Goal: Task Accomplishment & Management: Manage account settings

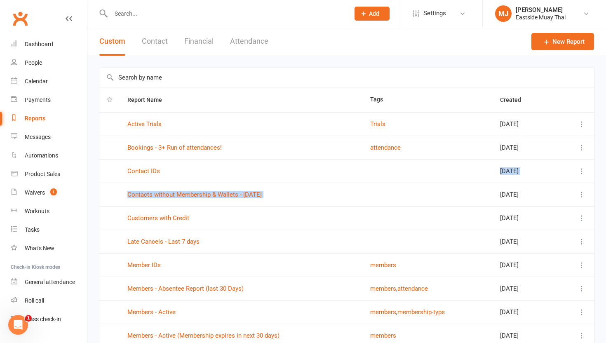
drag, startPoint x: 448, startPoint y: 183, endPoint x: 496, endPoint y: 165, distance: 51.2
click at [281, 165] on tbody "Active Trials Trials [DATE] Bookings - 3+ Run of attendances! attendance [DATE]…" at bounding box center [346, 229] width 494 height 235
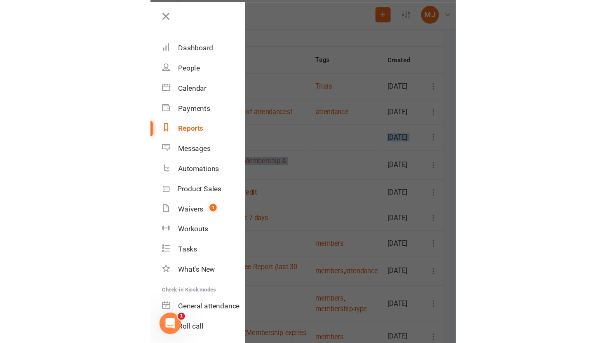
scroll to position [32, 0]
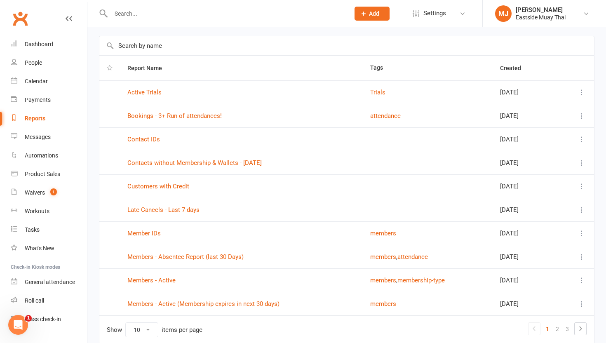
click at [136, 13] on input "text" at bounding box center [225, 14] width 235 height 12
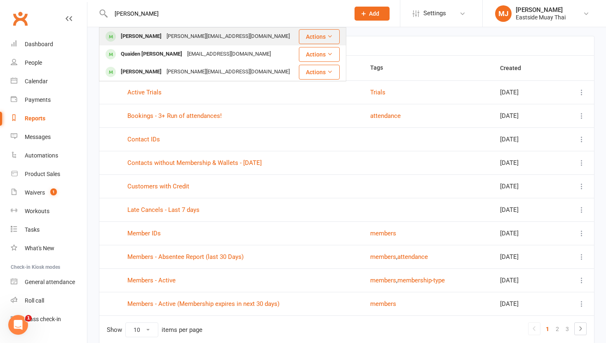
type input "riley"
click at [150, 36] on div "Riley Blakeway" at bounding box center [141, 36] width 46 height 12
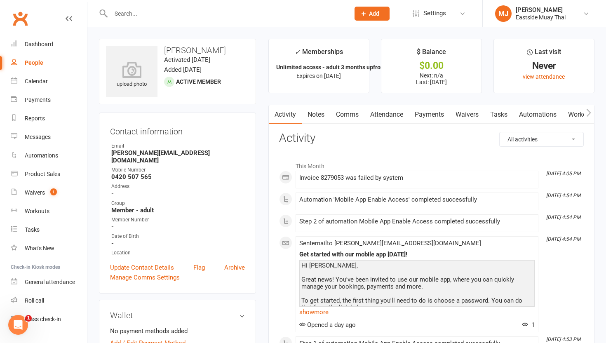
click at [281, 112] on link "Waivers" at bounding box center [467, 114] width 35 height 19
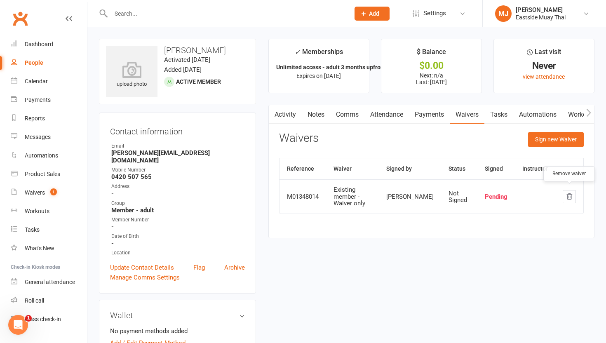
click at [281, 196] on icon "button" at bounding box center [568, 196] width 7 height 7
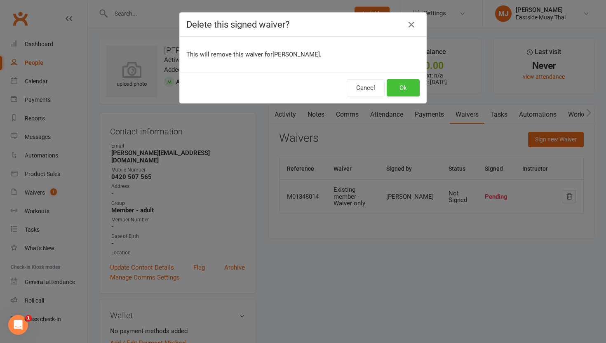
click at [281, 87] on button "Ok" at bounding box center [402, 87] width 33 height 17
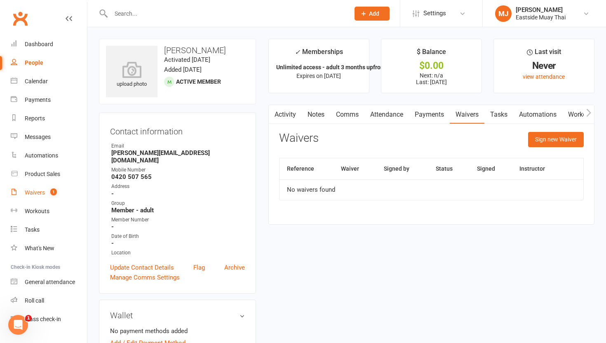
click at [36, 194] on div "Waivers" at bounding box center [35, 192] width 20 height 7
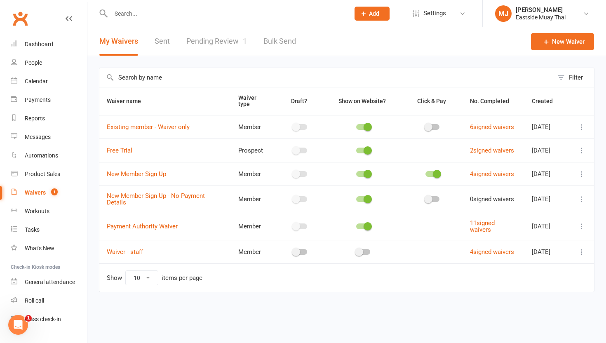
click at [215, 39] on link "Pending Review 1" at bounding box center [216, 41] width 61 height 28
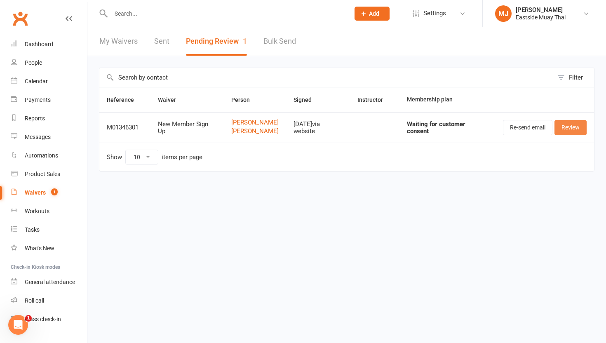
click at [281, 129] on link "Review" at bounding box center [570, 127] width 32 height 15
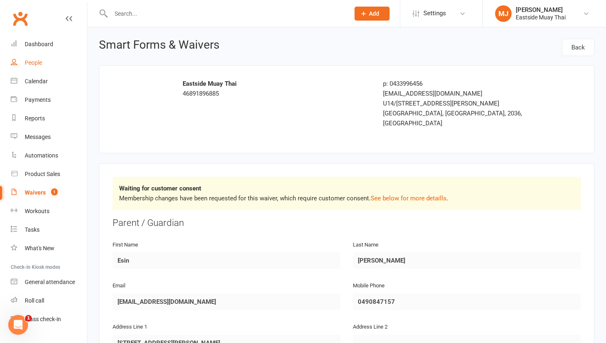
click at [38, 66] on link "People" at bounding box center [49, 63] width 76 height 19
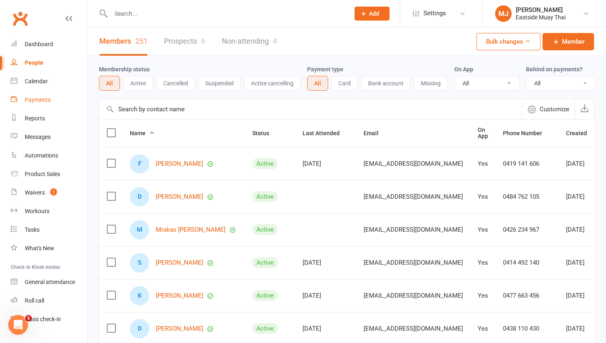
click at [37, 101] on div "Payments" at bounding box center [38, 99] width 26 height 7
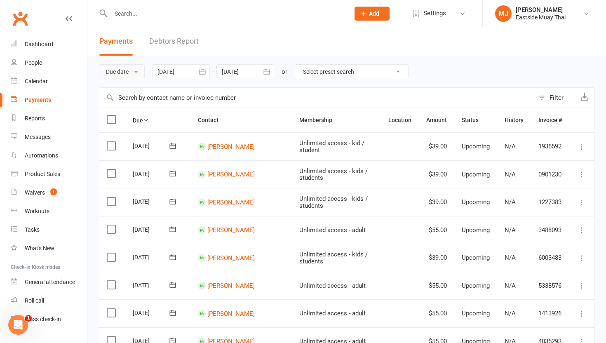
click at [133, 73] on button "Due date" at bounding box center [122, 71] width 46 height 15
click at [136, 122] on link "Date failed" at bounding box center [140, 123] width 82 height 16
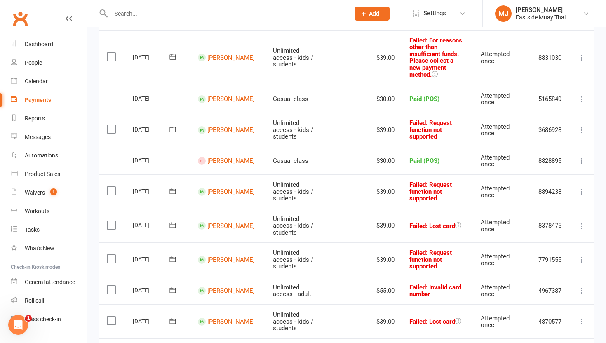
scroll to position [791, 0]
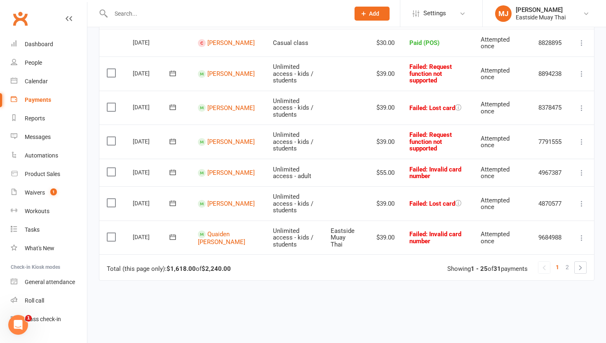
click at [281, 234] on icon at bounding box center [581, 238] width 8 height 8
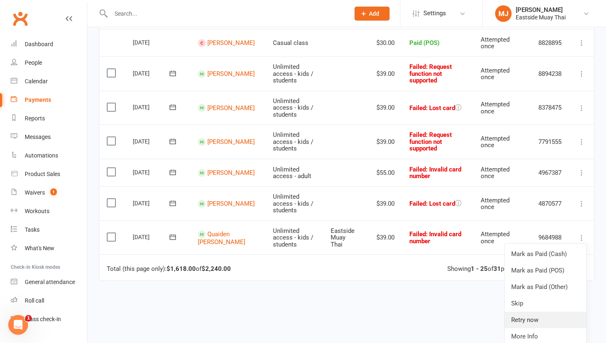
click at [281, 311] on link "Retry now" at bounding box center [545, 319] width 82 height 16
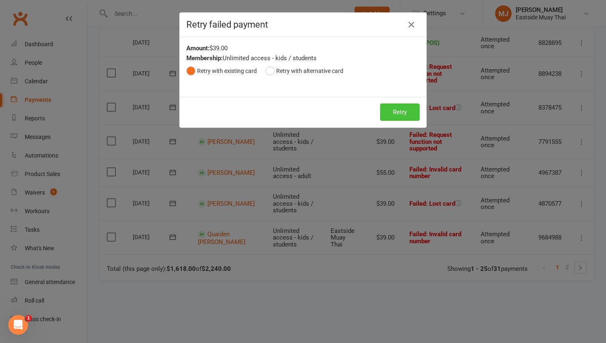
click at [281, 113] on button "Retry" at bounding box center [400, 111] width 40 height 17
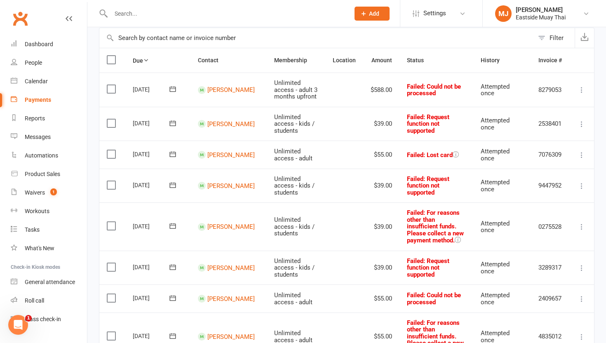
scroll to position [0, 0]
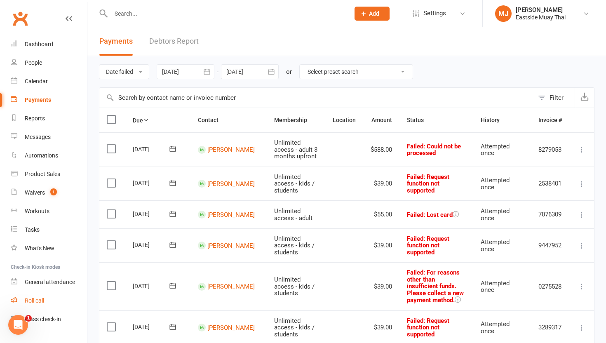
click at [46, 299] on link "Roll call" at bounding box center [49, 300] width 76 height 19
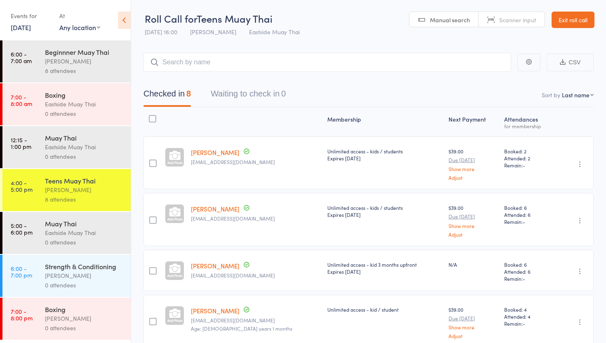
click at [567, 18] on link "Exit roll call" at bounding box center [572, 20] width 43 height 16
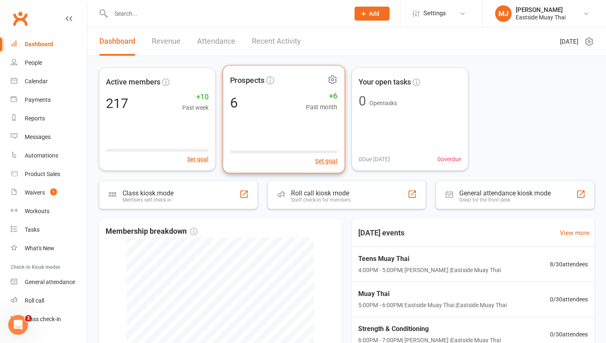
click at [302, 95] on div "6 +6 Past month" at bounding box center [283, 102] width 108 height 19
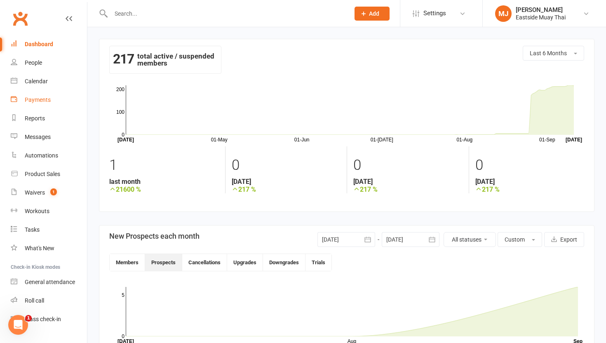
click at [33, 102] on div "Payments" at bounding box center [38, 99] width 26 height 7
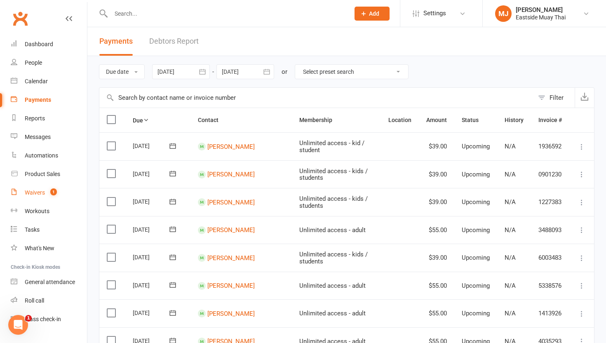
click at [40, 194] on div "Waivers" at bounding box center [35, 192] width 20 height 7
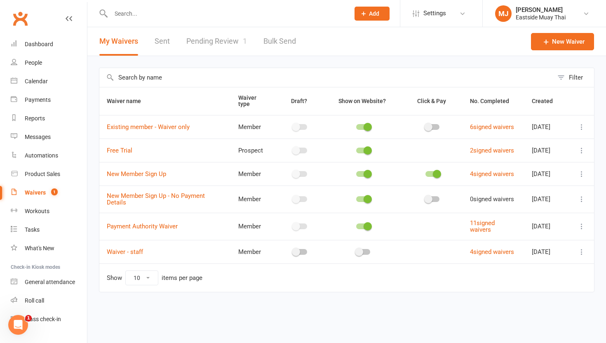
click at [221, 43] on link "Pending Review 1" at bounding box center [216, 41] width 61 height 28
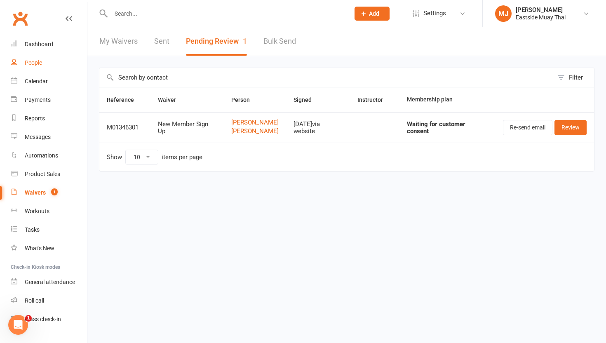
click at [32, 61] on div "People" at bounding box center [33, 62] width 17 height 7
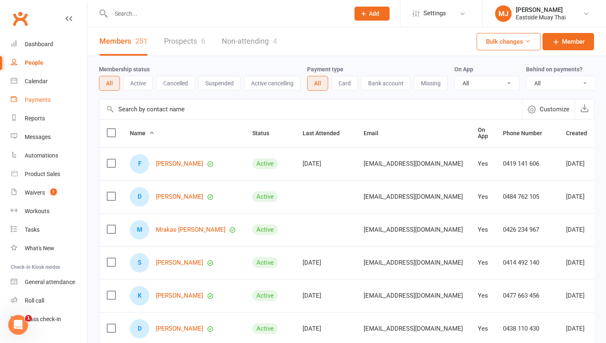
click at [48, 95] on link "Payments" at bounding box center [49, 100] width 76 height 19
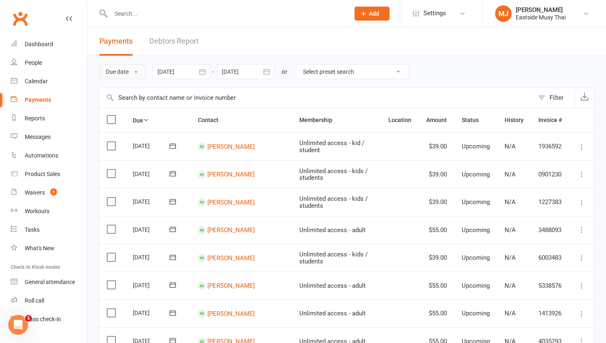
click at [135, 73] on button "Due date" at bounding box center [122, 71] width 46 height 15
click at [141, 104] on link "Date paid" at bounding box center [140, 106] width 82 height 16
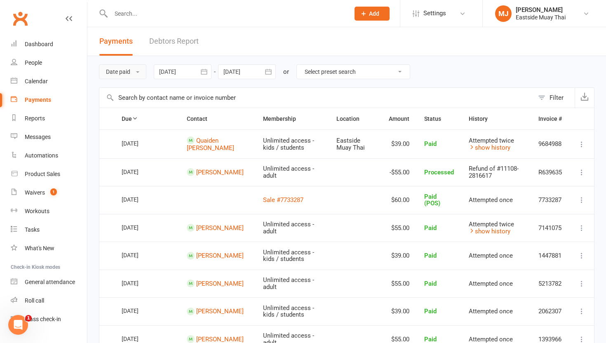
click at [128, 70] on button "Date paid" at bounding box center [122, 71] width 47 height 15
click at [124, 114] on link "Date paid" at bounding box center [140, 106] width 82 height 16
click at [124, 74] on button "Date paid" at bounding box center [122, 71] width 47 height 15
click at [126, 120] on link "Date failed" at bounding box center [140, 123] width 82 height 16
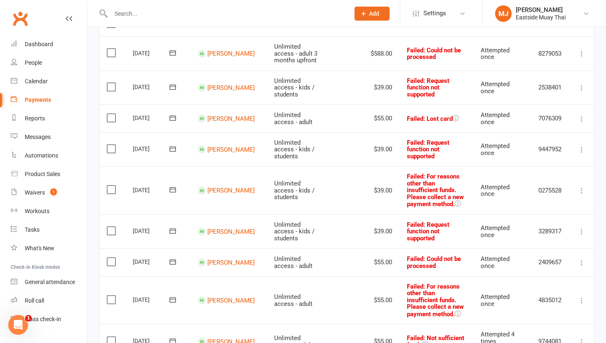
scroll to position [97, 0]
click at [580, 51] on icon at bounding box center [581, 53] width 8 height 8
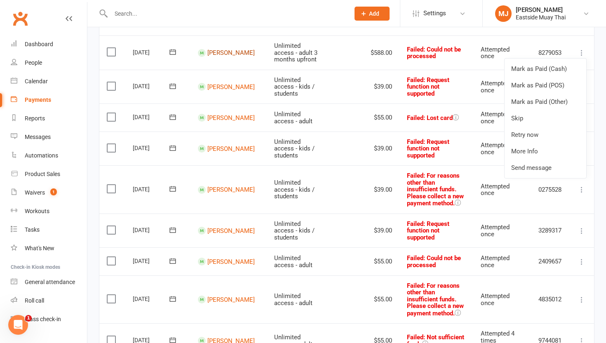
click at [220, 56] on link "Riley Blakeway" at bounding box center [230, 52] width 47 height 7
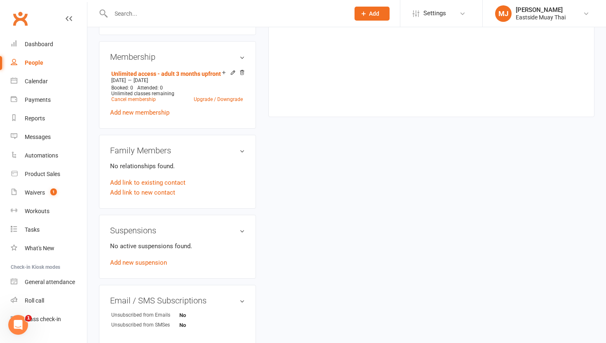
scroll to position [323, 0]
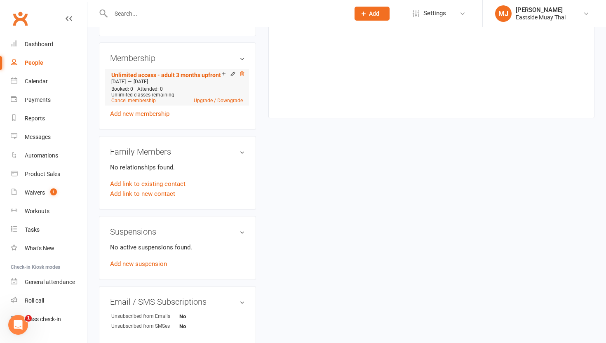
click at [242, 71] on icon at bounding box center [242, 73] width 4 height 5
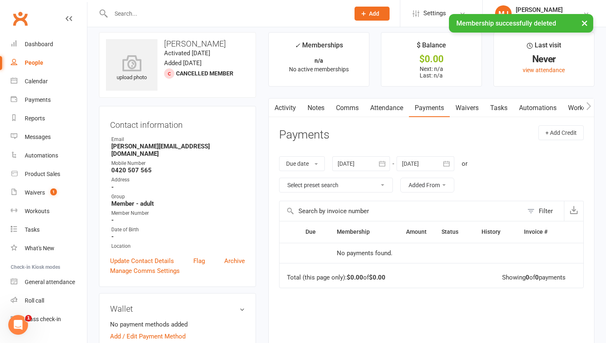
scroll to position [0, 0]
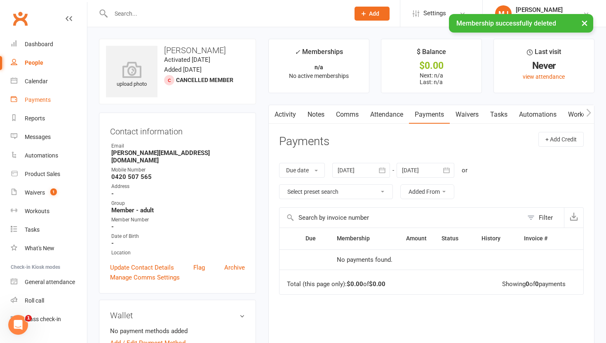
click at [35, 102] on div "Payments" at bounding box center [38, 99] width 26 height 7
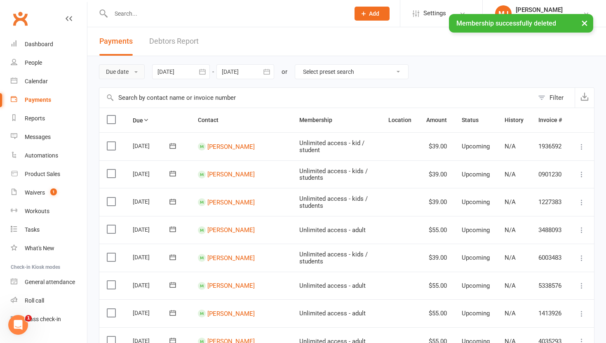
click at [124, 72] on button "Due date" at bounding box center [122, 71] width 46 height 15
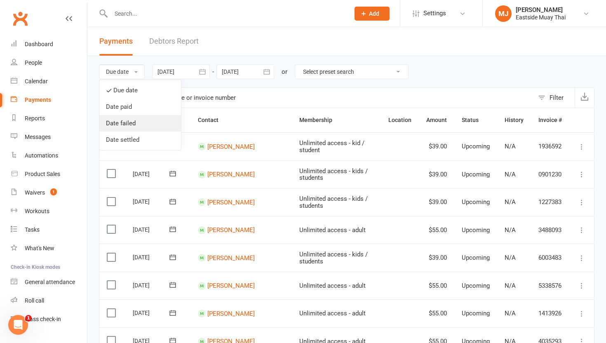
click at [128, 120] on link "Date failed" at bounding box center [140, 123] width 82 height 16
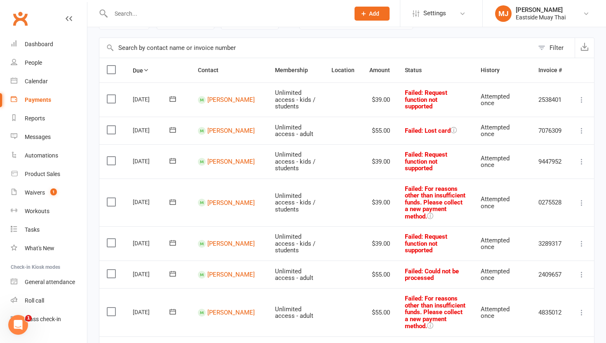
scroll to position [52, 0]
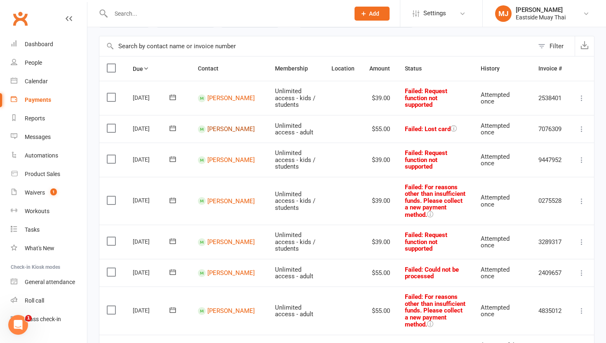
click at [225, 131] on link "Kye Ashton" at bounding box center [230, 128] width 47 height 7
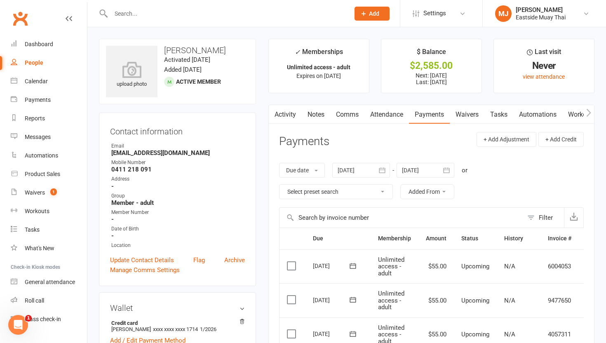
click at [383, 115] on link "Attendance" at bounding box center [386, 114] width 44 height 19
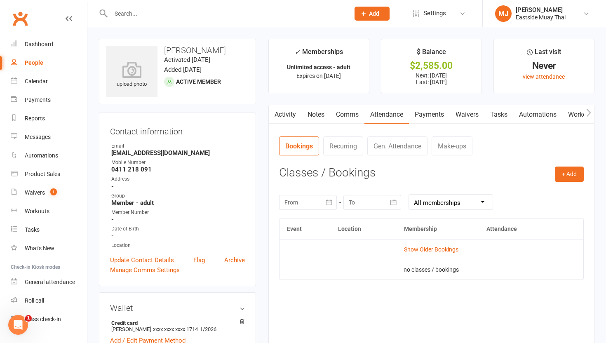
click at [428, 118] on link "Payments" at bounding box center [429, 114] width 41 height 19
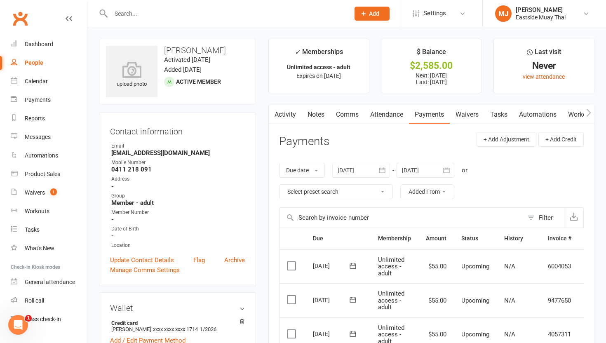
click at [472, 115] on link "Waivers" at bounding box center [467, 114] width 35 height 19
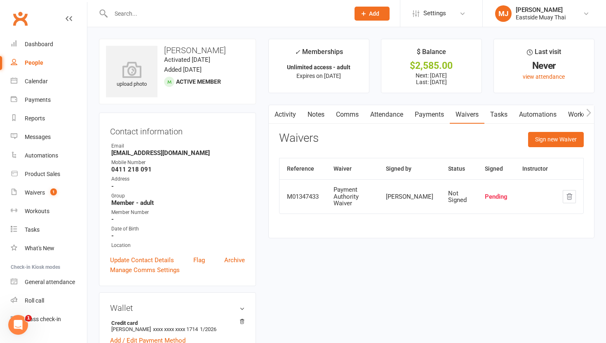
click at [382, 114] on link "Attendance" at bounding box center [386, 114] width 44 height 19
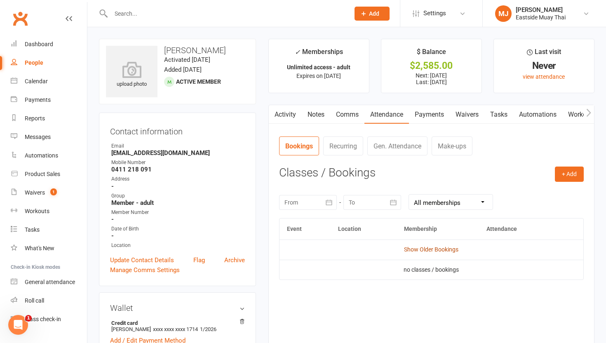
click at [452, 246] on link "Show Older Bookings" at bounding box center [431, 249] width 54 height 7
click at [44, 65] on link "People" at bounding box center [49, 63] width 76 height 19
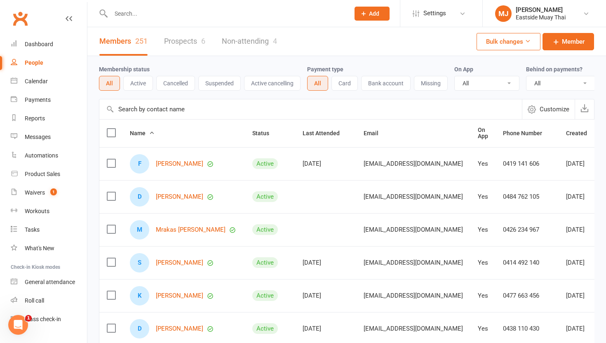
click at [154, 19] on input "text" at bounding box center [225, 14] width 235 height 12
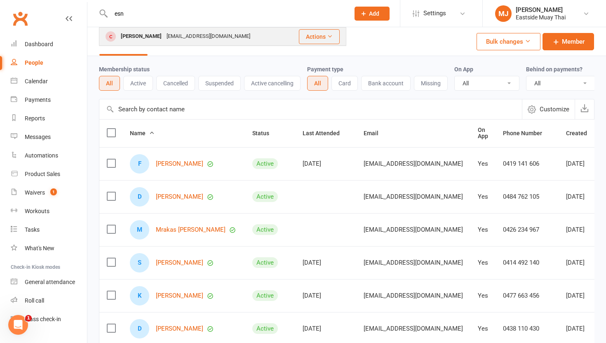
type input "esn"
click at [137, 35] on div "Esn Guney" at bounding box center [141, 36] width 46 height 12
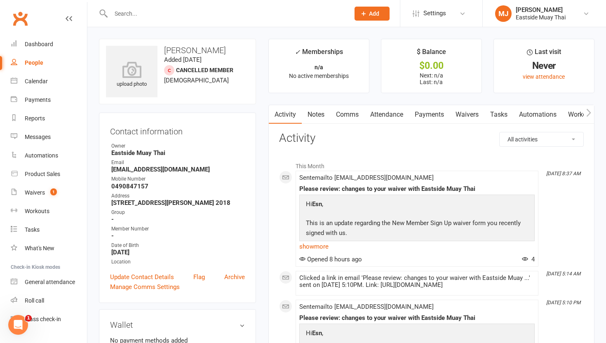
click at [461, 115] on link "Waivers" at bounding box center [467, 114] width 35 height 19
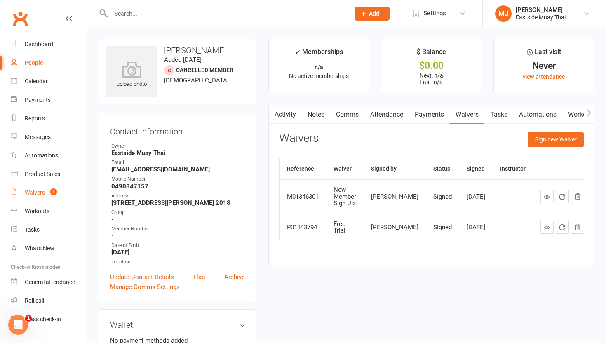
click at [34, 189] on div "Waivers" at bounding box center [35, 192] width 20 height 7
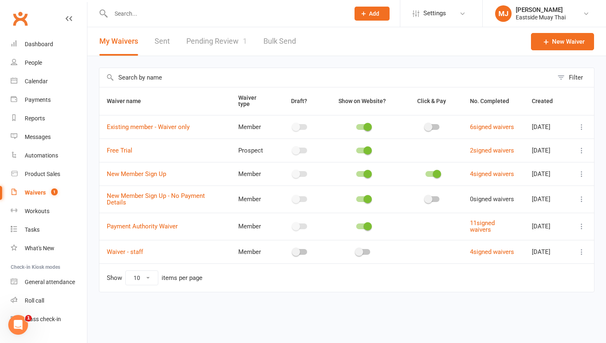
click at [206, 34] on link "Pending Review 1" at bounding box center [216, 41] width 61 height 28
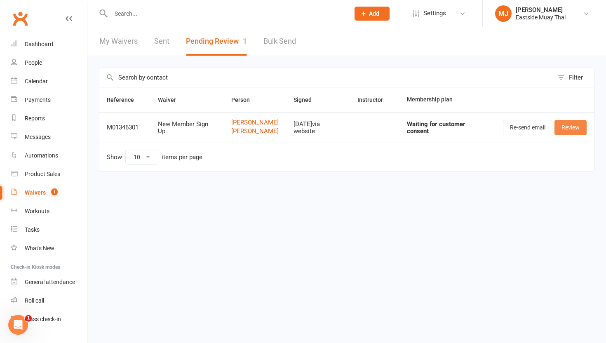
click at [573, 128] on link "Review" at bounding box center [570, 127] width 32 height 15
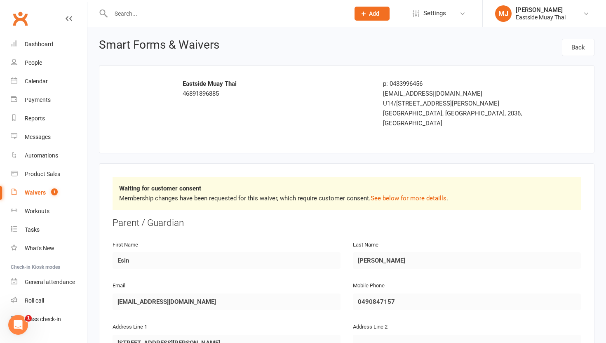
click at [28, 194] on div "Waivers" at bounding box center [35, 192] width 21 height 7
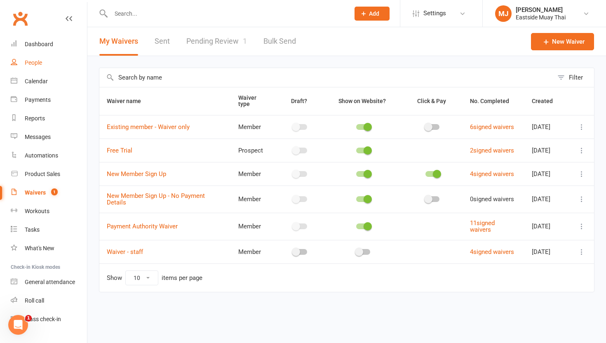
click at [31, 58] on link "People" at bounding box center [49, 63] width 76 height 19
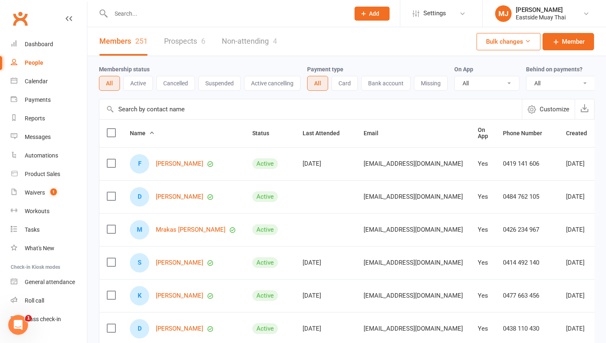
click at [151, 15] on input "text" at bounding box center [225, 14] width 235 height 12
type input "e"
click at [33, 189] on div "Waivers" at bounding box center [35, 192] width 20 height 7
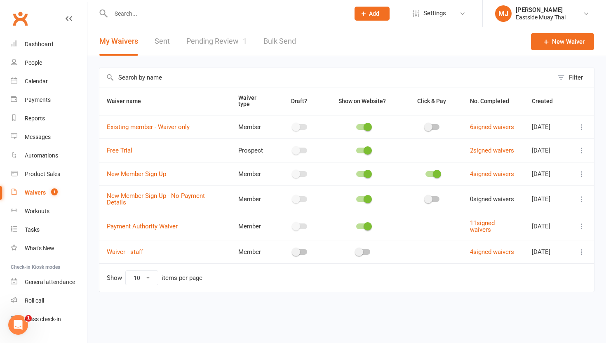
click at [214, 41] on link "Pending Review 1" at bounding box center [216, 41] width 61 height 28
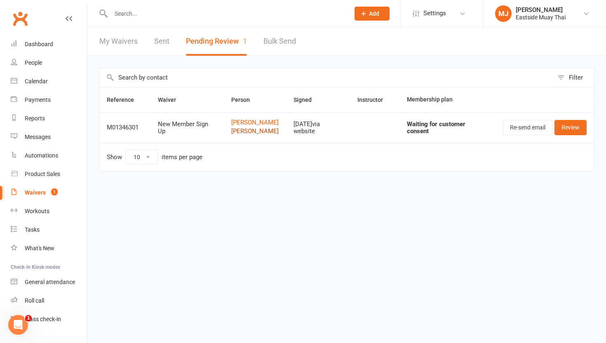
click at [243, 128] on link "Emre Guney" at bounding box center [254, 131] width 47 height 7
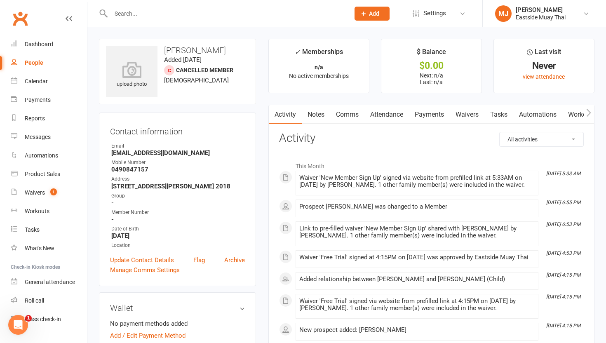
click at [473, 119] on link "Waivers" at bounding box center [467, 114] width 35 height 19
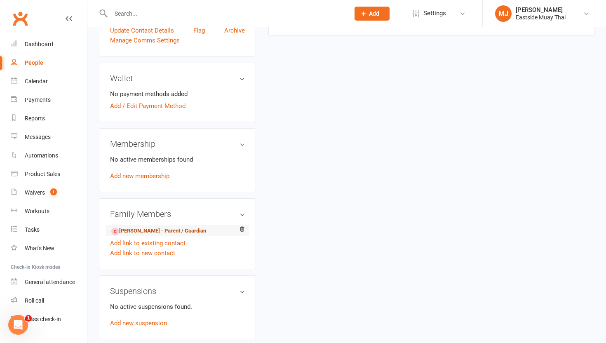
scroll to position [236, 0]
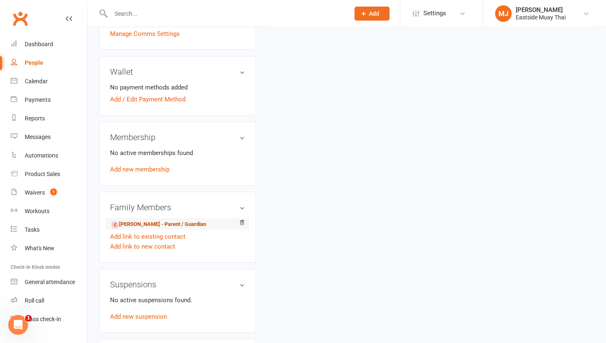
click at [162, 223] on link "Esn Guney - Parent / Guardian" at bounding box center [158, 224] width 95 height 9
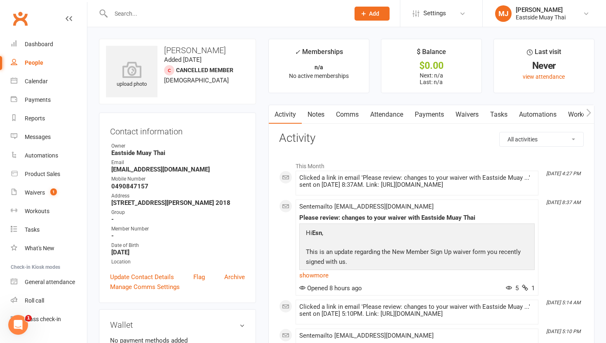
click at [464, 107] on link "Waivers" at bounding box center [467, 114] width 35 height 19
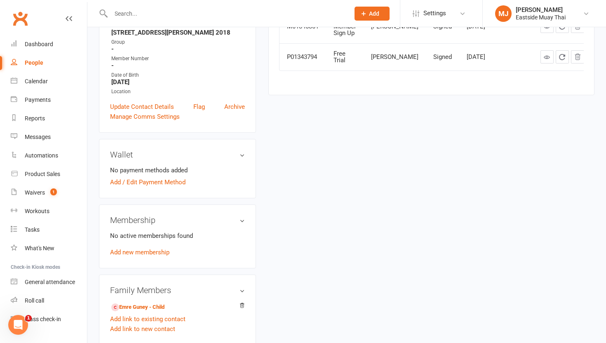
scroll to position [208, 0]
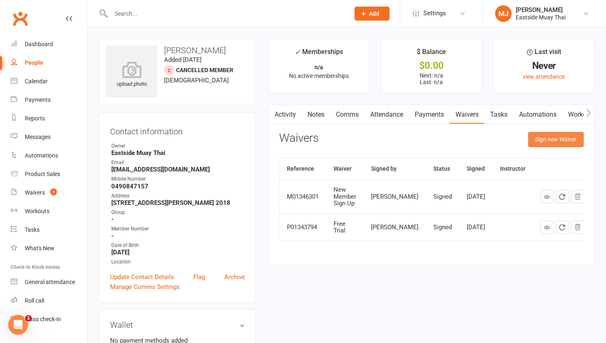
click at [548, 141] on button "Sign new Waiver" at bounding box center [556, 139] width 56 height 15
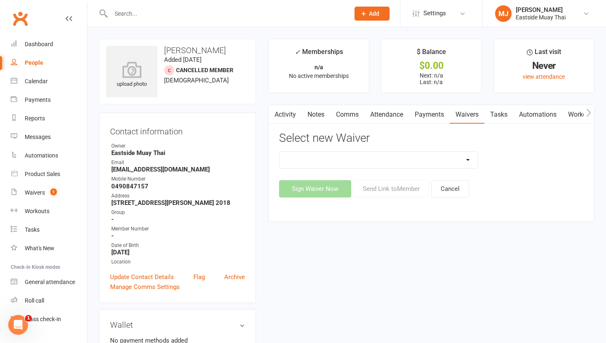
click at [450, 162] on select "Existing member - Waiver only Free Trial New Member Sign Up New Member Sign Up …" at bounding box center [378, 160] width 198 height 16
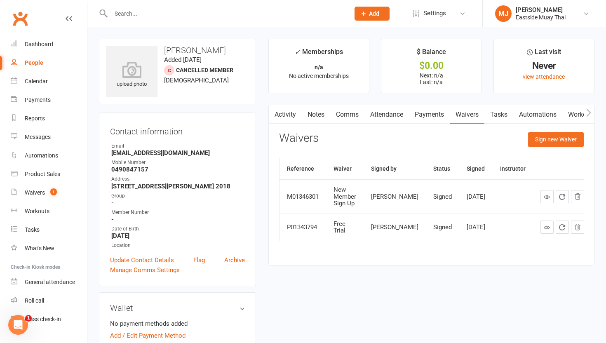
scroll to position [26, 0]
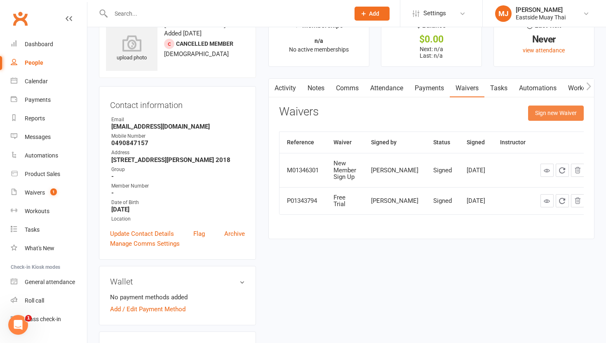
click at [549, 114] on button "Sign new Waiver" at bounding box center [556, 112] width 56 height 15
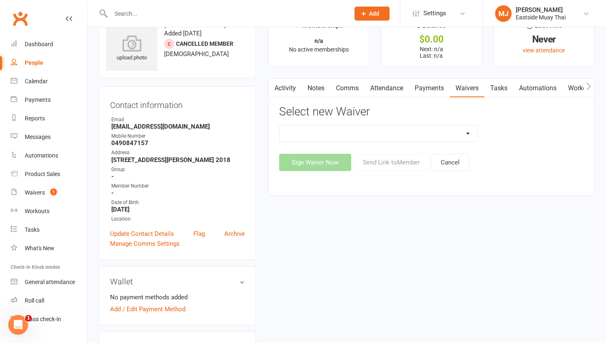
click at [373, 135] on select "Existing member - Waiver only Free Trial New Member Sign Up New Member Sign Up …" at bounding box center [378, 133] width 198 height 16
select select "14784"
click at [279, 125] on select "Existing member - Waiver only Free Trial New Member Sign Up New Member Sign Up …" at bounding box center [378, 133] width 198 height 16
click at [316, 166] on button "Sign Waiver Now" at bounding box center [315, 162] width 72 height 17
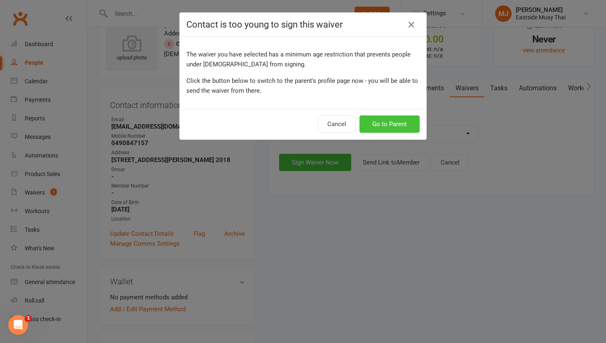
click at [392, 122] on button "Go to Parent" at bounding box center [389, 123] width 60 height 17
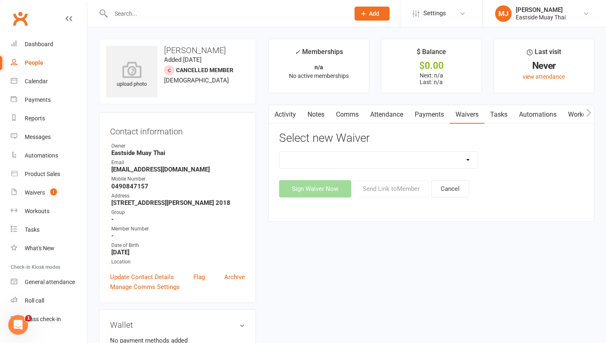
click at [440, 157] on select "Existing member - Waiver only Free Trial New Member Sign Up New Member Sign Up …" at bounding box center [378, 160] width 198 height 16
select select "14902"
click at [279, 152] on select "Existing member - Waiver only Free Trial New Member Sign Up New Member Sign Up …" at bounding box center [378, 160] width 198 height 16
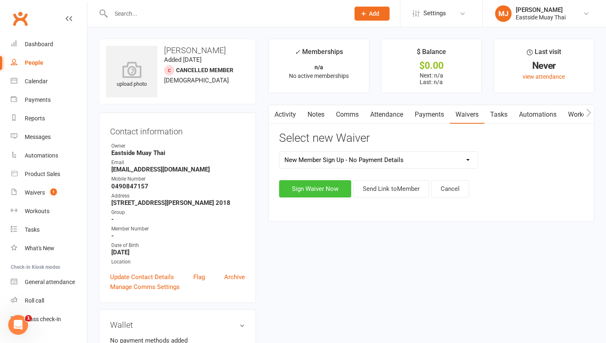
click at [330, 190] on button "Sign Waiver Now" at bounding box center [315, 188] width 72 height 17
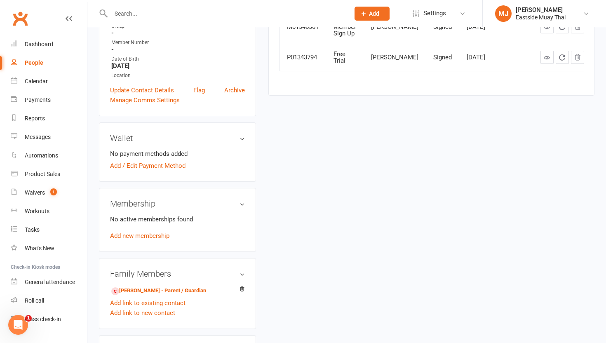
scroll to position [178, 0]
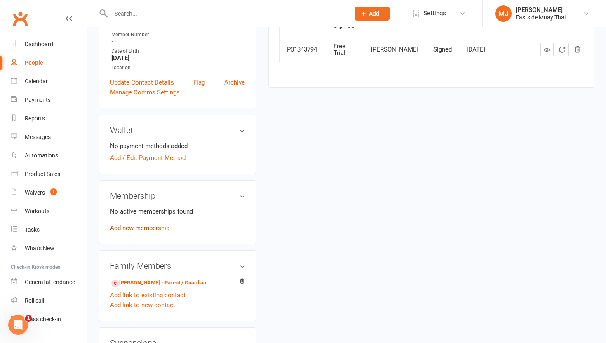
click at [150, 227] on link "Add new membership" at bounding box center [139, 227] width 59 height 7
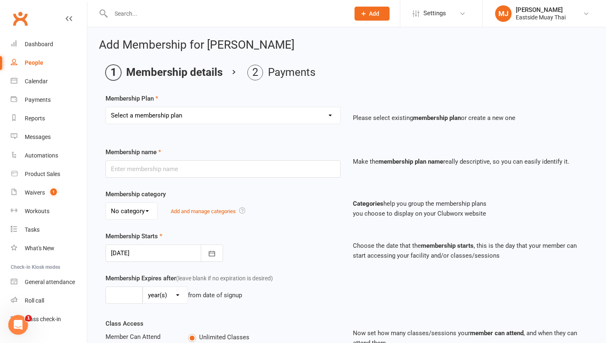
click at [242, 116] on select "Select a membership plan Create new Membership Plan Unlimited access - kid / st…" at bounding box center [223, 115] width 234 height 16
select select "1"
click at [106, 107] on select "Select a membership plan Create new Membership Plan Unlimited access - kid / st…" at bounding box center [223, 115] width 234 height 16
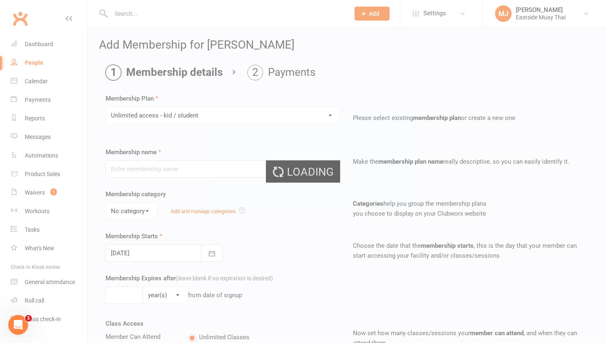
type input "Unlimited access - kid / student"
select select "1"
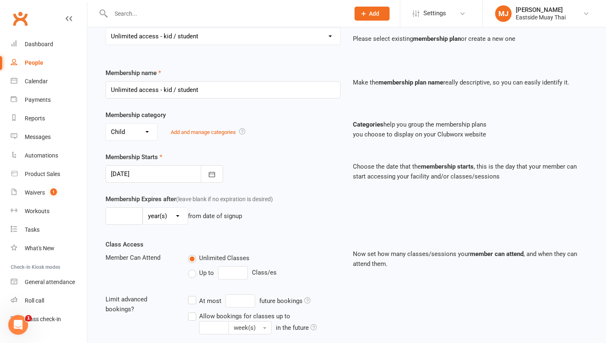
scroll to position [65, 0]
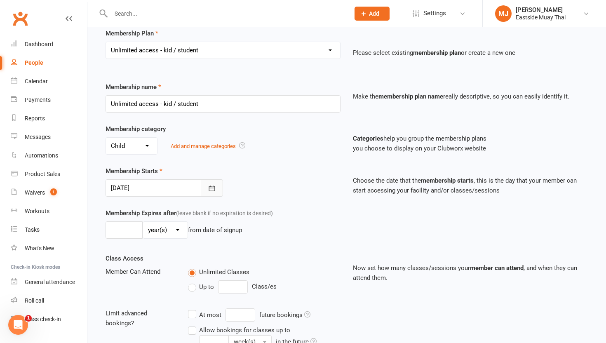
click at [210, 187] on icon "button" at bounding box center [212, 187] width 6 height 5
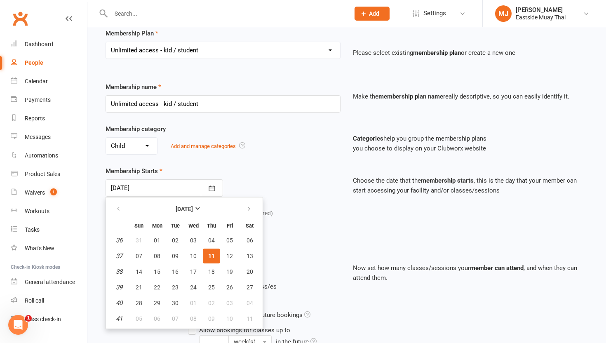
click at [214, 253] on span "11" at bounding box center [211, 256] width 7 height 7
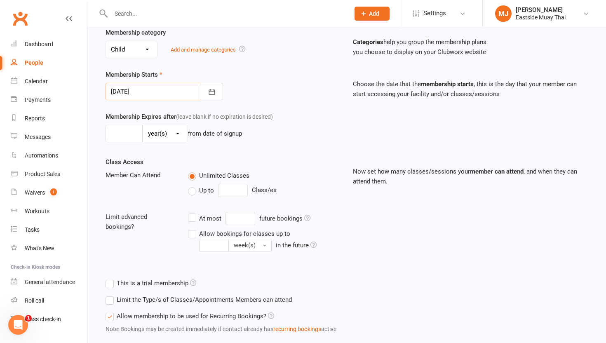
scroll to position [213, 0]
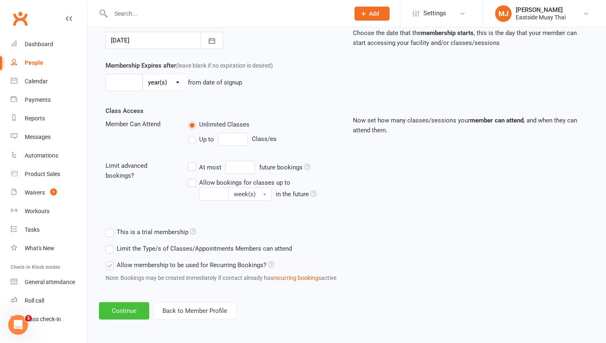
click at [127, 309] on button "Continue" at bounding box center [124, 310] width 50 height 17
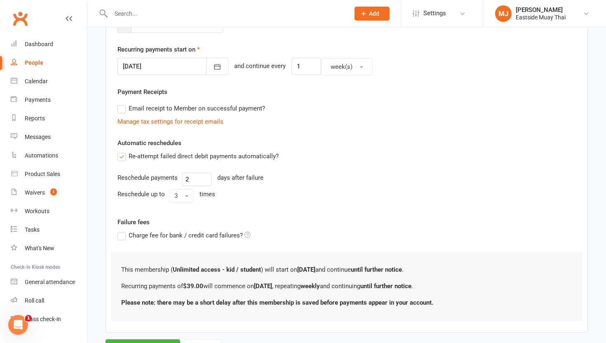
scroll to position [223, 0]
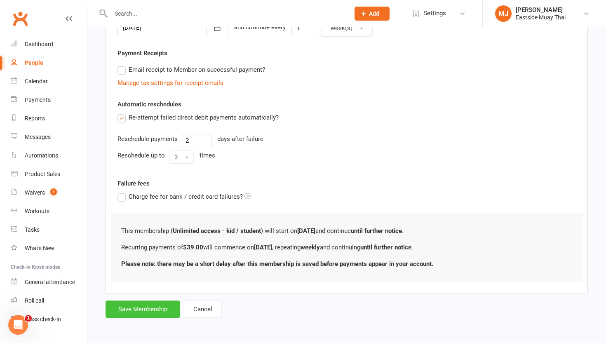
click at [151, 306] on button "Save Membership" at bounding box center [142, 308] width 75 height 17
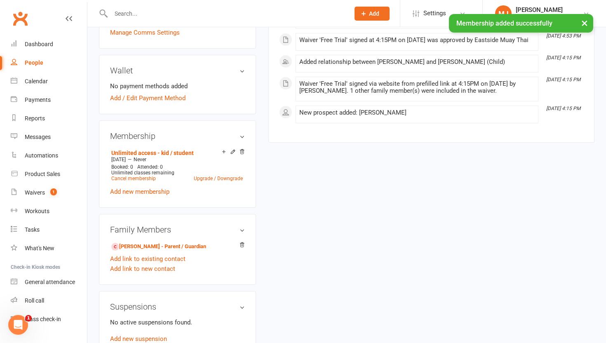
scroll to position [239, 0]
click at [169, 98] on link "Add / Edit Payment Method" at bounding box center [147, 98] width 75 height 10
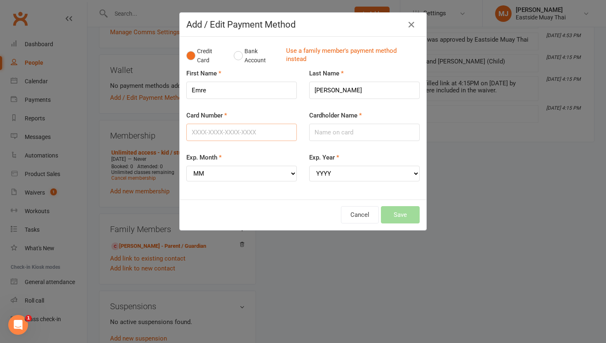
click at [210, 128] on input "Card Number" at bounding box center [241, 132] width 110 height 17
type input "5163610093100707"
click at [211, 173] on select "MM 01 02 03 04 05 06 07 08 09 10 11 12" at bounding box center [241, 174] width 110 height 16
click at [318, 134] on input "Cardholder Name" at bounding box center [364, 132] width 110 height 17
click at [209, 189] on div "Exp. Month MM 01 02 03 04 05 06 07 08 09 10 11 12" at bounding box center [241, 172] width 123 height 40
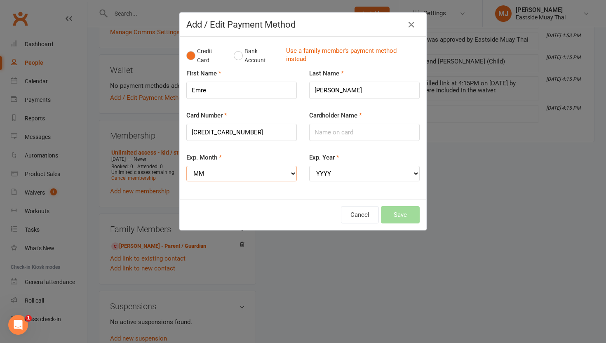
click at [221, 177] on select "MM 01 02 03 04 05 06 07 08 09 10 11 12" at bounding box center [241, 174] width 110 height 16
select select "02"
click at [186, 166] on select "MM 01 02 03 04 05 06 07 08 09 10 11 12" at bounding box center [241, 174] width 110 height 16
click at [362, 176] on select "YYYY 2025 2026 2027 2028 2029 2030 2031 2032 2033 2034" at bounding box center [364, 174] width 110 height 16
select select "2028"
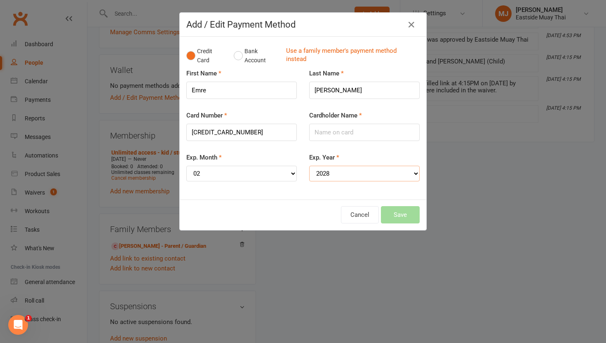
click at [309, 166] on select "YYYY 2025 2026 2027 2028 2029 2030 2031 2032 2033 2034" at bounding box center [364, 174] width 110 height 16
click at [340, 131] on input "Cardholder Name" at bounding box center [364, 132] width 110 height 17
type input "Esin S Guney"
click at [405, 213] on button "Save" at bounding box center [400, 214] width 39 height 17
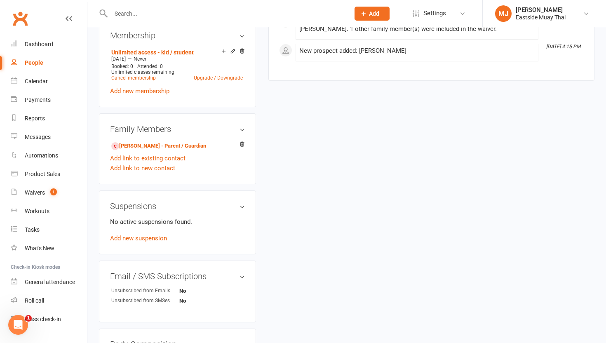
scroll to position [345, 0]
click at [33, 192] on div "Waivers" at bounding box center [35, 192] width 20 height 7
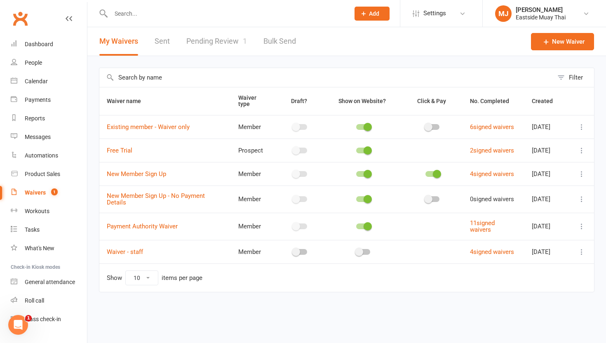
click at [220, 25] on div at bounding box center [221, 13] width 245 height 27
click at [220, 38] on link "Pending Review 1" at bounding box center [216, 41] width 61 height 28
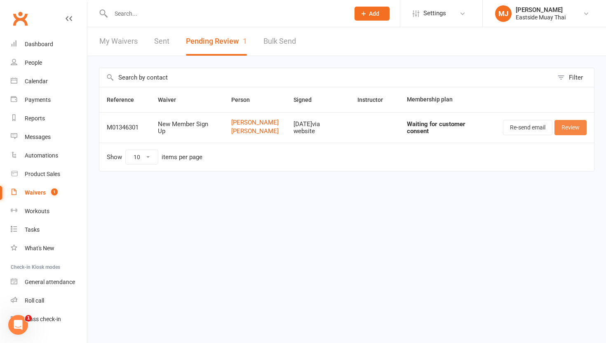
click at [562, 130] on link "Review" at bounding box center [570, 127] width 32 height 15
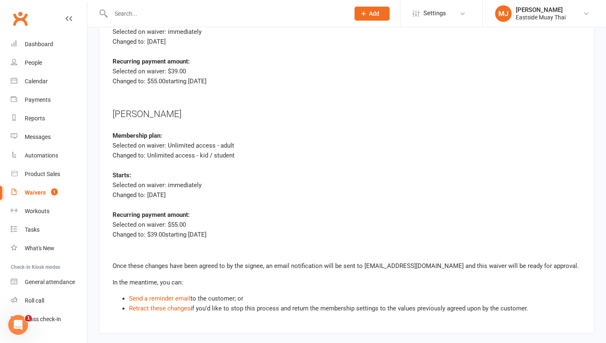
scroll to position [1569, 0]
click at [175, 304] on link "Retract these changes" at bounding box center [159, 307] width 61 height 7
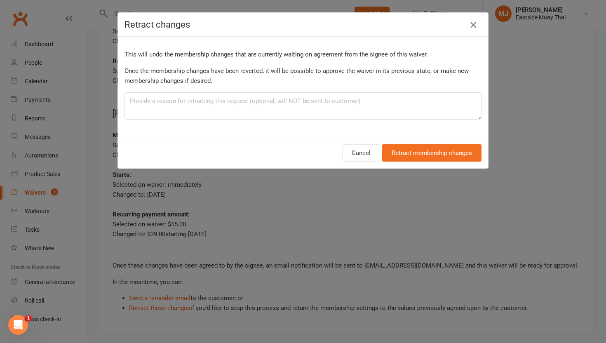
click at [471, 22] on icon "button" at bounding box center [473, 25] width 10 height 10
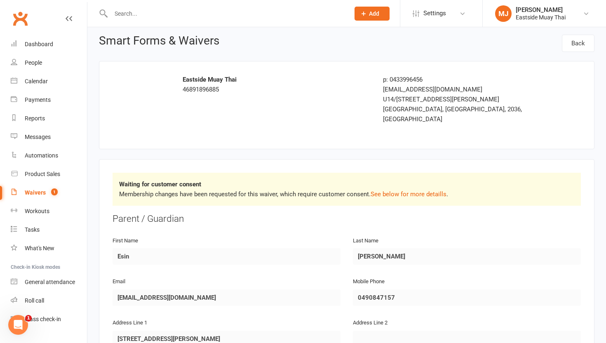
scroll to position [0, 0]
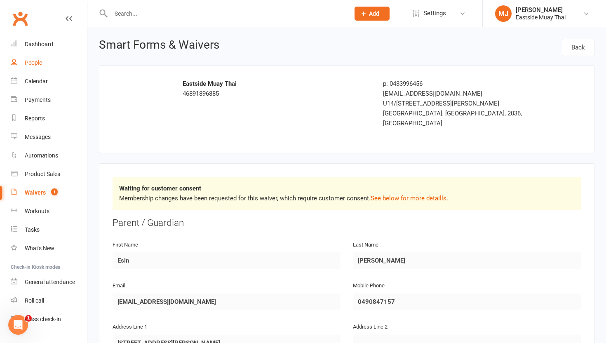
click at [28, 61] on div "People" at bounding box center [33, 62] width 17 height 7
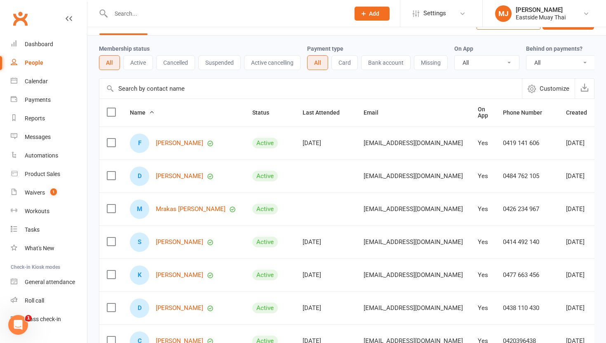
scroll to position [26, 0]
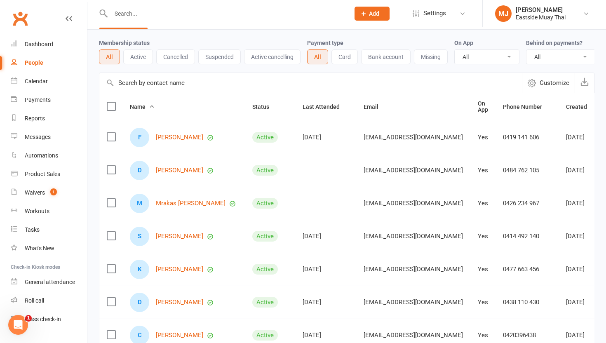
click at [246, 178] on td "Active" at bounding box center [270, 170] width 50 height 33
click at [34, 300] on div "Roll call" at bounding box center [34, 300] width 19 height 7
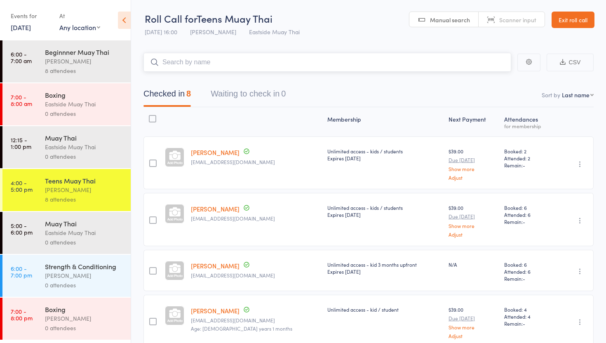
click at [181, 62] on input "search" at bounding box center [327, 62] width 368 height 19
type input "es"
click at [574, 19] on link "Exit roll call" at bounding box center [572, 20] width 43 height 16
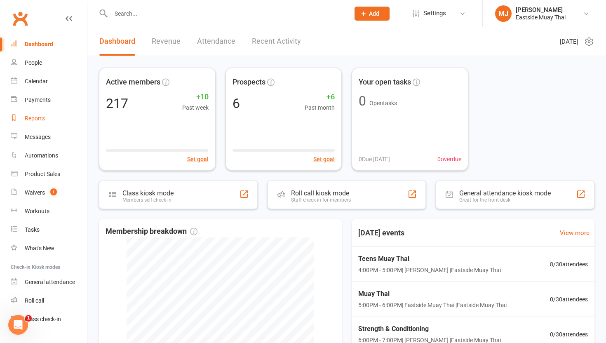
click at [37, 116] on div "Reports" at bounding box center [35, 118] width 20 height 7
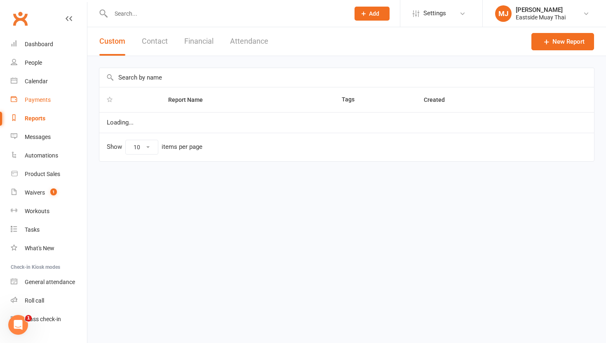
click at [41, 96] on link "Payments" at bounding box center [49, 100] width 76 height 19
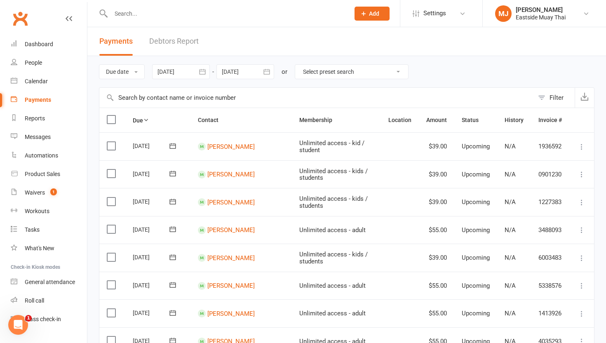
click at [145, 12] on input "text" at bounding box center [225, 14] width 235 height 12
type input "es"
click at [44, 63] on link "People" at bounding box center [49, 63] width 76 height 19
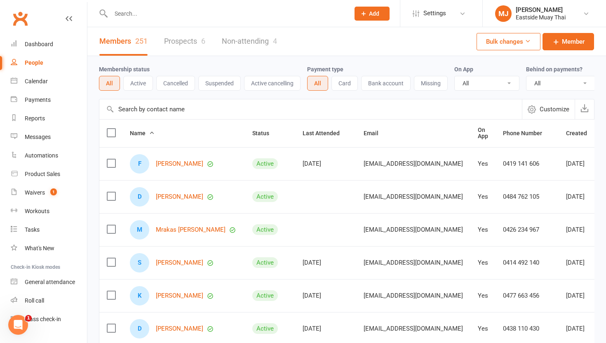
click at [140, 12] on input "text" at bounding box center [225, 14] width 235 height 12
type input "es"
click at [41, 63] on div "People" at bounding box center [34, 62] width 19 height 7
click at [132, 10] on input "text" at bounding box center [225, 14] width 235 height 12
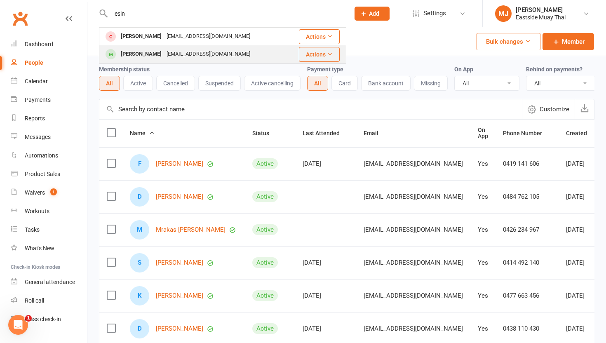
type input "esin"
click at [137, 50] on div "[PERSON_NAME]" at bounding box center [141, 54] width 46 height 12
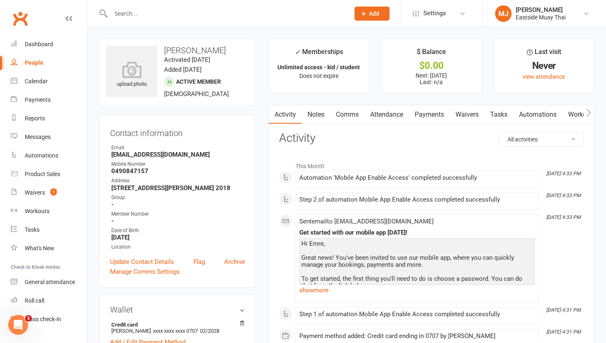
click at [424, 111] on link "Payments" at bounding box center [429, 114] width 41 height 19
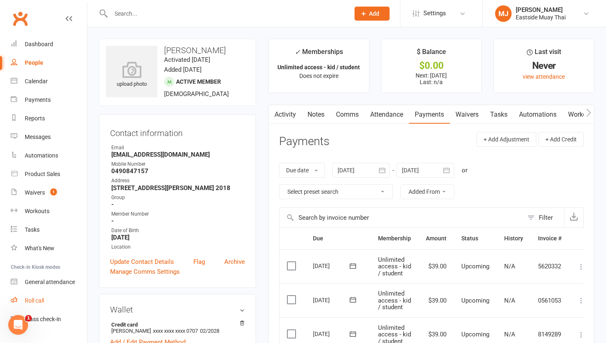
click at [30, 298] on div "Roll call" at bounding box center [34, 300] width 19 height 7
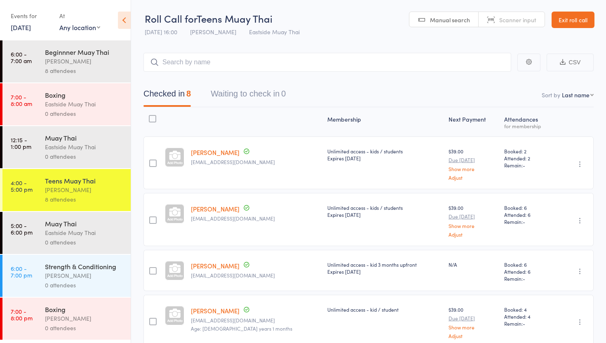
click at [220, 64] on input "search" at bounding box center [327, 62] width 368 height 19
type input "es"
click at [180, 77] on div "[PERSON_NAME]" at bounding box center [181, 79] width 62 height 9
click at [564, 16] on link "Exit roll call" at bounding box center [572, 20] width 43 height 16
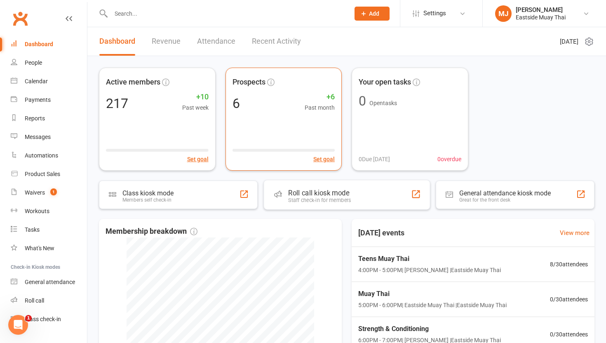
drag, startPoint x: 368, startPoint y: 183, endPoint x: 271, endPoint y: 160, distance: 99.8
click at [359, 182] on div "Roll call kiosk mode Staff check-in for members" at bounding box center [346, 195] width 166 height 30
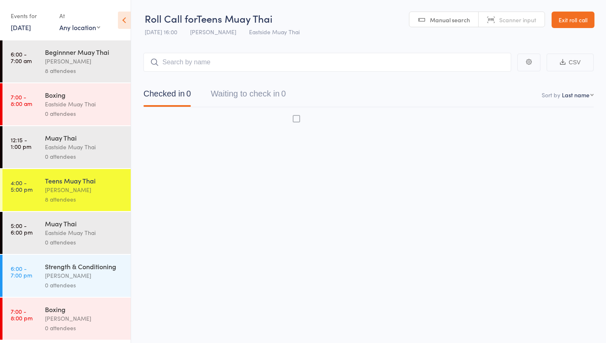
click at [143, 15] on header "Roll Call for Teens Muay Thai [DATE] 16:00 [PERSON_NAME] Muay Thai Manual searc…" at bounding box center [368, 20] width 475 height 40
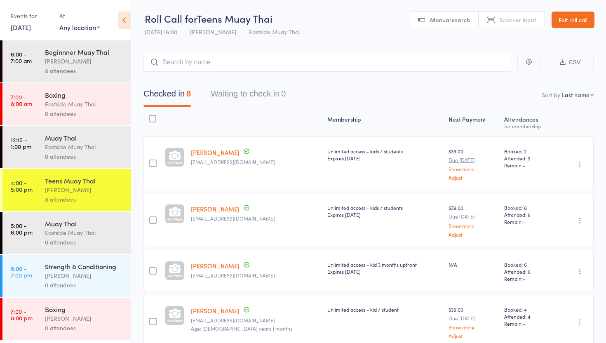
click at [568, 20] on link "Exit roll call" at bounding box center [572, 20] width 43 height 16
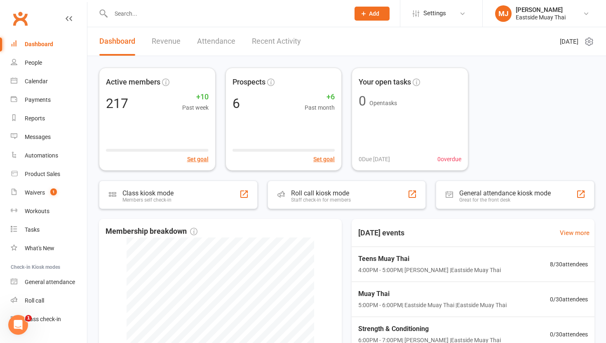
click at [125, 20] on div at bounding box center [221, 13] width 245 height 27
click at [132, 13] on input "text" at bounding box center [225, 14] width 235 height 12
type input "es"
click at [35, 62] on div "People" at bounding box center [33, 62] width 17 height 7
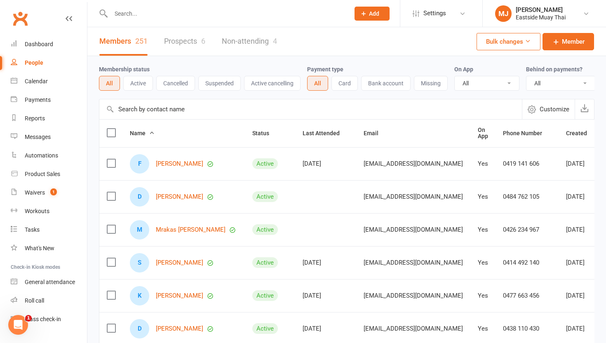
click at [131, 16] on input "text" at bounding box center [225, 14] width 235 height 12
click at [131, 10] on input "es" at bounding box center [225, 14] width 235 height 12
type input "e"
click at [35, 168] on link "Product Sales" at bounding box center [49, 174] width 76 height 19
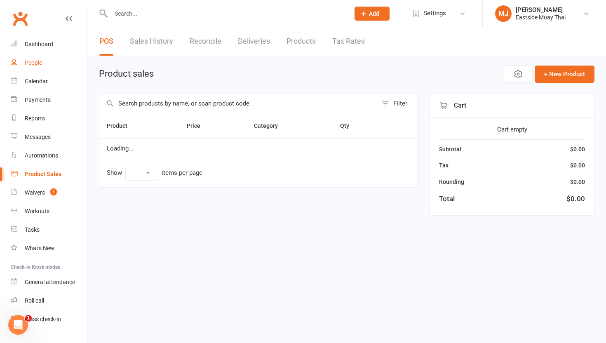
select select "10"
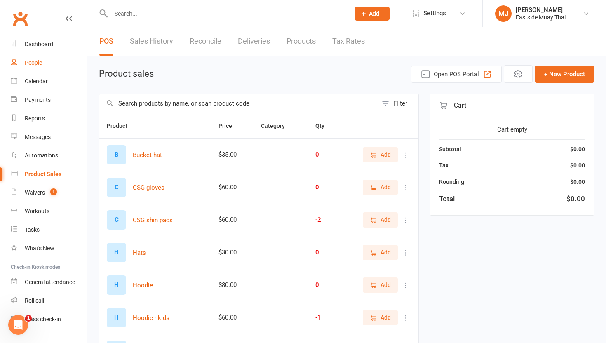
click at [28, 64] on div "People" at bounding box center [33, 62] width 17 height 7
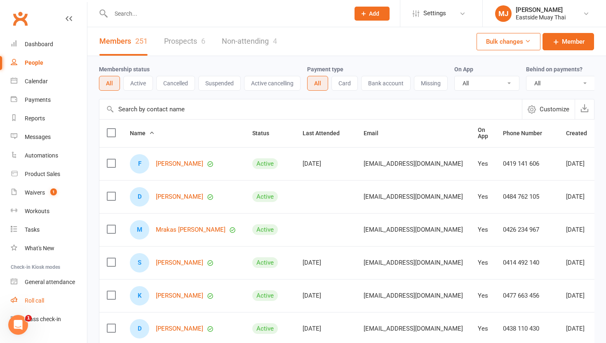
click at [37, 302] on div "Roll call" at bounding box center [34, 300] width 19 height 7
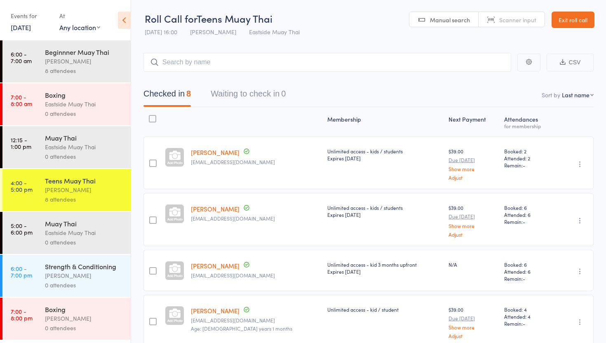
click at [208, 61] on input "search" at bounding box center [327, 62] width 368 height 19
type input "e"
type input "s"
type input "emre"
click at [485, 75] on link "Drop in" at bounding box center [489, 79] width 27 height 13
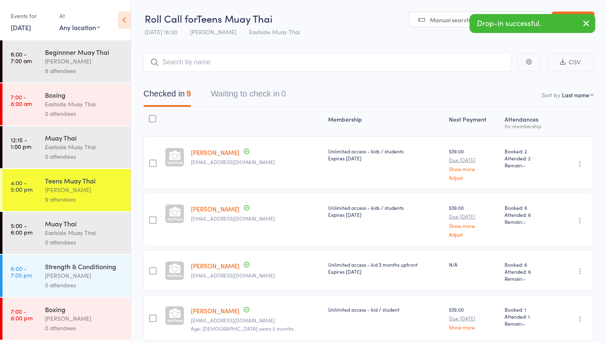
click at [584, 22] on icon "button" at bounding box center [586, 23] width 10 height 10
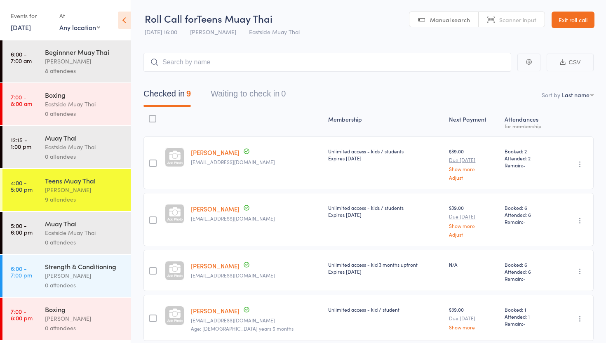
click at [568, 26] on link "Exit roll call" at bounding box center [572, 20] width 43 height 16
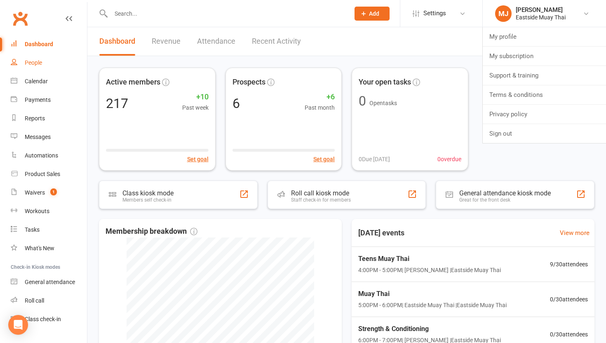
click at [23, 62] on link "People" at bounding box center [49, 63] width 76 height 19
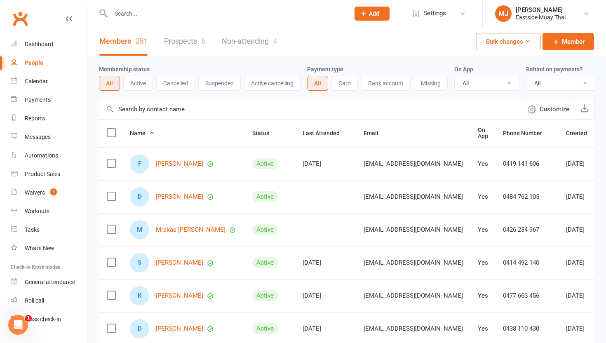
click at [151, 9] on input "text" at bounding box center [225, 14] width 235 height 12
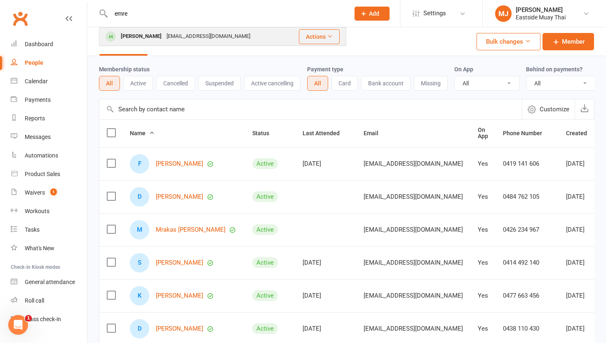
type input "emre"
click at [222, 32] on div "Emre Guney esinberry2000@gmail.com" at bounding box center [194, 36] width 188 height 17
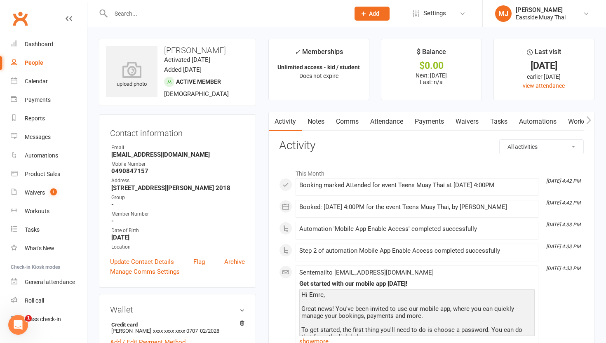
click at [589, 118] on icon "button" at bounding box center [588, 120] width 5 height 9
click at [464, 121] on link "Mobile App" at bounding box center [468, 121] width 44 height 19
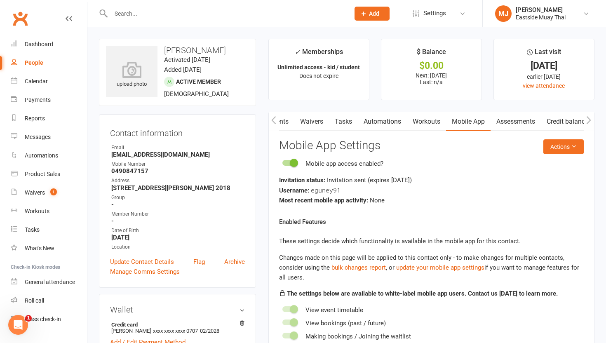
click at [185, 18] on input "text" at bounding box center [225, 14] width 235 height 12
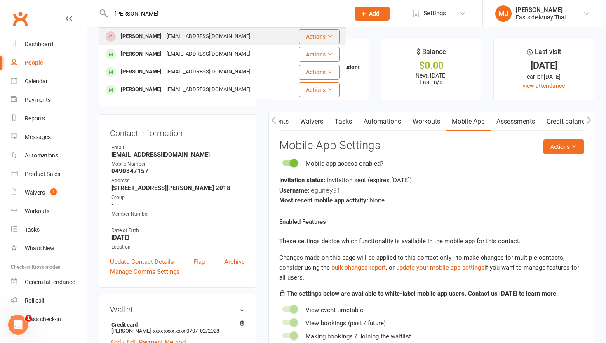
type input "johann"
click at [159, 39] on div "[PERSON_NAME]" at bounding box center [141, 36] width 46 height 12
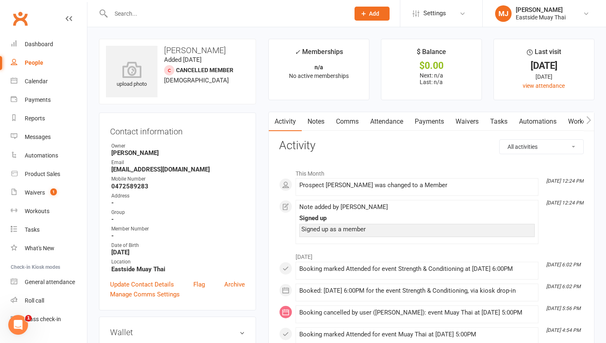
click at [205, 14] on input "text" at bounding box center [225, 14] width 235 height 12
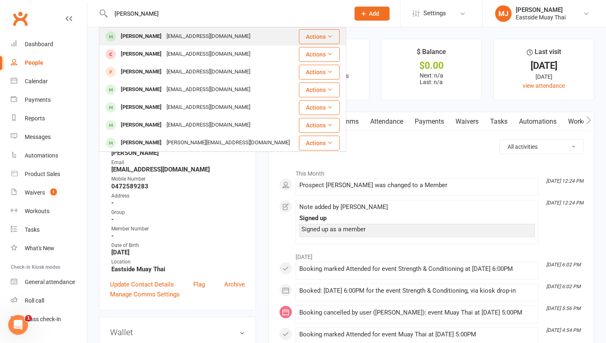
type input "johanna"
click at [164, 36] on div "Johanna Karen Sarsonas" at bounding box center [141, 36] width 46 height 12
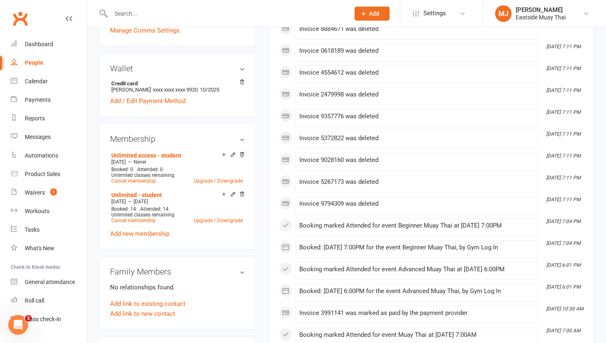
scroll to position [264, 0]
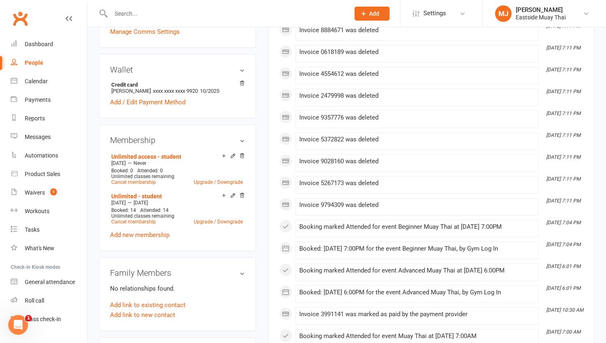
click at [241, 198] on icon at bounding box center [242, 195] width 6 height 6
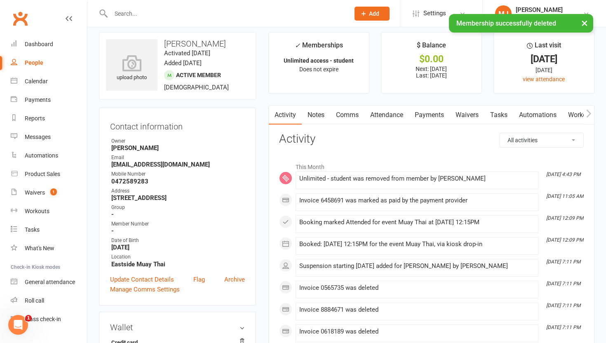
scroll to position [0, 0]
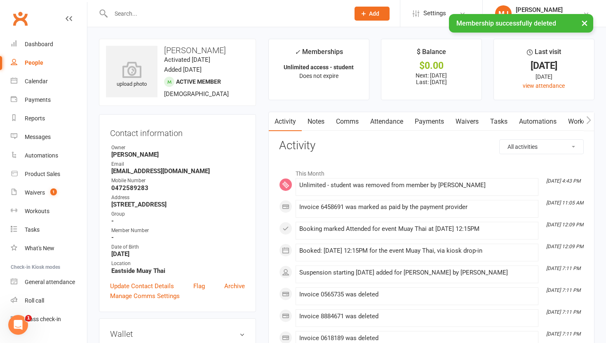
click at [435, 126] on link "Payments" at bounding box center [429, 121] width 41 height 19
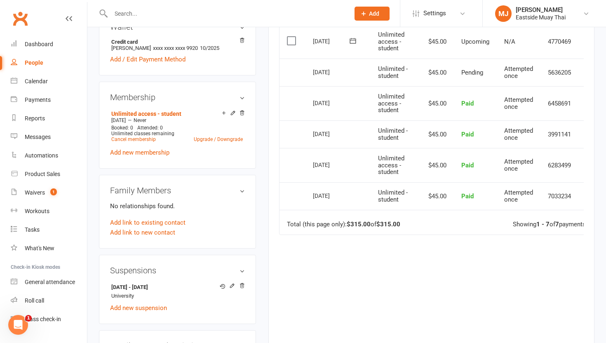
scroll to position [0, 20]
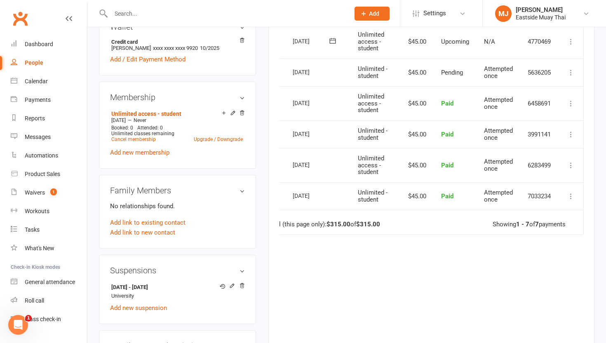
click at [570, 165] on icon at bounding box center [571, 165] width 8 height 8
click at [554, 180] on link "Refund" at bounding box center [535, 181] width 82 height 16
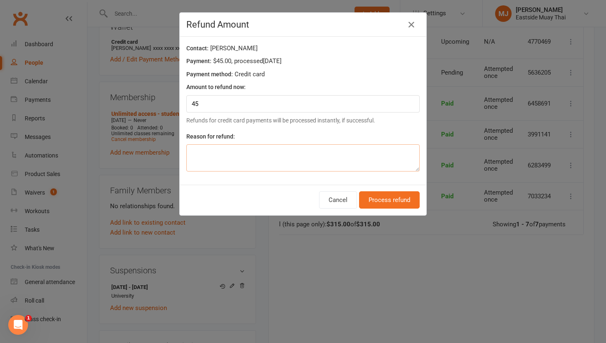
click at [351, 162] on textarea at bounding box center [302, 157] width 233 height 27
type textarea "double charged"
click at [394, 197] on button "Process refund" at bounding box center [389, 199] width 61 height 17
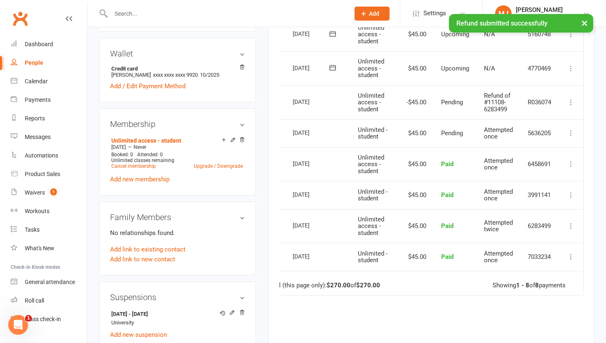
scroll to position [279, 0]
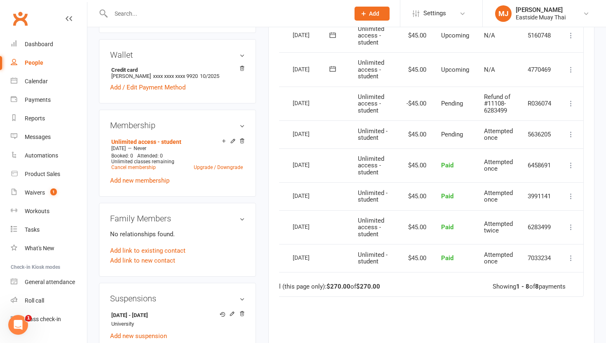
click at [570, 131] on icon at bounding box center [571, 134] width 8 height 8
click at [443, 147] on td "Pending" at bounding box center [454, 134] width 43 height 28
click at [570, 164] on icon at bounding box center [571, 165] width 8 height 8
click at [588, 135] on div "Activity Notes Comms Attendance Payments Waivers Tasks Automations Workouts Mob…" at bounding box center [431, 124] width 326 height 583
click at [571, 164] on icon at bounding box center [571, 165] width 8 height 8
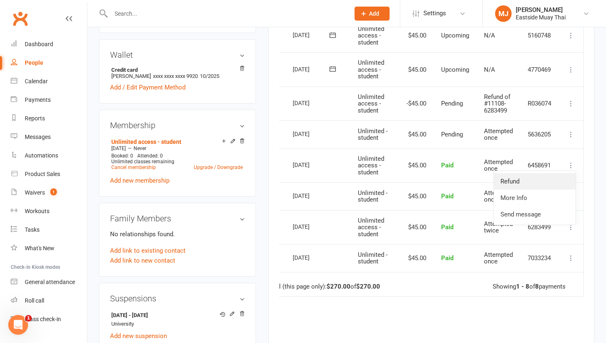
click at [542, 174] on link "Refund" at bounding box center [535, 181] width 82 height 16
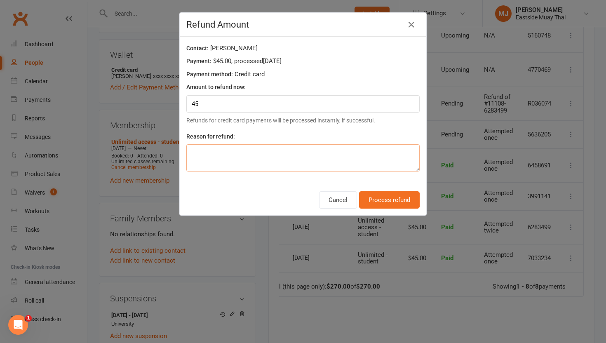
click at [320, 166] on textarea at bounding box center [302, 157] width 233 height 27
type textarea "f"
type textarea "double charged"
click at [379, 194] on button "Process refund" at bounding box center [389, 199] width 61 height 17
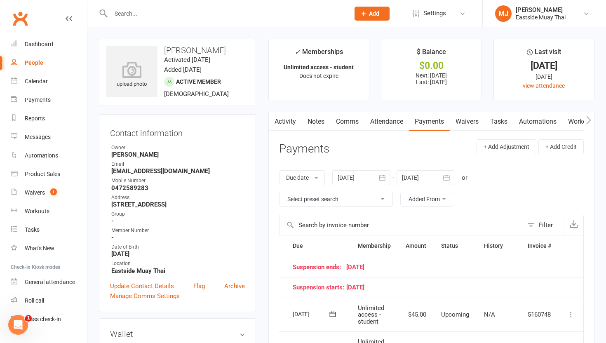
scroll to position [0, 0]
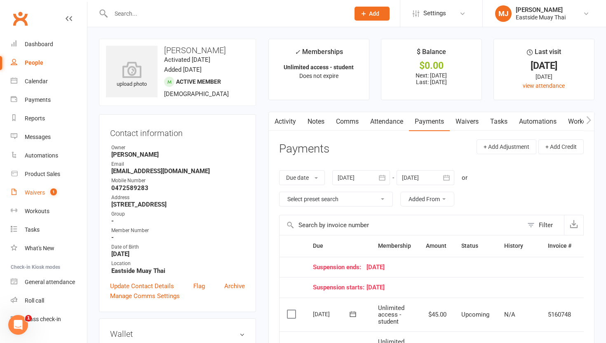
click at [34, 191] on div "Waivers" at bounding box center [35, 192] width 20 height 7
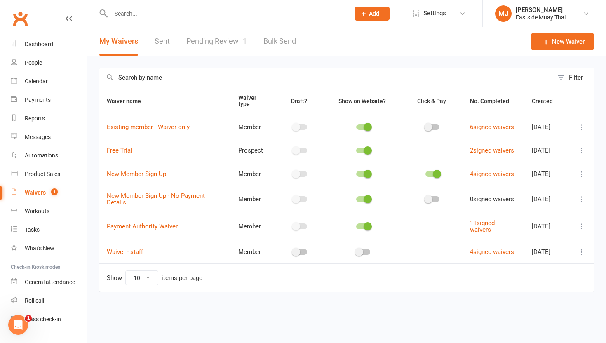
click at [581, 127] on icon at bounding box center [581, 127] width 8 height 8
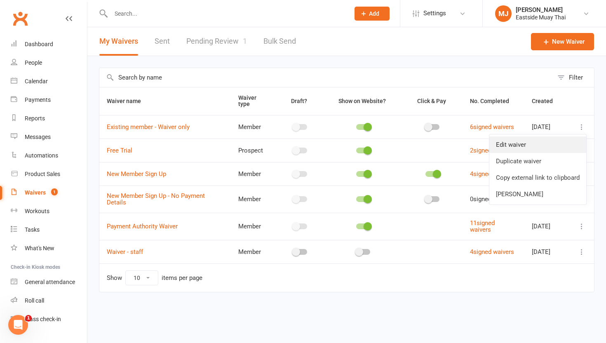
click at [543, 142] on link "Edit waiver" at bounding box center [537, 144] width 97 height 16
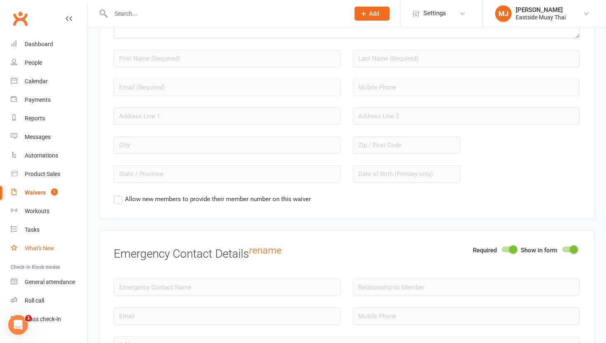
scroll to position [16, 0]
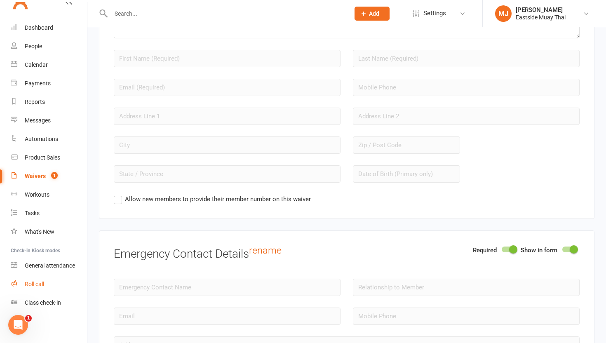
click at [35, 279] on link "Roll call" at bounding box center [49, 284] width 76 height 19
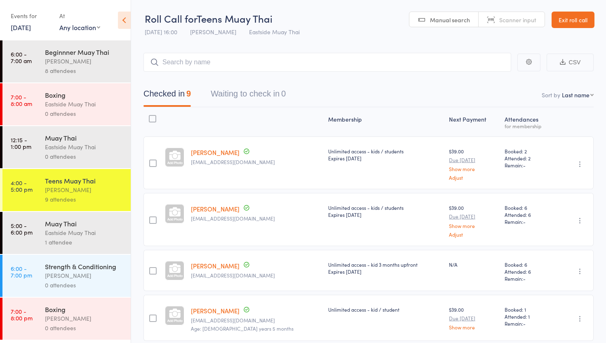
click at [70, 234] on div "Eastside Muay Thai" at bounding box center [84, 232] width 79 height 9
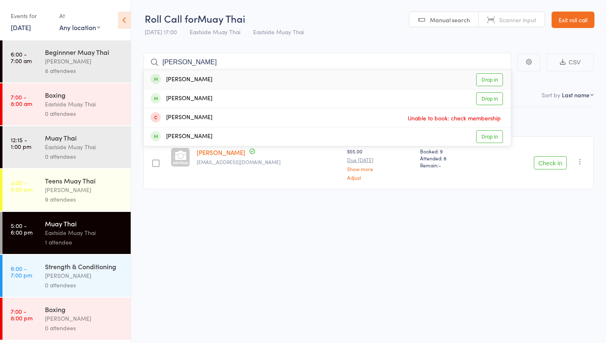
type input "[PERSON_NAME]"
click at [485, 77] on link "Drop in" at bounding box center [489, 79] width 27 height 13
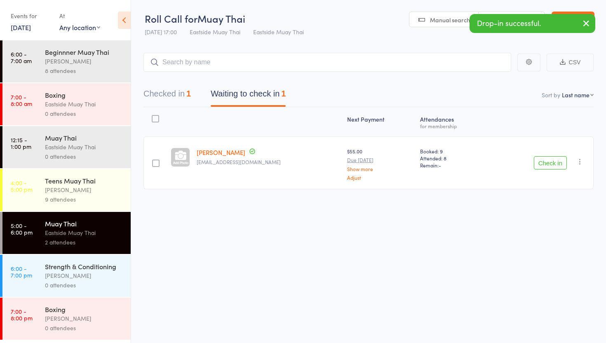
click at [55, 189] on div "[PERSON_NAME]" at bounding box center [84, 189] width 79 height 9
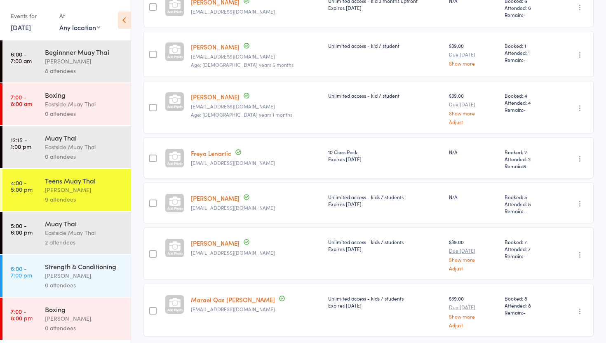
scroll to position [269, 0]
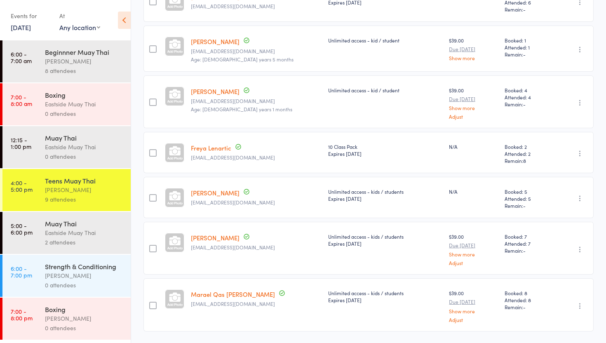
click at [94, 233] on div "Eastside Muay Thai" at bounding box center [84, 232] width 79 height 9
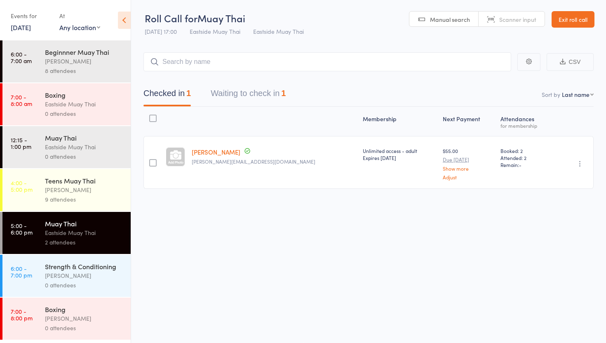
click at [218, 67] on input "search" at bounding box center [327, 61] width 368 height 19
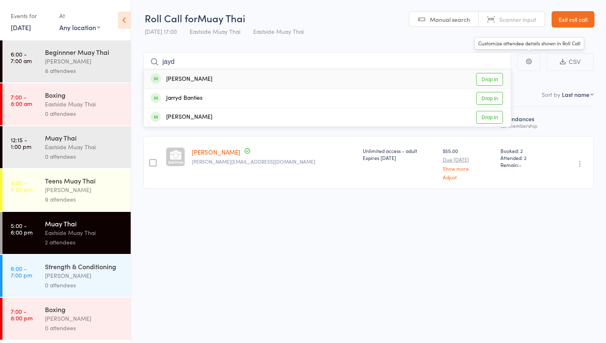
type input "jayd"
click at [492, 80] on link "Drop in" at bounding box center [489, 79] width 27 height 13
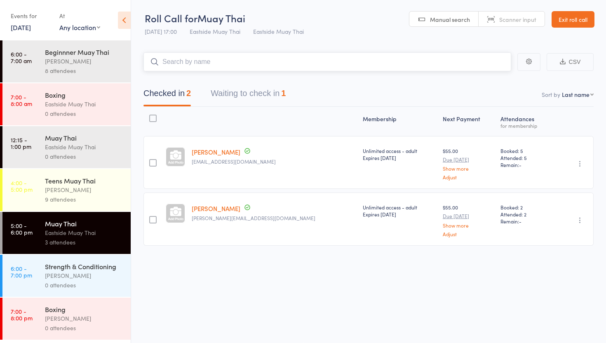
click at [356, 68] on input "search" at bounding box center [327, 61] width 368 height 19
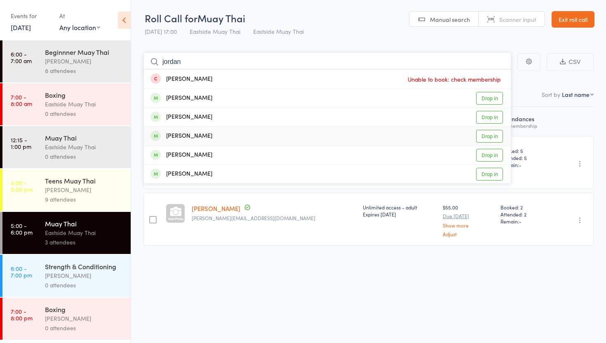
scroll to position [0, 0]
type input "jordan"
click at [574, 21] on link "Exit roll call" at bounding box center [572, 20] width 43 height 16
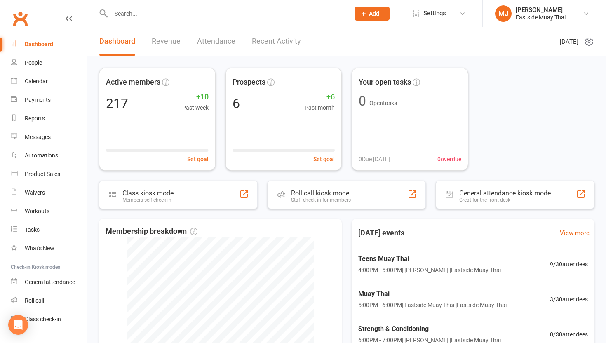
click at [150, 10] on input "text" at bounding box center [225, 14] width 235 height 12
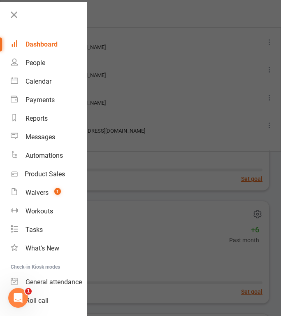
type input "[PERSON_NAME]"
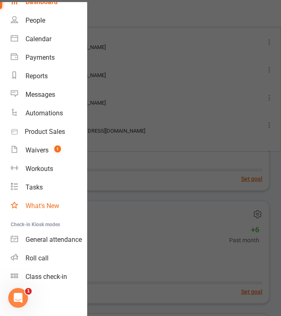
scroll to position [43, 0]
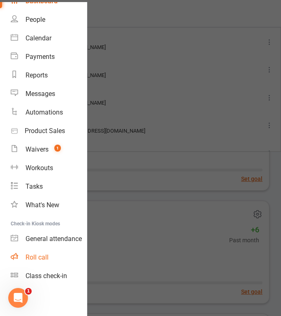
click at [41, 255] on div "Roll call" at bounding box center [37, 257] width 23 height 8
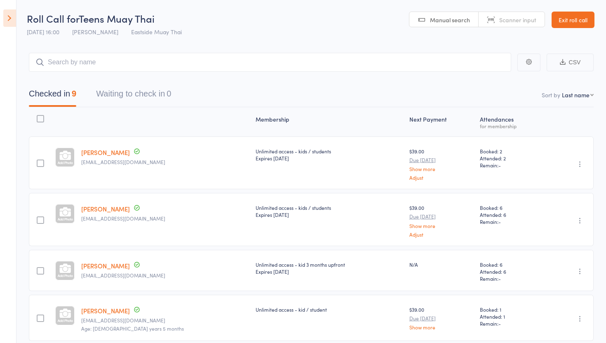
click at [12, 19] on icon at bounding box center [9, 17] width 13 height 17
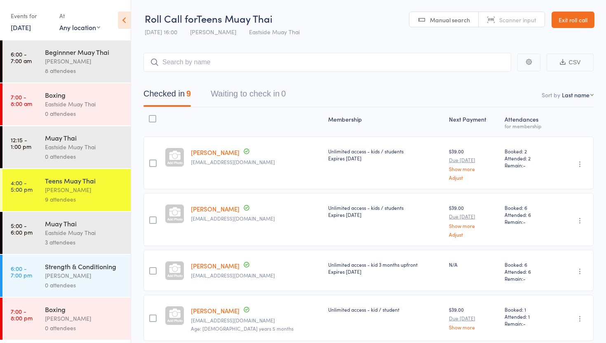
click at [82, 239] on div "3 attendees" at bounding box center [84, 241] width 79 height 9
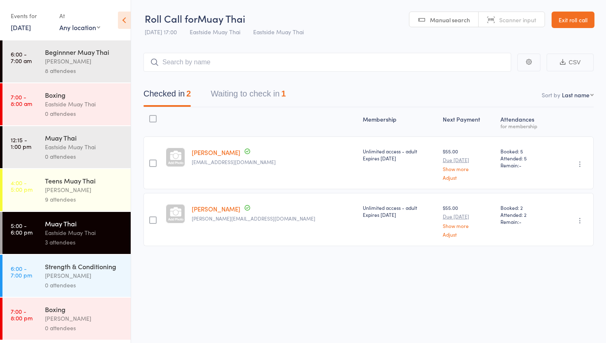
click at [272, 60] on input "search" at bounding box center [327, 62] width 368 height 19
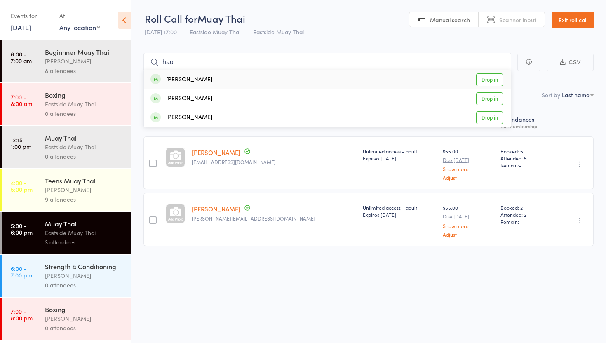
type input "hao"
click at [281, 78] on link "Drop in" at bounding box center [489, 79] width 27 height 13
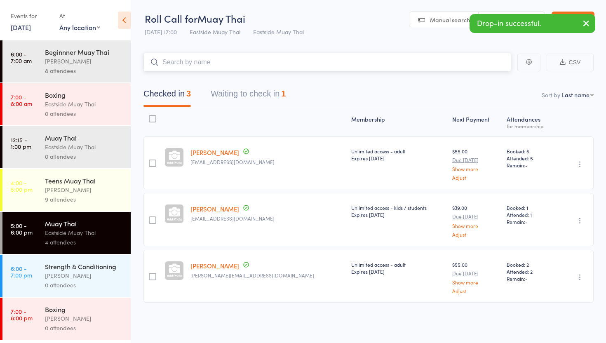
click at [177, 67] on input "search" at bounding box center [327, 62] width 368 height 19
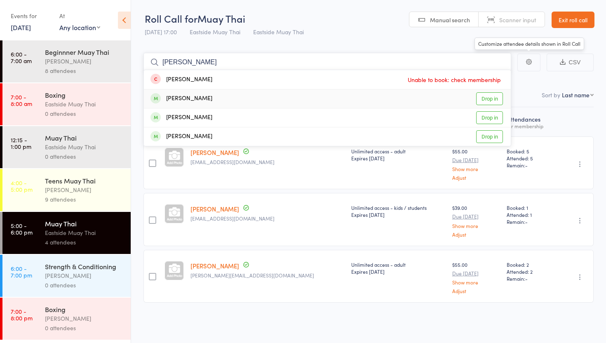
type input "johann"
click at [281, 97] on link "Drop in" at bounding box center [489, 98] width 27 height 13
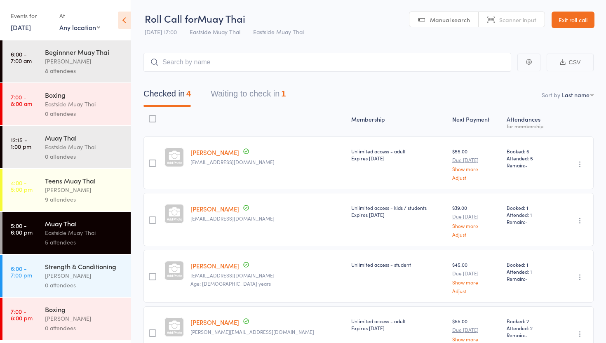
click at [281, 16] on link "Exit roll call" at bounding box center [572, 20] width 43 height 16
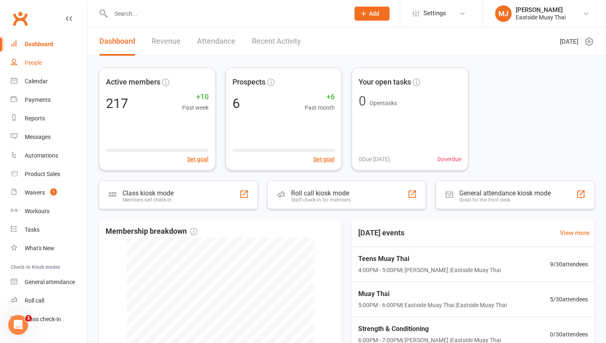
click at [41, 61] on div "People" at bounding box center [33, 62] width 17 height 7
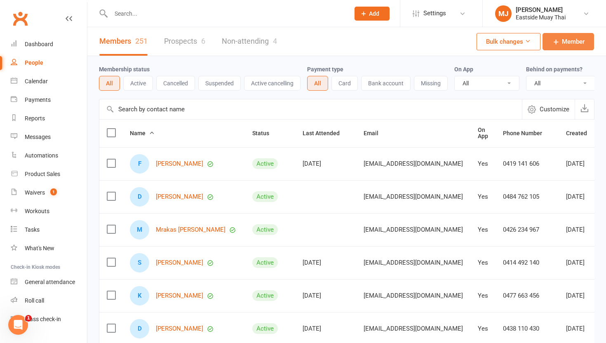
click at [564, 41] on span "Member" at bounding box center [573, 42] width 23 height 10
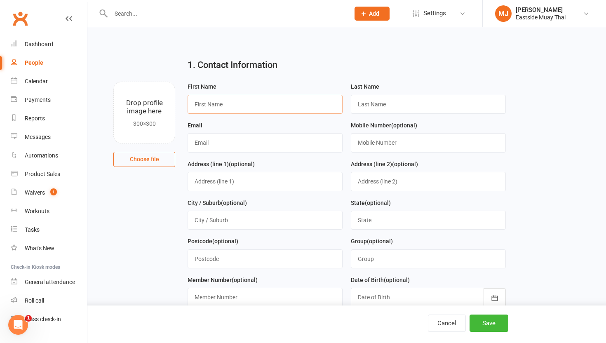
click at [235, 108] on input "text" at bounding box center [264, 104] width 155 height 19
type input "[PERSON_NAME]"
click at [398, 103] on input "text" at bounding box center [428, 104] width 155 height 19
type input "s"
type input "[PERSON_NAME]"
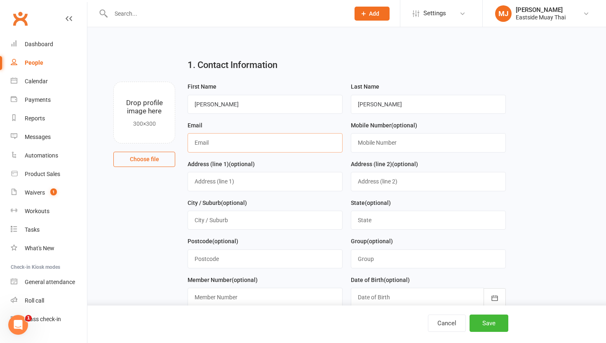
click at [285, 138] on input "text" at bounding box center [264, 142] width 155 height 19
type input "[EMAIL_ADDRESS][DOMAIN_NAME]"
click at [424, 142] on input "text" at bounding box center [428, 142] width 155 height 19
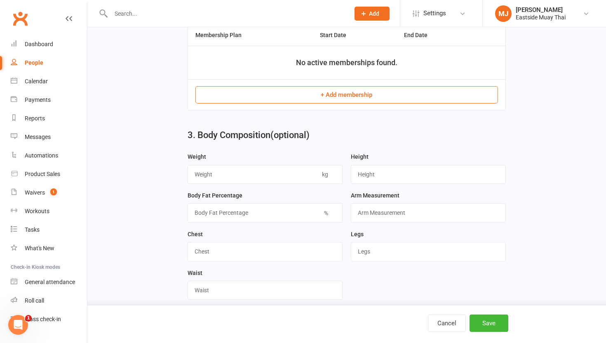
scroll to position [363, 0]
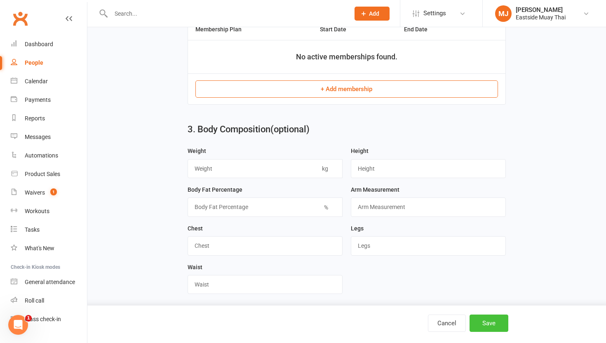
type input "0452464505"
click at [494, 325] on button "Save" at bounding box center [488, 322] width 39 height 17
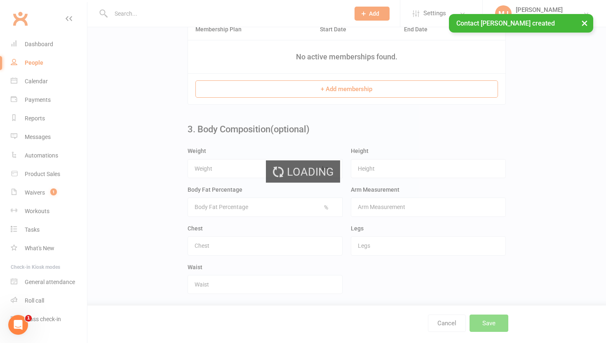
scroll to position [0, 0]
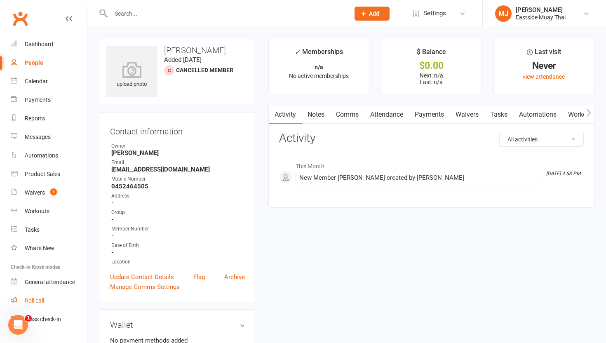
click at [41, 298] on div "Roll call" at bounding box center [34, 300] width 19 height 7
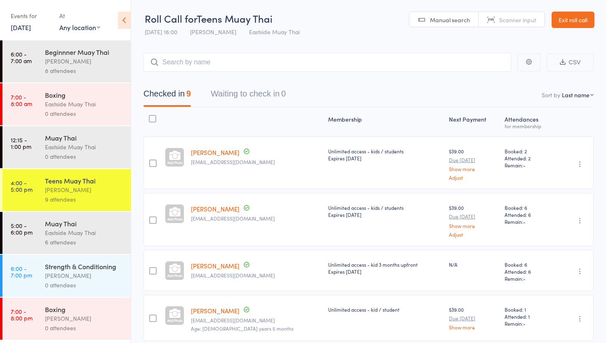
click at [90, 233] on div "Eastside Muay Thai" at bounding box center [84, 232] width 79 height 9
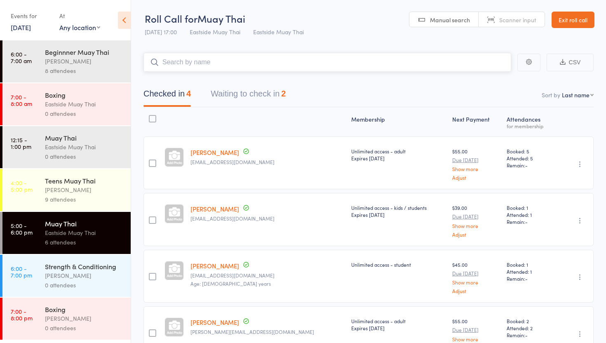
click at [259, 63] on input "search" at bounding box center [327, 62] width 368 height 19
type input "s"
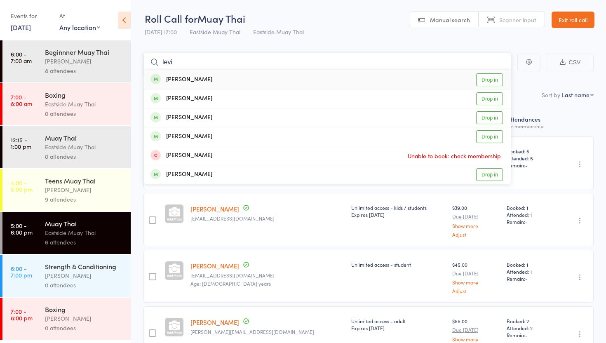
type input "levi"
click at [479, 81] on link "Drop in" at bounding box center [489, 79] width 27 height 13
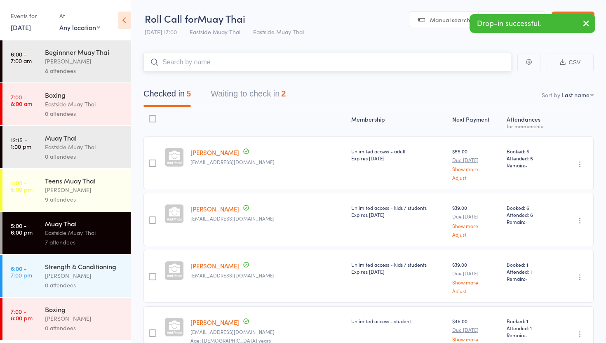
click at [219, 66] on input "search" at bounding box center [327, 62] width 368 height 19
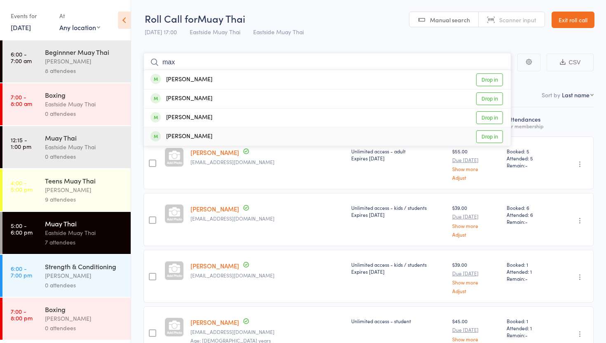
type input "max"
click at [486, 136] on link "Drop in" at bounding box center [489, 136] width 27 height 13
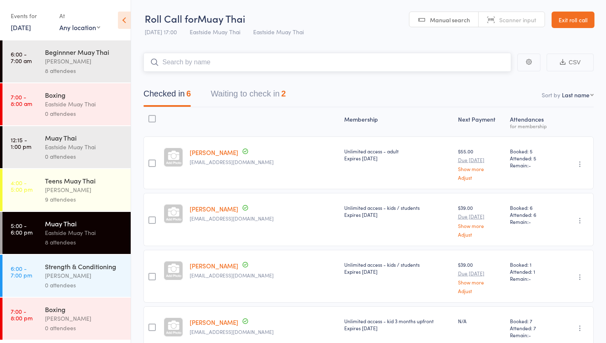
click at [291, 59] on input "search" at bounding box center [327, 62] width 368 height 19
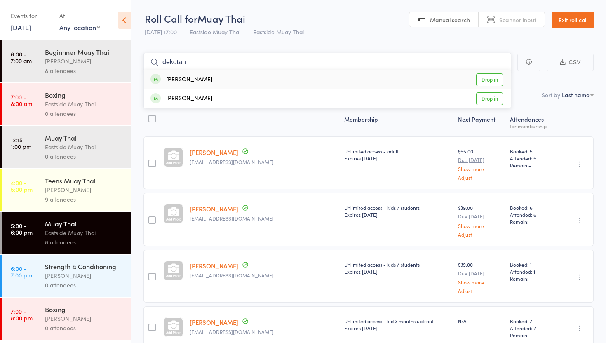
type input "dekotah"
click at [494, 80] on link "Drop in" at bounding box center [489, 79] width 27 height 13
type input "delano"
click at [331, 73] on div "[PERSON_NAME] Drop in" at bounding box center [327, 79] width 367 height 19
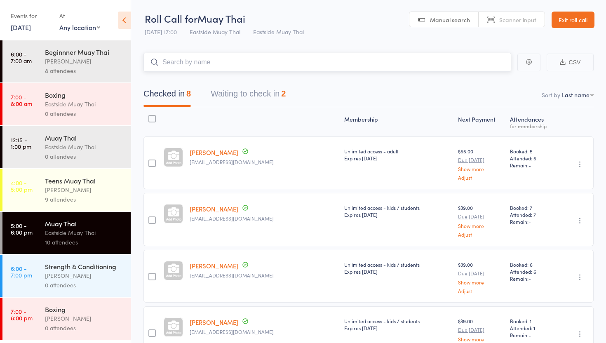
click at [301, 59] on input "search" at bounding box center [327, 62] width 368 height 19
type input "[PERSON_NAME]"
click at [173, 62] on input "search" at bounding box center [327, 62] width 368 height 19
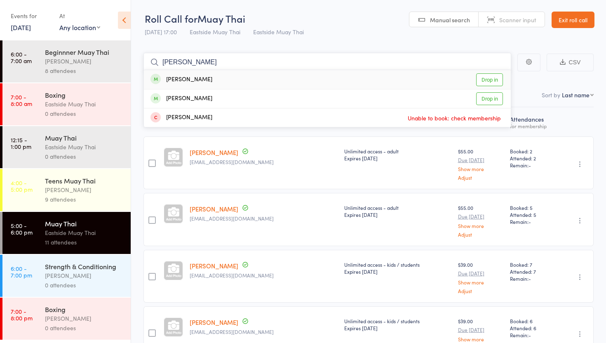
type input "[PERSON_NAME]"
click at [197, 82] on div "[PERSON_NAME]" at bounding box center [181, 79] width 62 height 9
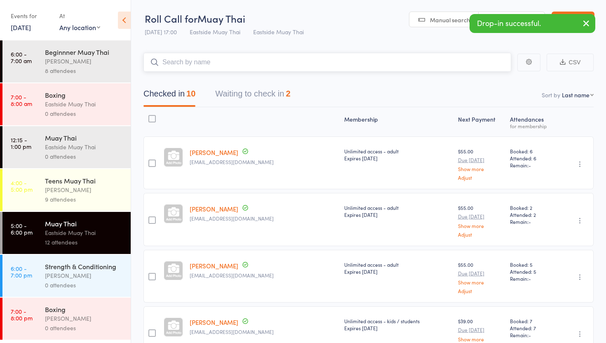
click at [346, 63] on input "search" at bounding box center [327, 62] width 368 height 19
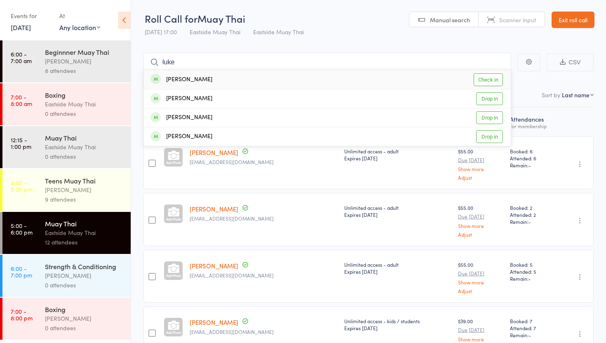
click at [348, 30] on header "Roll Call for Muay Thai [DATE] 17:00 Eastside Muay Thai Eastside Muay Thai Manu…" at bounding box center [368, 20] width 475 height 40
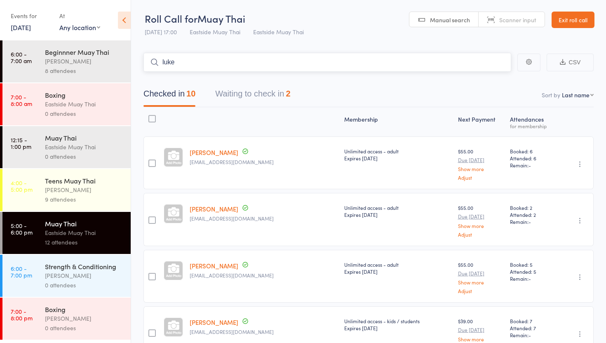
click at [233, 63] on input "luke" at bounding box center [327, 62] width 368 height 19
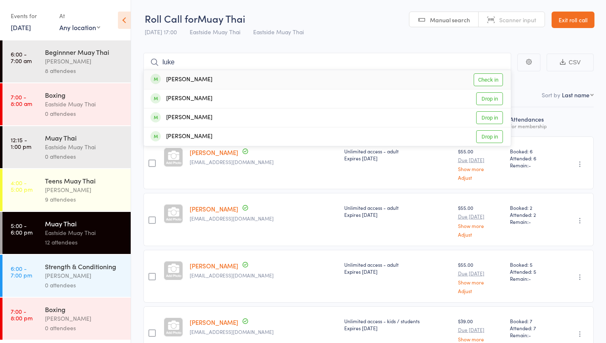
click at [312, 36] on header "Roll Call for Muay Thai [DATE] 17:00 Eastside Muay Thai Eastside Muay Thai Manu…" at bounding box center [368, 20] width 475 height 40
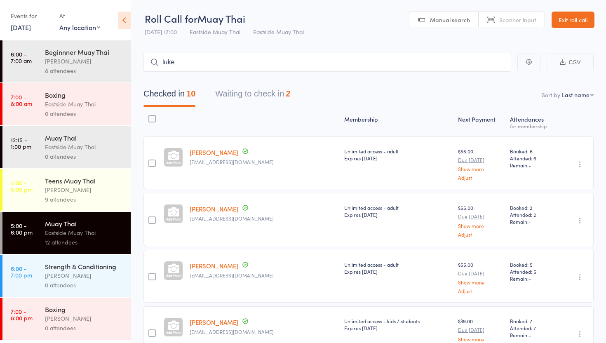
click at [251, 90] on button "Waiting to check in 2" at bounding box center [252, 96] width 75 height 22
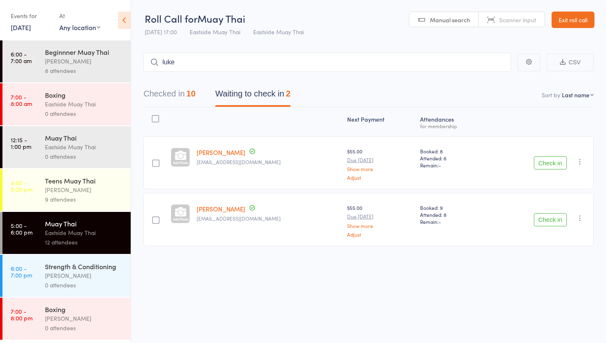
click at [556, 161] on button "Check in" at bounding box center [550, 162] width 33 height 13
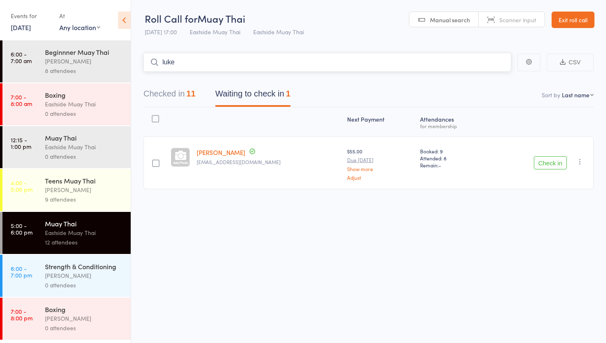
click at [269, 70] on input "luke" at bounding box center [327, 62] width 368 height 19
type input "l"
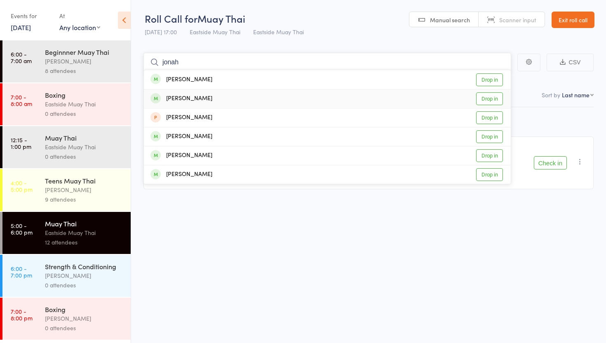
type input "jonah"
click at [488, 102] on link "Drop in" at bounding box center [489, 98] width 27 height 13
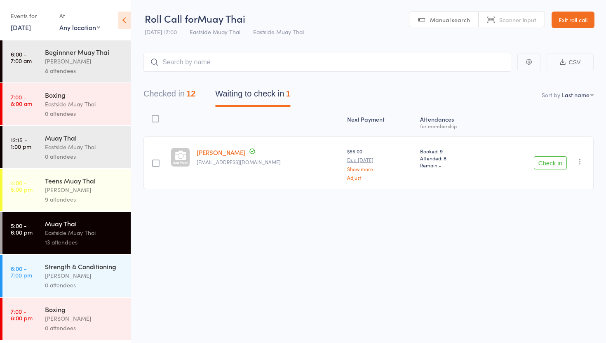
click at [66, 267] on div "Strength & Conditioning" at bounding box center [84, 266] width 79 height 9
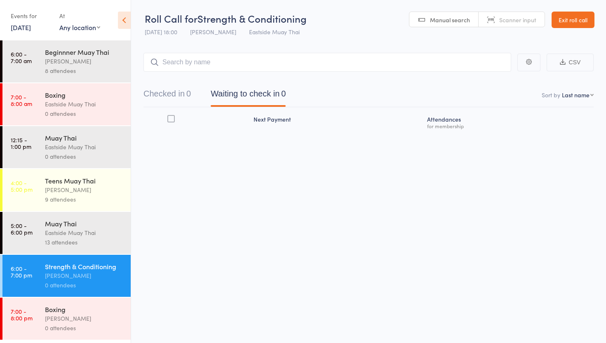
click at [85, 228] on div "Muay Thai" at bounding box center [84, 223] width 79 height 9
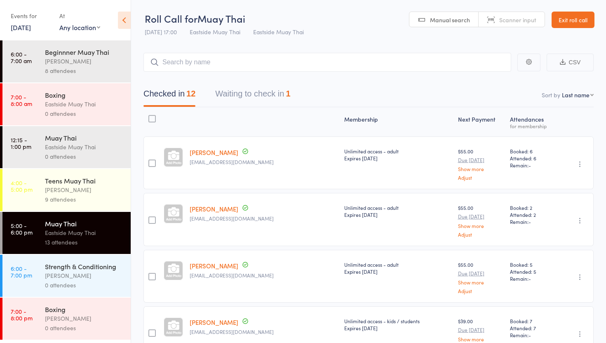
click at [254, 90] on button "Waiting to check in 1" at bounding box center [252, 96] width 75 height 22
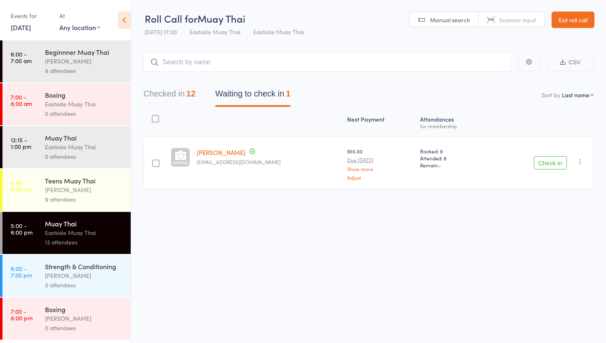
click at [548, 157] on button "Check in" at bounding box center [550, 162] width 33 height 13
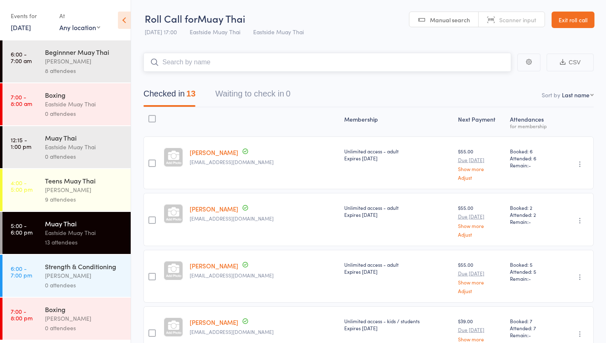
click at [217, 64] on input "search" at bounding box center [327, 62] width 368 height 19
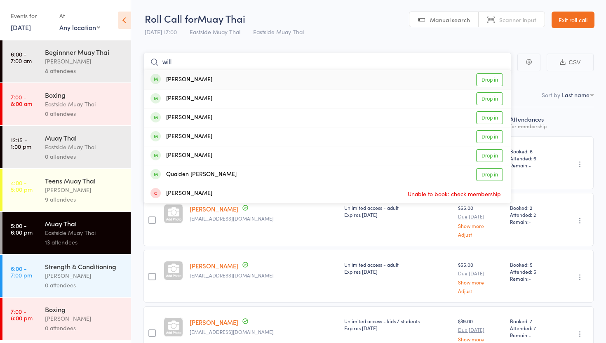
type input "will"
click at [487, 82] on link "Drop in" at bounding box center [489, 79] width 27 height 13
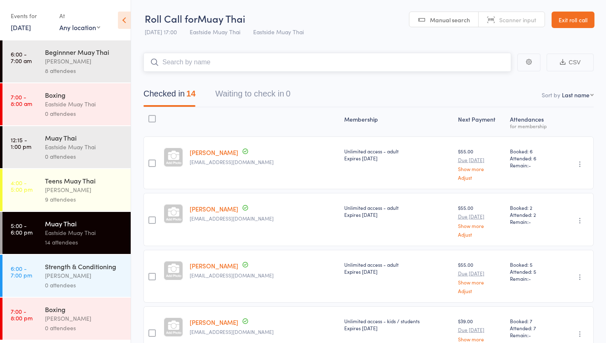
click at [246, 58] on input "search" at bounding box center [327, 62] width 368 height 19
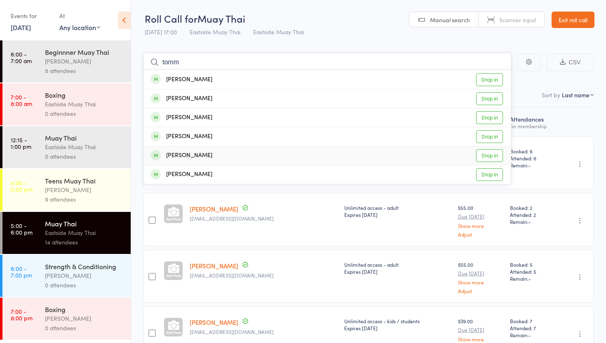
type input "tomm"
click at [487, 155] on link "Drop in" at bounding box center [489, 155] width 27 height 13
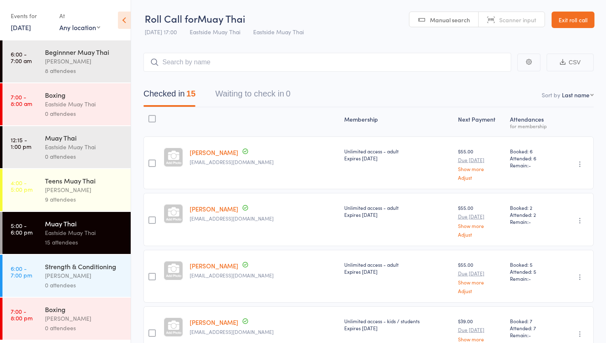
click at [583, 16] on link "Exit roll call" at bounding box center [572, 20] width 43 height 16
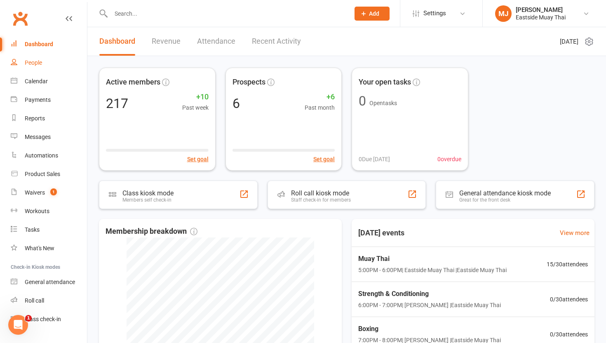
click at [40, 57] on link "People" at bounding box center [49, 63] width 76 height 19
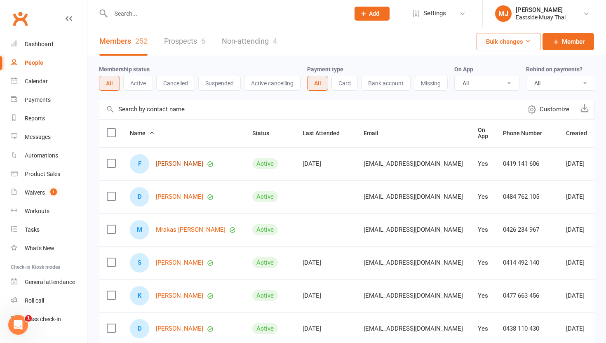
click at [178, 164] on link "[PERSON_NAME]" at bounding box center [179, 163] width 47 height 7
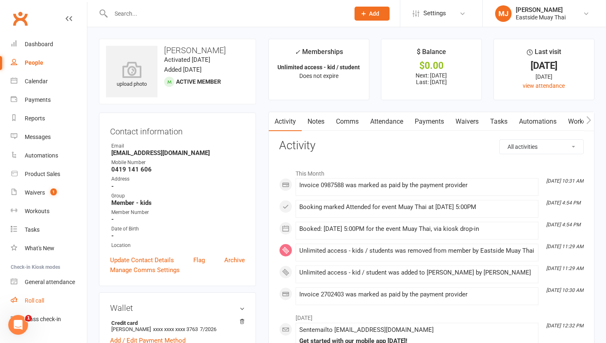
click at [32, 300] on div "Roll call" at bounding box center [34, 300] width 19 height 7
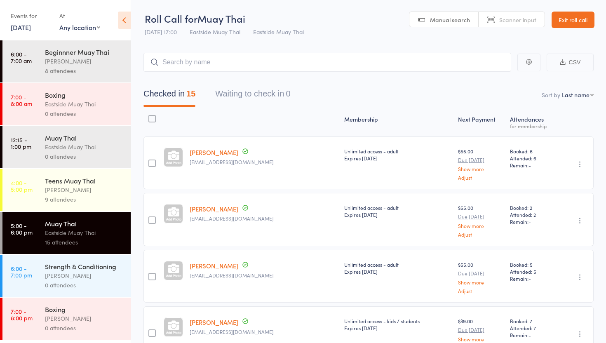
click at [592, 7] on header "Roll Call for Muay Thai [DATE] 17:00 Eastside Muay Thai Eastside Muay Thai Manu…" at bounding box center [368, 20] width 475 height 40
click at [579, 13] on link "Exit roll call" at bounding box center [572, 20] width 43 height 16
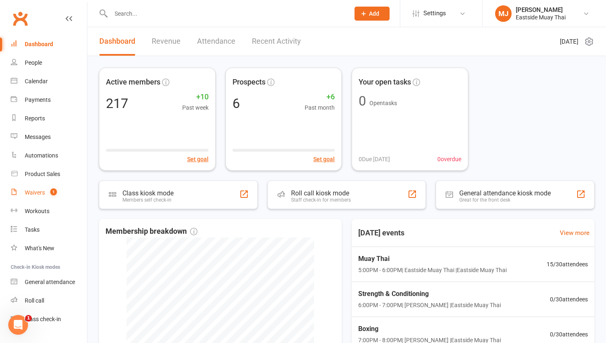
click at [34, 189] on div "Waivers" at bounding box center [35, 192] width 20 height 7
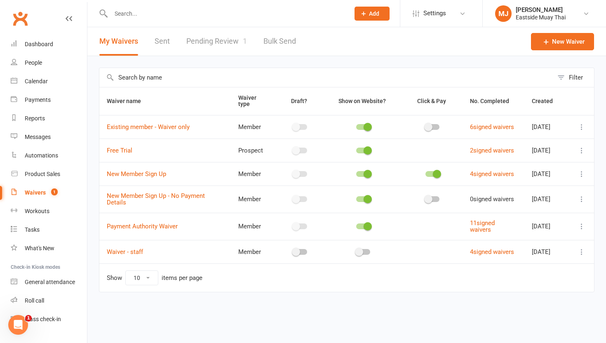
click at [580, 125] on icon at bounding box center [581, 127] width 8 height 8
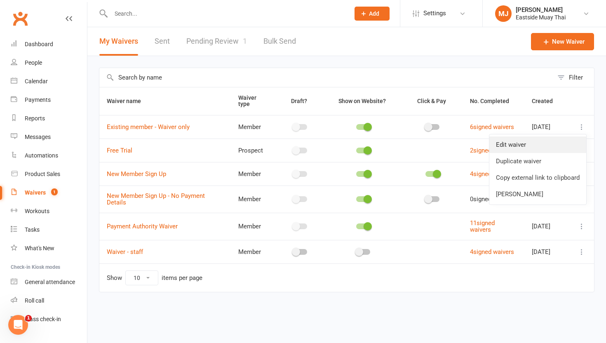
click at [525, 143] on link "Edit waiver" at bounding box center [537, 144] width 97 height 16
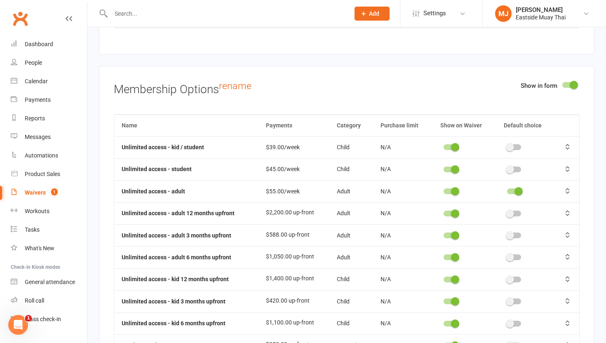
scroll to position [2459, 0]
click at [569, 85] on div "Show in form" at bounding box center [549, 86] width 59 height 13
click at [572, 86] on span at bounding box center [573, 84] width 8 height 8
click at [562, 83] on input "checkbox" at bounding box center [562, 83] width 0 height 0
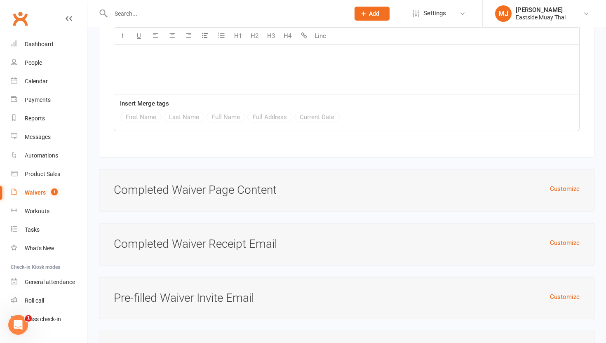
scroll to position [2981, 0]
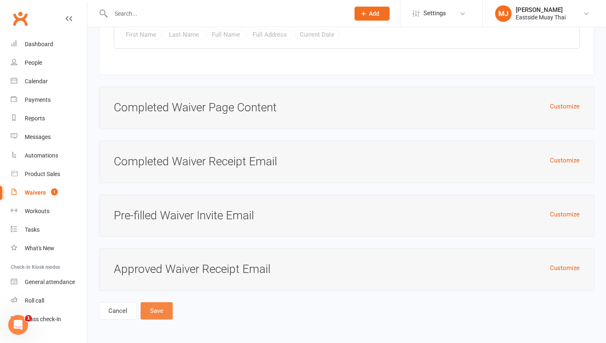
click at [162, 310] on button "Save" at bounding box center [156, 310] width 32 height 17
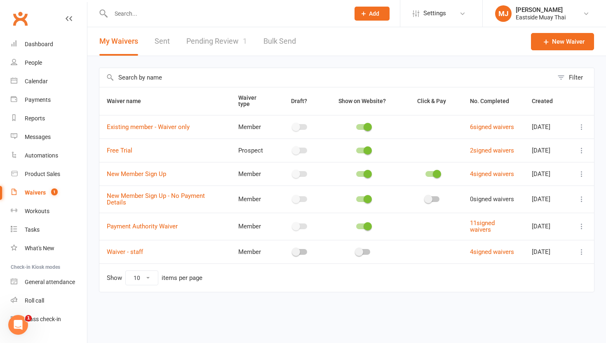
click at [35, 192] on div "Waivers" at bounding box center [35, 192] width 21 height 7
click at [37, 191] on div "Waivers" at bounding box center [35, 192] width 21 height 7
click at [210, 44] on link "Pending Review 1" at bounding box center [216, 41] width 61 height 28
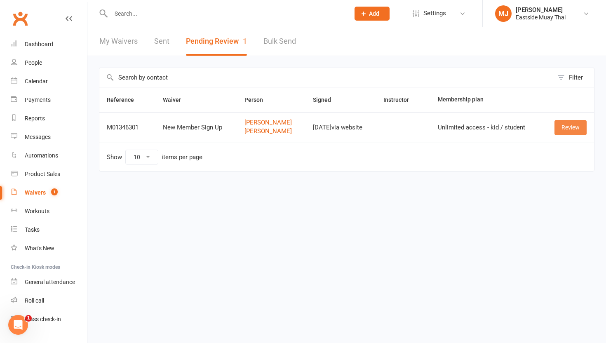
click at [574, 123] on link "Review" at bounding box center [570, 127] width 32 height 15
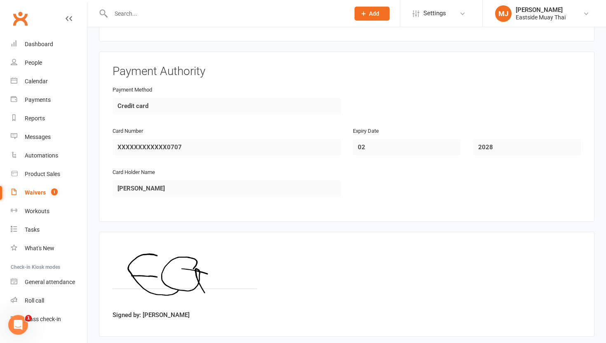
scroll to position [1208, 0]
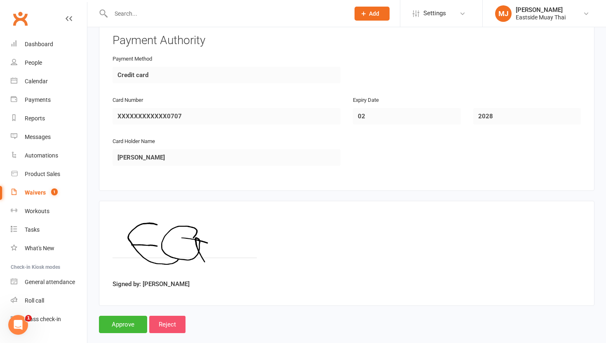
click at [173, 316] on input "Reject" at bounding box center [167, 324] width 36 height 17
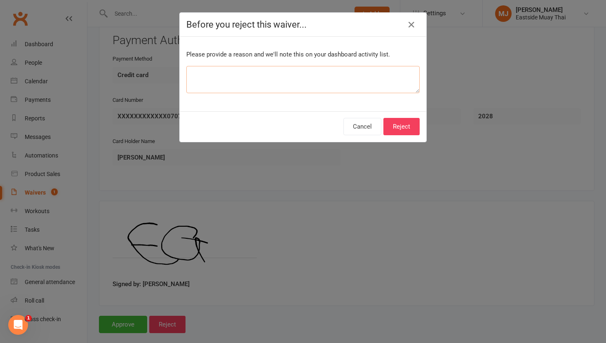
click at [352, 81] on textarea at bounding box center [302, 79] width 233 height 27
type textarea "Entered in error"
click at [412, 126] on button "Reject" at bounding box center [401, 126] width 36 height 17
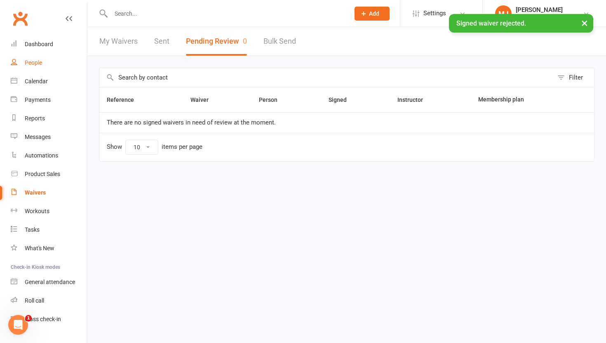
click at [33, 59] on link "People" at bounding box center [49, 63] width 76 height 19
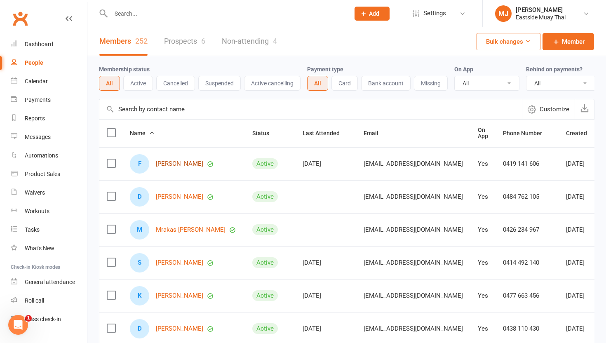
click at [171, 166] on link "[PERSON_NAME]" at bounding box center [179, 163] width 47 height 7
click at [181, 195] on link "[PERSON_NAME]" at bounding box center [179, 196] width 47 height 7
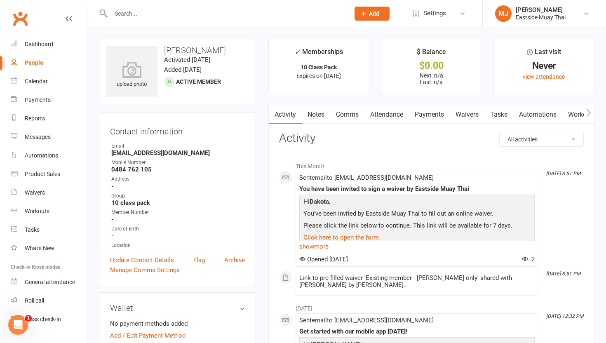
click at [129, 14] on input "text" at bounding box center [225, 14] width 235 height 12
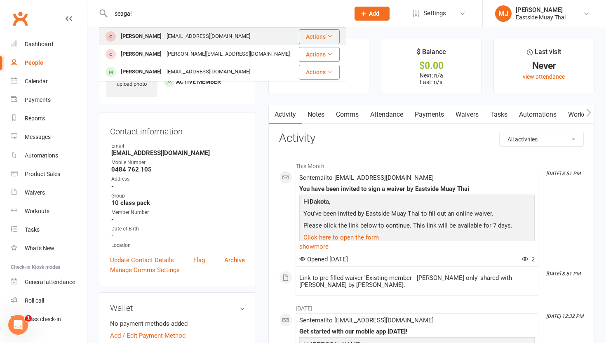
type input "seagal"
click at [164, 35] on div "[EMAIL_ADDRESS][DOMAIN_NAME]" at bounding box center [208, 36] width 89 height 12
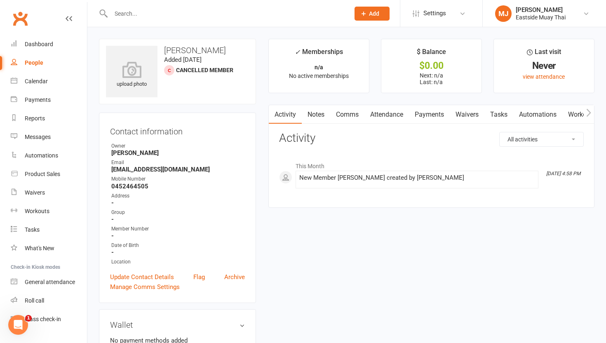
click at [382, 112] on link "Attendance" at bounding box center [386, 114] width 44 height 19
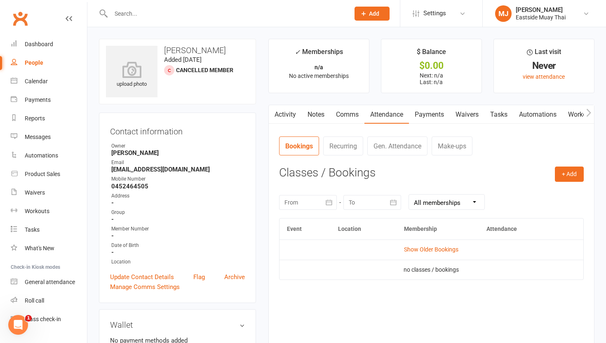
click at [35, 61] on div "People" at bounding box center [34, 62] width 19 height 7
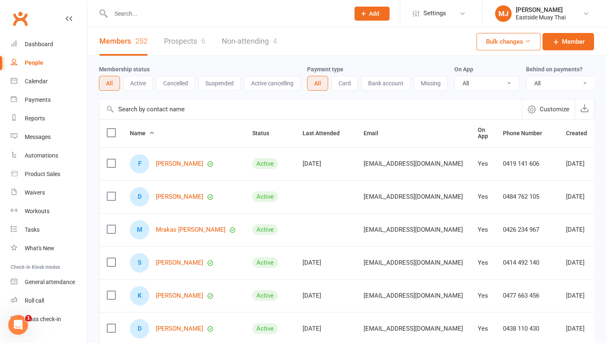
click at [162, 40] on div "Members 252 Prospects 6 Non-attending 4" at bounding box center [187, 41] width 201 height 28
click at [182, 36] on link "Prospects 6" at bounding box center [184, 41] width 41 height 28
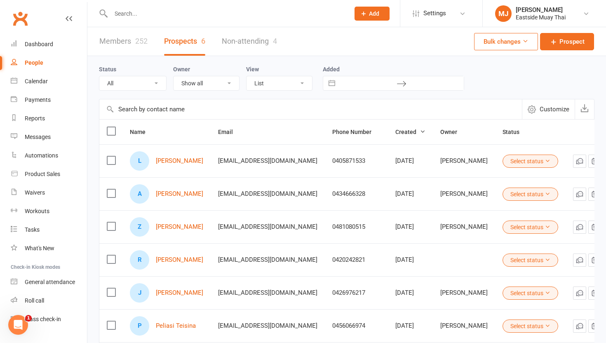
click at [591, 32] on div "Bulk changes Prospect" at bounding box center [534, 41] width 120 height 28
click at [574, 44] on span "Prospect" at bounding box center [571, 42] width 25 height 10
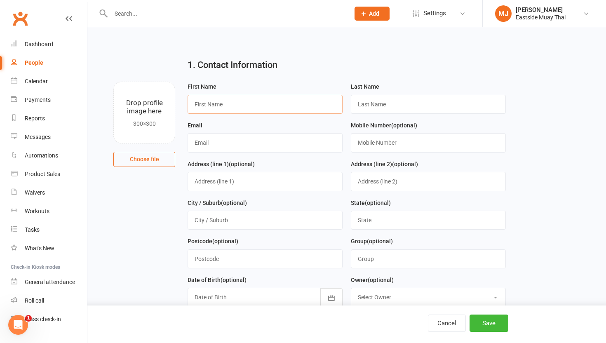
click at [248, 108] on input "text" at bounding box center [264, 104] width 155 height 19
type input "Jopshua"
type input "Se"
type input "[PERSON_NAME]"
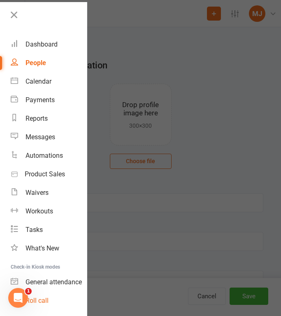
click at [43, 299] on div "Roll call" at bounding box center [37, 301] width 23 height 8
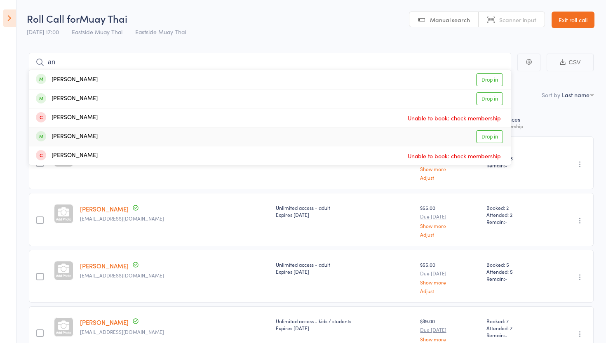
type input "an"
click at [160, 140] on div "Anna Rogers Drop in" at bounding box center [269, 136] width 481 height 19
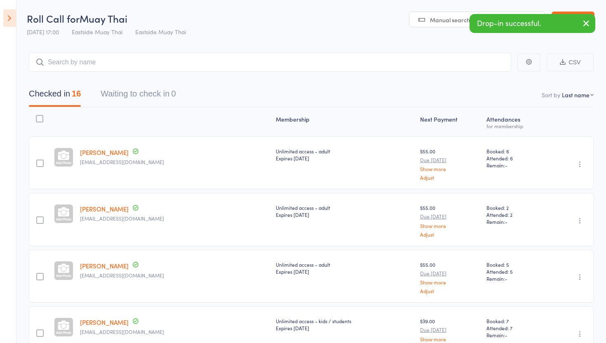
click at [281, 10] on header "Roll Call for Muay Thai 11 Sep 17:00 Eastside Muay Thai Eastside Muay Thai Manu…" at bounding box center [303, 20] width 606 height 40
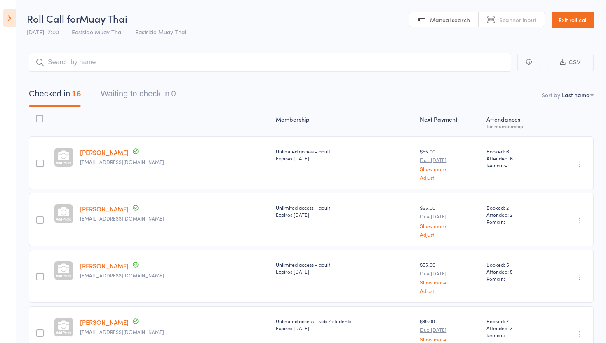
click at [281, 21] on link "Exit roll call" at bounding box center [572, 20] width 43 height 16
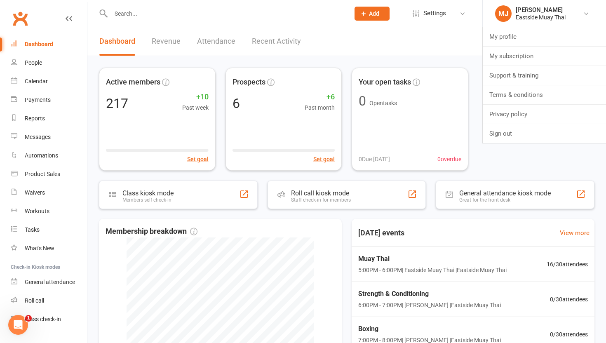
click at [454, 61] on div "Active members 217 +10 Past week Set goal Prospects 6 +6 Past month Set goal Yo…" at bounding box center [346, 253] width 518 height 395
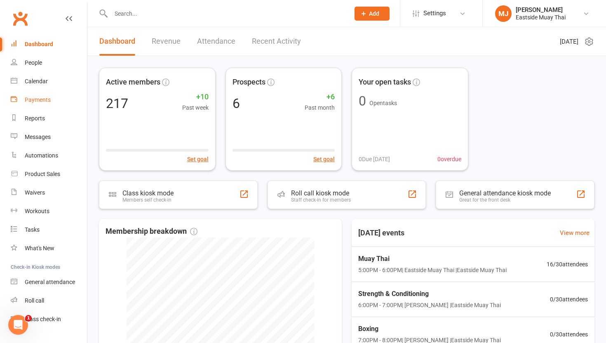
click at [44, 97] on div "Payments" at bounding box center [38, 99] width 26 height 7
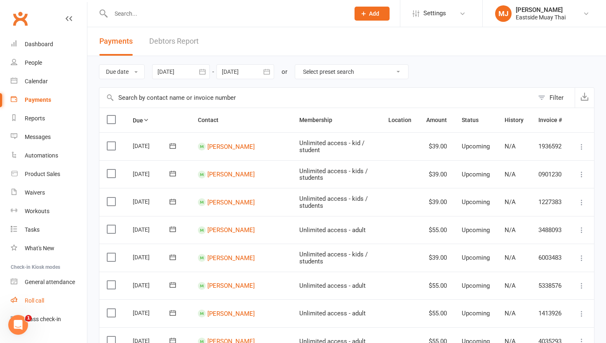
click at [43, 304] on link "Roll call" at bounding box center [49, 300] width 76 height 19
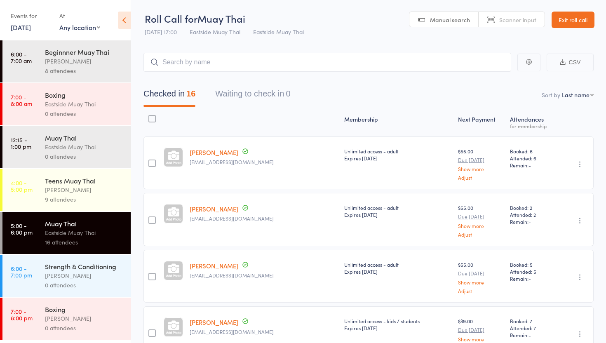
click at [576, 14] on link "Exit roll call" at bounding box center [572, 20] width 43 height 16
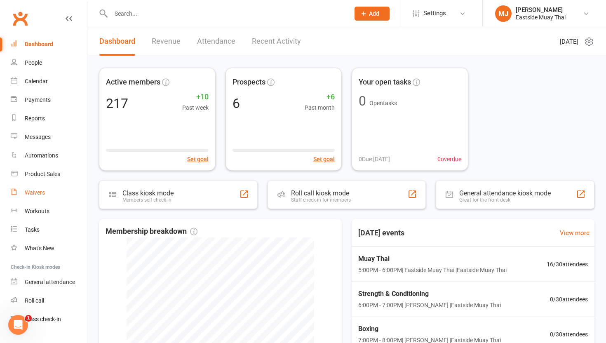
click at [42, 194] on div "Waivers" at bounding box center [35, 192] width 20 height 7
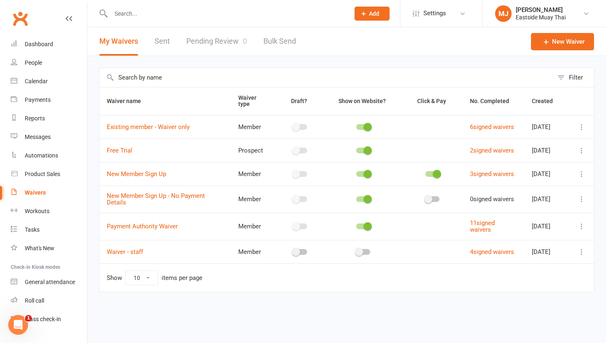
click at [579, 128] on icon at bounding box center [581, 127] width 8 height 8
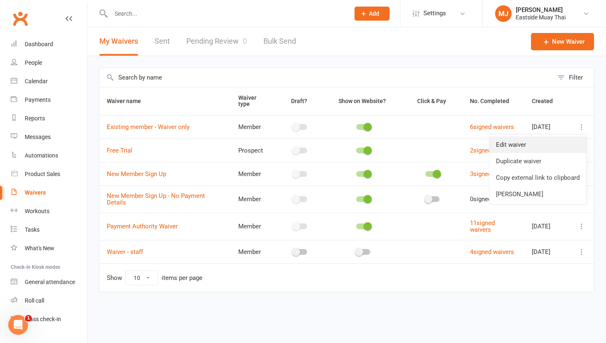
click at [527, 143] on link "Edit waiver" at bounding box center [537, 144] width 97 height 16
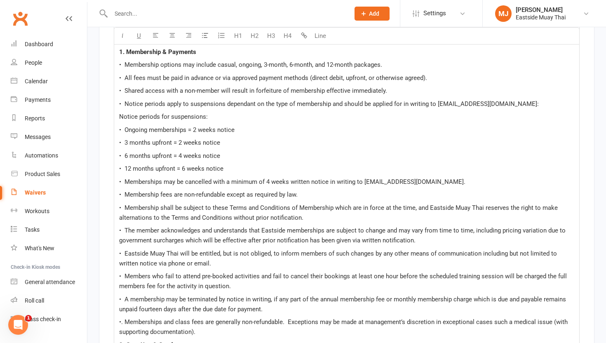
scroll to position [1233, 0]
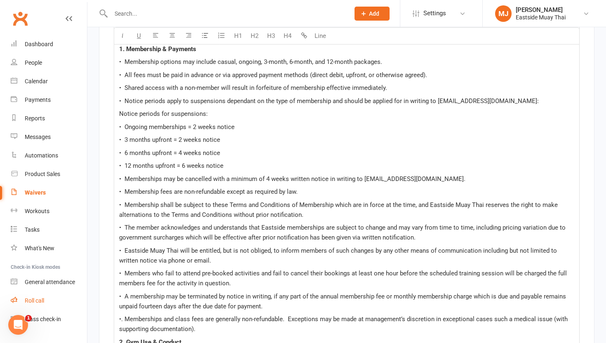
click at [42, 299] on div "Roll call" at bounding box center [34, 300] width 19 height 7
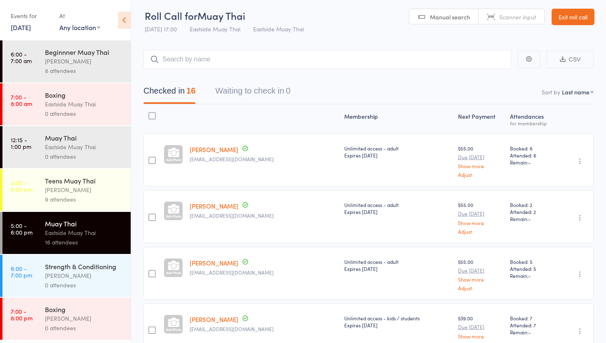
scroll to position [0, 0]
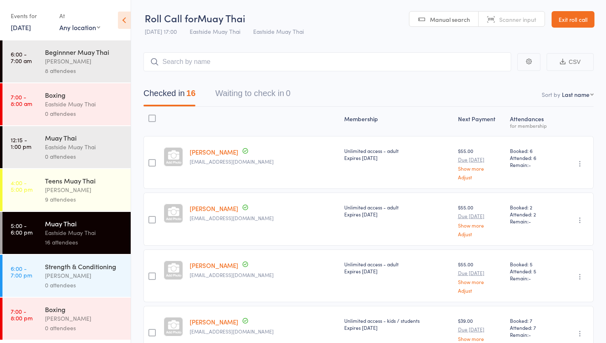
click at [570, 17] on link "Exit roll call" at bounding box center [572, 19] width 43 height 16
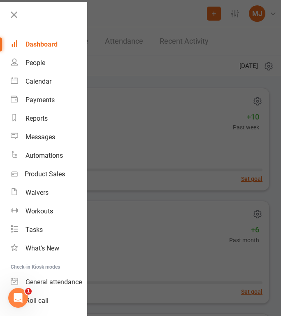
click at [216, 19] on div at bounding box center [140, 158] width 281 height 316
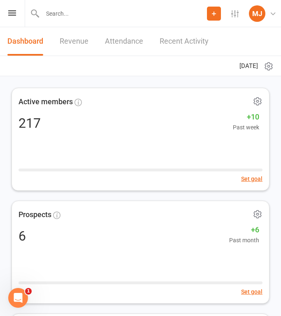
click at [215, 13] on icon at bounding box center [214, 13] width 7 height 7
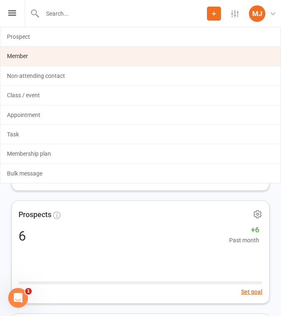
click at [152, 52] on link "Member" at bounding box center [140, 56] width 281 height 19
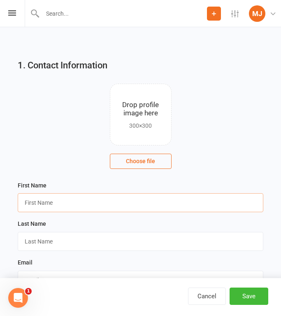
click at [107, 204] on input "text" at bounding box center [141, 202] width 246 height 19
type input "Jordan"
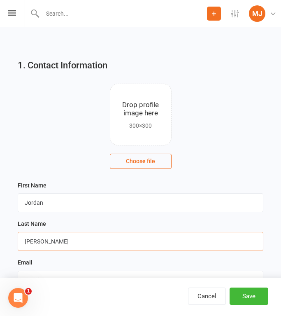
type input "Segal"
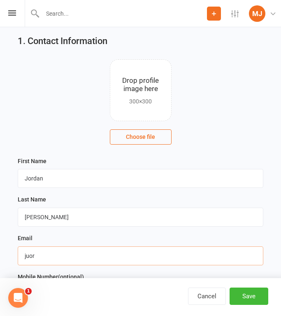
scroll to position [29, 0]
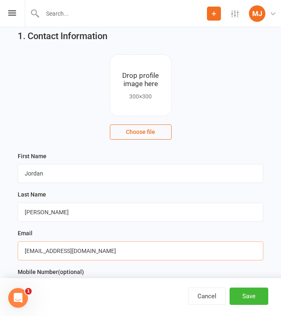
type input "jordan.segal68@gmail.com"
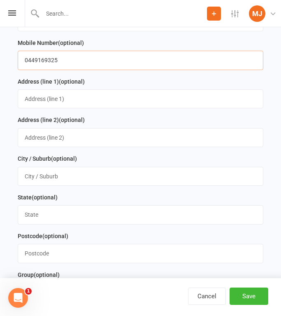
scroll to position [261, 0]
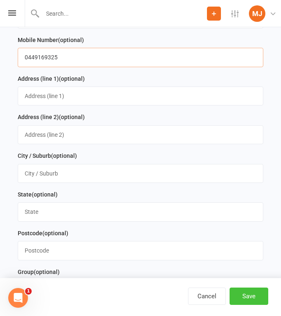
type input "0449169325"
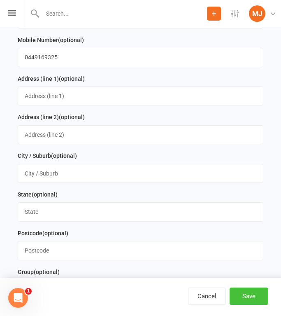
click at [252, 295] on button "Save" at bounding box center [249, 296] width 39 height 17
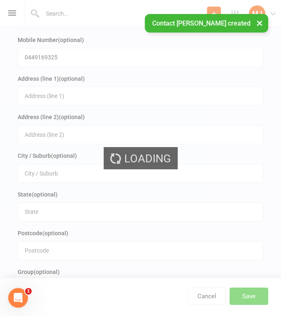
scroll to position [0, 0]
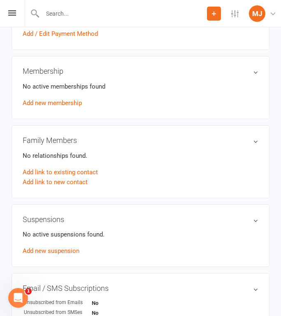
scroll to position [317, 0]
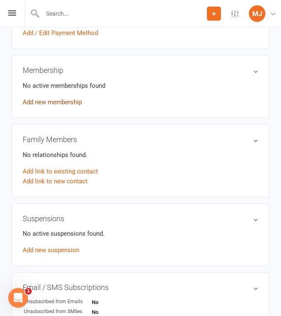
click at [53, 101] on link "Add new membership" at bounding box center [52, 101] width 59 height 7
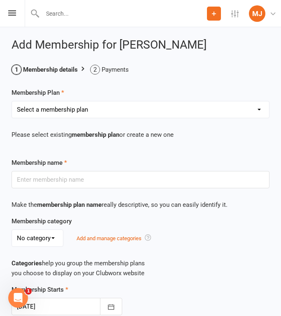
click at [118, 117] on select "Select a membership plan Create new Membership Plan Unlimited access - kid / st…" at bounding box center [141, 109] width 258 height 16
select select "5"
click at [12, 101] on select "Select a membership plan Create new Membership Plan Unlimited access - kid / st…" at bounding box center [141, 109] width 258 height 16
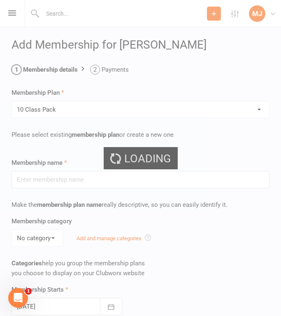
type input "10 Class Pack"
select select "2"
type input "1"
type input "10"
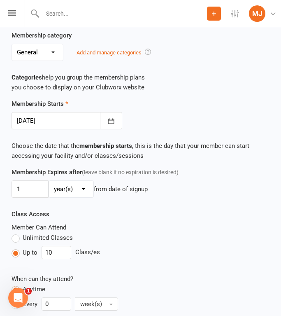
scroll to position [187, 0]
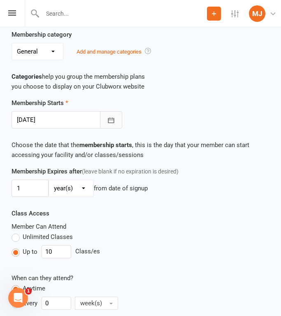
click at [107, 117] on icon "button" at bounding box center [111, 120] width 8 height 8
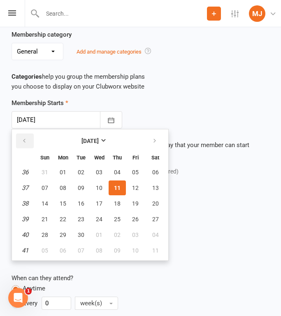
click at [29, 138] on button "button" at bounding box center [25, 140] width 18 height 15
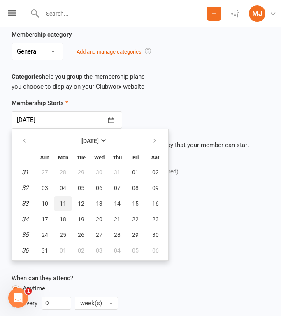
click at [63, 200] on span "11" at bounding box center [63, 203] width 7 height 7
type input "11 Aug 2025"
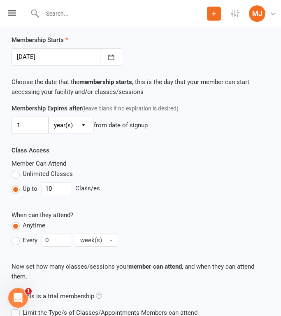
scroll to position [366, 0]
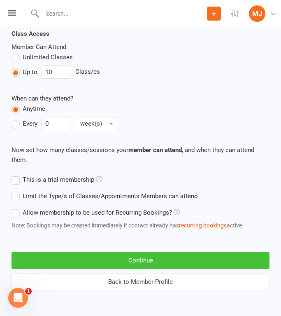
click at [164, 259] on button "Continue" at bounding box center [141, 260] width 258 height 17
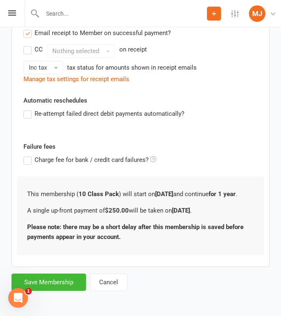
scroll to position [0, 0]
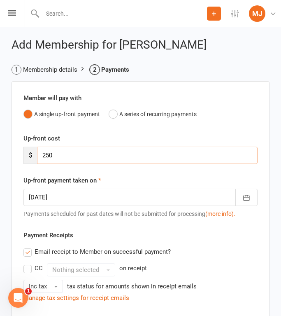
drag, startPoint x: 72, startPoint y: 157, endPoint x: 0, endPoint y: 156, distance: 71.7
click at [0, 156] on div "Add Membership for Jordan Segal Membership details Payments Member will pay wit…" at bounding box center [140, 275] width 281 height 496
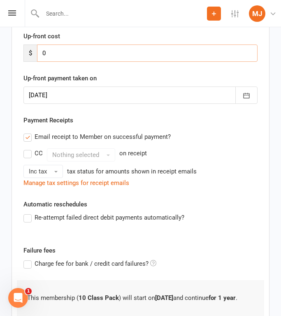
scroll to position [163, 0]
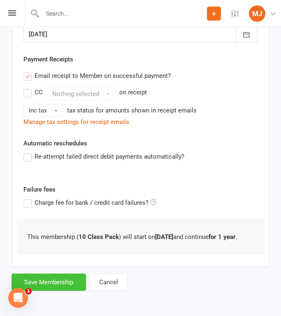
type input "0"
click at [62, 280] on button "Save Membership" at bounding box center [49, 282] width 75 height 17
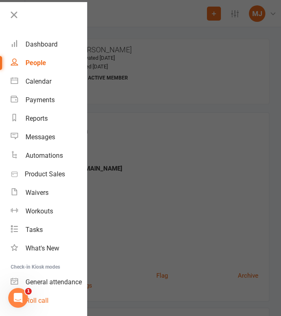
click at [43, 297] on div "Roll call" at bounding box center [37, 301] width 23 height 8
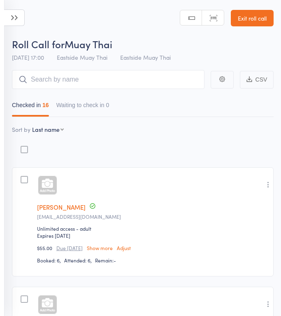
click at [33, 64] on div "[DATE] 17:00 Eastside Muay Thai Eastside Muay Thai" at bounding box center [91, 58] width 159 height 14
click at [245, 20] on link "Exit roll call" at bounding box center [252, 18] width 43 height 16
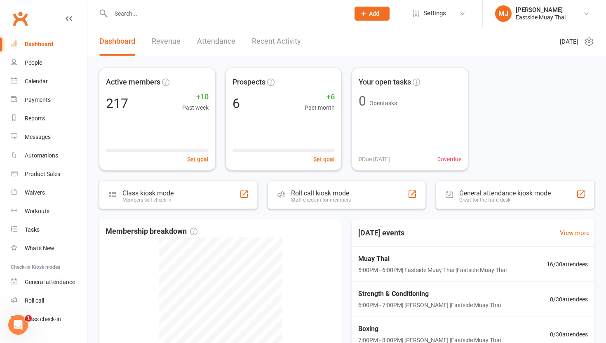
click at [162, 14] on input "text" at bounding box center [225, 14] width 235 height 12
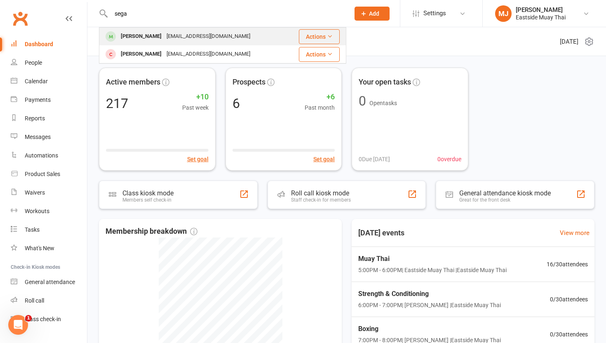
type input "sega"
click at [146, 38] on div "[PERSON_NAME]" at bounding box center [141, 36] width 46 height 12
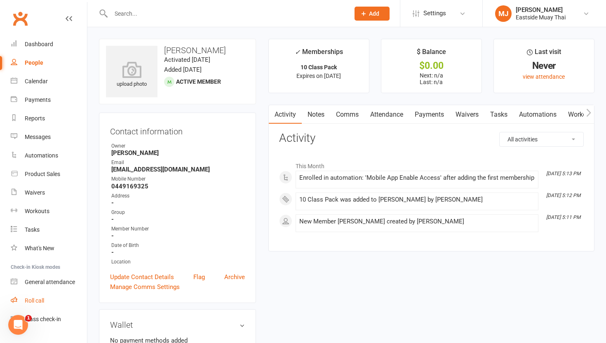
click at [44, 302] on div "Roll call" at bounding box center [34, 300] width 19 height 7
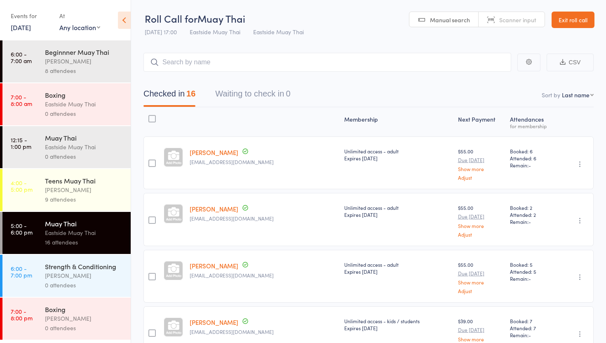
click at [242, 61] on input "search" at bounding box center [327, 62] width 368 height 19
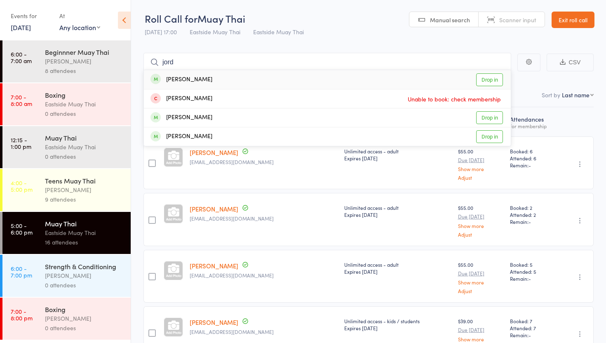
type input "jord"
click at [487, 76] on link "Drop in" at bounding box center [489, 79] width 27 height 13
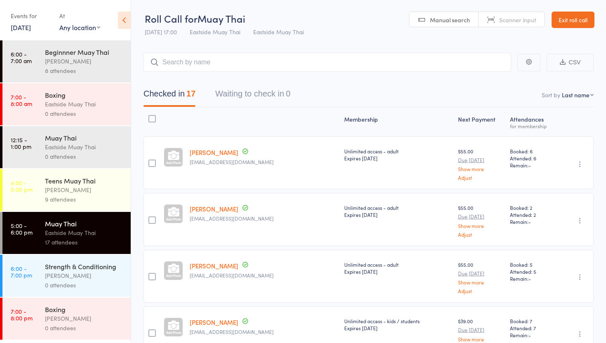
click at [573, 20] on link "Exit roll call" at bounding box center [572, 20] width 43 height 16
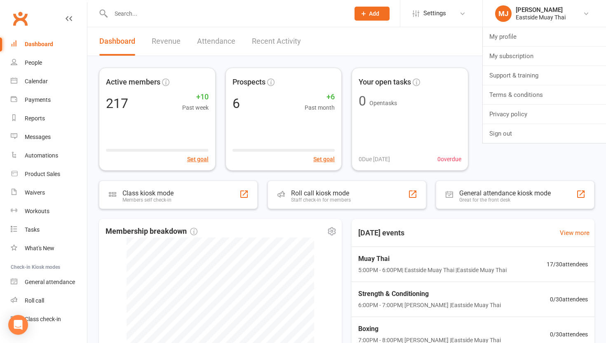
click at [294, 225] on div "Membership breakdown" at bounding box center [219, 231] width 229 height 12
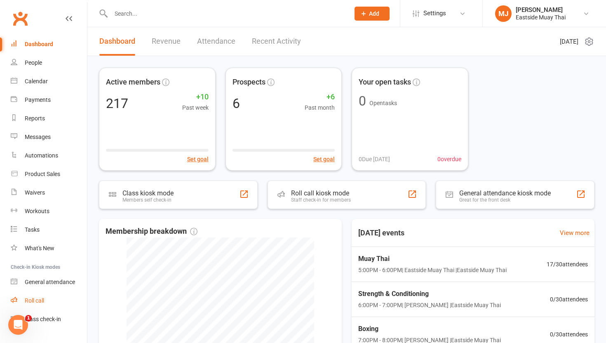
click at [35, 300] on div "Roll call" at bounding box center [34, 300] width 19 height 7
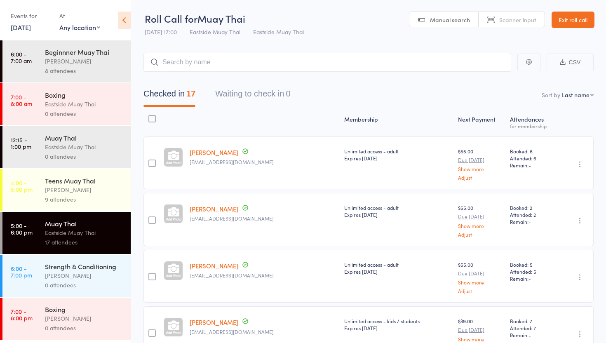
click at [124, 21] on icon at bounding box center [124, 20] width 13 height 17
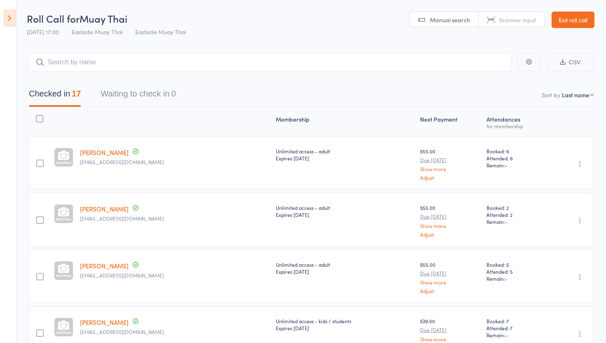
click at [8, 19] on icon at bounding box center [9, 17] width 13 height 17
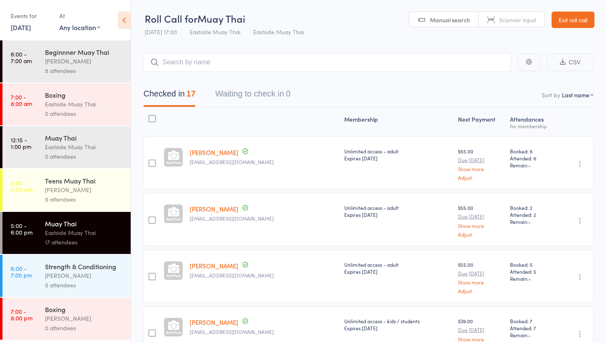
click at [31, 23] on link "11 Sep, 2025" at bounding box center [21, 27] width 20 height 9
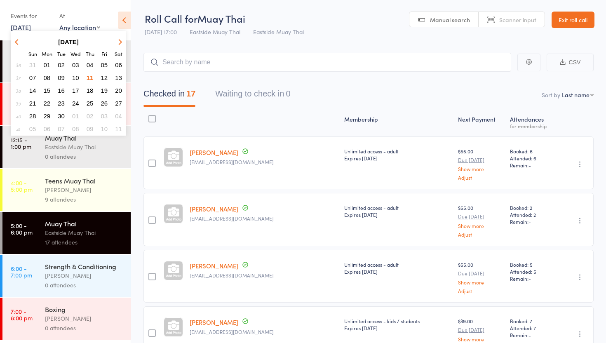
click at [58, 76] on span "09" at bounding box center [61, 77] width 7 height 7
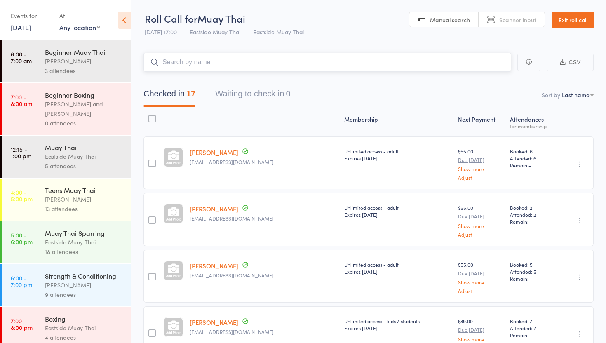
click at [236, 63] on input "search" at bounding box center [327, 62] width 368 height 19
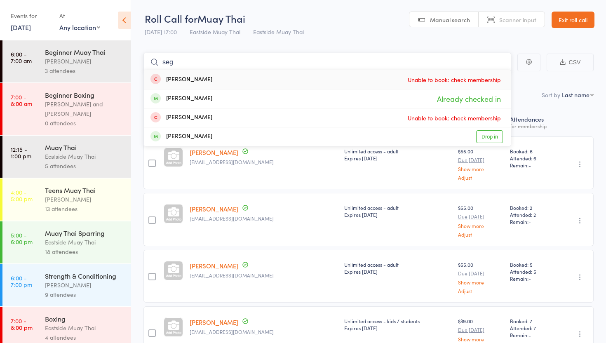
type input "seg"
click at [300, 28] on span "Eastside Muay Thai" at bounding box center [278, 32] width 51 height 8
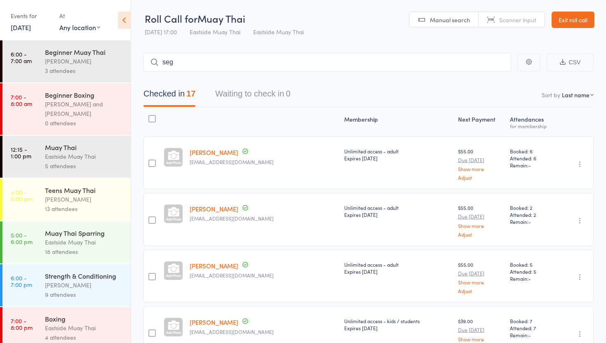
click at [73, 105] on div "Gabriel Iftene and James Wood" at bounding box center [84, 108] width 79 height 19
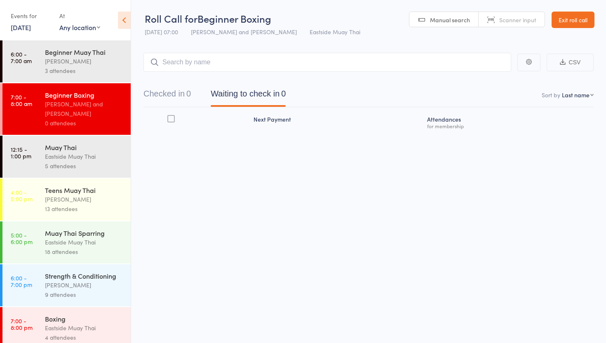
click at [28, 17] on div "Events for" at bounding box center [31, 16] width 40 height 14
click at [25, 14] on div "Events for" at bounding box center [31, 16] width 40 height 14
click at [31, 31] on link "9 Sep, 2025" at bounding box center [21, 27] width 20 height 9
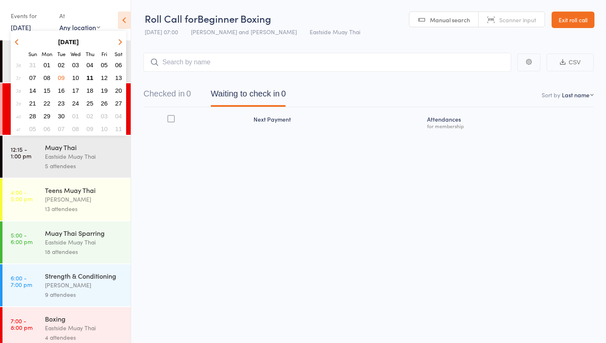
click at [20, 44] on button "button" at bounding box center [18, 41] width 12 height 11
click at [49, 84] on td "11" at bounding box center [47, 90] width 14 height 12
click at [48, 90] on span "11" at bounding box center [47, 90] width 7 height 7
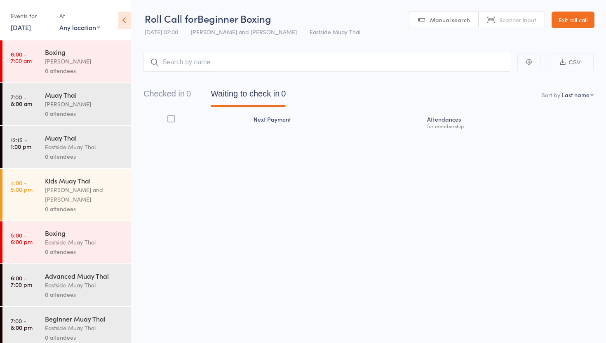
click at [62, 281] on div "Eastside Muay Thai" at bounding box center [84, 284] width 79 height 9
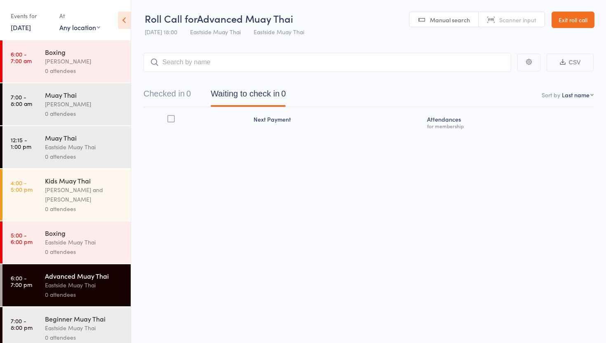
click at [80, 228] on div "Boxing Eastside Muay Thai 0 attendees" at bounding box center [88, 242] width 86 height 42
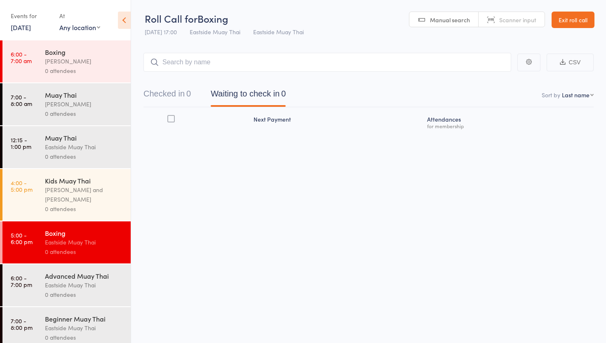
click at [206, 66] on input "search" at bounding box center [327, 62] width 368 height 19
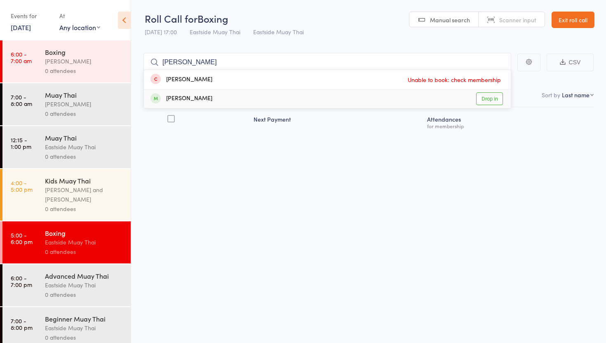
type input "segal"
click at [489, 98] on link "Drop in" at bounding box center [489, 98] width 27 height 13
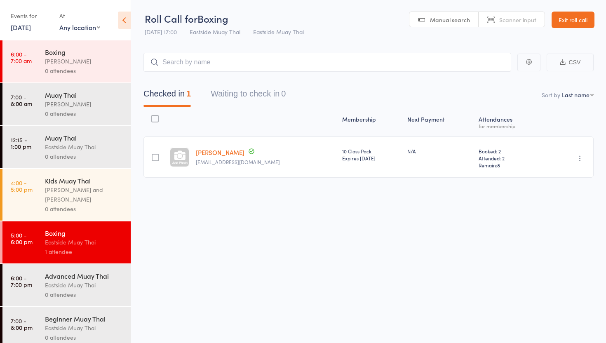
click at [31, 26] on link "11 Aug, 2025" at bounding box center [21, 27] width 20 height 9
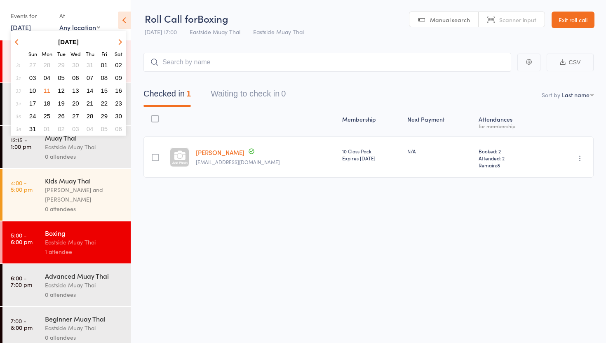
click at [61, 99] on button "19" at bounding box center [61, 103] width 13 height 11
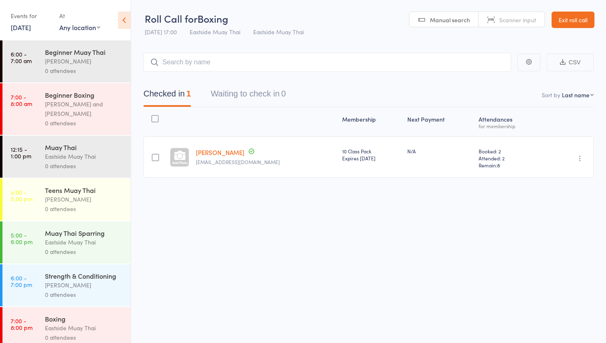
click at [83, 115] on div "Gabriel Iftene and James Wood" at bounding box center [84, 108] width 79 height 19
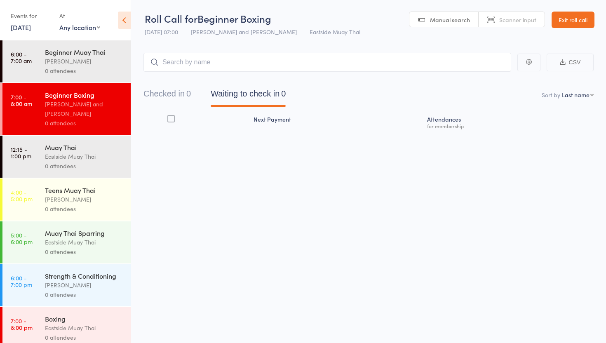
click at [183, 59] on input "search" at bounding box center [327, 62] width 368 height 19
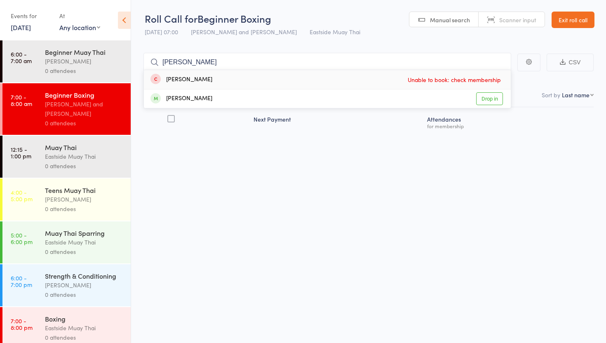
click at [183, 56] on input "jos" at bounding box center [327, 62] width 368 height 19
click at [175, 66] on input "jos" at bounding box center [327, 62] width 368 height 19
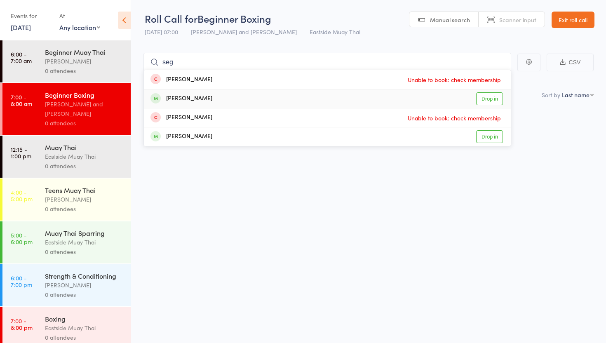
type input "seg"
click at [487, 98] on link "Drop in" at bounding box center [489, 98] width 27 height 13
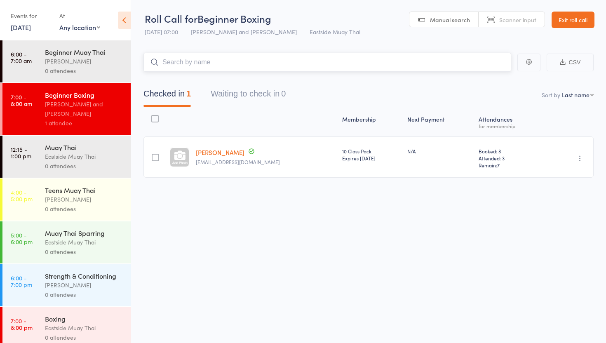
scroll to position [8, 0]
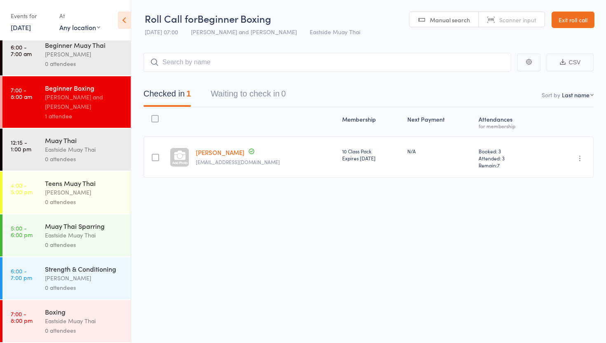
click at [583, 158] on icon "button" at bounding box center [580, 158] width 8 height 8
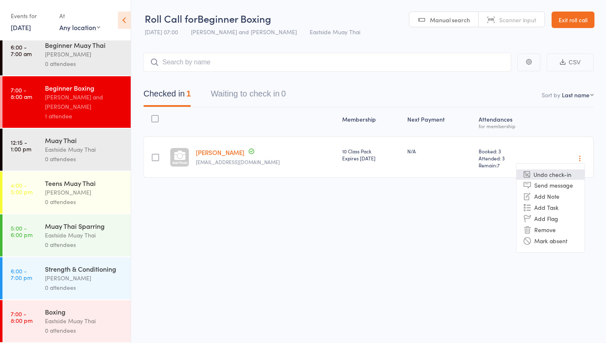
click at [568, 176] on li "Undo check-in" at bounding box center [550, 174] width 68 height 10
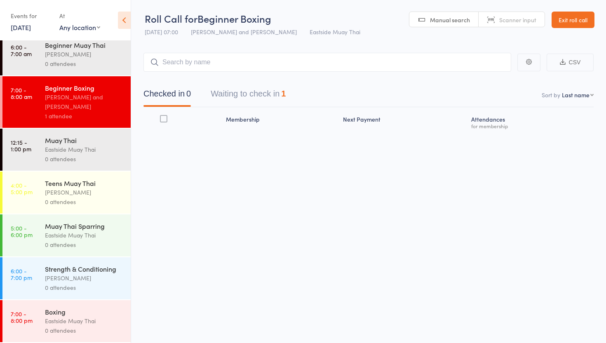
scroll to position [0, 0]
click at [13, 28] on link "19 Aug, 2025" at bounding box center [21, 27] width 20 height 9
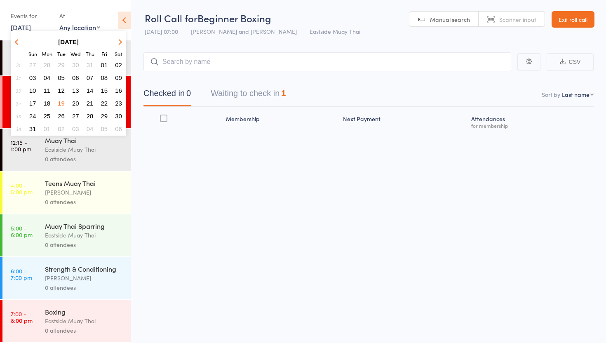
click at [77, 112] on span "27" at bounding box center [75, 115] width 7 height 7
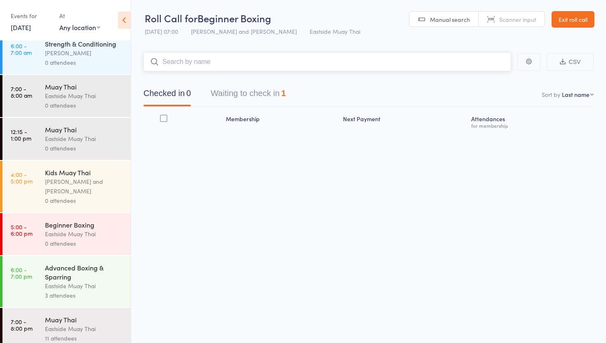
click at [229, 63] on input "search" at bounding box center [327, 61] width 368 height 19
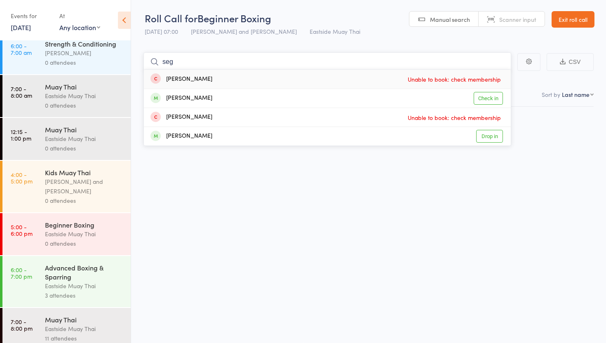
type input "seg"
click at [80, 142] on div "Eastside Muay Thai" at bounding box center [84, 138] width 79 height 9
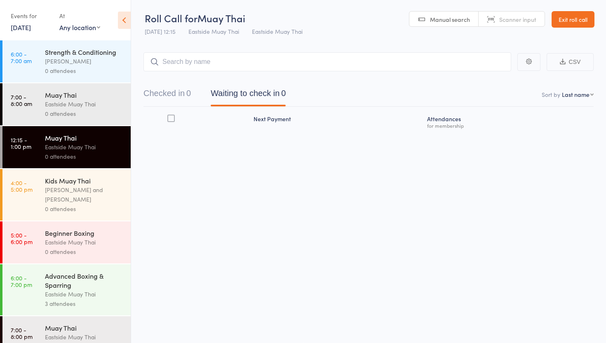
click at [199, 59] on input "search" at bounding box center [327, 61] width 368 height 19
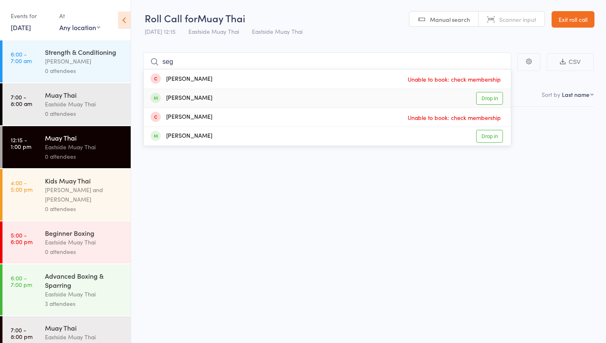
type input "seg"
click at [488, 97] on link "Drop in" at bounding box center [489, 98] width 27 height 13
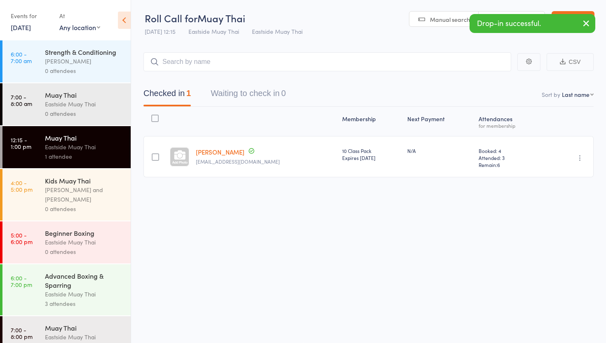
click at [587, 19] on icon "button" at bounding box center [586, 23] width 10 height 10
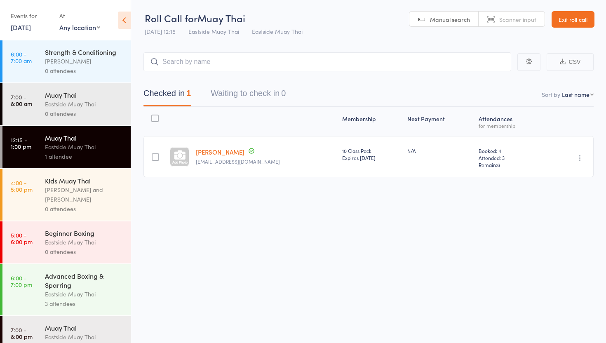
click at [565, 15] on link "Exit roll call" at bounding box center [572, 19] width 43 height 16
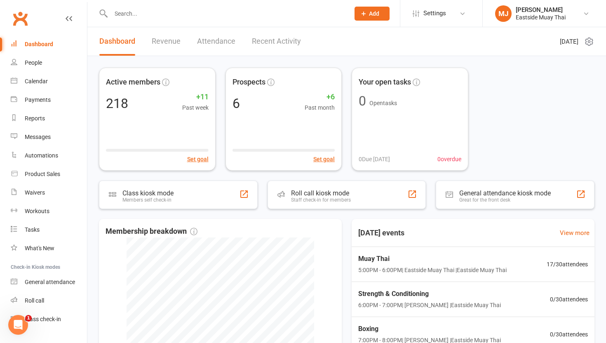
click at [40, 53] on link "Dashboard" at bounding box center [49, 44] width 76 height 19
click at [36, 62] on div "People" at bounding box center [33, 62] width 17 height 7
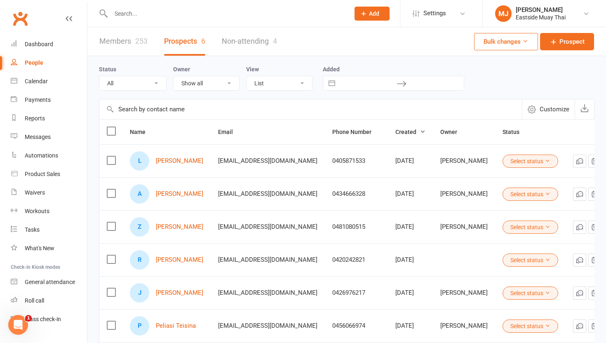
click at [149, 15] on input "text" at bounding box center [225, 14] width 235 height 12
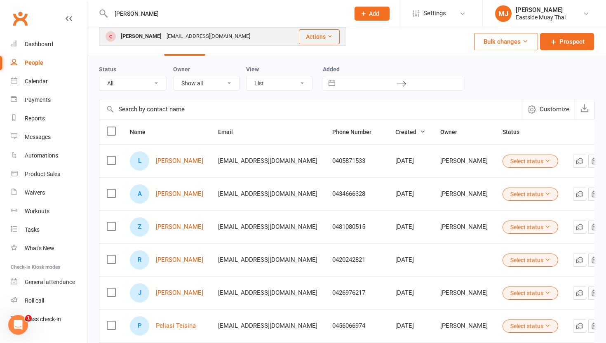
type input "[PERSON_NAME]"
click at [326, 32] on button "Actions" at bounding box center [319, 36] width 41 height 15
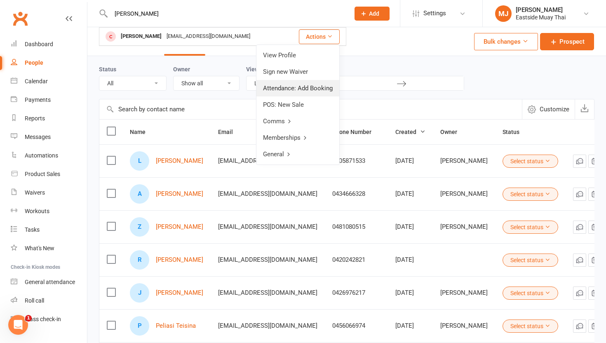
click at [323, 86] on link "Attendance: Add Booking" at bounding box center [297, 88] width 83 height 16
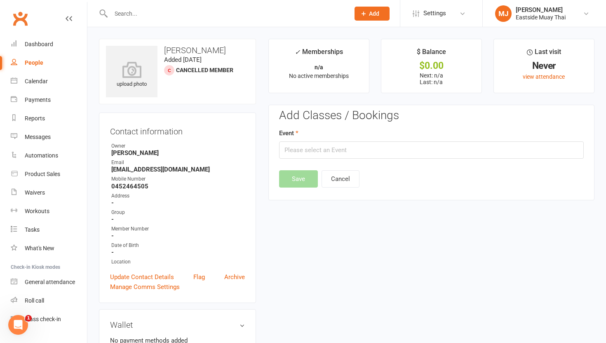
click at [174, 15] on input "text" at bounding box center [225, 14] width 235 height 12
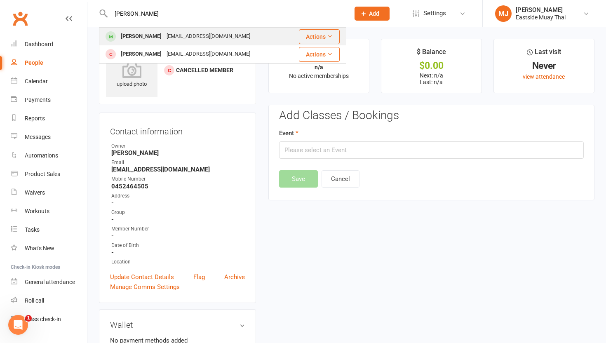
type input "[PERSON_NAME]"
click at [146, 40] on div "[PERSON_NAME]" at bounding box center [141, 36] width 46 height 12
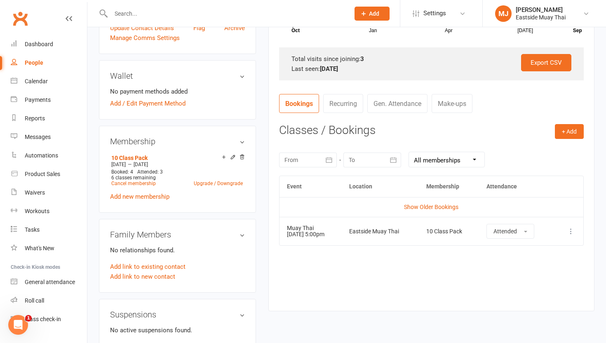
scroll to position [260, 0]
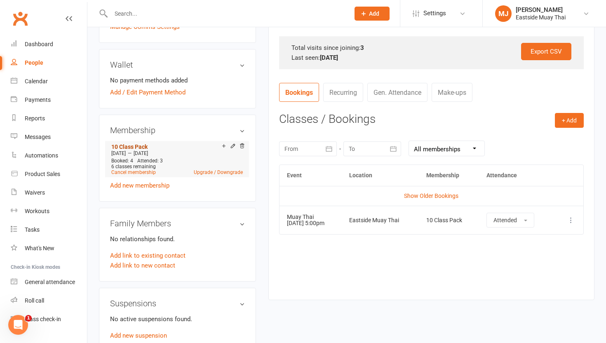
click at [144, 144] on link "10 Class Pack" at bounding box center [129, 146] width 36 height 7
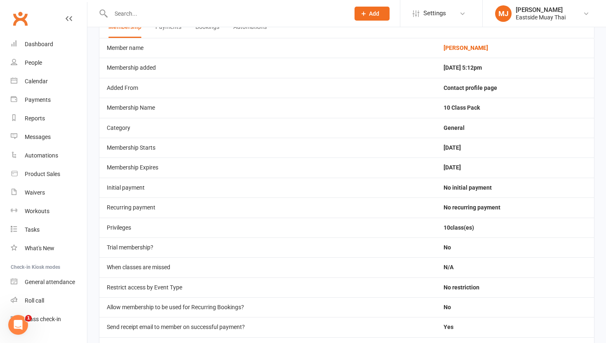
scroll to position [19, 0]
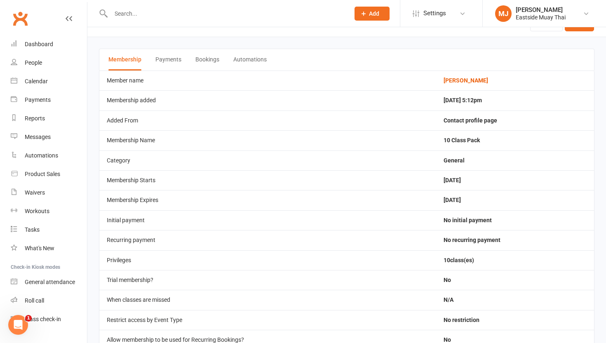
click at [68, 17] on icon at bounding box center [69, 18] width 7 height 7
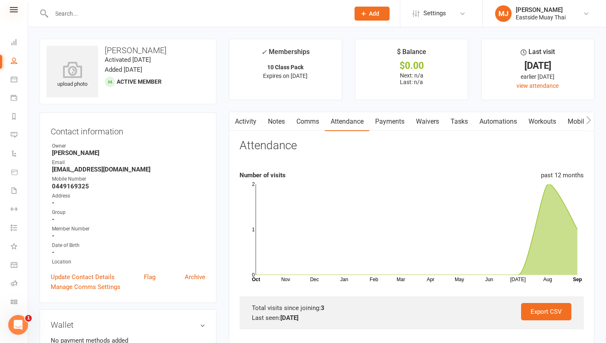
click at [13, 12] on icon at bounding box center [14, 9] width 8 height 5
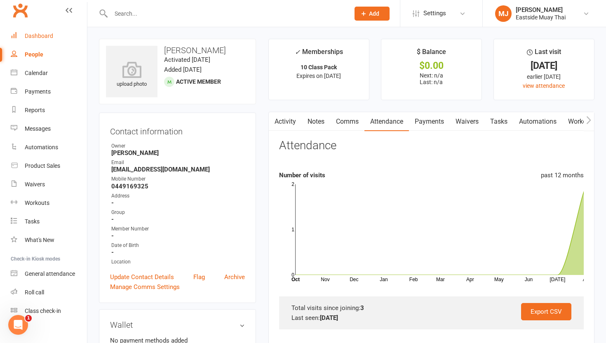
click at [41, 37] on div "Dashboard" at bounding box center [39, 36] width 28 height 7
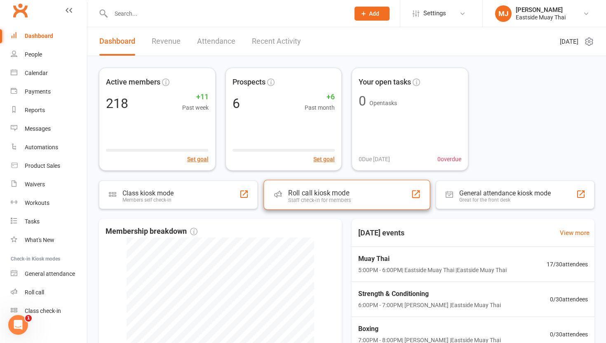
click at [318, 199] on div "Staff check-in for members" at bounding box center [319, 200] width 63 height 6
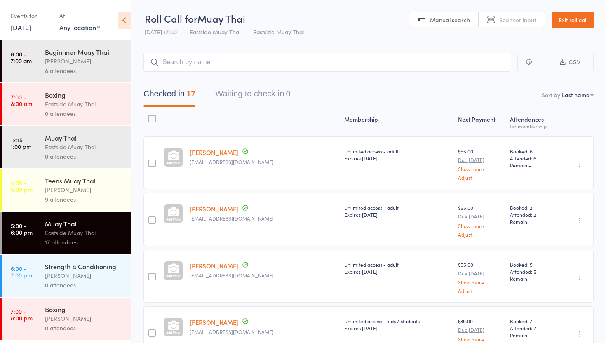
click at [22, 24] on link "11 Sep, 2025" at bounding box center [21, 27] width 20 height 9
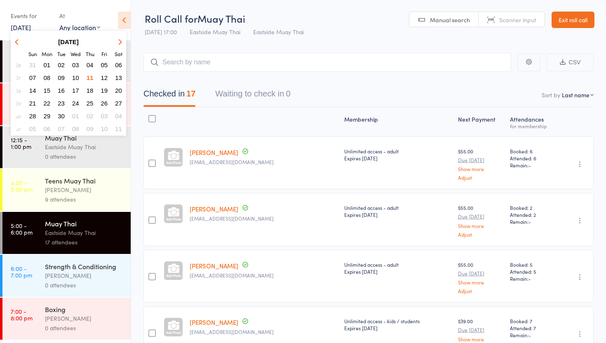
click at [61, 64] on span "02" at bounding box center [61, 64] width 7 height 7
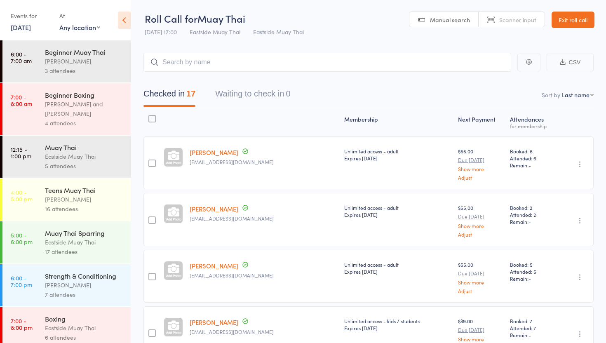
click at [87, 286] on div "[PERSON_NAME]" at bounding box center [84, 284] width 79 height 9
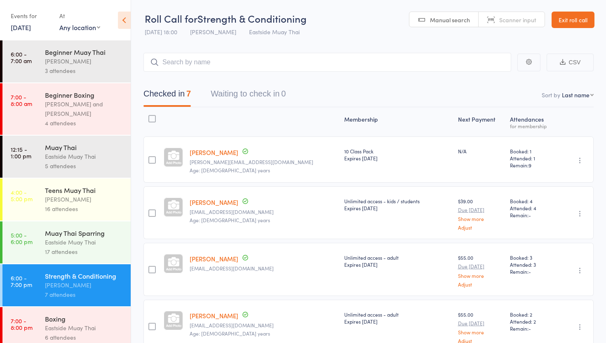
click at [85, 256] on div "17 attendees" at bounding box center [84, 251] width 79 height 9
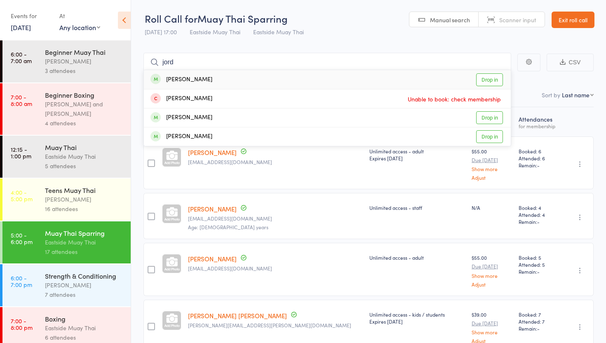
type input "jord"
click at [488, 82] on link "Drop in" at bounding box center [489, 79] width 27 height 13
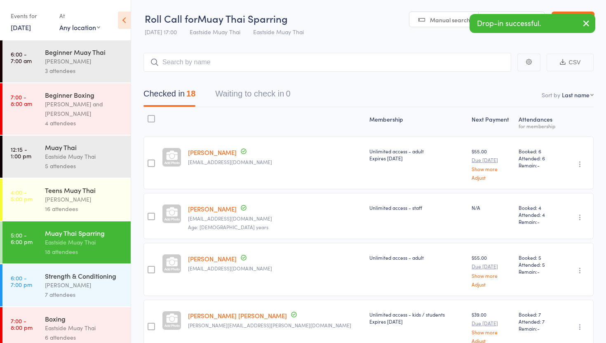
click at [586, 26] on icon "button" at bounding box center [586, 23] width 10 height 10
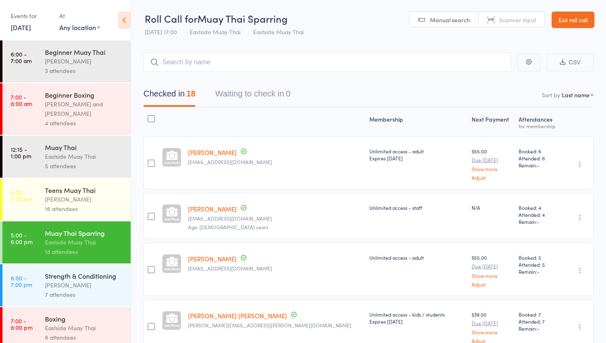
click at [572, 18] on link "Exit roll call" at bounding box center [572, 20] width 43 height 16
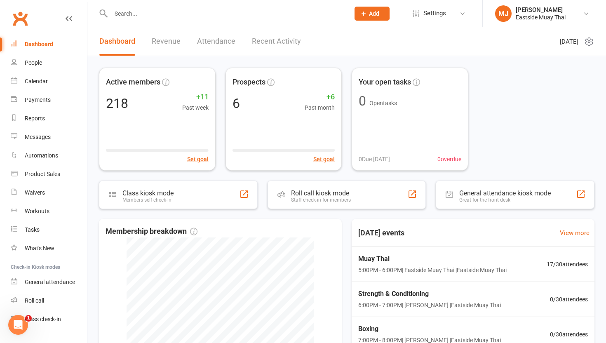
click at [374, 11] on span "Add" at bounding box center [374, 13] width 10 height 7
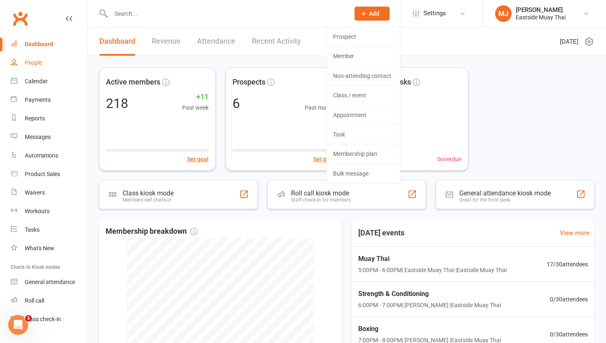
click at [85, 72] on link "People" at bounding box center [49, 63] width 76 height 19
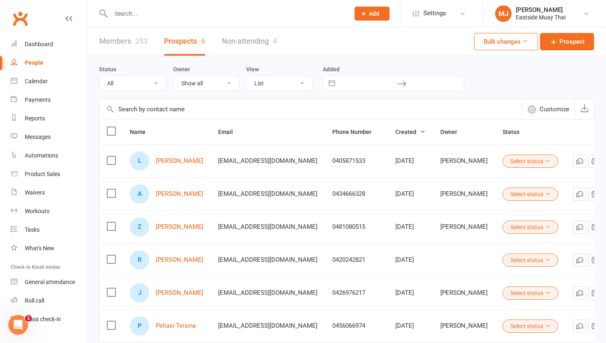
click at [44, 57] on link "People" at bounding box center [49, 63] width 76 height 19
click at [160, 9] on input "text" at bounding box center [225, 14] width 235 height 12
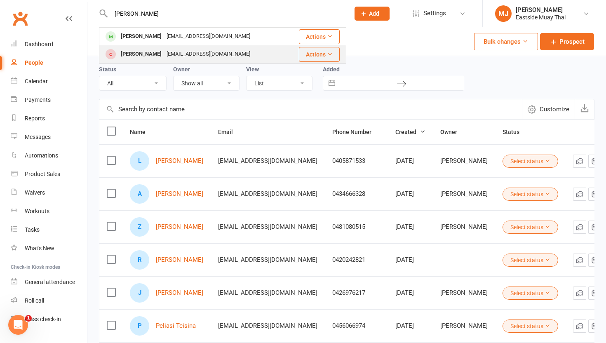
type input "segal"
click at [146, 51] on div "[PERSON_NAME]" at bounding box center [141, 54] width 46 height 12
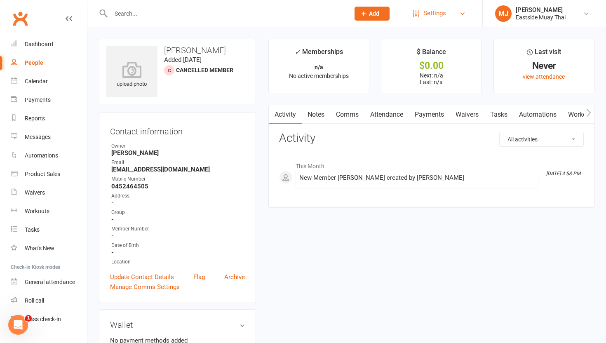
click at [464, 20] on link "Settings" at bounding box center [440, 13] width 57 height 19
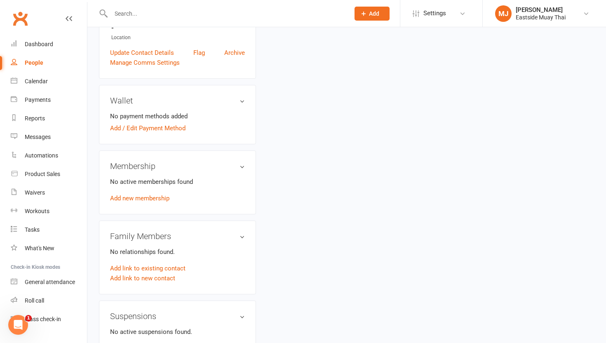
scroll to position [232, 0]
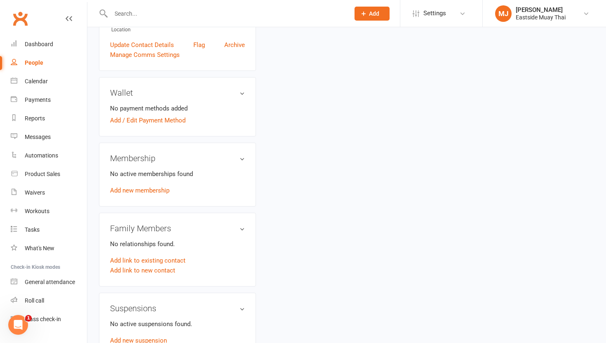
click at [241, 154] on h3 "Membership" at bounding box center [177, 158] width 135 height 9
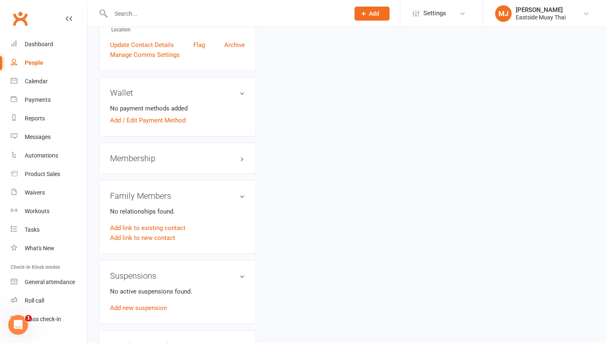
click at [241, 154] on h3 "Membership" at bounding box center [177, 158] width 135 height 9
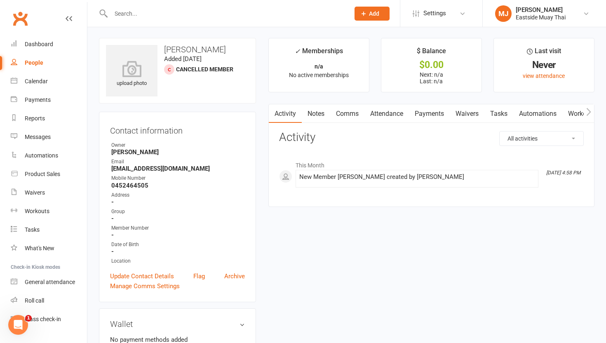
scroll to position [0, 0]
click at [554, 141] on select "All activities Bookings / Attendances Communications Notes Failed SMSes Grading…" at bounding box center [541, 139] width 84 height 14
select select "ProspectLogEntry"
click at [499, 132] on select "All activities Bookings / Attendances Communications Notes Failed SMSes Grading…" at bounding box center [541, 139] width 84 height 14
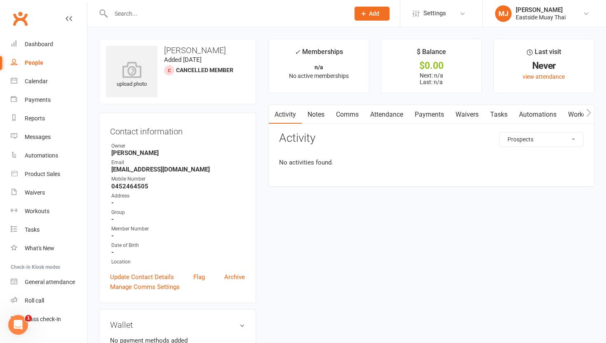
click at [547, 138] on select "All activities Bookings / Attendances Communications Notes Failed SMSes Grading…" at bounding box center [541, 139] width 84 height 14
select select
click at [499, 132] on select "All activities Bookings / Attendances Communications Notes Failed SMSes Grading…" at bounding box center [541, 139] width 84 height 14
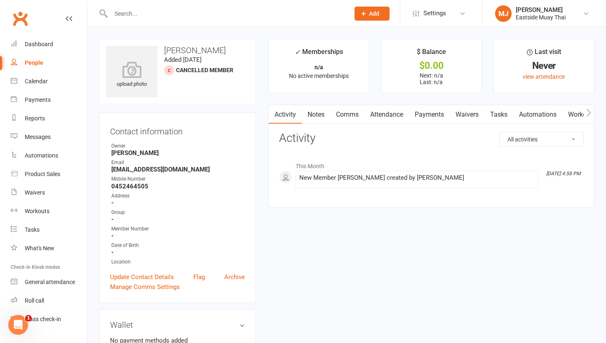
click at [370, 19] on button "Add" at bounding box center [371, 14] width 35 height 14
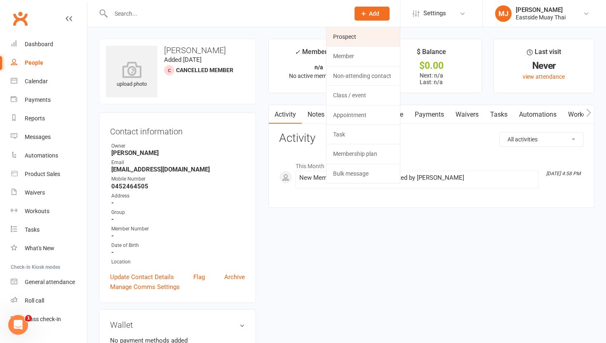
click at [363, 32] on link "Prospect" at bounding box center [362, 36] width 73 height 19
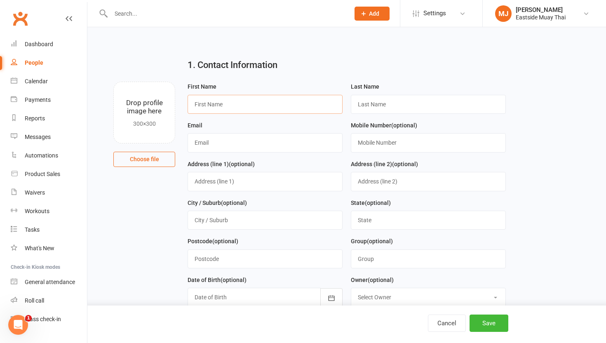
click at [218, 103] on input "text" at bounding box center [264, 104] width 155 height 19
type input "Joshua"
type input "Segal"
type input "joshsegal28@gmail.com"
type input "0452464505"
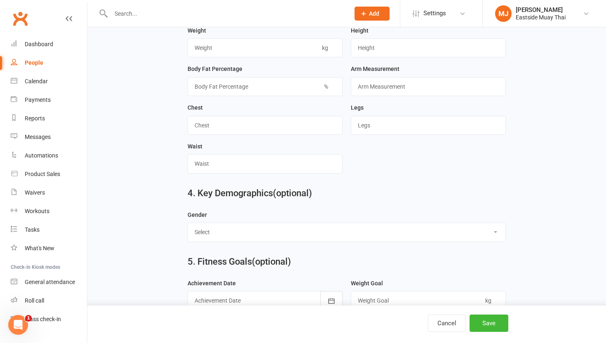
scroll to position [489, 0]
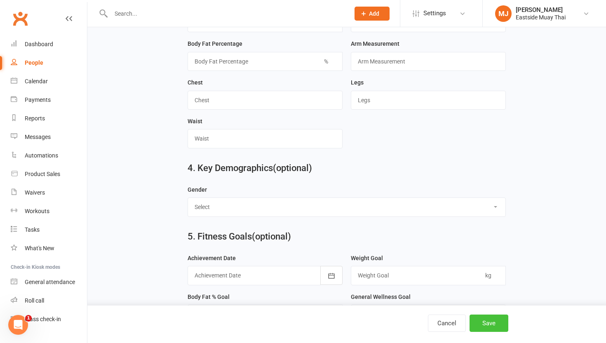
click at [487, 321] on button "Save" at bounding box center [488, 322] width 39 height 17
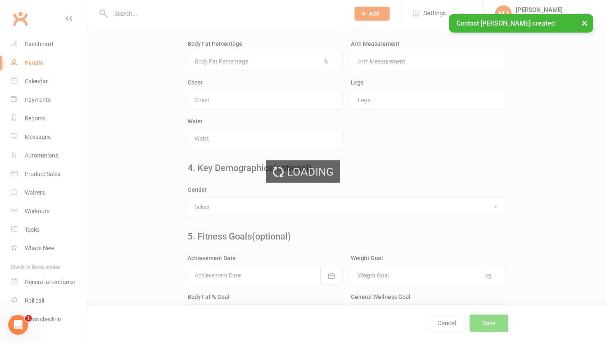
scroll to position [0, 0]
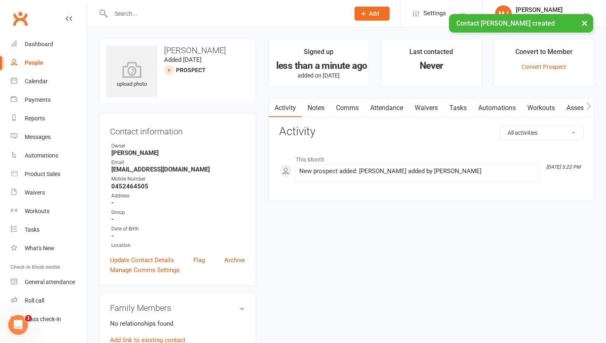
click at [33, 60] on div "People" at bounding box center [34, 62] width 19 height 7
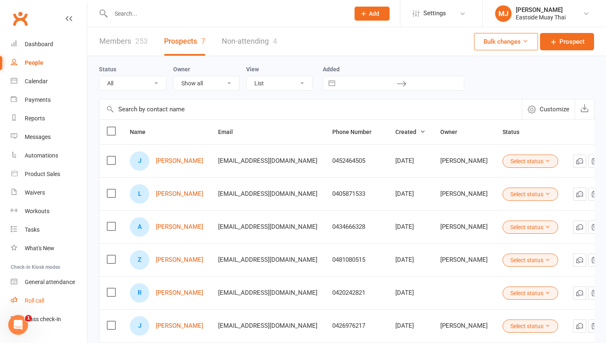
click at [43, 301] on div "Roll call" at bounding box center [34, 300] width 19 height 7
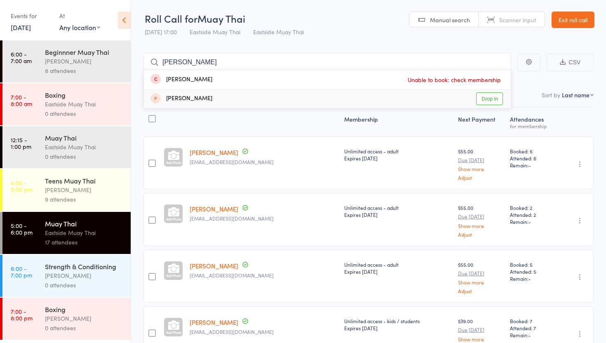
type input "[PERSON_NAME]"
click at [487, 95] on link "Drop in" at bounding box center [489, 98] width 27 height 13
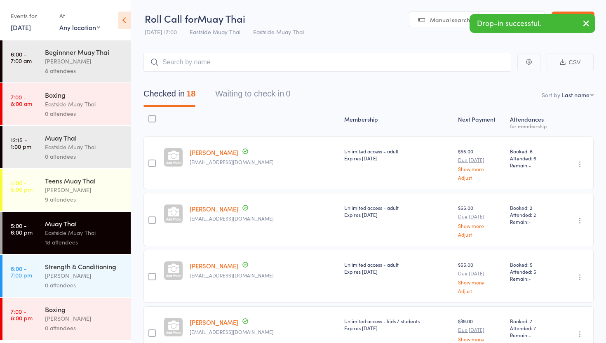
click at [590, 21] on icon "button" at bounding box center [586, 23] width 10 height 10
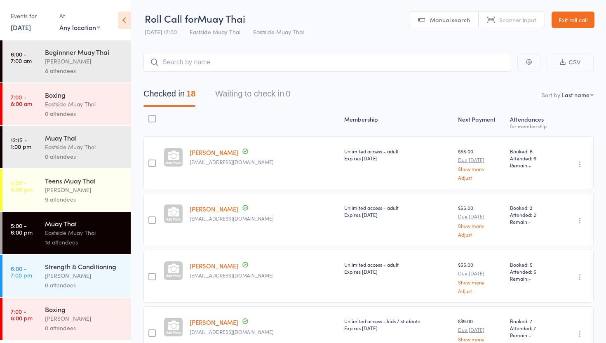
click at [576, 21] on link "Exit roll call" at bounding box center [572, 20] width 43 height 16
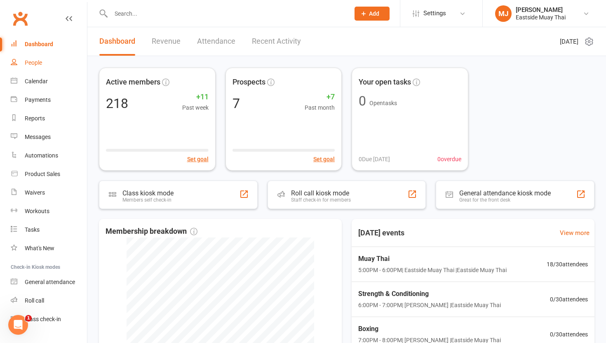
click at [45, 64] on link "People" at bounding box center [49, 63] width 76 height 19
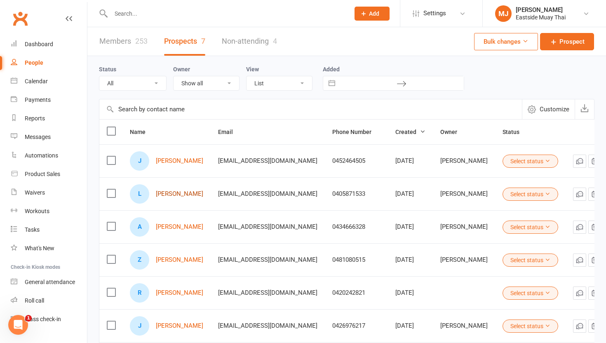
click at [173, 193] on link "[PERSON_NAME]" at bounding box center [179, 193] width 47 height 7
click at [126, 38] on link "Members 253" at bounding box center [123, 41] width 48 height 28
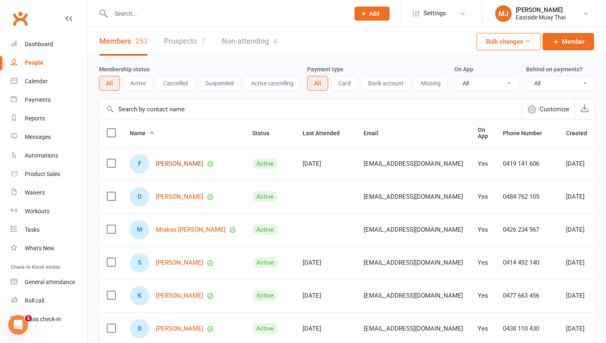
click at [176, 166] on link "[PERSON_NAME]" at bounding box center [179, 163] width 47 height 7
click at [183, 200] on link "[PERSON_NAME]" at bounding box center [179, 196] width 47 height 7
click at [172, 227] on link "Mrakas [PERSON_NAME]" at bounding box center [191, 229] width 70 height 7
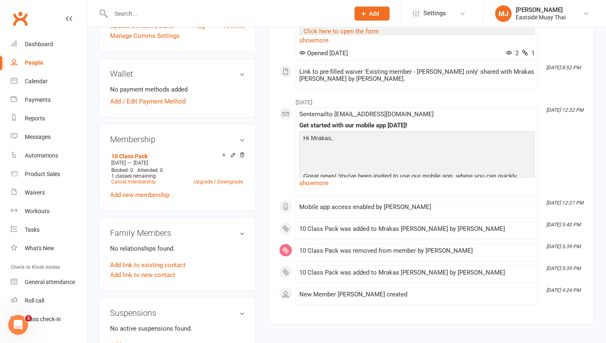
scroll to position [235, 0]
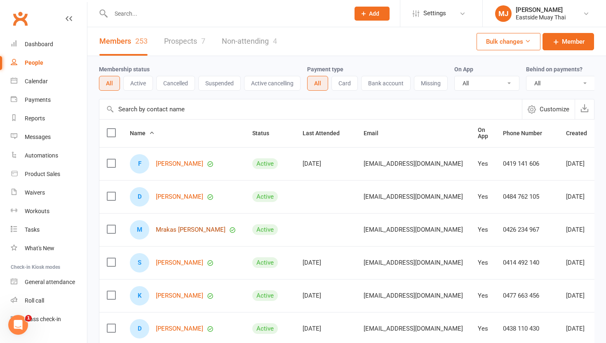
click at [185, 231] on link "Mrakas [PERSON_NAME]" at bounding box center [191, 229] width 70 height 7
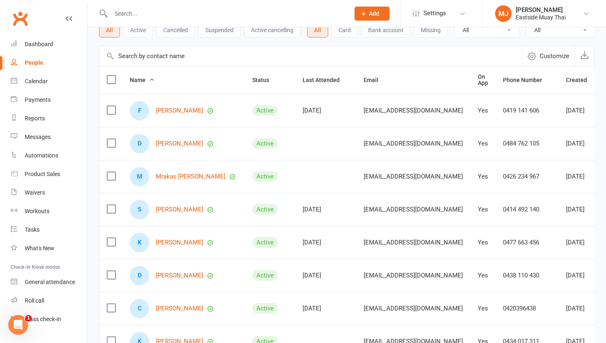
scroll to position [56, 0]
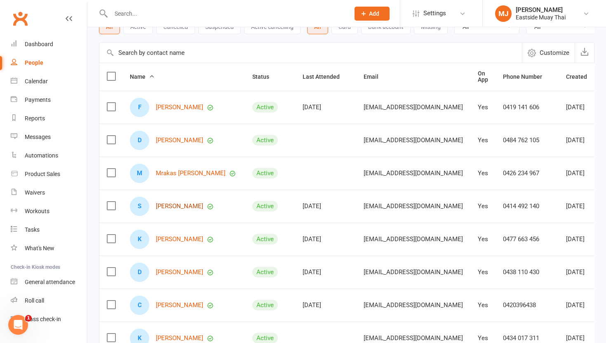
click at [176, 208] on link "[PERSON_NAME]" at bounding box center [179, 206] width 47 height 7
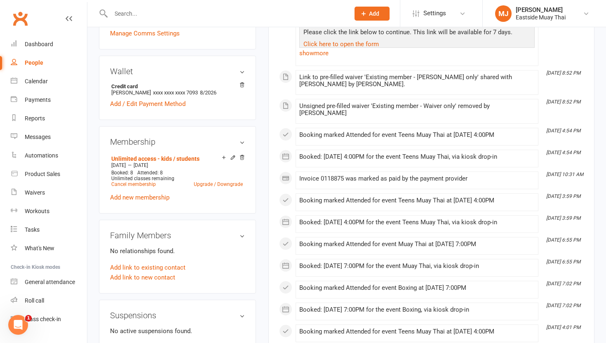
scroll to position [66, 0]
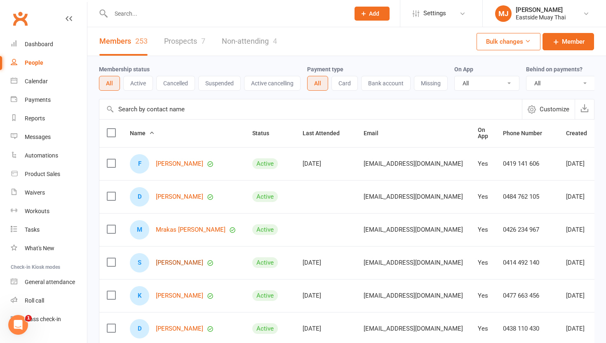
click at [180, 260] on link "[PERSON_NAME]" at bounding box center [179, 262] width 47 height 7
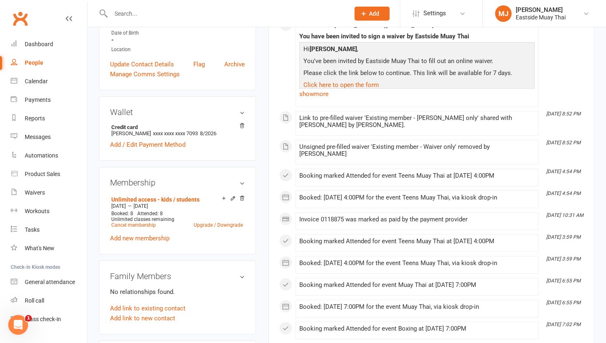
scroll to position [145, 0]
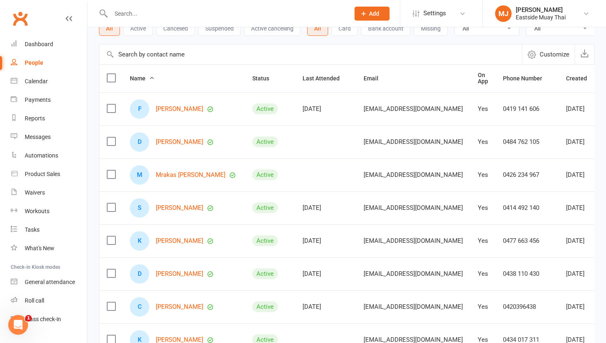
scroll to position [64, 0]
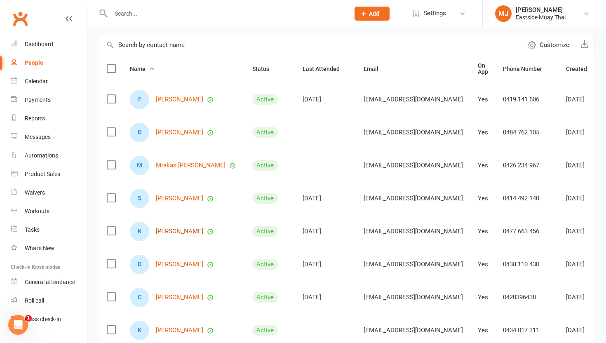
click at [176, 233] on link "[PERSON_NAME]" at bounding box center [179, 231] width 47 height 7
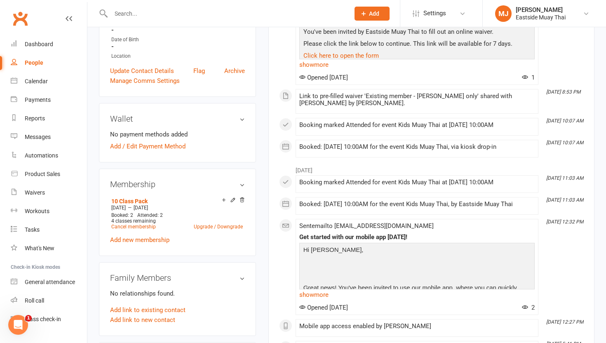
scroll to position [192, 0]
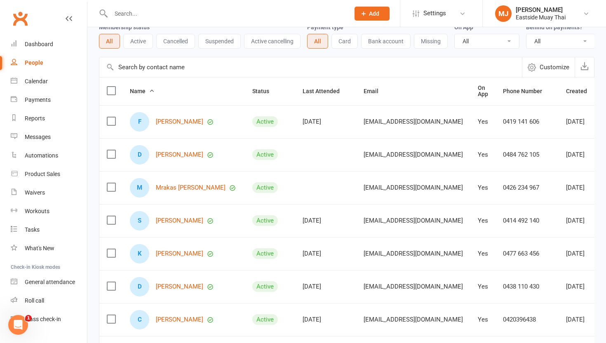
scroll to position [49, 0]
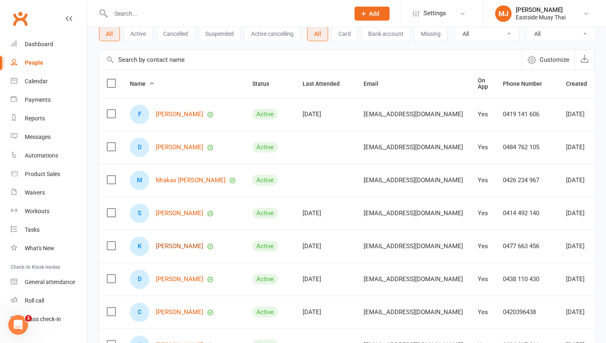
click at [173, 249] on link "[PERSON_NAME]" at bounding box center [179, 246] width 47 height 7
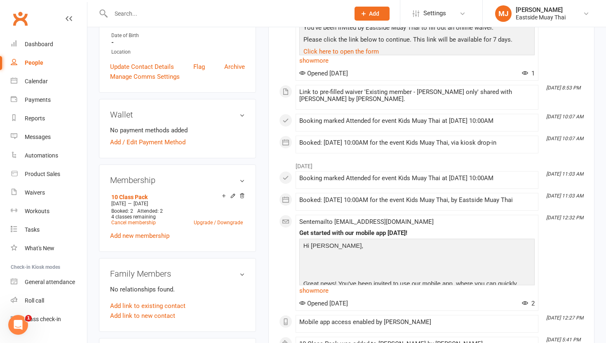
scroll to position [212, 0]
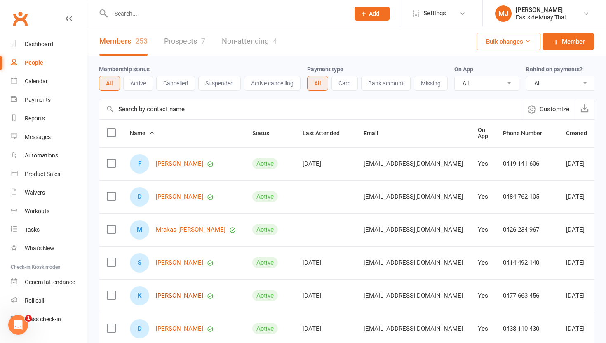
click at [179, 297] on link "[PERSON_NAME]" at bounding box center [179, 295] width 47 height 7
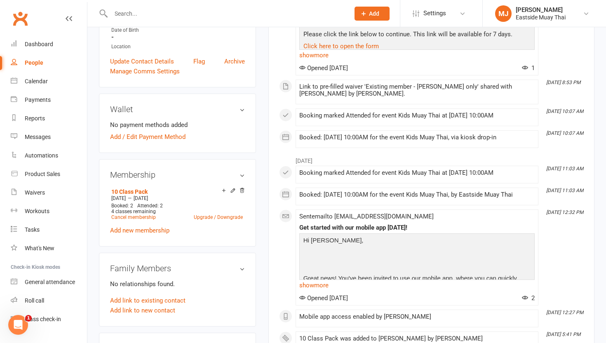
scroll to position [198, 0]
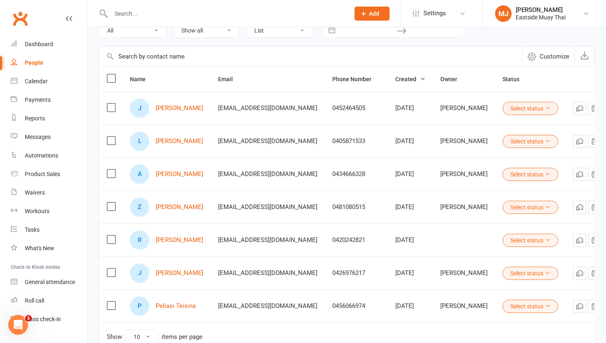
scroll to position [53, 0]
click at [185, 236] on link "[PERSON_NAME]" at bounding box center [179, 239] width 47 height 7
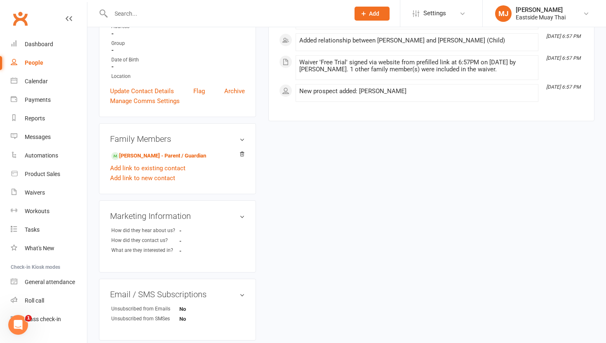
scroll to position [5, 0]
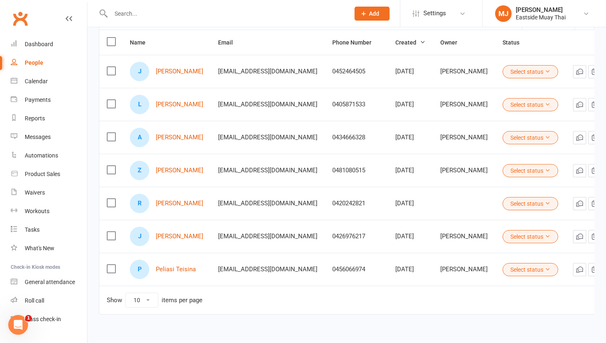
scroll to position [91, 0]
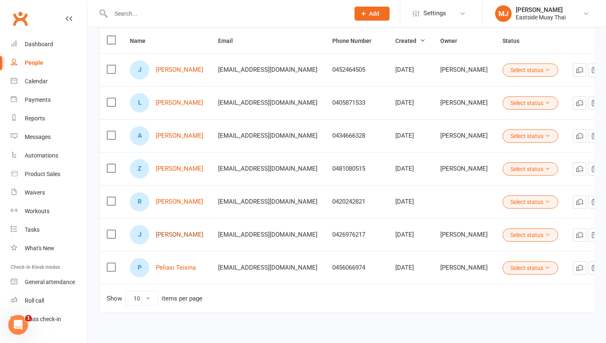
click at [173, 234] on link "[PERSON_NAME]" at bounding box center [179, 234] width 47 height 7
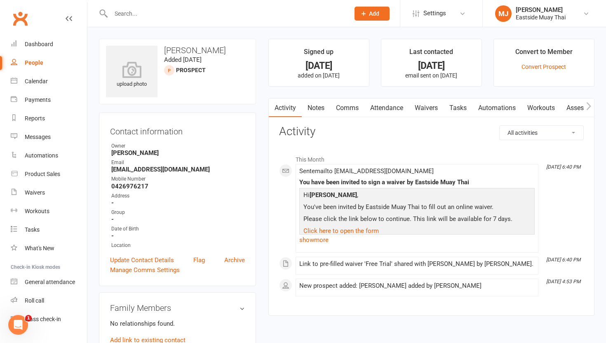
click at [425, 112] on link "Waivers" at bounding box center [426, 107] width 35 height 19
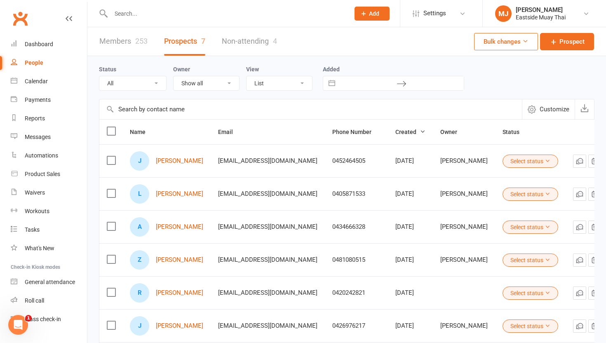
click at [140, 81] on select "All (No status set) (Invalid status) Initial Contact Follow-up Call Follow-up E…" at bounding box center [132, 83] width 67 height 14
click at [129, 39] on link "Members 253" at bounding box center [123, 41] width 48 height 28
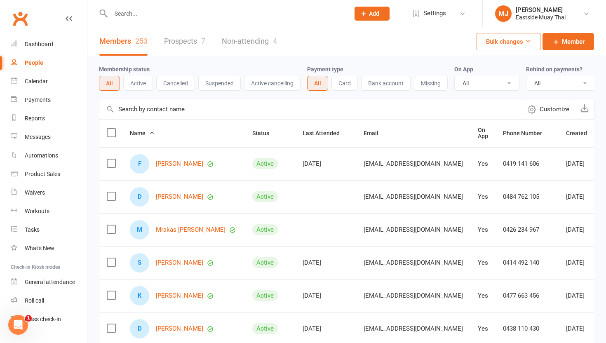
click at [138, 85] on button "Active" at bounding box center [138, 83] width 30 height 15
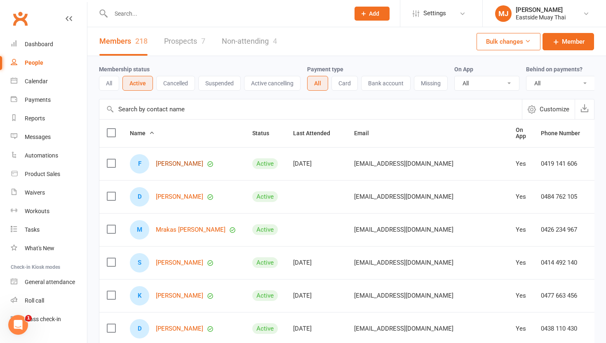
click at [178, 164] on link "[PERSON_NAME]" at bounding box center [179, 163] width 47 height 7
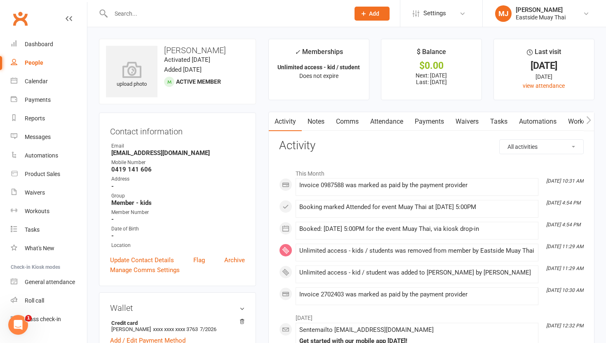
click at [473, 119] on link "Waivers" at bounding box center [467, 121] width 35 height 19
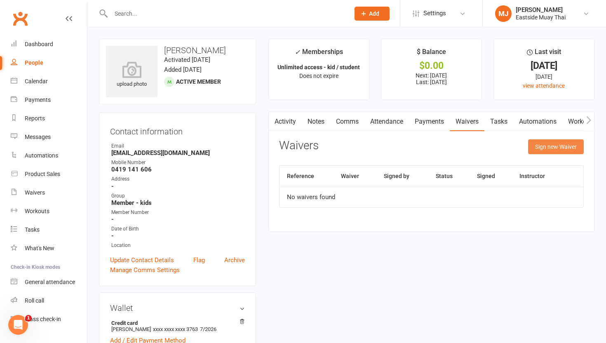
click at [558, 146] on button "Sign new Waiver" at bounding box center [556, 146] width 56 height 15
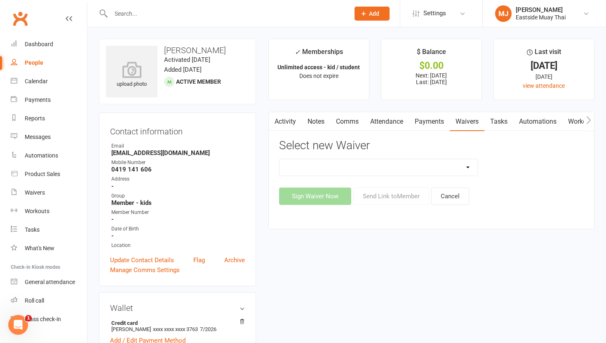
click at [449, 166] on select "Existing member - Waiver only Free Trial New Member Sign Up New Member Sign Up …" at bounding box center [378, 167] width 198 height 16
select select "14822"
click at [279, 159] on select "Existing member - Waiver only Free Trial New Member Sign Up New Member Sign Up …" at bounding box center [378, 167] width 198 height 16
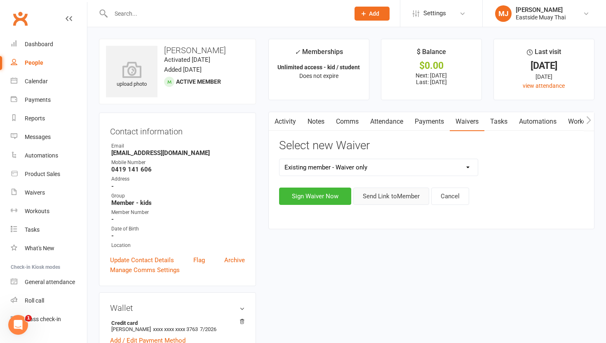
click at [395, 196] on button "Send Link to Member" at bounding box center [391, 195] width 76 height 17
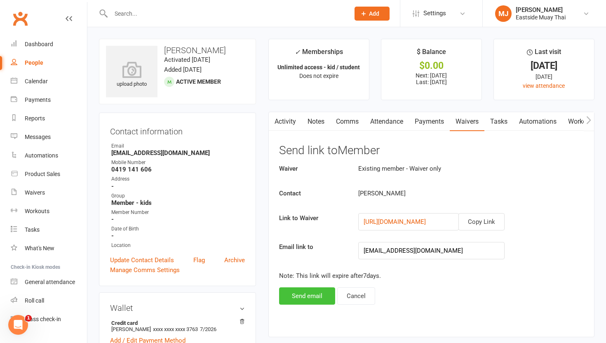
click at [304, 290] on button "Send email" at bounding box center [307, 295] width 56 height 17
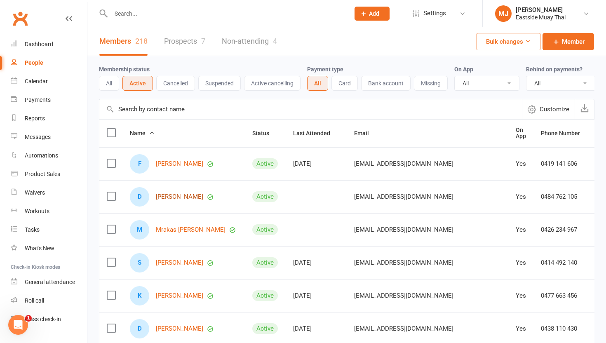
click at [191, 197] on link "[PERSON_NAME]" at bounding box center [179, 196] width 47 height 7
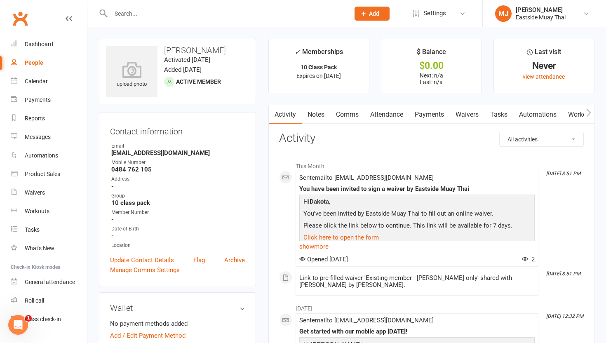
click at [471, 114] on link "Waivers" at bounding box center [467, 114] width 35 height 19
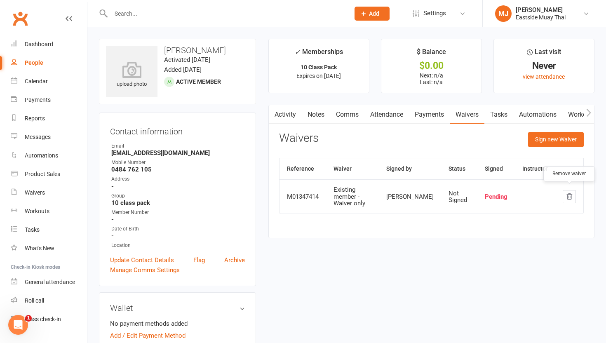
click at [568, 193] on icon "button" at bounding box center [568, 196] width 7 height 7
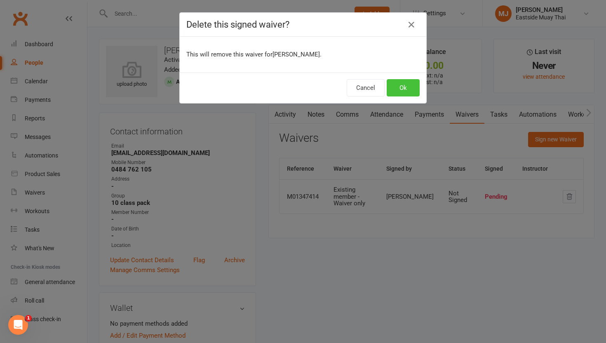
click at [410, 90] on button "Ok" at bounding box center [402, 87] width 33 height 17
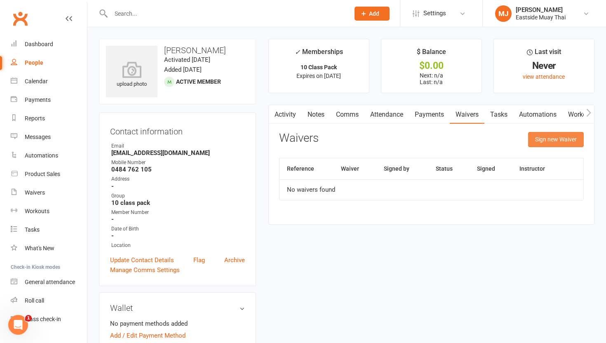
click at [558, 138] on button "Sign new Waiver" at bounding box center [556, 139] width 56 height 15
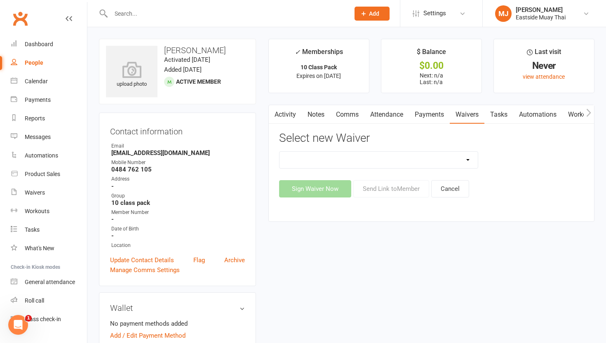
click at [447, 165] on select "Existing member - Waiver only Free Trial New Member Sign Up New Member Sign Up …" at bounding box center [378, 160] width 198 height 16
click at [279, 152] on select "Existing member - Waiver only Free Trial New Member Sign Up New Member Sign Up …" at bounding box center [378, 160] width 198 height 16
click at [454, 160] on select "Existing member - Waiver only Free Trial New Member Sign Up New Member Sign Up …" at bounding box center [378, 160] width 198 height 16
select select "14822"
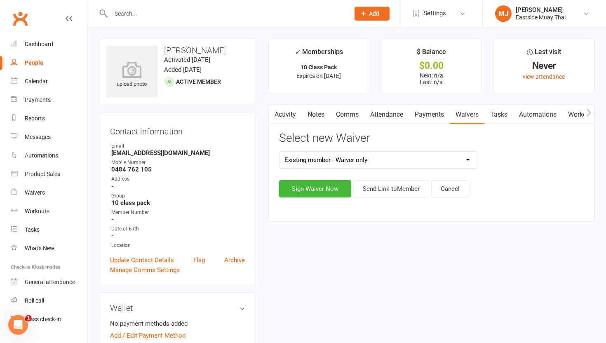
click at [279, 152] on select "Existing member - Waiver only Free Trial New Member Sign Up New Member Sign Up …" at bounding box center [378, 160] width 198 height 16
click at [381, 185] on button "Send Link to Member" at bounding box center [391, 188] width 76 height 17
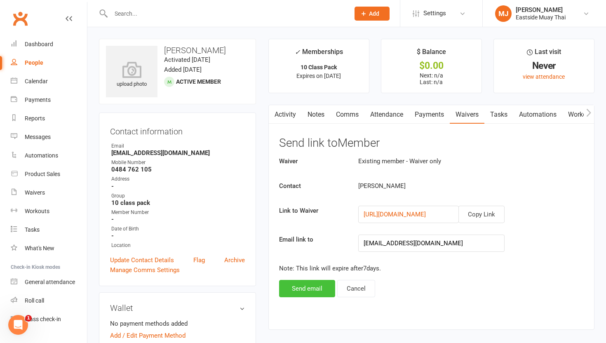
click at [314, 286] on button "Send email" at bounding box center [307, 288] width 56 height 17
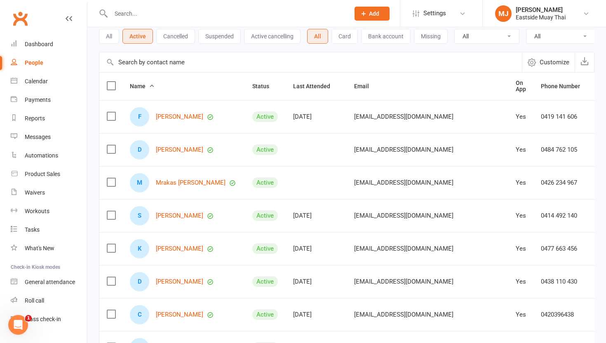
scroll to position [50, 0]
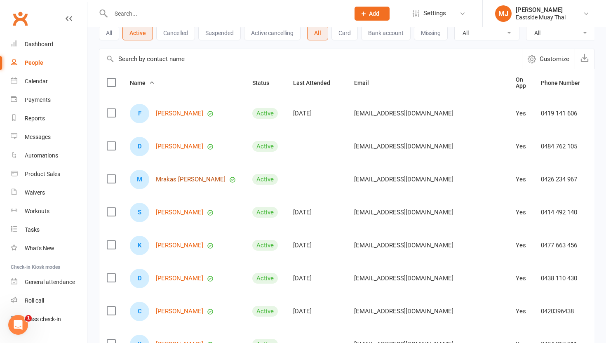
click at [177, 181] on link "Mrakas [PERSON_NAME]" at bounding box center [191, 179] width 70 height 7
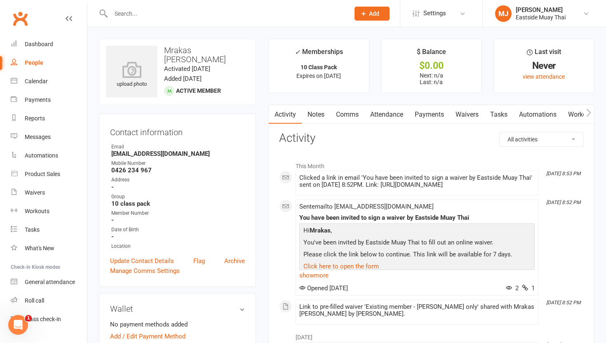
click at [462, 113] on link "Waivers" at bounding box center [467, 114] width 35 height 19
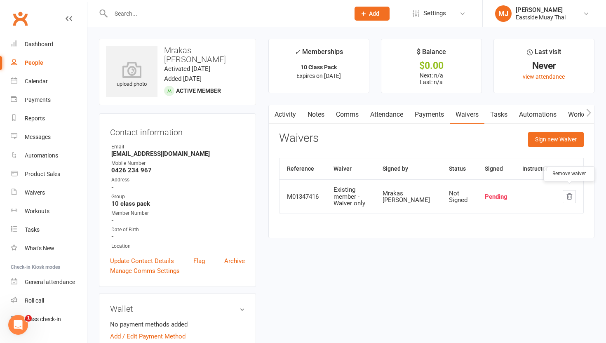
click at [567, 193] on icon "button" at bounding box center [568, 196] width 7 height 7
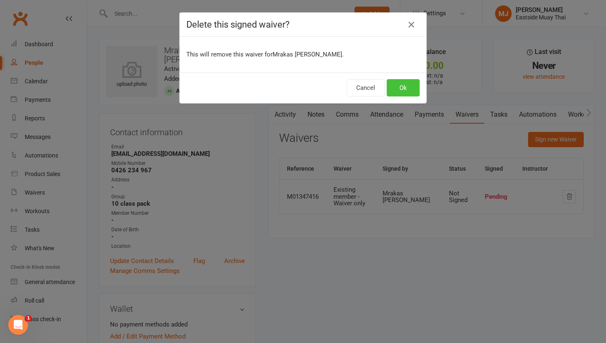
click at [400, 88] on button "Ok" at bounding box center [402, 87] width 33 height 17
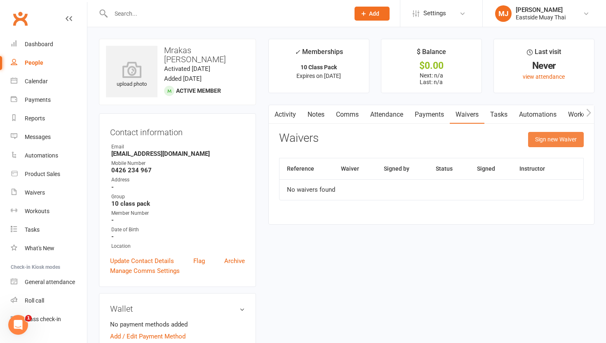
click at [542, 139] on button "Sign new Waiver" at bounding box center [556, 139] width 56 height 15
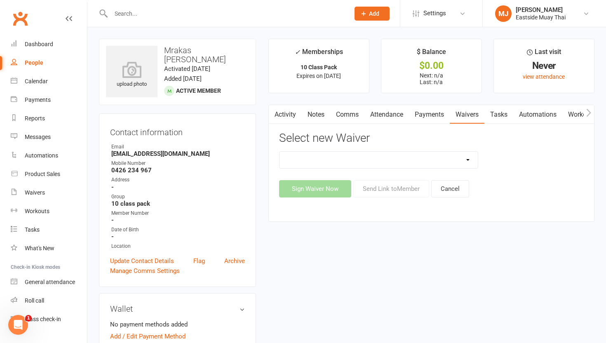
click at [399, 162] on select "Existing member - Waiver only Free Trial New Member Sign Up New Member Sign Up …" at bounding box center [378, 160] width 198 height 16
select select "14822"
click at [279, 152] on select "Existing member - Waiver only Free Trial New Member Sign Up New Member Sign Up …" at bounding box center [378, 160] width 198 height 16
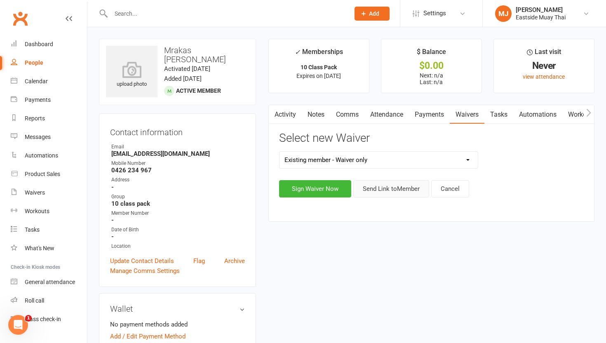
click at [388, 189] on button "Send Link to Member" at bounding box center [391, 188] width 76 height 17
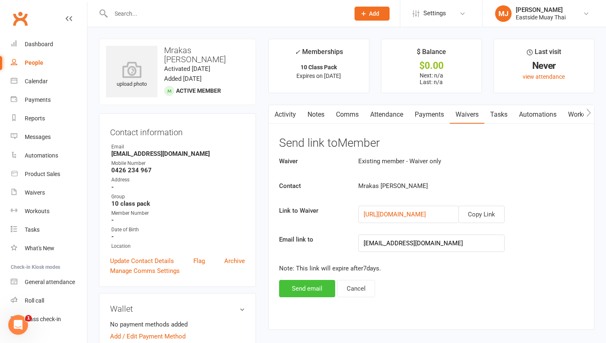
click at [312, 291] on button "Send email" at bounding box center [307, 288] width 56 height 17
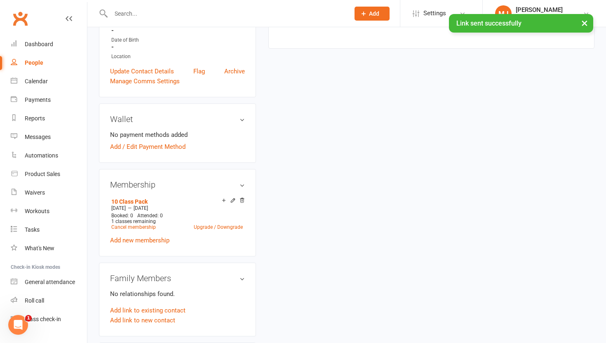
scroll to position [191, 0]
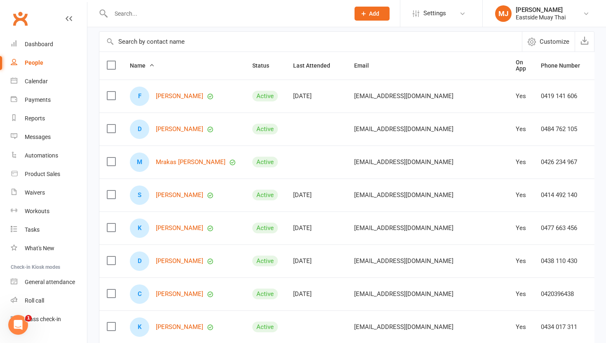
scroll to position [72, 0]
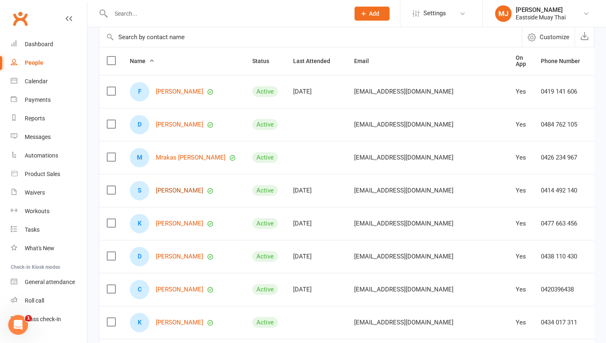
click at [198, 190] on link "[PERSON_NAME]" at bounding box center [179, 190] width 47 height 7
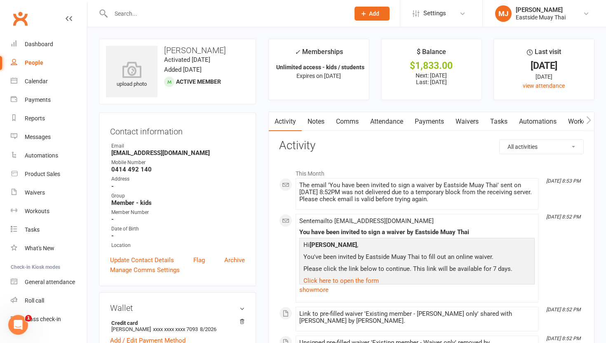
click at [471, 121] on link "Waivers" at bounding box center [467, 121] width 35 height 19
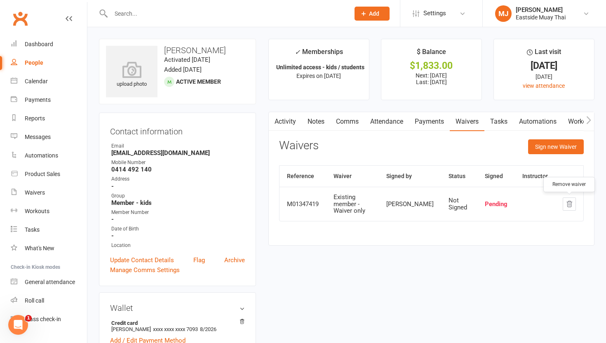
click at [568, 201] on icon "button" at bounding box center [569, 204] width 5 height 6
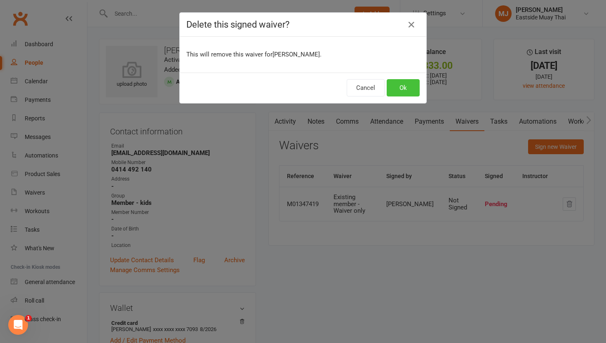
click at [399, 80] on button "Ok" at bounding box center [402, 87] width 33 height 17
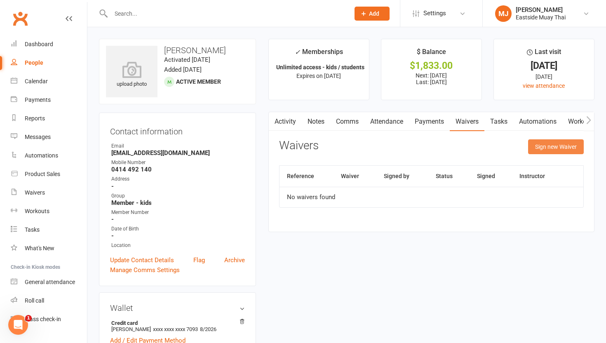
click at [550, 144] on button "Sign new Waiver" at bounding box center [556, 146] width 56 height 15
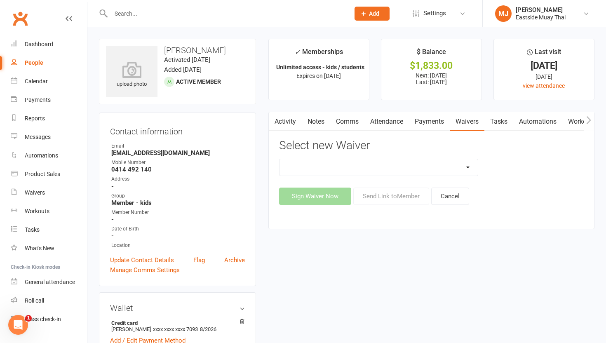
click at [357, 172] on select "Existing member - Waiver only Free Trial New Member Sign Up New Member Sign Up …" at bounding box center [378, 167] width 198 height 16
select select "14822"
click at [279, 159] on select "Existing member - Waiver only Free Trial New Member Sign Up New Member Sign Up …" at bounding box center [378, 167] width 198 height 16
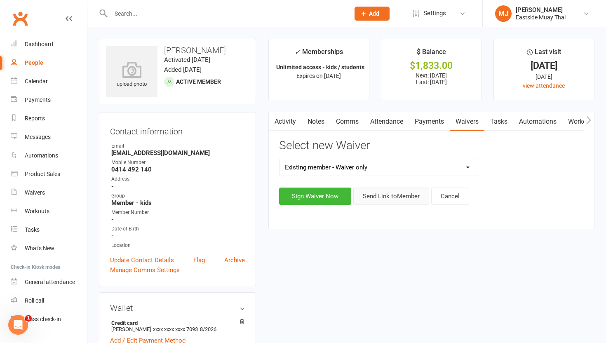
click at [382, 197] on button "Send Link to Member" at bounding box center [391, 195] width 76 height 17
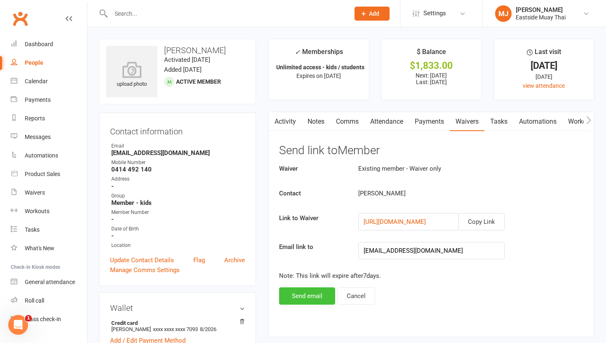
click at [298, 295] on button "Send email" at bounding box center [307, 295] width 56 height 17
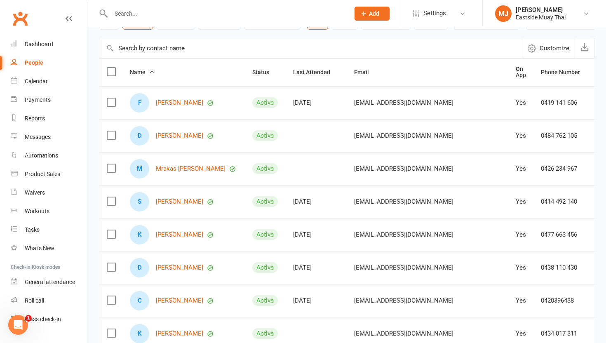
scroll to position [66, 0]
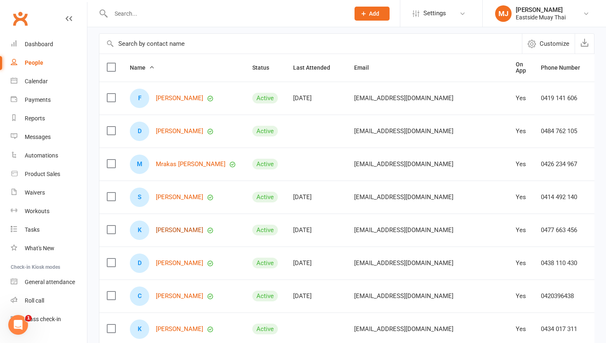
click at [171, 228] on link "[PERSON_NAME]" at bounding box center [179, 230] width 47 height 7
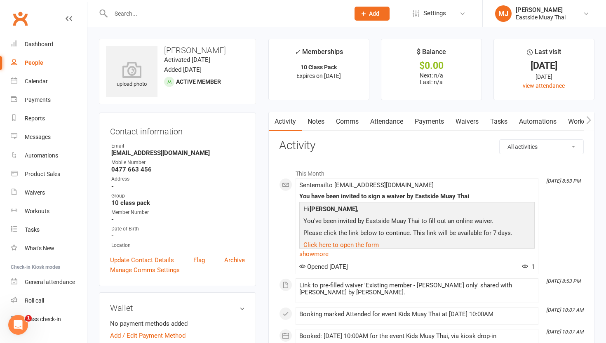
click at [470, 118] on link "Waivers" at bounding box center [467, 121] width 35 height 19
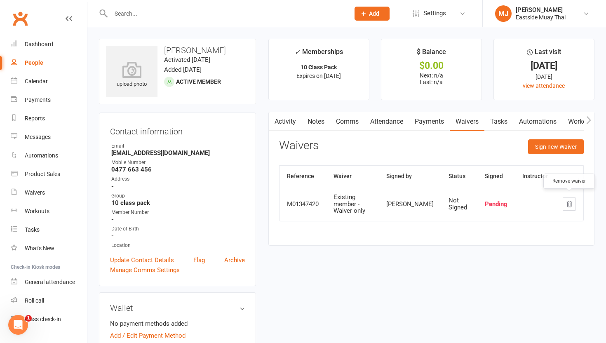
click at [565, 200] on icon "button" at bounding box center [568, 203] width 7 height 7
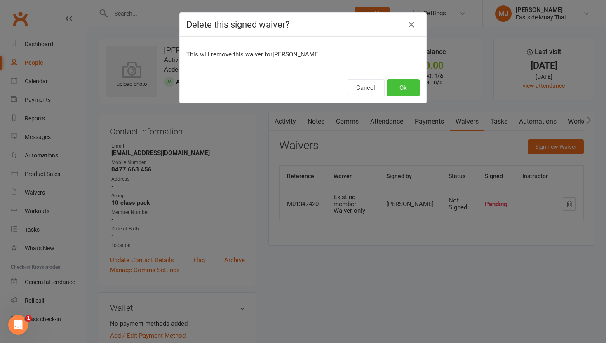
click at [412, 91] on button "Ok" at bounding box center [402, 87] width 33 height 17
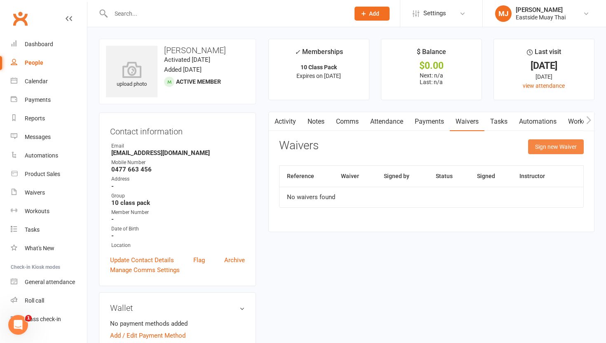
click at [549, 145] on button "Sign new Waiver" at bounding box center [556, 146] width 56 height 15
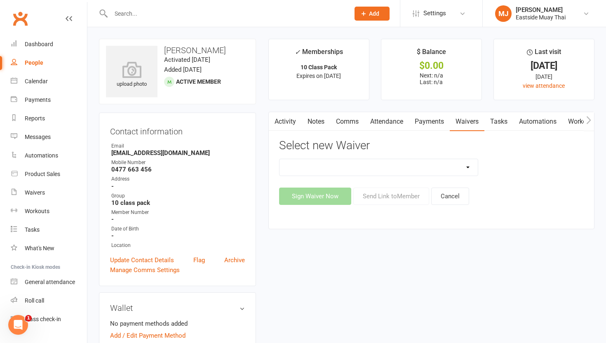
click at [420, 162] on select "Existing member - Waiver only Free Trial New Member Sign Up New Member Sign Up …" at bounding box center [378, 167] width 198 height 16
select select "14822"
click at [279, 159] on select "Existing member - Waiver only Free Trial New Member Sign Up New Member Sign Up …" at bounding box center [378, 167] width 198 height 16
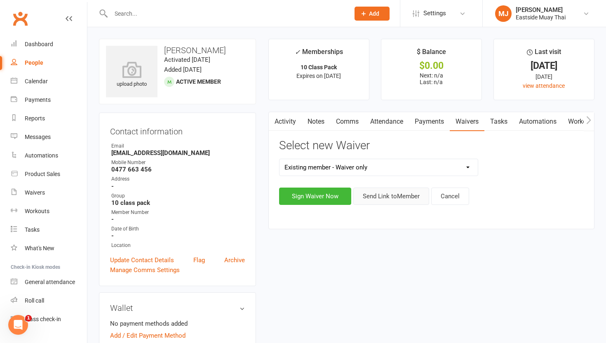
click at [398, 194] on button "Send Link to Member" at bounding box center [391, 195] width 76 height 17
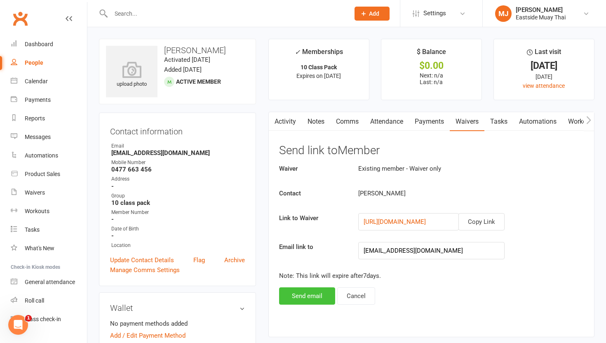
click at [310, 293] on button "Send email" at bounding box center [307, 295] width 56 height 17
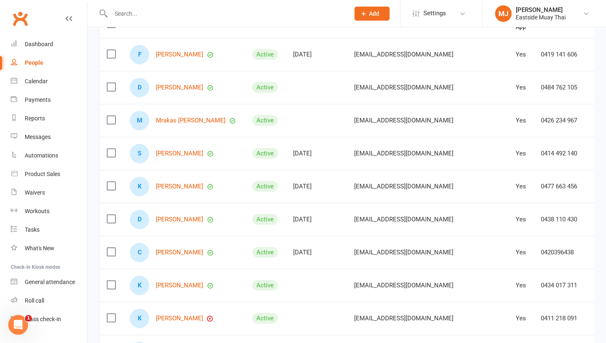
scroll to position [110, 0]
click at [178, 220] on link "[PERSON_NAME]" at bounding box center [179, 218] width 47 height 7
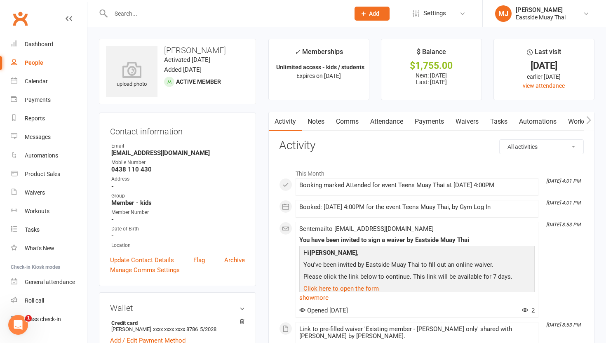
click at [466, 124] on link "Waivers" at bounding box center [467, 121] width 35 height 19
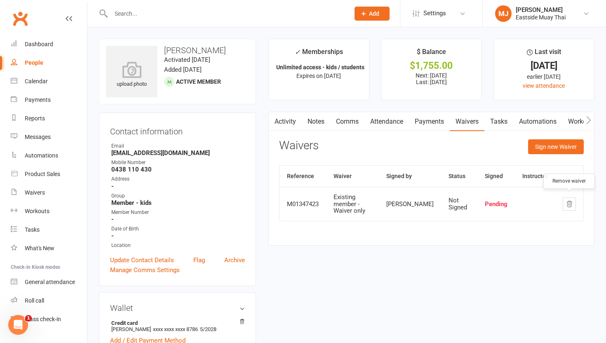
click at [567, 201] on icon "button" at bounding box center [569, 204] width 5 height 6
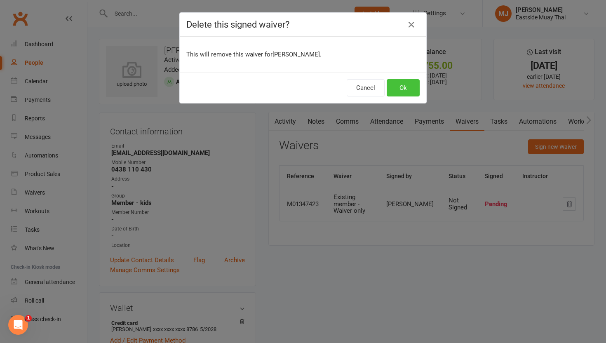
click at [411, 87] on button "Ok" at bounding box center [402, 87] width 33 height 17
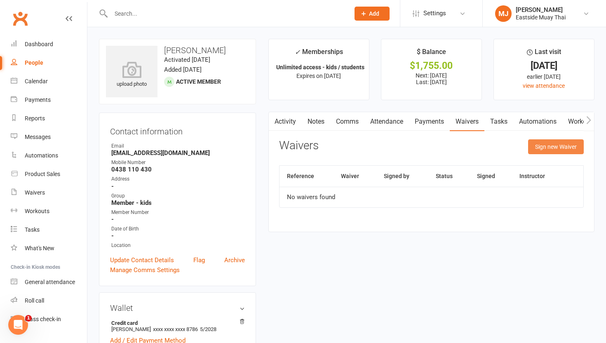
click at [546, 144] on button "Sign new Waiver" at bounding box center [556, 146] width 56 height 15
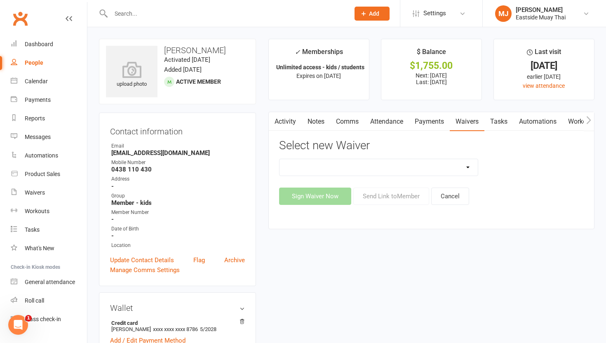
click at [377, 167] on select "Existing member - Waiver only Free Trial New Member Sign Up New Member Sign Up …" at bounding box center [378, 167] width 198 height 16
select select "14822"
click at [279, 159] on select "Existing member - Waiver only Free Trial New Member Sign Up New Member Sign Up …" at bounding box center [378, 167] width 198 height 16
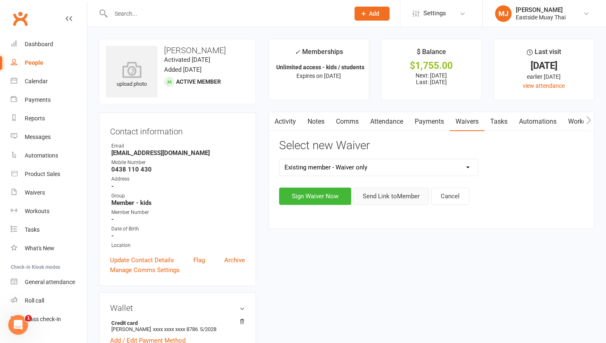
click at [386, 195] on button "Send Link to Member" at bounding box center [391, 195] width 76 height 17
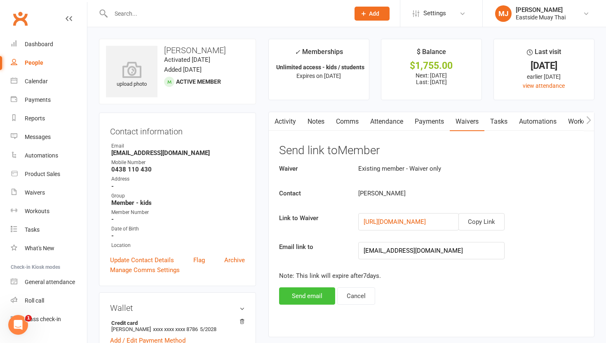
click at [317, 294] on button "Send email" at bounding box center [307, 295] width 56 height 17
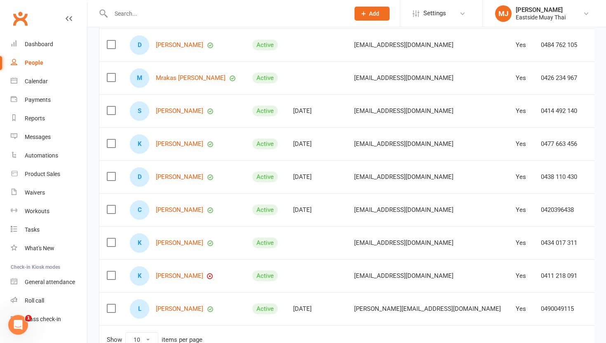
scroll to position [152, 0]
click at [188, 210] on link "[PERSON_NAME]" at bounding box center [179, 209] width 47 height 7
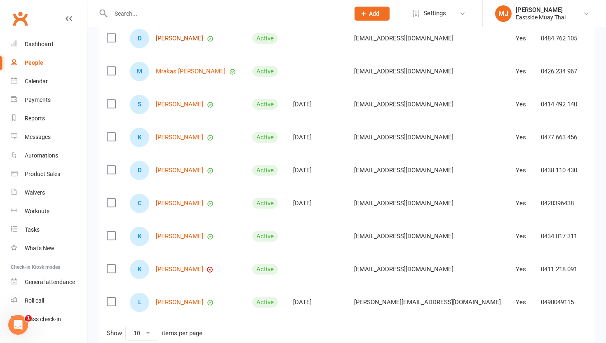
scroll to position [159, 0]
click at [186, 236] on link "[PERSON_NAME]" at bounding box center [179, 235] width 47 height 7
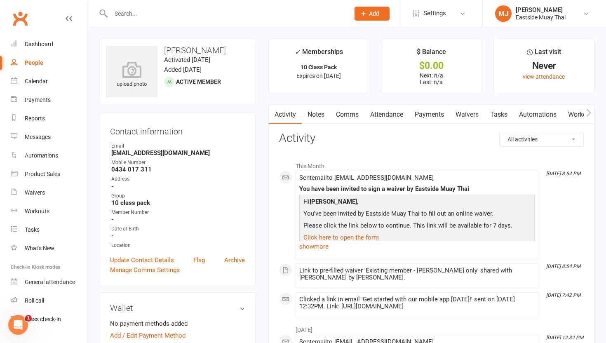
click at [473, 120] on link "Waivers" at bounding box center [467, 114] width 35 height 19
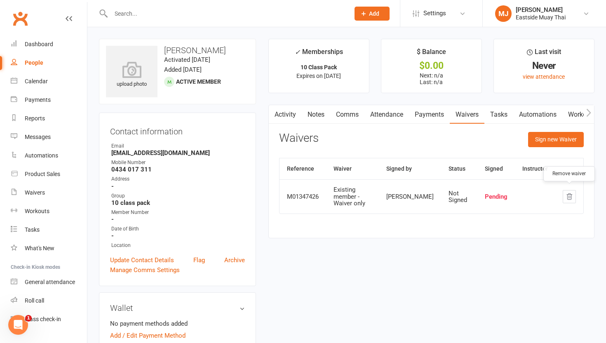
click at [570, 197] on icon "button" at bounding box center [568, 196] width 7 height 7
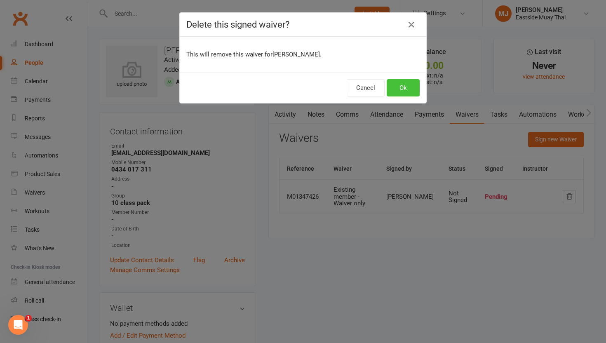
click at [409, 84] on button "Ok" at bounding box center [402, 87] width 33 height 17
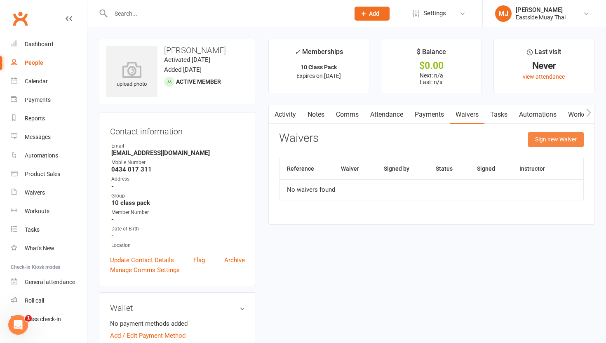
click at [548, 140] on button "Sign new Waiver" at bounding box center [556, 139] width 56 height 15
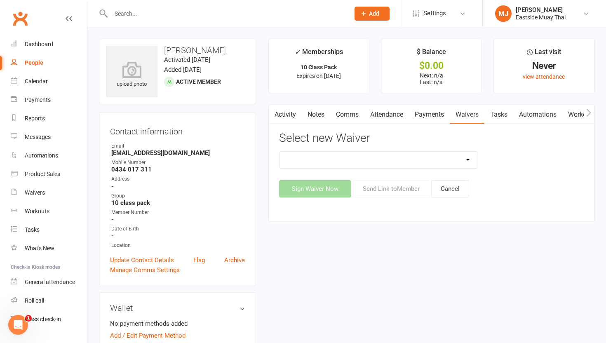
click at [381, 158] on select "Existing member - Waiver only Free Trial New Member Sign Up New Member Sign Up …" at bounding box center [378, 160] width 198 height 16
select select "14822"
click at [279, 152] on select "Existing member - Waiver only Free Trial New Member Sign Up New Member Sign Up …" at bounding box center [378, 160] width 198 height 16
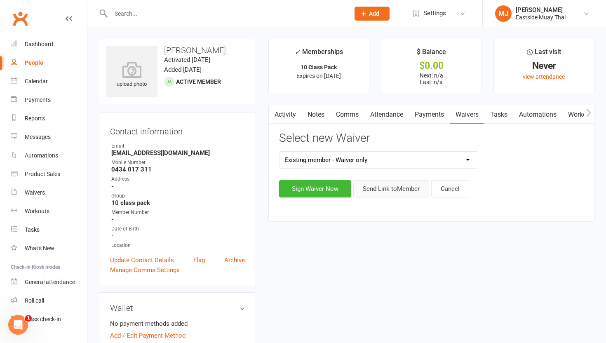
click at [409, 186] on button "Send Link to Member" at bounding box center [391, 188] width 76 height 17
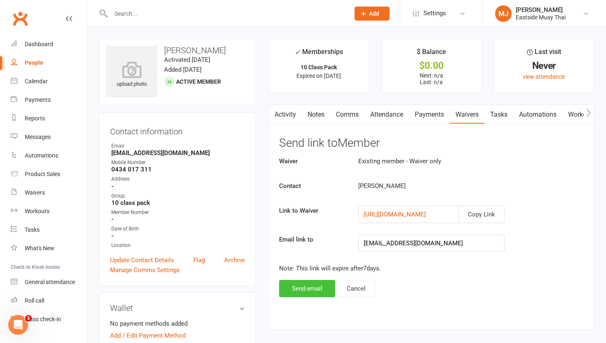
click at [307, 290] on button "Send email" at bounding box center [307, 288] width 56 height 17
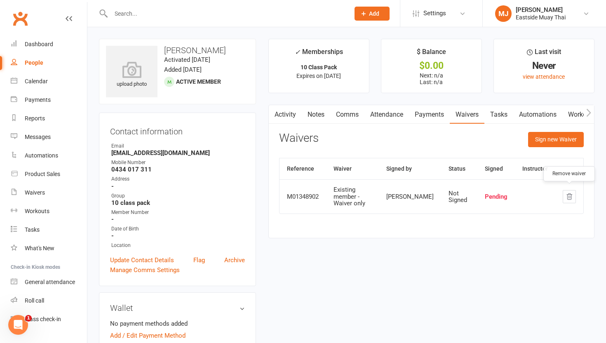
click at [567, 194] on icon "button" at bounding box center [569, 197] width 5 height 6
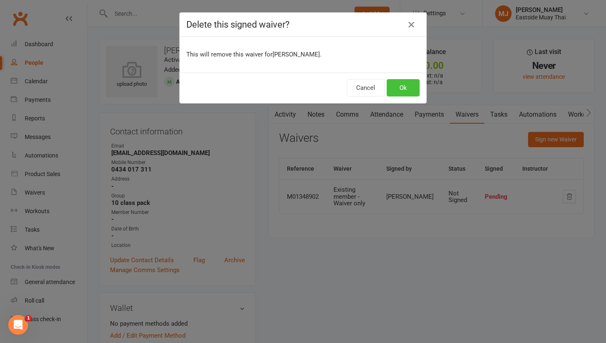
click at [405, 92] on button "Ok" at bounding box center [402, 87] width 33 height 17
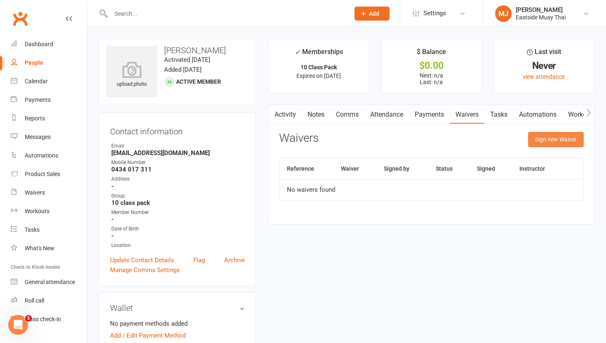
click at [558, 136] on button "Sign new Waiver" at bounding box center [556, 139] width 56 height 15
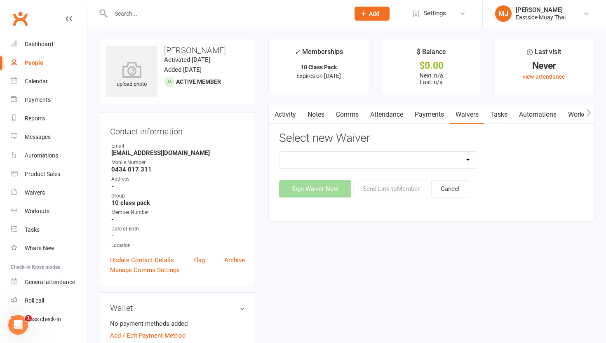
click at [372, 161] on select "Existing member - Waiver only Free Trial New Member Sign Up New Member Sign Up …" at bounding box center [378, 160] width 198 height 16
select select "14822"
click at [279, 152] on select "Existing member - Waiver only Free Trial New Member Sign Up New Member Sign Up …" at bounding box center [378, 160] width 198 height 16
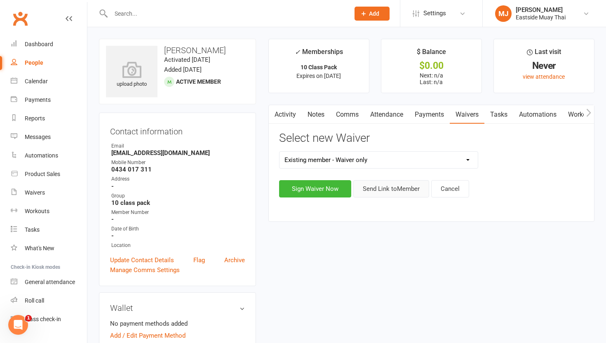
click at [385, 191] on button "Send Link to Member" at bounding box center [391, 188] width 76 height 17
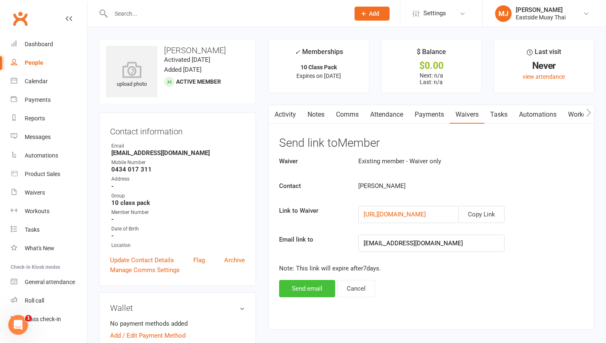
click at [314, 291] on button "Send email" at bounding box center [307, 288] width 56 height 17
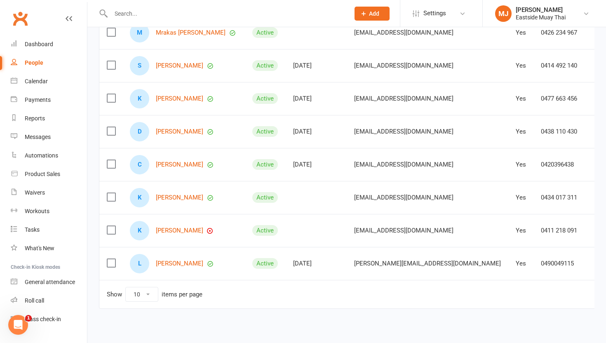
scroll to position [200, 0]
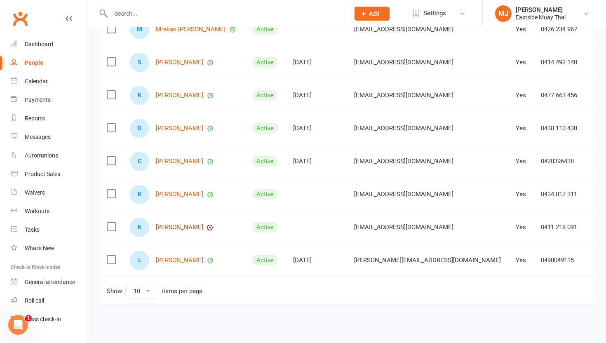
click at [175, 227] on link "[PERSON_NAME]" at bounding box center [179, 227] width 47 height 7
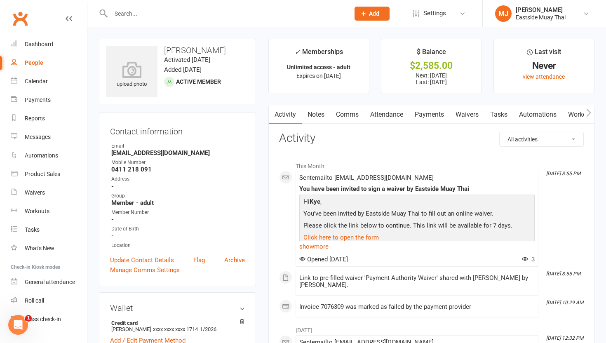
click at [472, 117] on link "Waivers" at bounding box center [467, 114] width 35 height 19
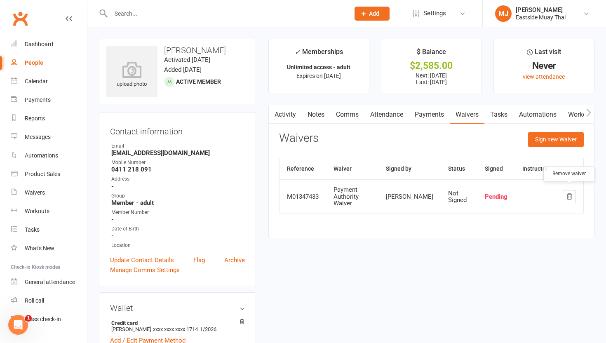
click at [569, 193] on icon "button" at bounding box center [568, 196] width 7 height 7
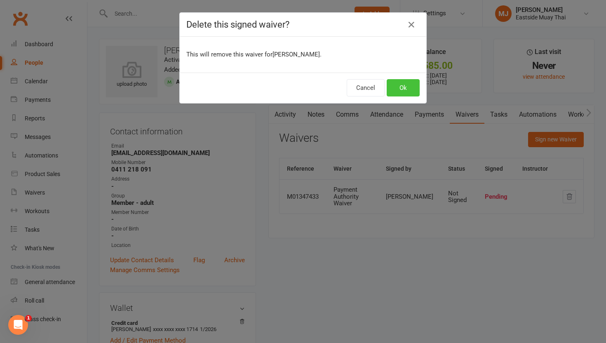
click at [393, 84] on button "Ok" at bounding box center [402, 87] width 33 height 17
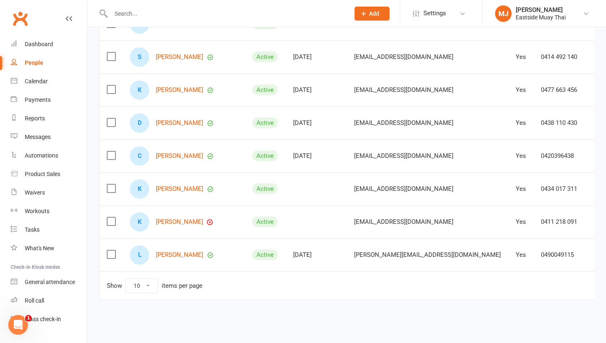
scroll to position [207, 0]
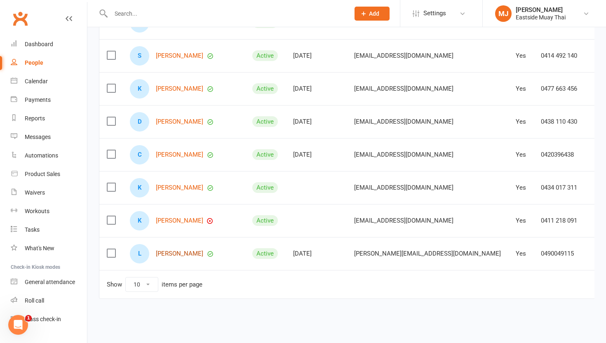
click at [168, 256] on link "[PERSON_NAME]" at bounding box center [179, 253] width 47 height 7
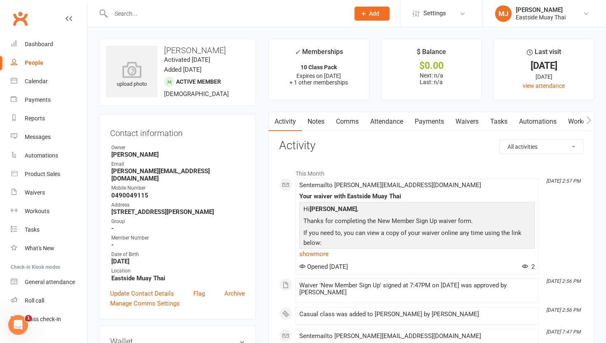
click at [464, 121] on link "Waivers" at bounding box center [467, 121] width 35 height 19
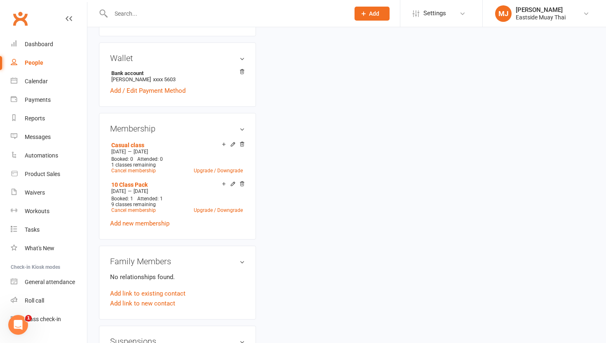
scroll to position [288, 0]
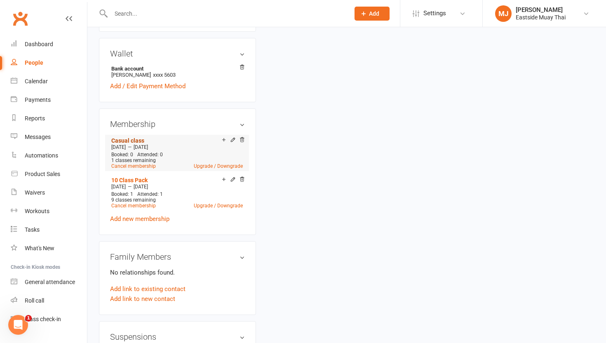
click at [138, 137] on link "Casual class" at bounding box center [127, 140] width 33 height 7
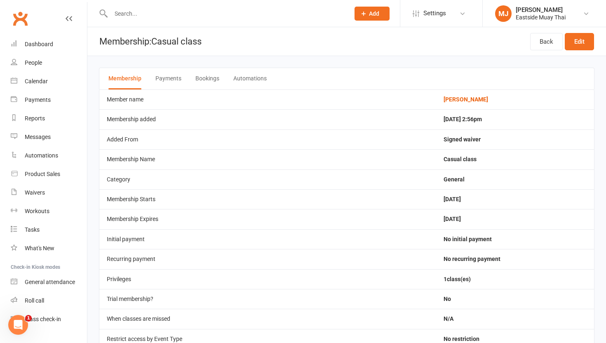
click at [165, 75] on button "Payments" at bounding box center [168, 78] width 26 height 21
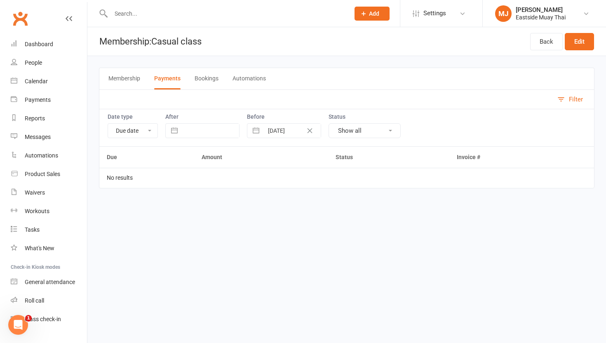
click at [209, 77] on button "Bookings" at bounding box center [206, 78] width 24 height 21
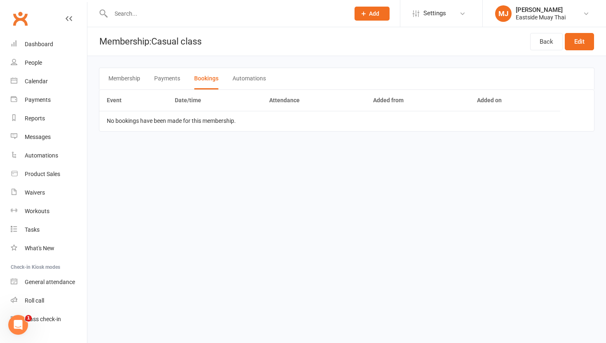
click at [252, 72] on button "Automations" at bounding box center [248, 78] width 33 height 21
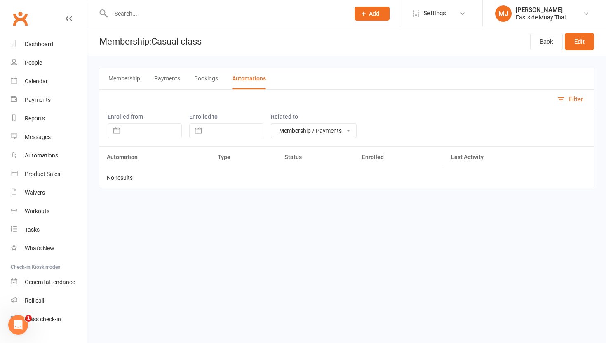
click at [117, 73] on button "Membership" at bounding box center [124, 78] width 32 height 21
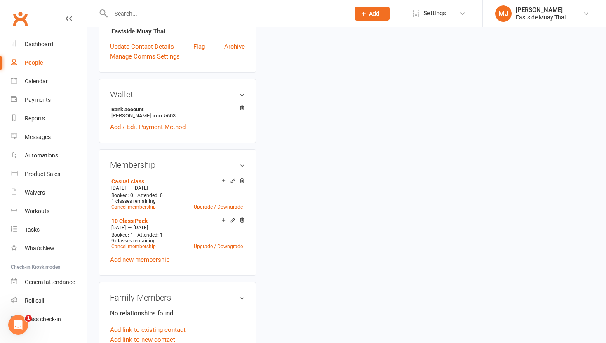
scroll to position [248, 0]
click at [241, 177] on icon at bounding box center [242, 180] width 6 height 6
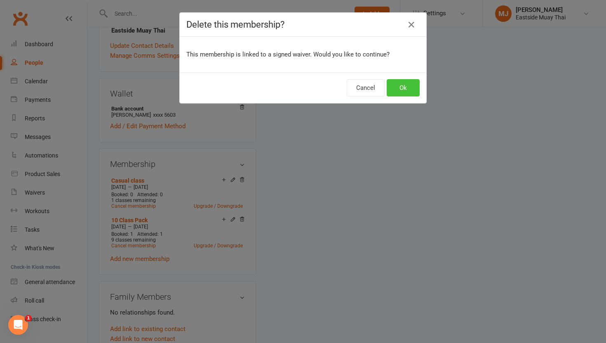
click at [401, 84] on button "Ok" at bounding box center [402, 87] width 33 height 17
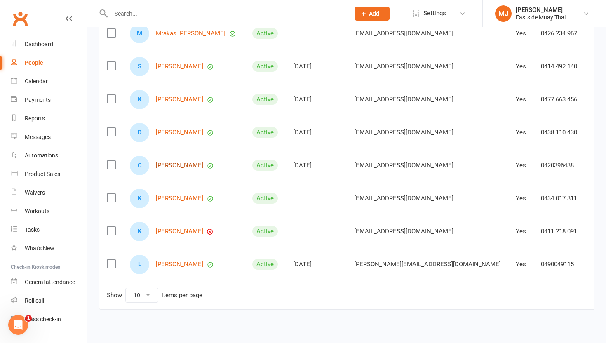
scroll to position [207, 0]
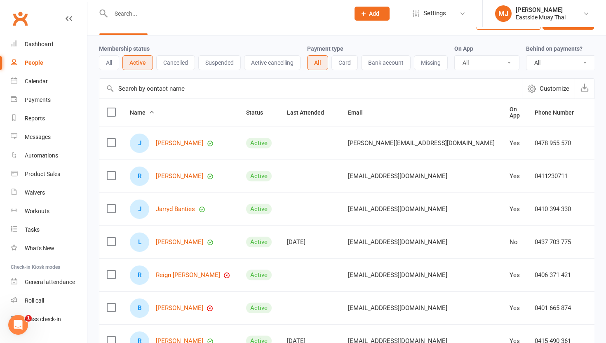
scroll to position [0, 0]
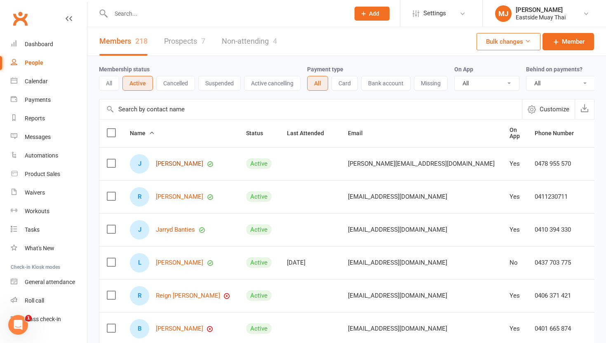
click at [165, 166] on link "[PERSON_NAME]" at bounding box center [179, 163] width 47 height 7
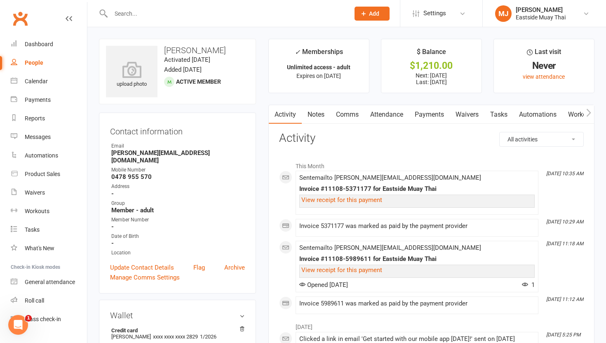
click at [463, 116] on link "Waivers" at bounding box center [467, 114] width 35 height 19
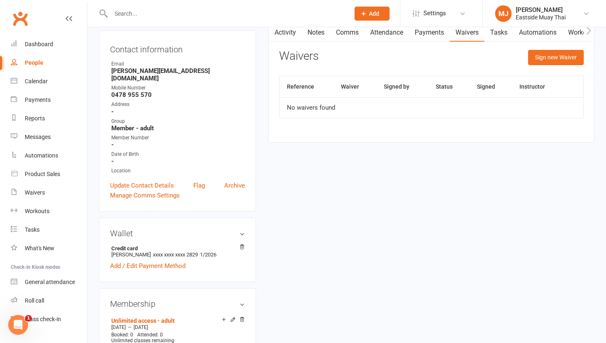
scroll to position [68, 0]
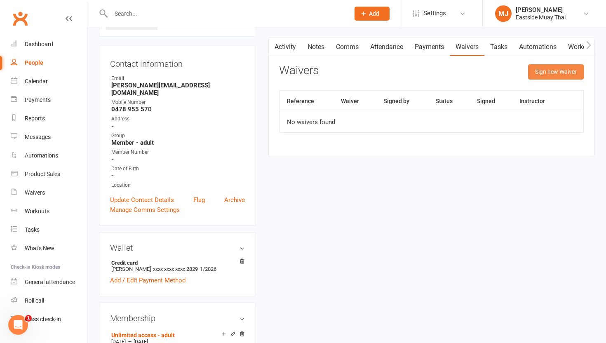
click at [560, 66] on button "Sign new Waiver" at bounding box center [556, 71] width 56 height 15
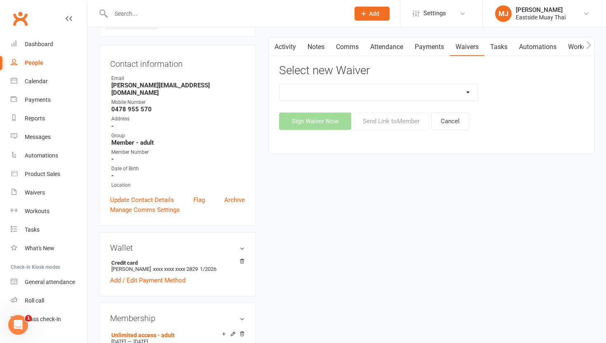
click at [451, 91] on select "Existing member - Waiver only Free Trial New Member Sign Up New Member Sign Up …" at bounding box center [378, 92] width 198 height 16
select select "14822"
click at [279, 84] on select "Existing member - Waiver only Free Trial New Member Sign Up New Member Sign Up …" at bounding box center [378, 92] width 198 height 16
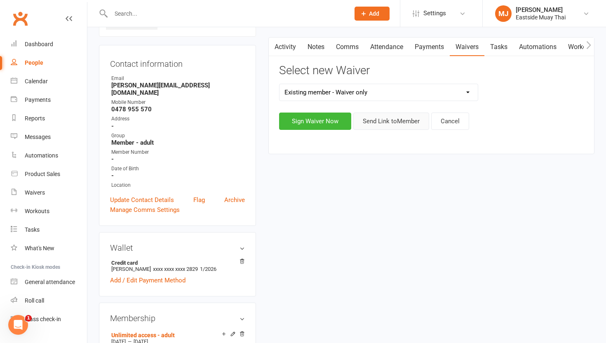
click at [390, 122] on button "Send Link to Member" at bounding box center [391, 120] width 76 height 17
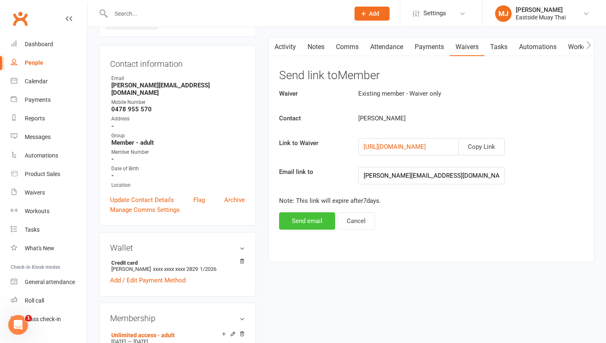
click at [308, 220] on button "Send email" at bounding box center [307, 220] width 56 height 17
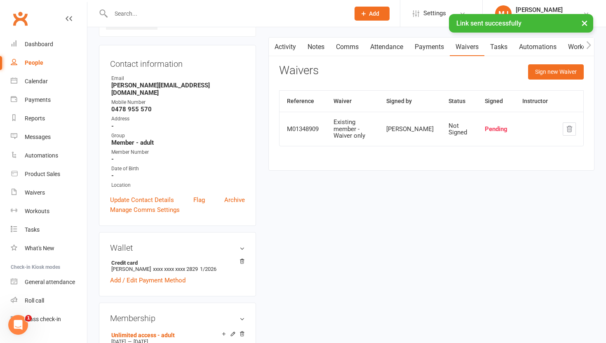
scroll to position [0, 0]
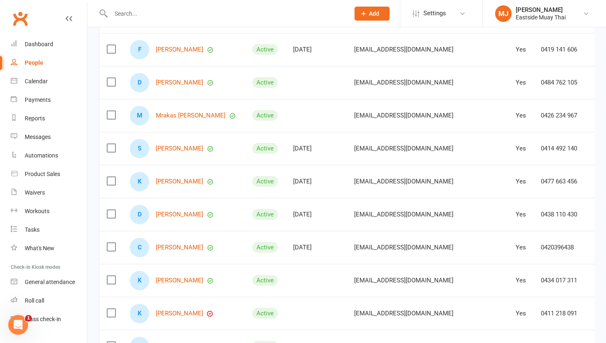
scroll to position [207, 0]
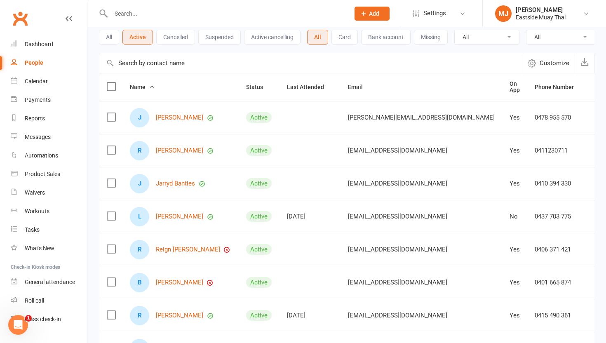
scroll to position [0, 0]
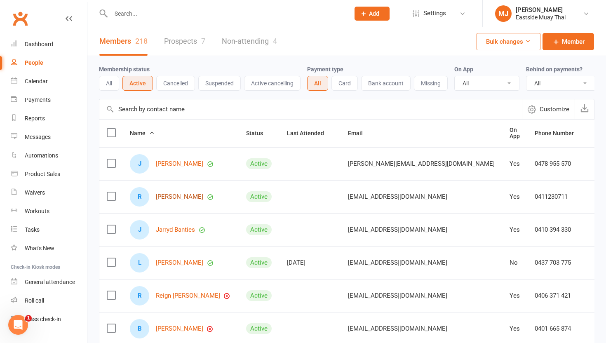
click at [169, 195] on link "[PERSON_NAME]" at bounding box center [179, 196] width 47 height 7
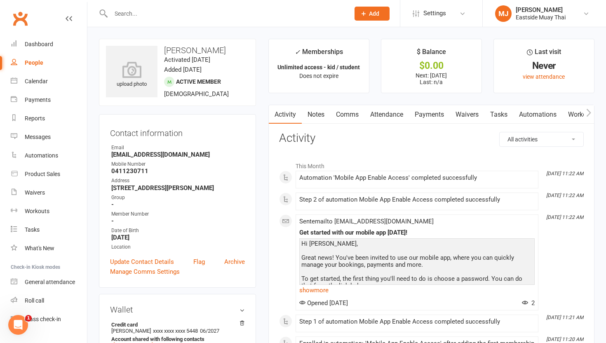
click at [476, 115] on link "Waivers" at bounding box center [467, 114] width 35 height 19
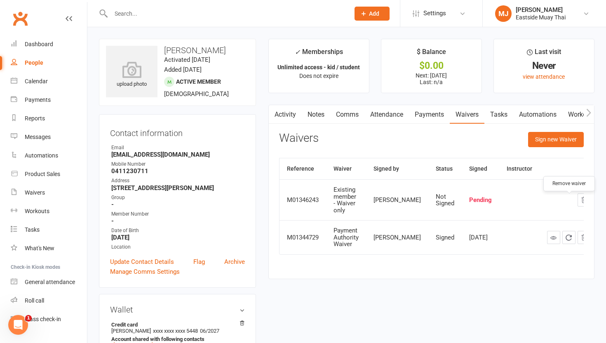
click at [580, 203] on icon "button" at bounding box center [583, 199] width 7 height 7
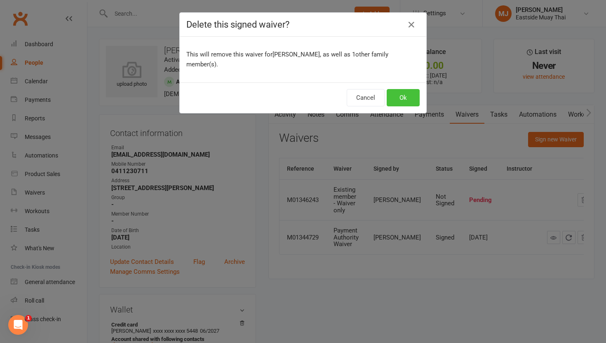
click at [412, 93] on button "Ok" at bounding box center [402, 97] width 33 height 17
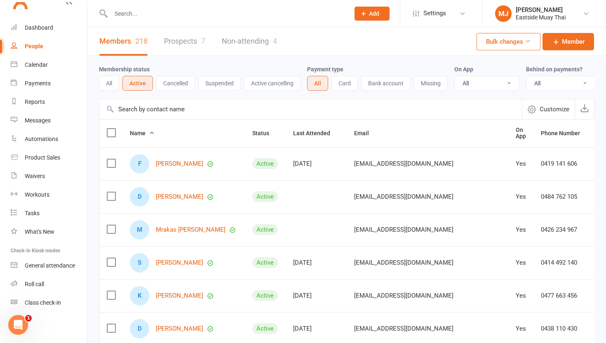
scroll to position [207, 0]
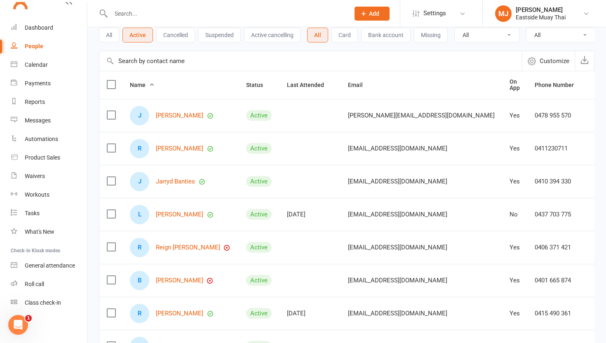
scroll to position [93, 0]
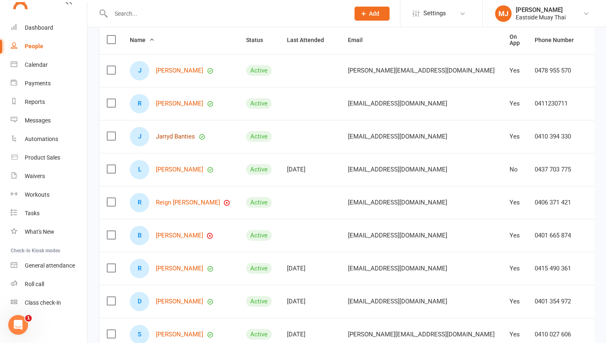
click at [183, 137] on link "Jarryd Banties" at bounding box center [175, 136] width 39 height 7
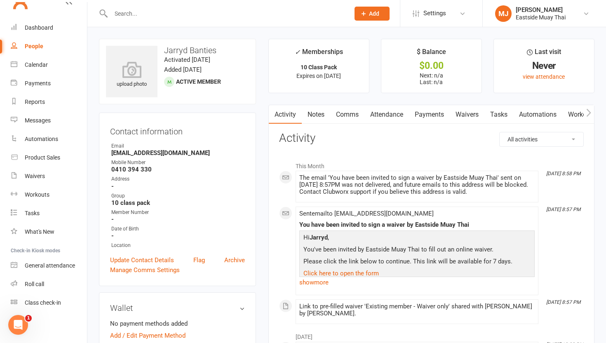
click at [476, 115] on link "Waivers" at bounding box center [467, 114] width 35 height 19
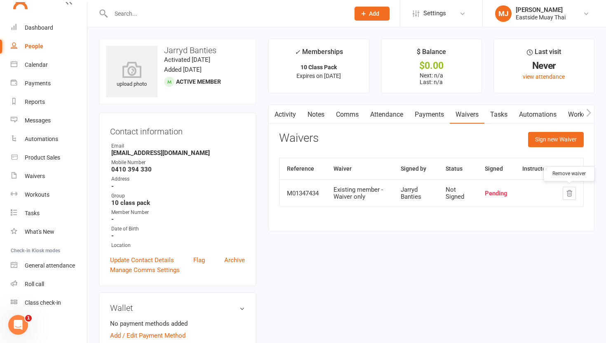
click at [571, 188] on button "button" at bounding box center [568, 193] width 13 height 13
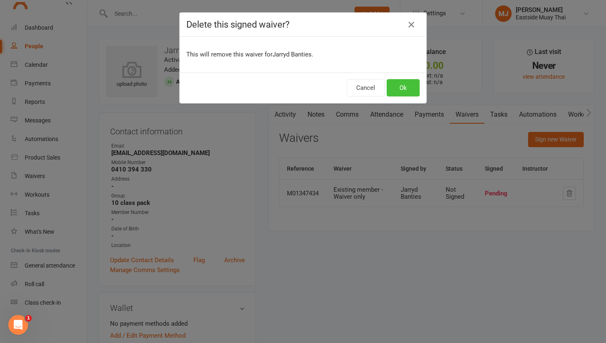
click at [412, 85] on button "Ok" at bounding box center [402, 87] width 33 height 17
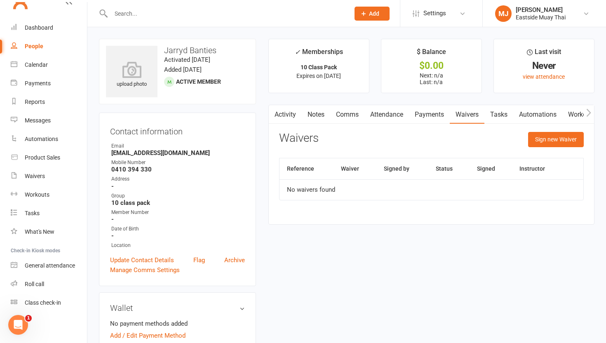
click at [380, 111] on link "Attendance" at bounding box center [386, 114] width 44 height 19
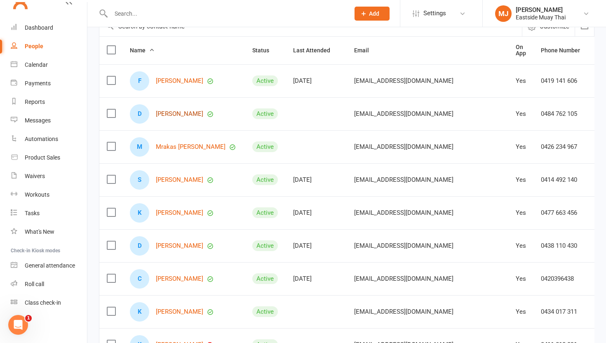
scroll to position [207, 0]
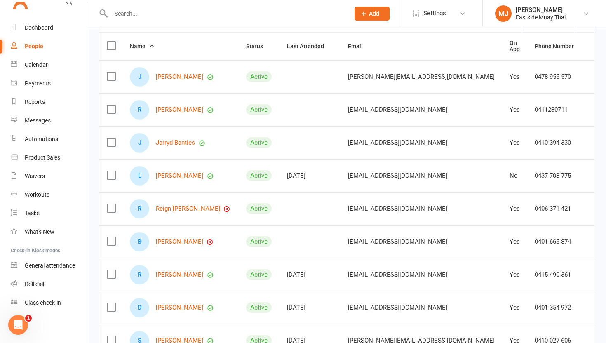
scroll to position [85, 0]
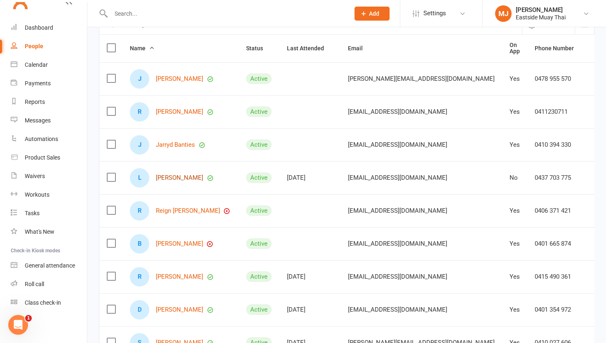
click at [182, 177] on link "[PERSON_NAME]" at bounding box center [179, 177] width 47 height 7
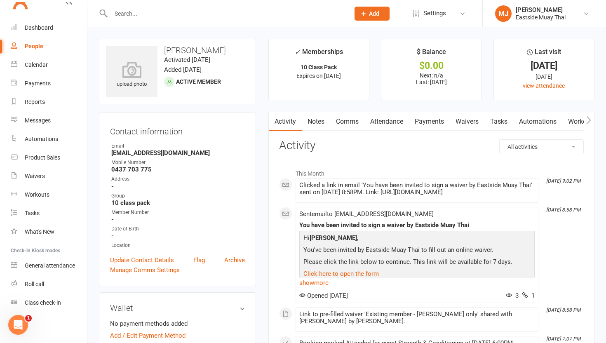
click at [471, 121] on link "Waivers" at bounding box center [467, 121] width 35 height 19
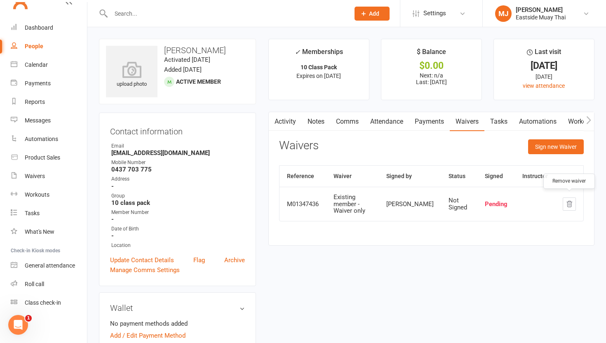
click at [571, 200] on icon "button" at bounding box center [568, 203] width 7 height 7
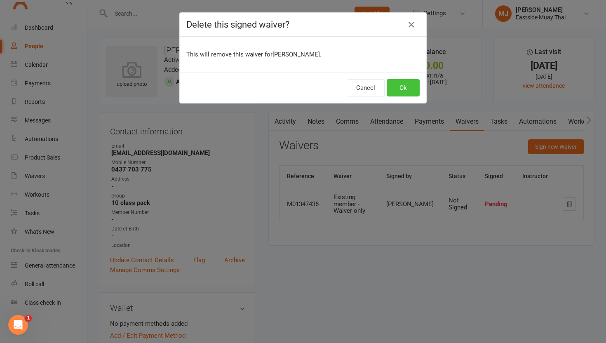
click at [405, 88] on button "Ok" at bounding box center [402, 87] width 33 height 17
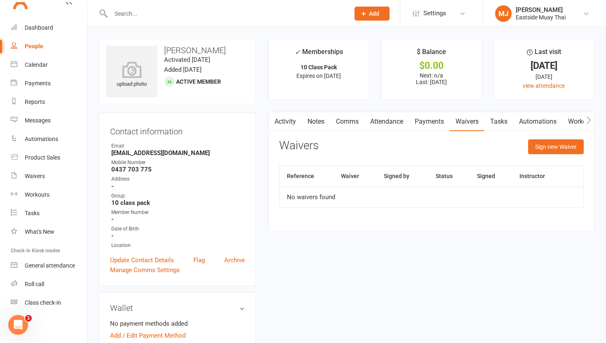
click at [391, 120] on link "Attendance" at bounding box center [386, 121] width 44 height 19
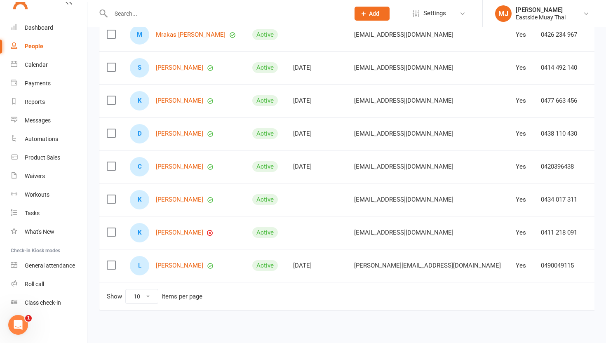
scroll to position [207, 0]
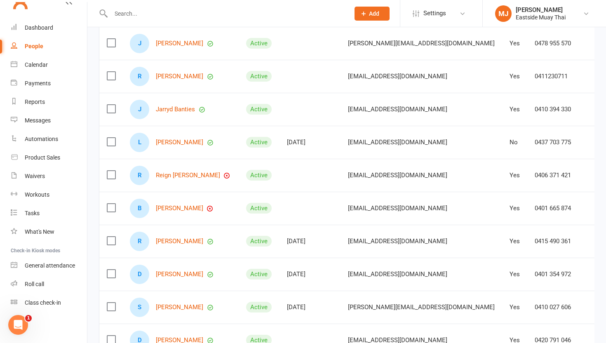
scroll to position [121, 0]
click at [187, 208] on link "[PERSON_NAME]" at bounding box center [179, 207] width 47 height 7
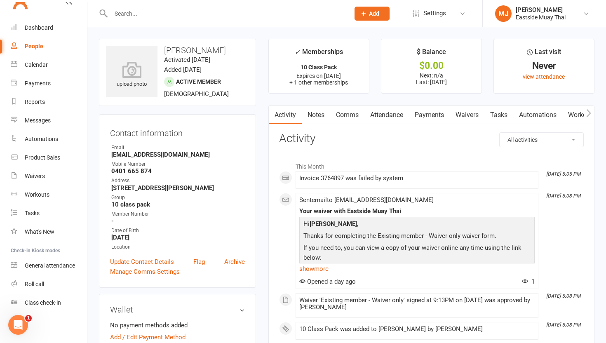
click at [459, 112] on link "Waivers" at bounding box center [467, 114] width 35 height 19
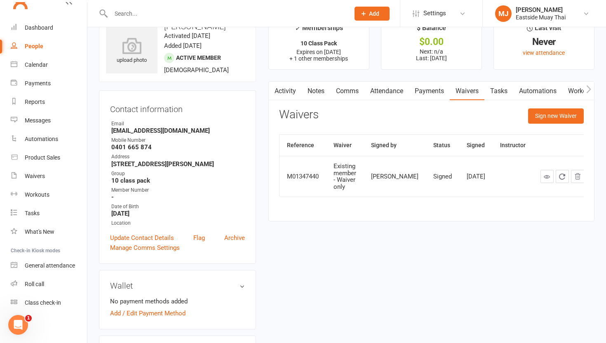
scroll to position [18, 0]
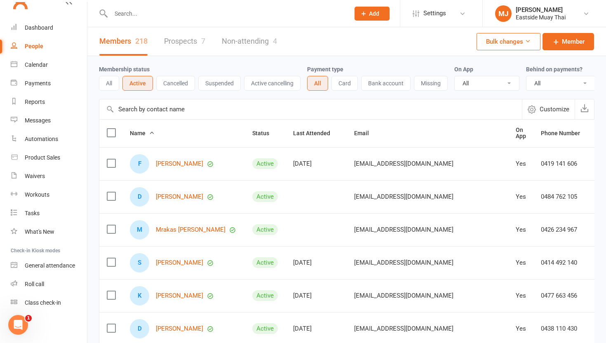
scroll to position [207, 0]
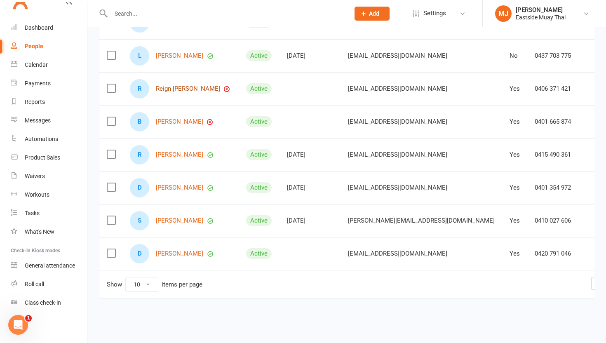
click at [186, 86] on link "Reign [PERSON_NAME]" at bounding box center [188, 88] width 64 height 7
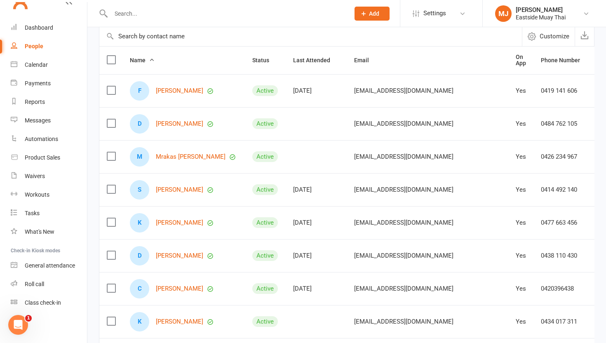
scroll to position [207, 0]
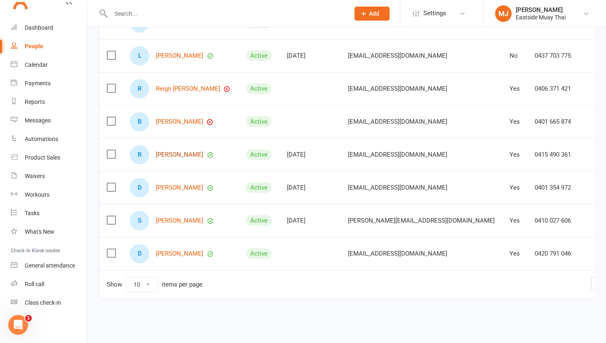
click at [171, 154] on link "[PERSON_NAME]" at bounding box center [179, 154] width 47 height 7
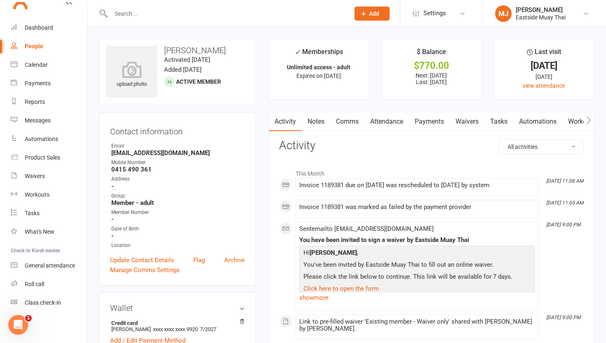
click at [461, 124] on link "Waivers" at bounding box center [467, 121] width 35 height 19
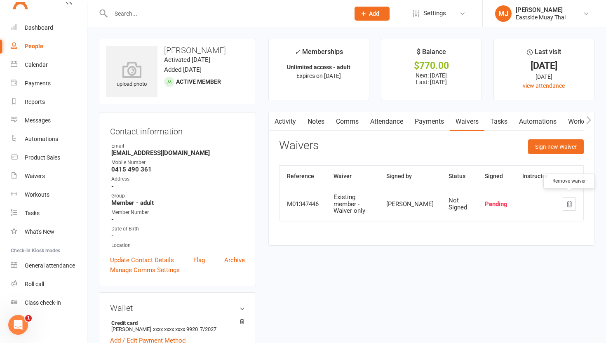
click at [570, 201] on icon "button" at bounding box center [569, 204] width 5 height 6
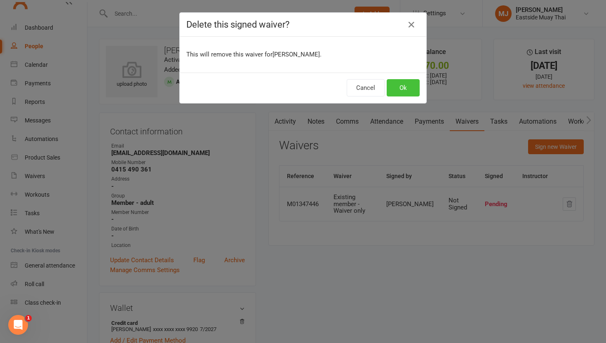
click at [403, 91] on button "Ok" at bounding box center [402, 87] width 33 height 17
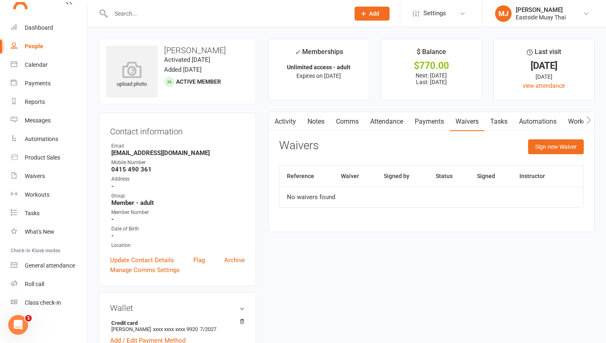
click at [386, 120] on link "Attendance" at bounding box center [386, 121] width 44 height 19
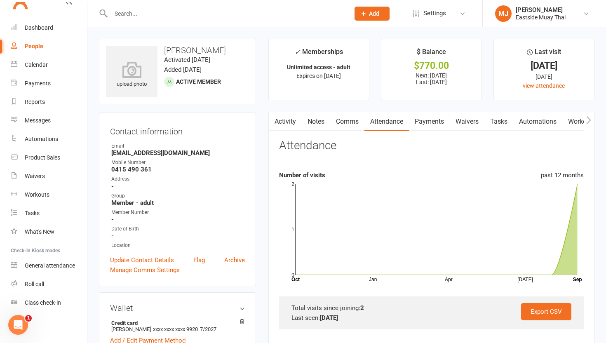
click at [468, 121] on link "Waivers" at bounding box center [467, 121] width 35 height 19
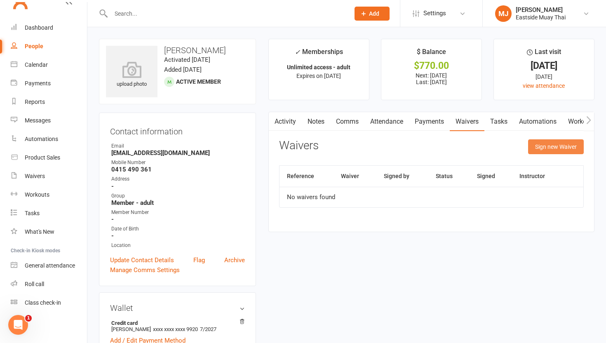
click at [556, 150] on button "Sign new Waiver" at bounding box center [556, 146] width 56 height 15
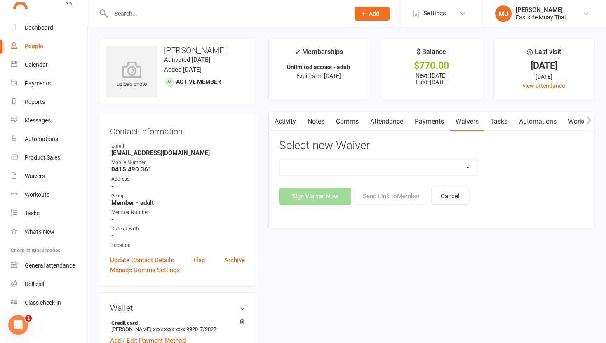
click at [426, 162] on select "Existing member - Waiver only Free Trial New Member Sign Up New Member Sign Up …" at bounding box center [378, 167] width 198 height 16
select select "14822"
click at [279, 159] on select "Existing member - Waiver only Free Trial New Member Sign Up New Member Sign Up …" at bounding box center [378, 167] width 198 height 16
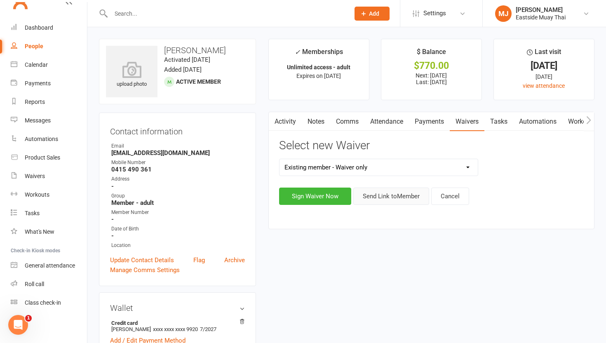
click at [394, 195] on button "Send Link to Member" at bounding box center [391, 195] width 76 height 17
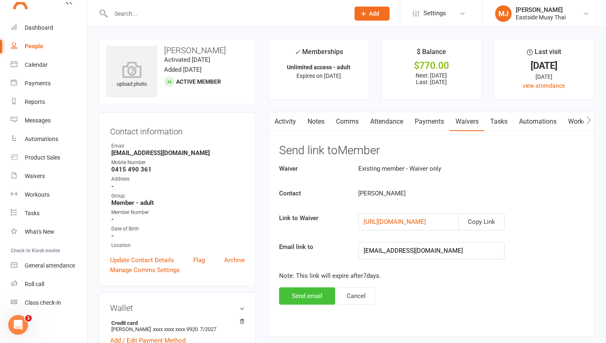
click at [298, 296] on button "Send email" at bounding box center [307, 295] width 56 height 17
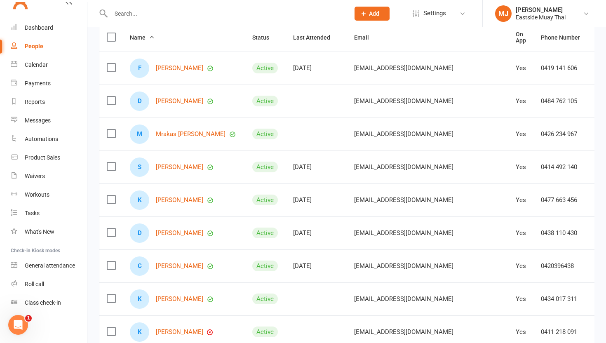
scroll to position [207, 0]
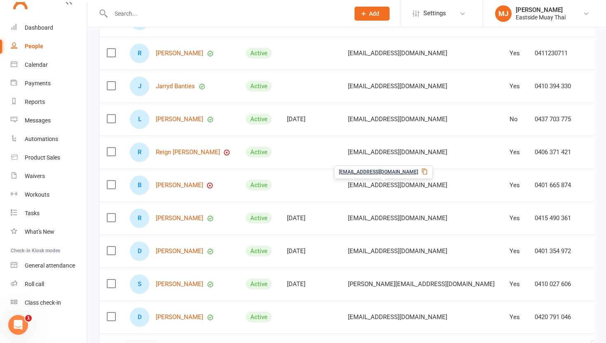
scroll to position [141, 0]
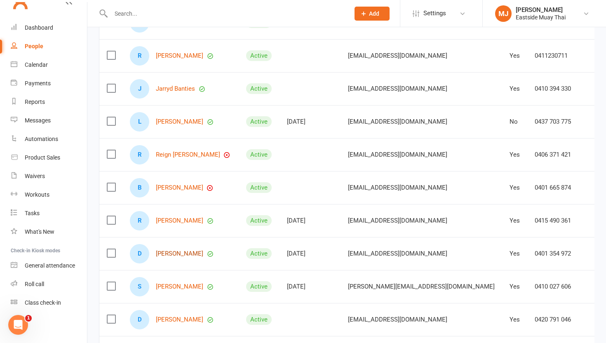
click at [180, 252] on link "[PERSON_NAME]" at bounding box center [179, 253] width 47 height 7
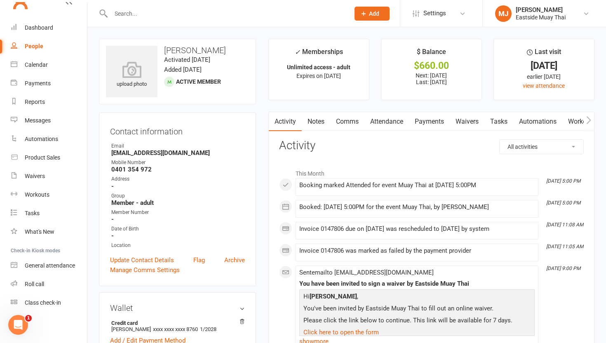
click at [464, 121] on link "Waivers" at bounding box center [467, 121] width 35 height 19
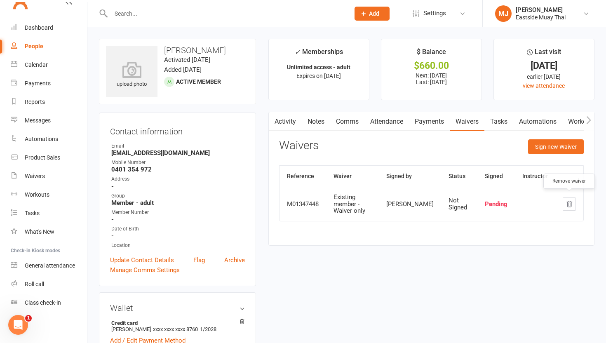
click at [574, 201] on button "button" at bounding box center [568, 203] width 13 height 13
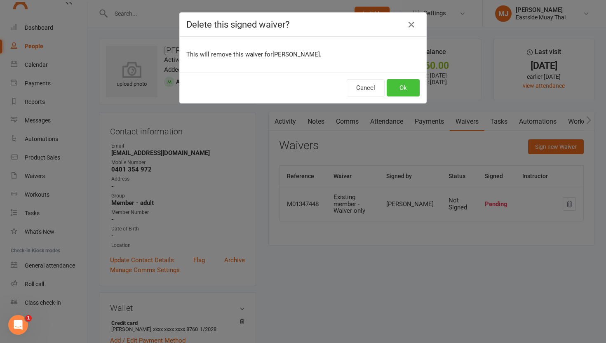
click at [403, 89] on button "Ok" at bounding box center [402, 87] width 33 height 17
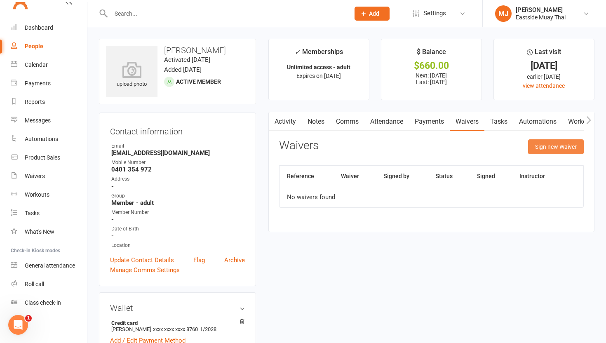
click at [548, 146] on button "Sign new Waiver" at bounding box center [556, 146] width 56 height 15
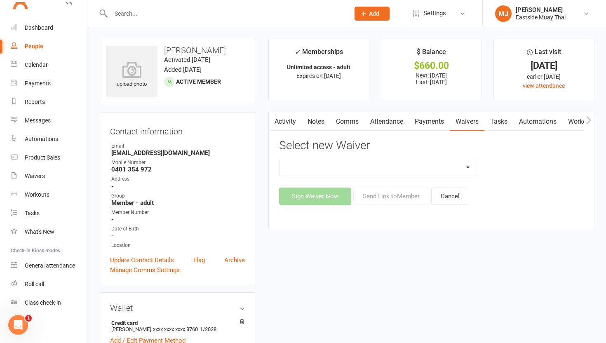
click at [353, 167] on select "Existing member - Waiver only Free Trial New Member Sign Up New Member Sign Up …" at bounding box center [378, 167] width 198 height 16
select select "14822"
click at [279, 159] on select "Existing member - Waiver only Free Trial New Member Sign Up New Member Sign Up …" at bounding box center [378, 167] width 198 height 16
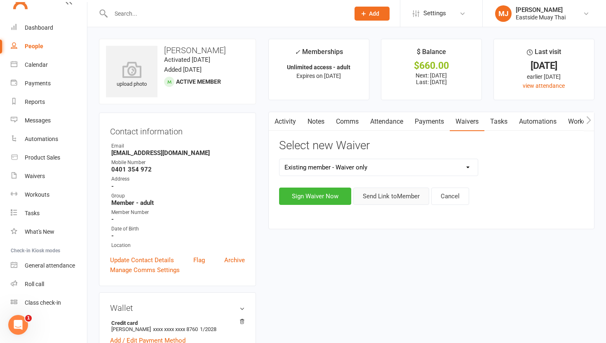
click at [407, 192] on button "Send Link to Member" at bounding box center [391, 195] width 76 height 17
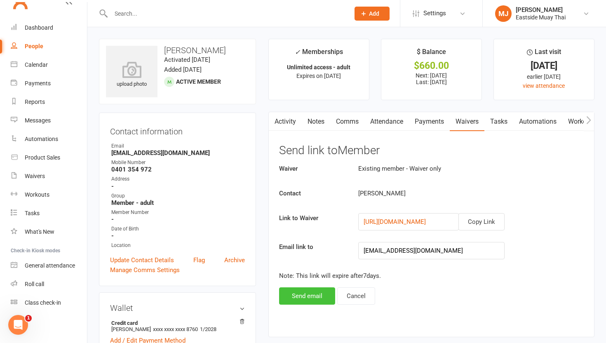
click at [322, 298] on button "Send email" at bounding box center [307, 295] width 56 height 17
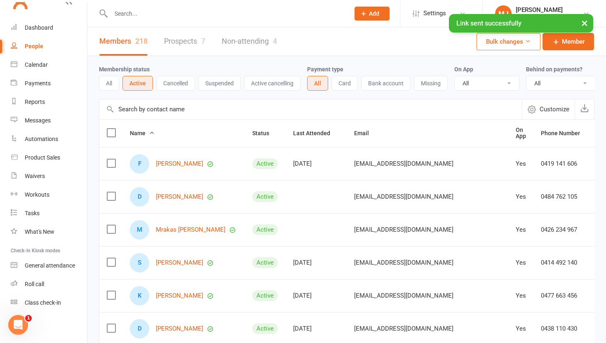
scroll to position [207, 0]
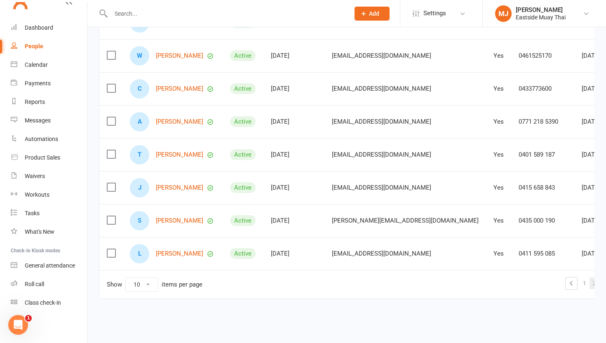
click at [589, 283] on link "2" at bounding box center [594, 283] width 10 height 12
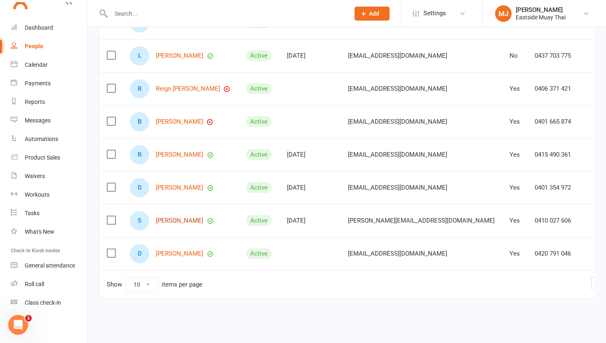
click at [182, 220] on link "[PERSON_NAME]" at bounding box center [179, 220] width 47 height 7
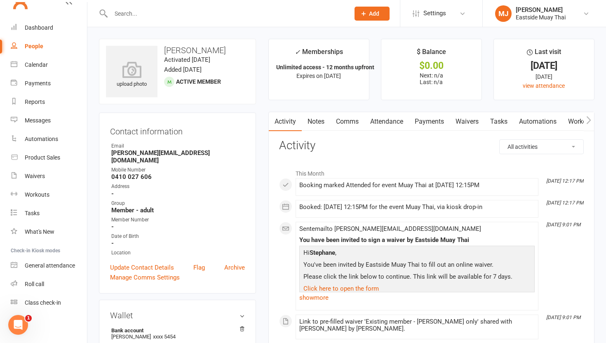
click at [429, 123] on link "Payments" at bounding box center [429, 121] width 41 height 19
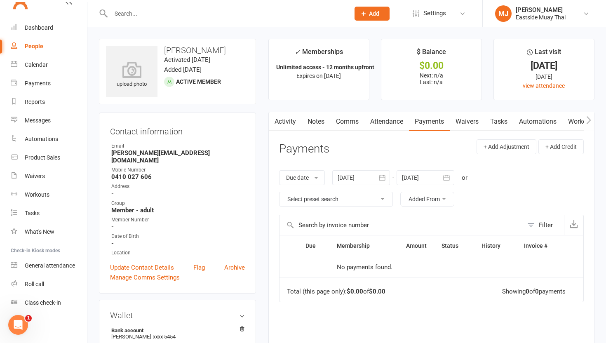
click at [464, 120] on link "Waivers" at bounding box center [467, 121] width 35 height 19
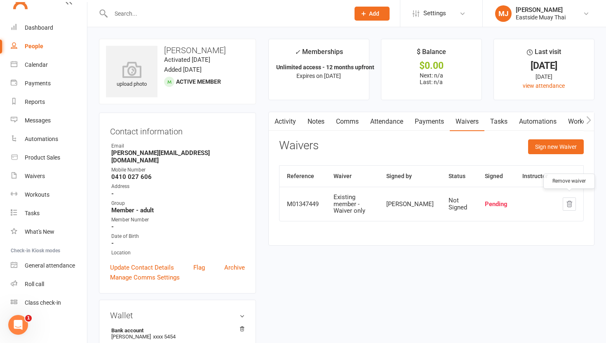
click at [569, 200] on icon "button" at bounding box center [568, 203] width 7 height 7
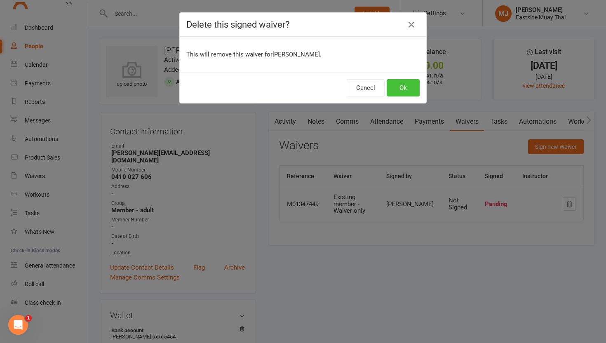
click at [398, 84] on button "Ok" at bounding box center [402, 87] width 33 height 17
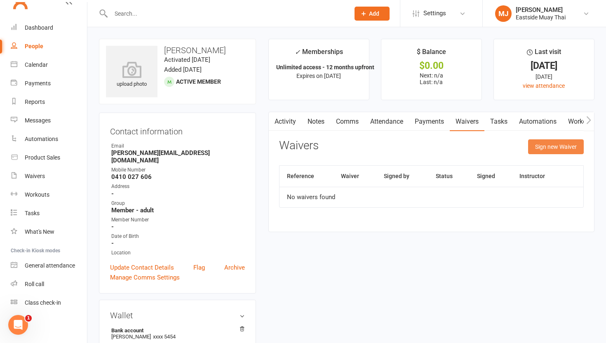
click at [559, 152] on button "Sign new Waiver" at bounding box center [556, 146] width 56 height 15
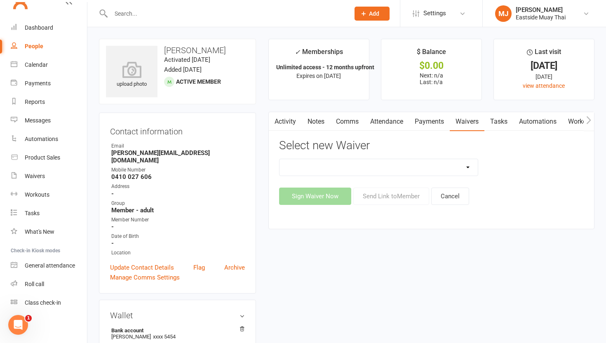
click at [410, 166] on select "Existing member - Waiver only Free Trial New Member Sign Up New Member Sign Up …" at bounding box center [378, 167] width 198 height 16
select select "14822"
click at [279, 159] on select "Existing member - Waiver only Free Trial New Member Sign Up New Member Sign Up …" at bounding box center [378, 167] width 198 height 16
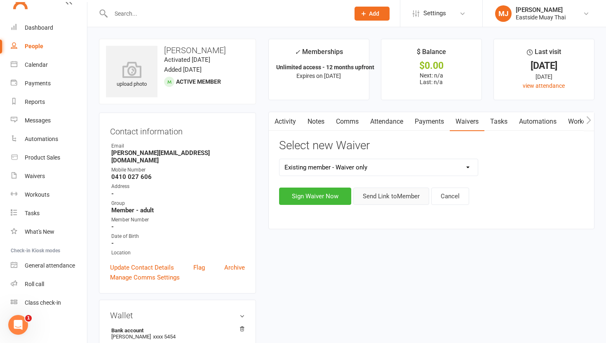
click at [399, 191] on button "Send Link to Member" at bounding box center [391, 195] width 76 height 17
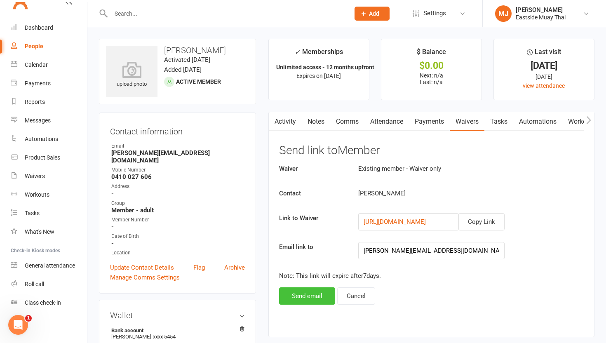
click at [301, 293] on button "Send email" at bounding box center [307, 295] width 56 height 17
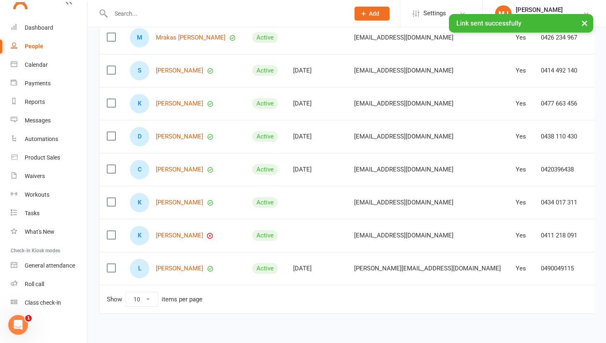
scroll to position [207, 0]
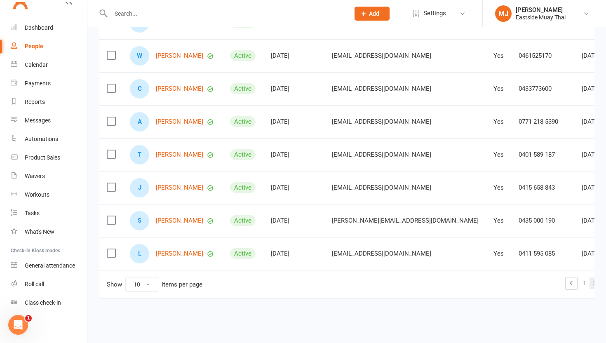
click at [589, 281] on link "2" at bounding box center [594, 283] width 10 height 12
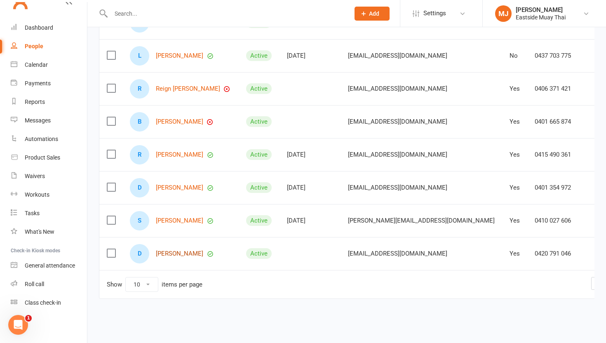
click at [182, 253] on link "[PERSON_NAME]" at bounding box center [179, 253] width 47 height 7
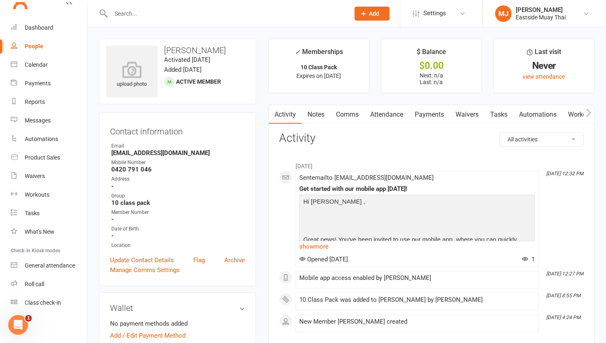
click at [463, 114] on link "Waivers" at bounding box center [467, 114] width 35 height 19
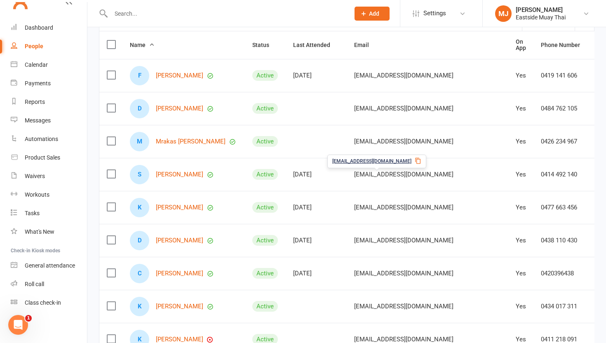
scroll to position [207, 0]
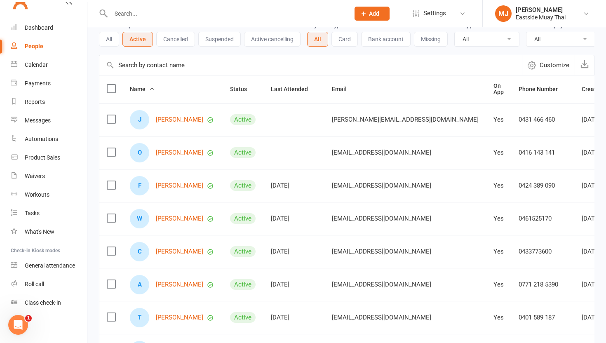
scroll to position [0, 0]
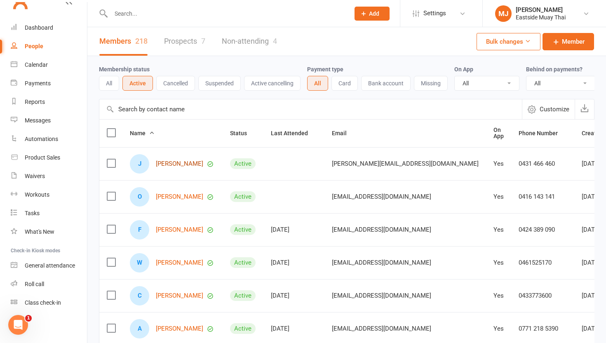
click at [180, 166] on link "[PERSON_NAME]" at bounding box center [179, 163] width 47 height 7
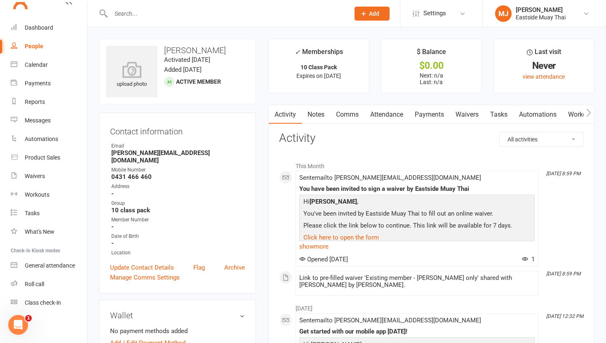
click at [468, 117] on link "Waivers" at bounding box center [467, 114] width 35 height 19
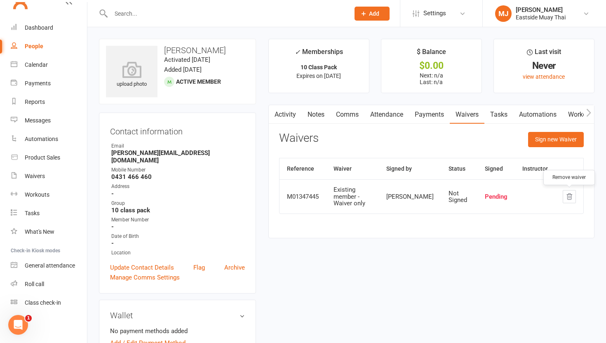
click at [570, 190] on button "button" at bounding box center [568, 196] width 13 height 13
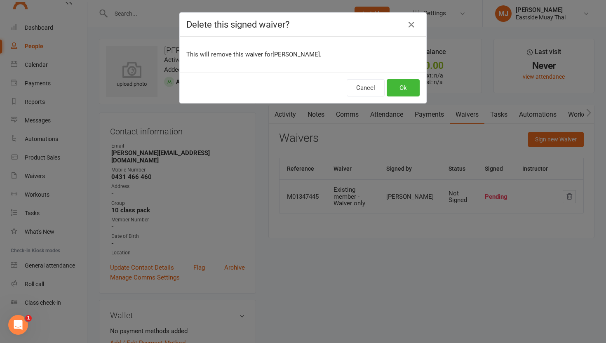
click at [399, 73] on div "Cancel Ok" at bounding box center [303, 88] width 246 height 30
click at [404, 88] on button "Ok" at bounding box center [402, 87] width 33 height 17
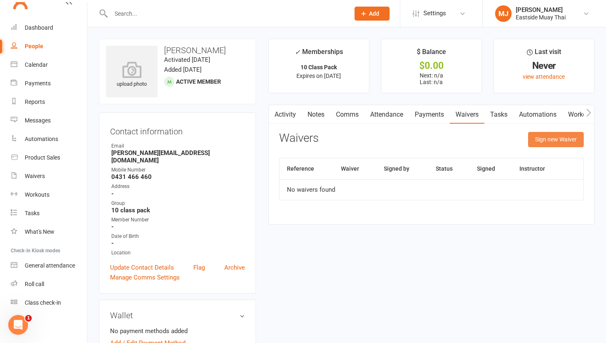
click at [551, 139] on button "Sign new Waiver" at bounding box center [556, 139] width 56 height 15
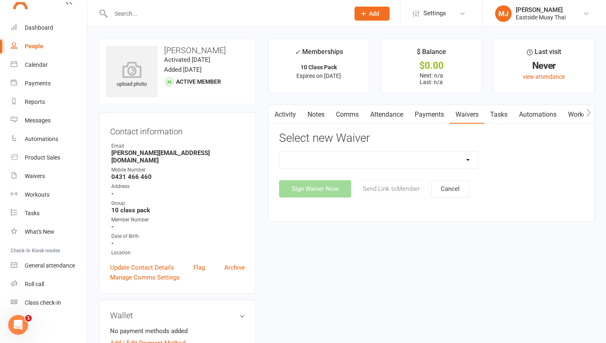
click at [419, 162] on select "Existing member - Waiver only Free Trial New Member Sign Up New Member Sign Up …" at bounding box center [378, 160] width 198 height 16
select select "14822"
click at [279, 152] on select "Existing member - Waiver only Free Trial New Member Sign Up New Member Sign Up …" at bounding box center [378, 160] width 198 height 16
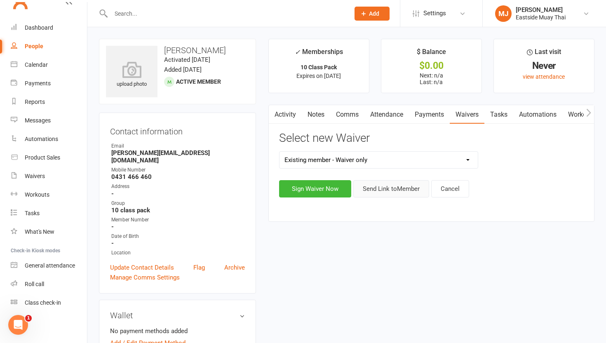
click at [389, 191] on button "Send Link to Member" at bounding box center [391, 188] width 76 height 17
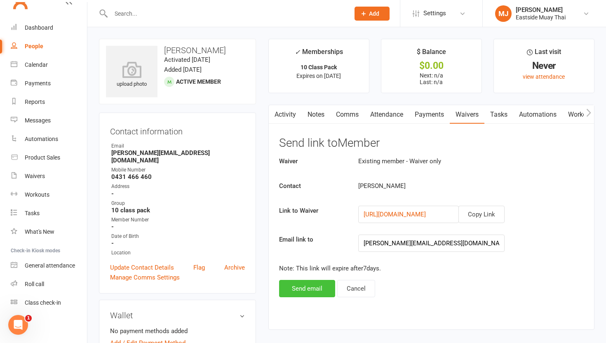
click at [290, 286] on button "Send email" at bounding box center [307, 288] width 56 height 17
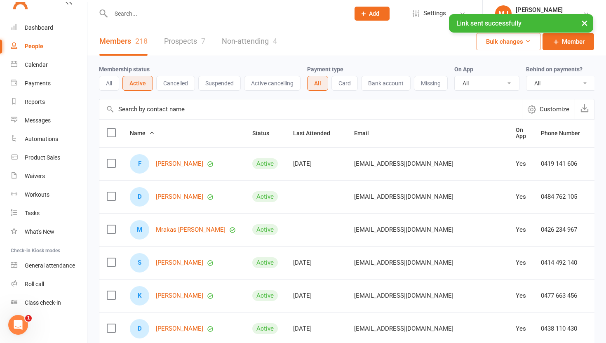
scroll to position [207, 0]
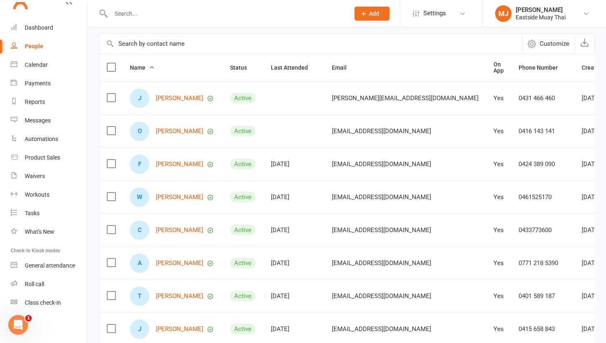
scroll to position [72, 0]
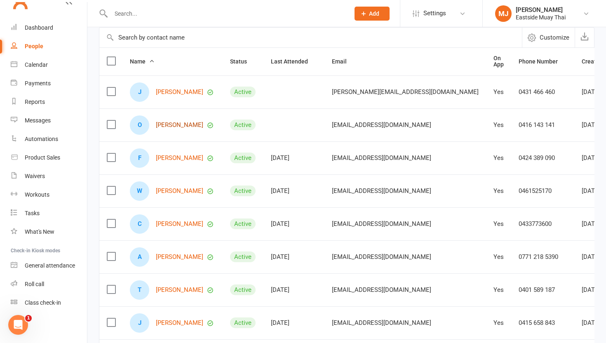
click at [174, 126] on link "[PERSON_NAME]" at bounding box center [179, 125] width 47 height 7
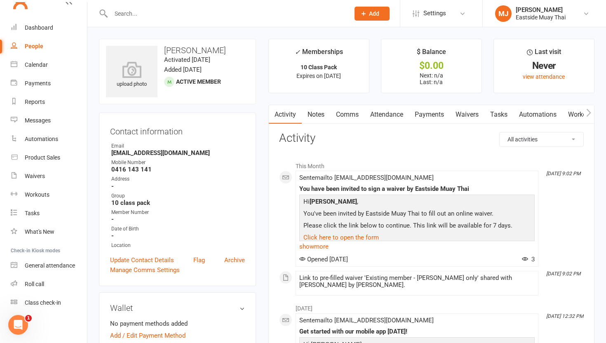
click at [461, 115] on link "Waivers" at bounding box center [467, 114] width 35 height 19
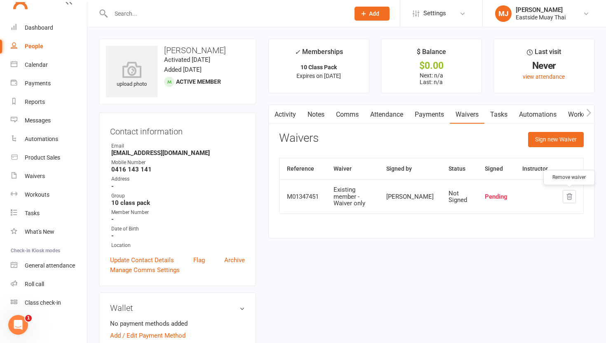
click at [566, 194] on icon "button" at bounding box center [568, 196] width 7 height 7
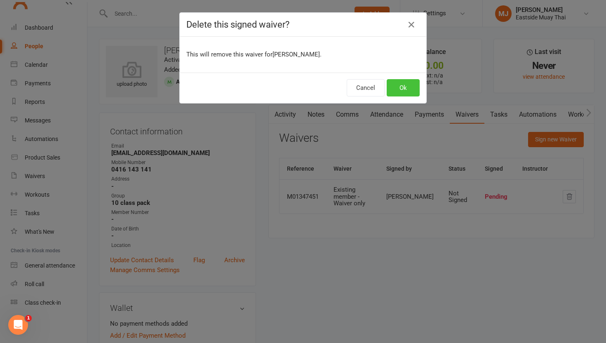
click at [403, 89] on button "Ok" at bounding box center [402, 87] width 33 height 17
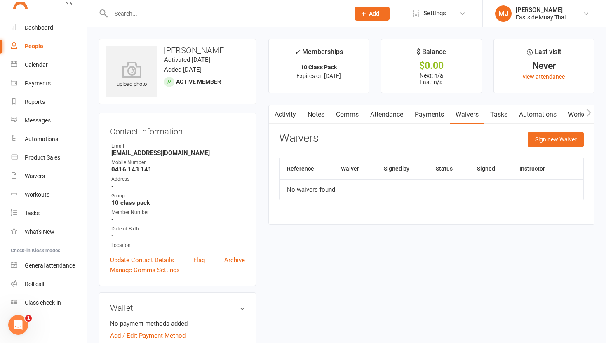
click at [389, 114] on link "Attendance" at bounding box center [386, 114] width 44 height 19
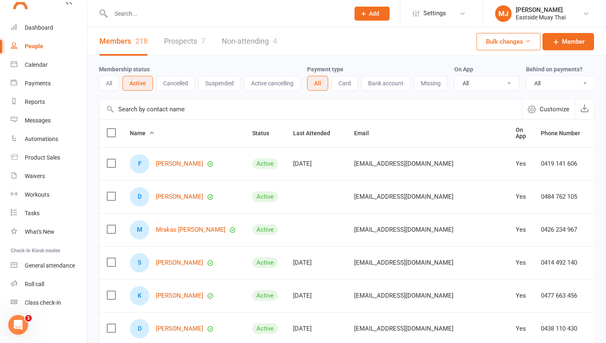
scroll to position [207, 0]
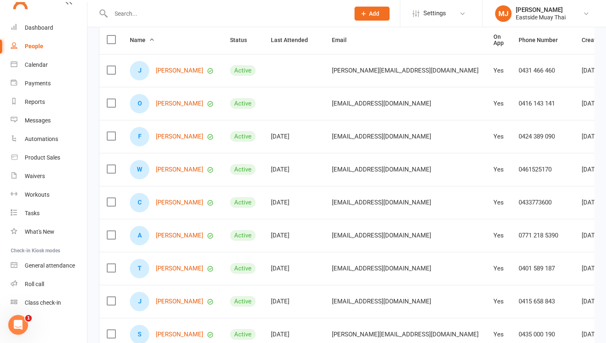
scroll to position [80, 0]
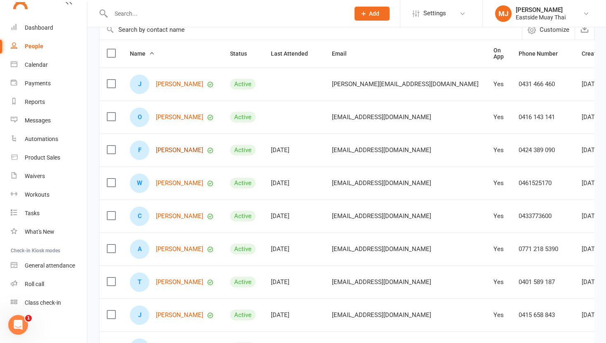
click at [173, 147] on link "[PERSON_NAME]" at bounding box center [179, 150] width 47 height 7
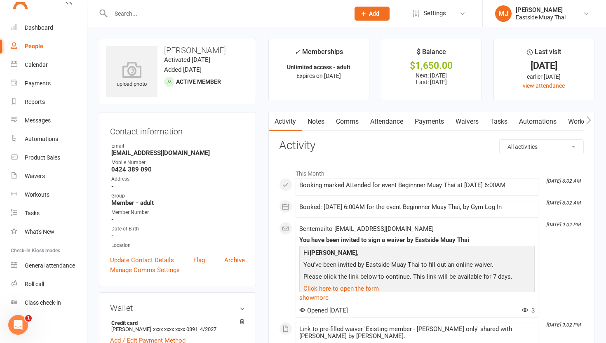
click at [471, 124] on link "Waivers" at bounding box center [467, 121] width 35 height 19
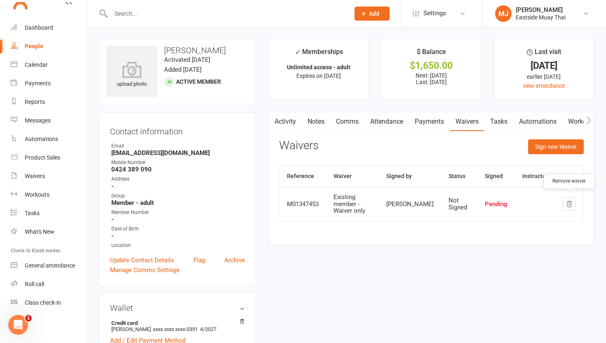
click at [570, 200] on icon "button" at bounding box center [568, 203] width 7 height 7
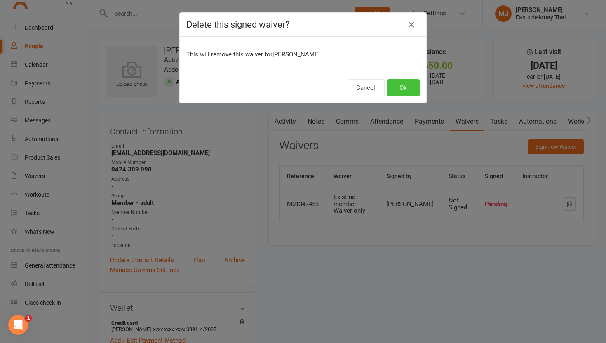
click at [403, 83] on button "Ok" at bounding box center [402, 87] width 33 height 17
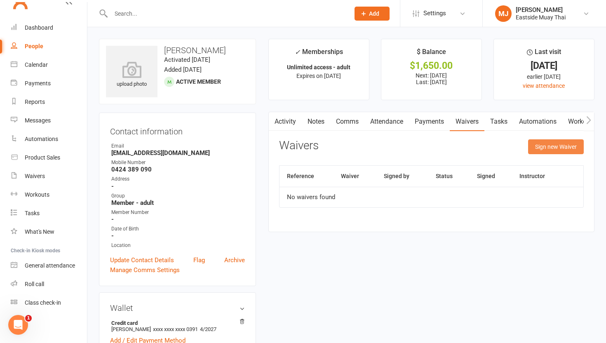
click at [542, 140] on button "Sign new Waiver" at bounding box center [556, 146] width 56 height 15
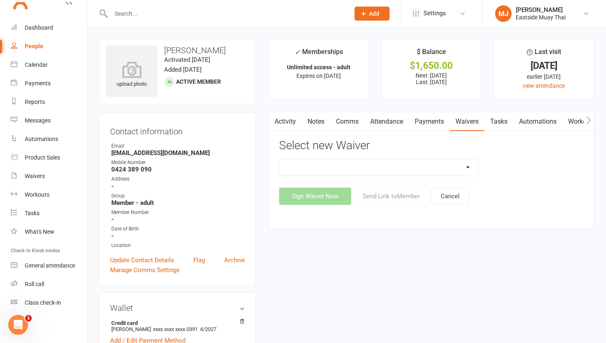
click at [382, 173] on select "Existing member - Waiver only Free Trial New Member Sign Up New Member Sign Up …" at bounding box center [378, 167] width 198 height 16
select select "14822"
click at [279, 159] on select "Existing member - Waiver only Free Trial New Member Sign Up New Member Sign Up …" at bounding box center [378, 167] width 198 height 16
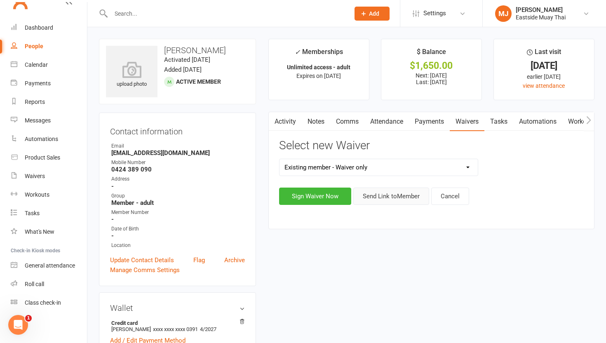
click at [396, 202] on button "Send Link to Member" at bounding box center [391, 195] width 76 height 17
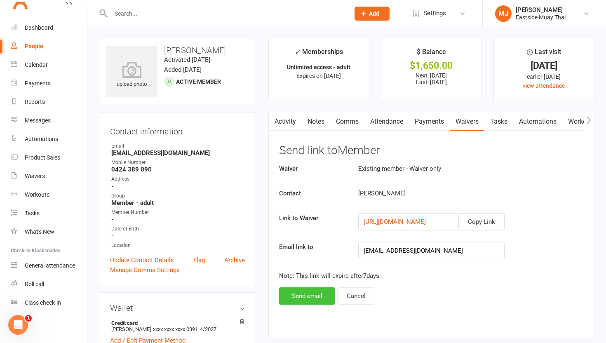
click at [310, 295] on button "Send email" at bounding box center [307, 295] width 56 height 17
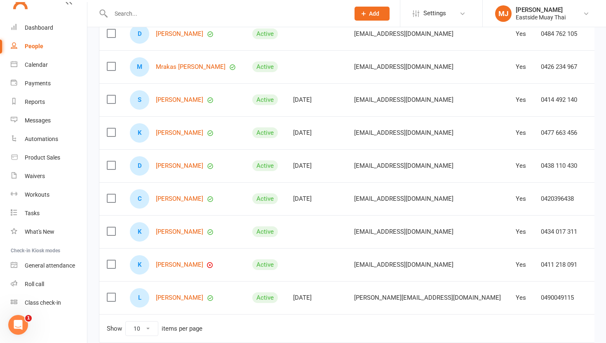
scroll to position [207, 0]
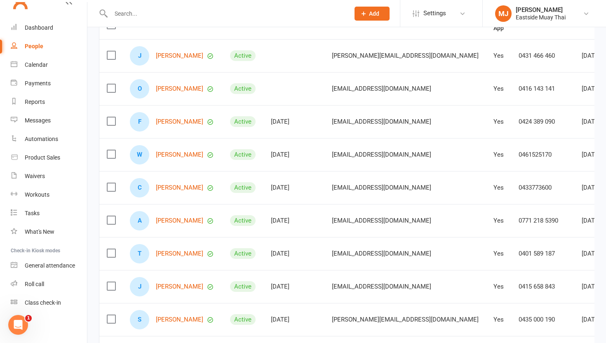
scroll to position [106, 0]
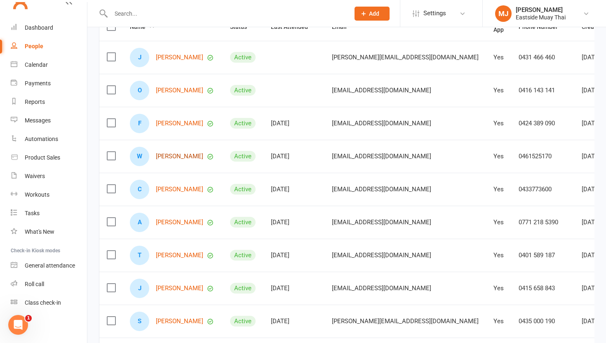
click at [193, 158] on link "[PERSON_NAME]" at bounding box center [179, 156] width 47 height 7
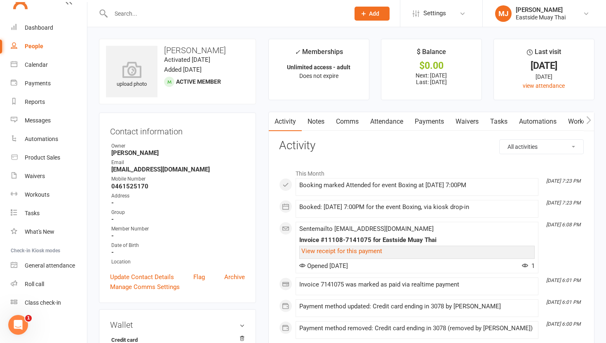
click at [458, 115] on link "Waivers" at bounding box center [467, 121] width 35 height 19
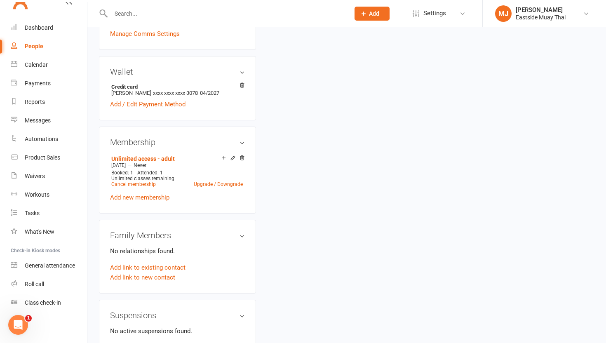
scroll to position [241, 0]
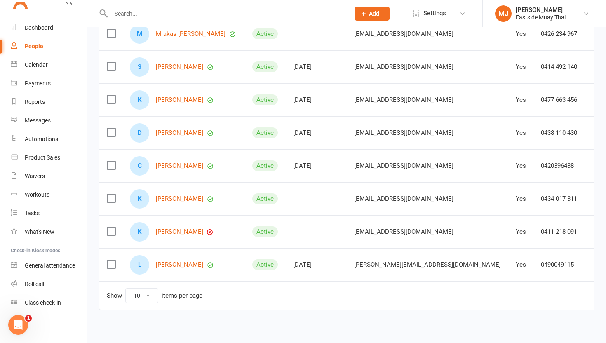
scroll to position [207, 0]
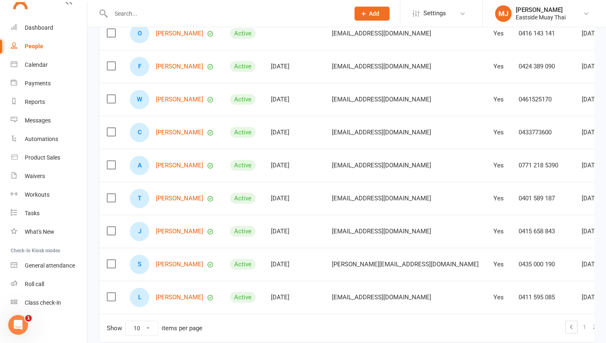
scroll to position [164, 0]
click at [173, 165] on link "[PERSON_NAME]" at bounding box center [179, 164] width 47 height 7
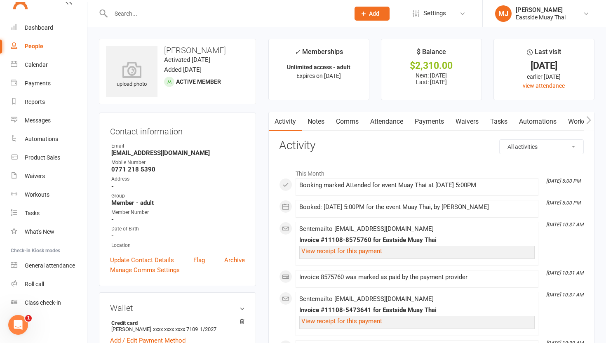
click at [458, 123] on link "Waivers" at bounding box center [467, 121] width 35 height 19
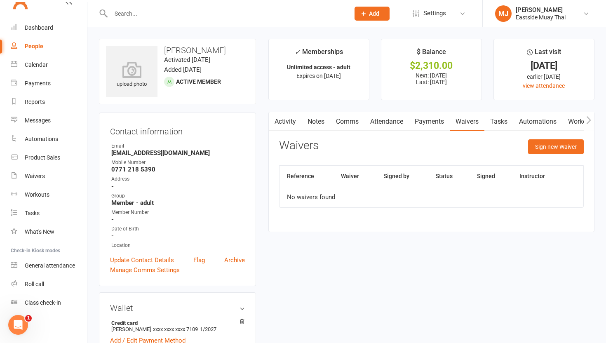
click at [394, 117] on link "Attendance" at bounding box center [386, 121] width 44 height 19
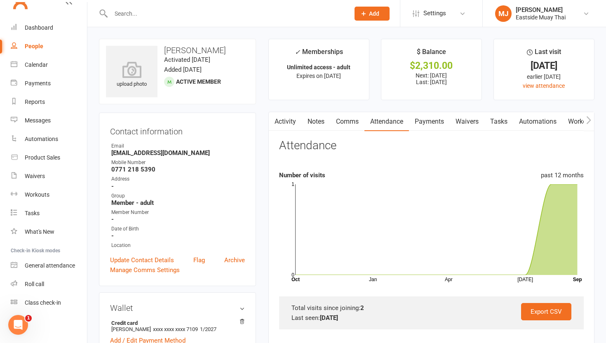
click at [470, 126] on link "Waivers" at bounding box center [467, 121] width 35 height 19
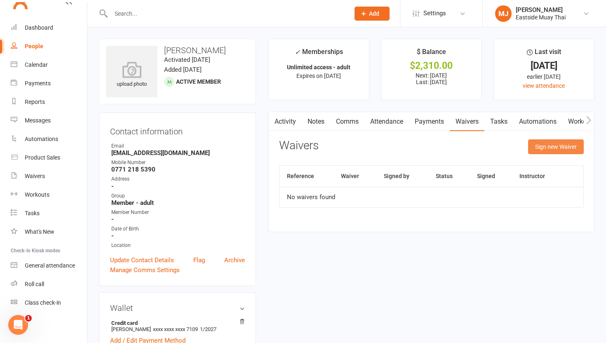
click at [544, 149] on button "Sign new Waiver" at bounding box center [556, 146] width 56 height 15
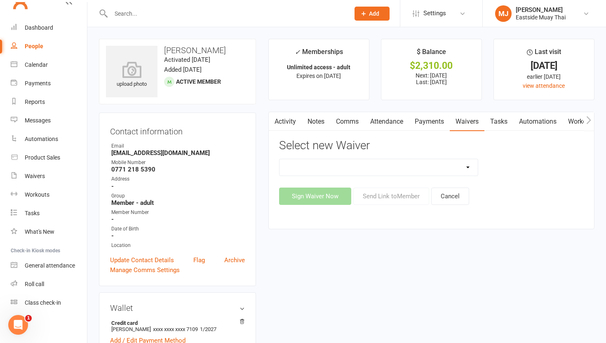
click at [426, 157] on div "Select new Waiver Existing member - Waiver only Free Trial New Member Sign Up N…" at bounding box center [431, 172] width 304 height 66
click at [427, 165] on select "Existing member - Waiver only Free Trial New Member Sign Up New Member Sign Up …" at bounding box center [378, 167] width 198 height 16
select select "14822"
click at [279, 159] on select "Existing member - Waiver only Free Trial New Member Sign Up New Member Sign Up …" at bounding box center [378, 167] width 198 height 16
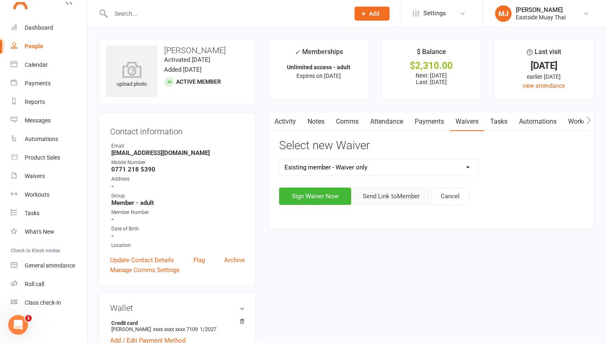
click at [377, 197] on button "Send Link to Member" at bounding box center [391, 195] width 76 height 17
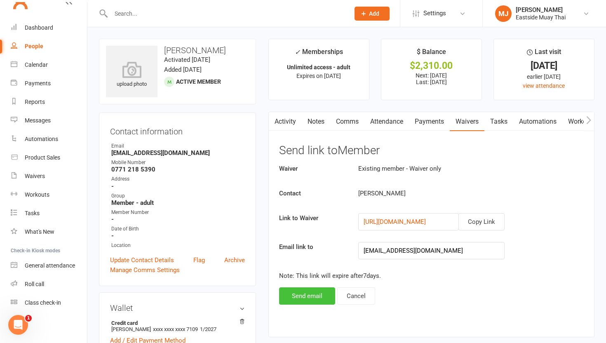
click at [303, 295] on button "Send email" at bounding box center [307, 295] width 56 height 17
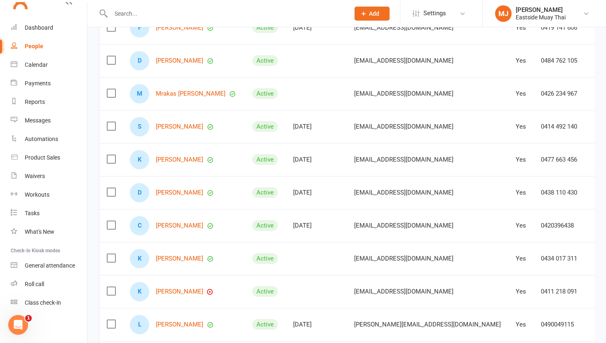
scroll to position [207, 0]
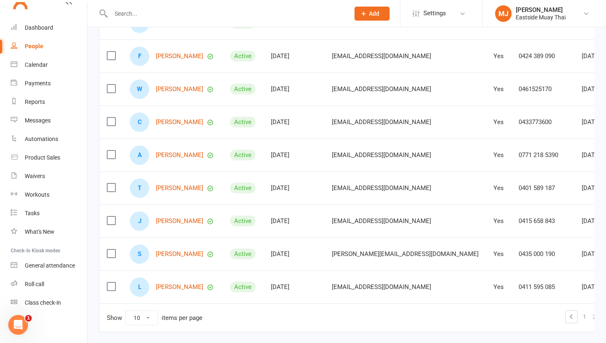
scroll to position [173, 0]
click at [182, 155] on link "[PERSON_NAME]" at bounding box center [179, 155] width 47 height 7
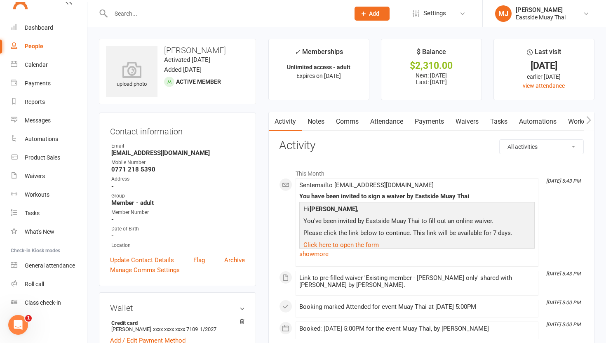
click at [466, 124] on link "Waivers" at bounding box center [467, 121] width 35 height 19
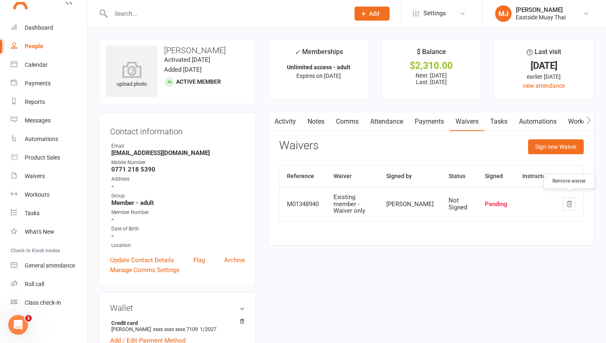
click at [570, 200] on icon "button" at bounding box center [568, 203] width 7 height 7
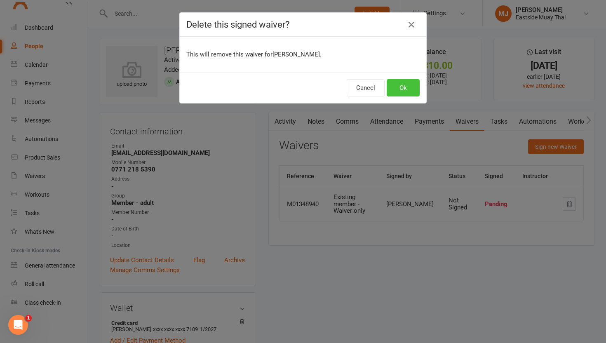
click at [403, 81] on button "Ok" at bounding box center [402, 87] width 33 height 17
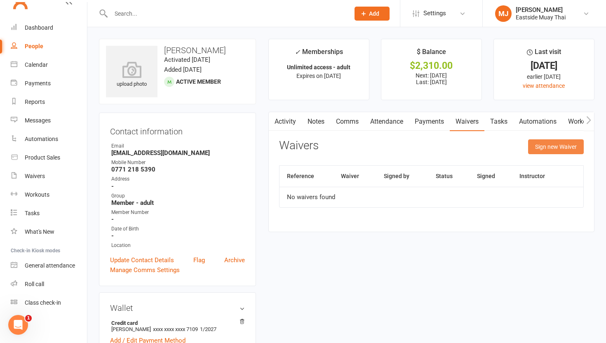
click at [540, 149] on button "Sign new Waiver" at bounding box center [556, 146] width 56 height 15
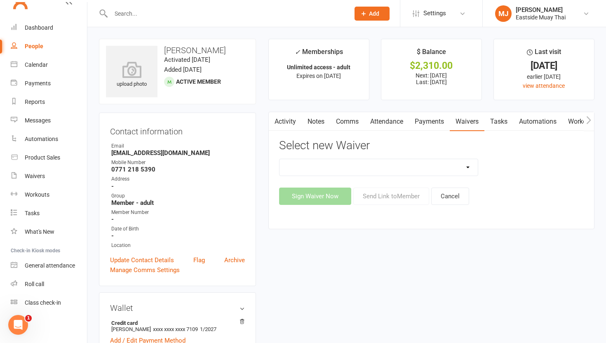
click at [415, 166] on select "Existing member - Waiver only Free Trial New Member Sign Up New Member Sign Up …" at bounding box center [378, 167] width 198 height 16
select select "14822"
click at [279, 159] on select "Existing member - Waiver only Free Trial New Member Sign Up New Member Sign Up …" at bounding box center [378, 167] width 198 height 16
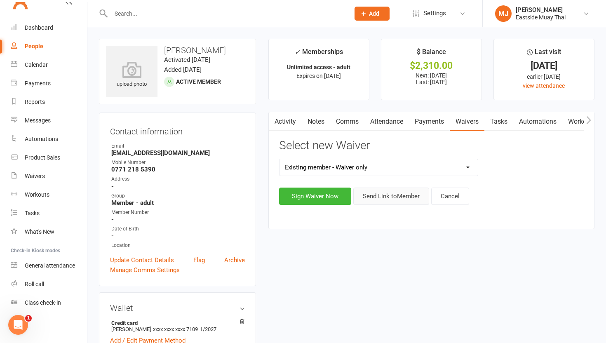
click at [394, 194] on button "Send Link to Member" at bounding box center [391, 195] width 76 height 17
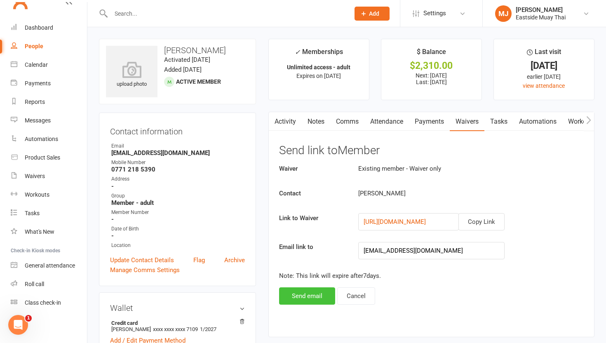
click at [309, 290] on button "Send email" at bounding box center [307, 295] width 56 height 17
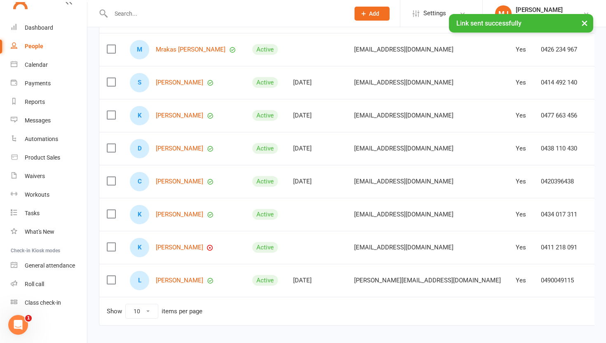
scroll to position [207, 0]
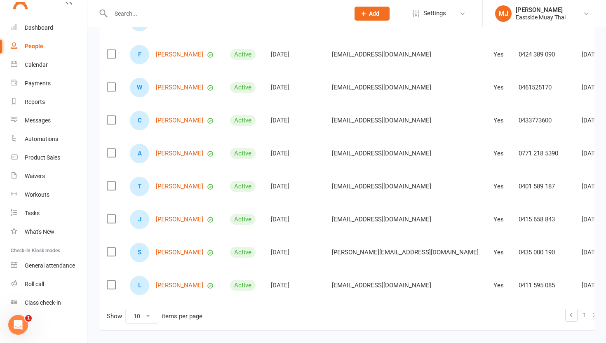
scroll to position [175, 0]
click at [178, 186] on link "[PERSON_NAME]" at bounding box center [179, 186] width 47 height 7
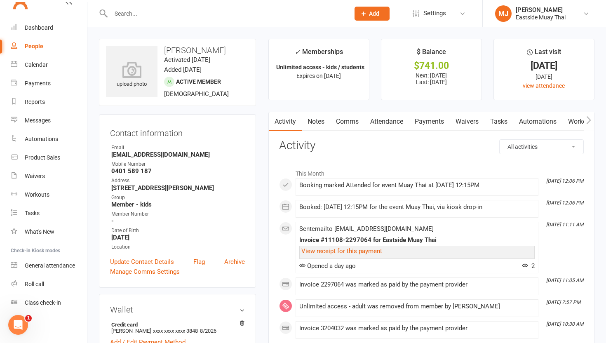
click at [470, 126] on link "Waivers" at bounding box center [467, 121] width 35 height 19
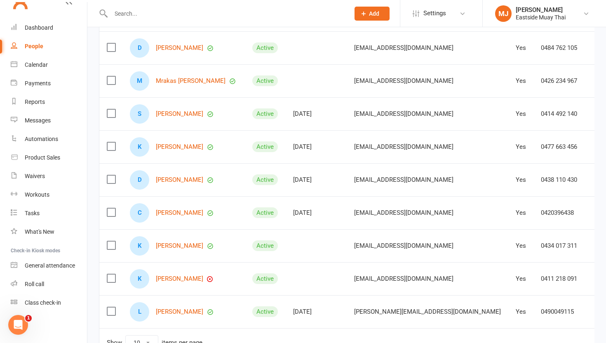
scroll to position [207, 0]
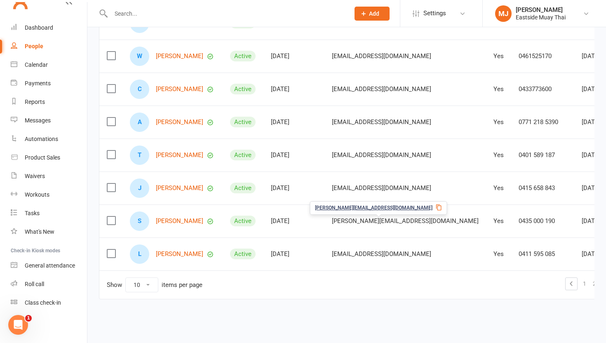
scroll to position [205, 0]
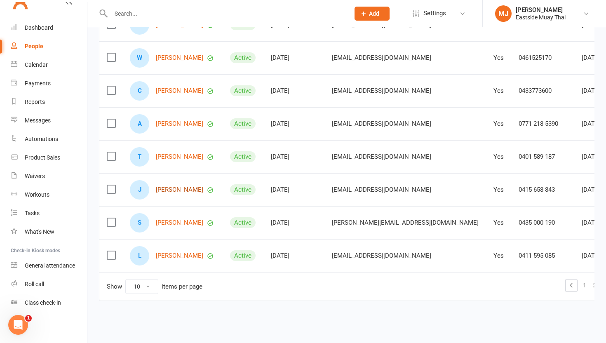
click at [183, 188] on link "[PERSON_NAME]" at bounding box center [179, 189] width 47 height 7
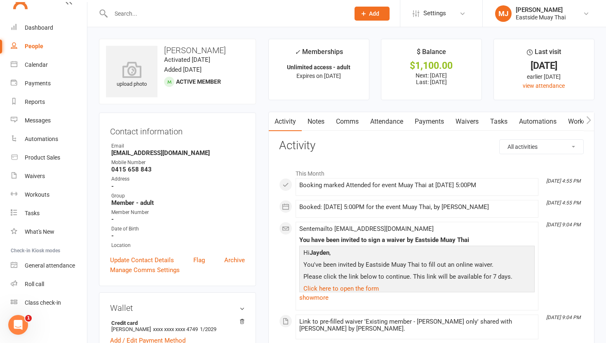
click at [471, 116] on link "Waivers" at bounding box center [467, 121] width 35 height 19
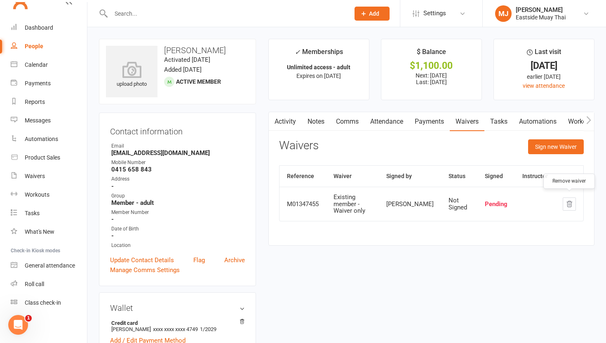
click at [568, 197] on button "button" at bounding box center [568, 203] width 13 height 13
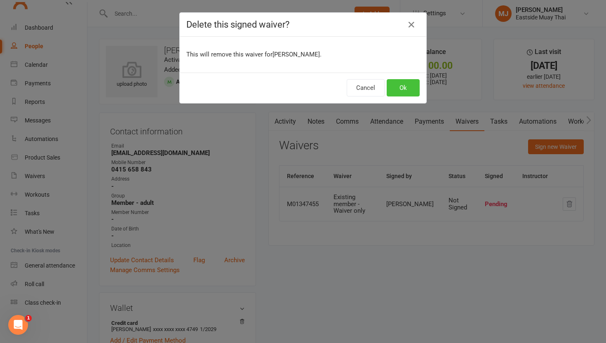
click at [405, 87] on button "Ok" at bounding box center [402, 87] width 33 height 17
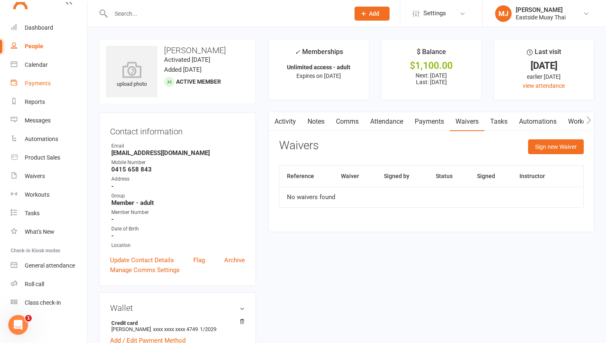
click at [36, 79] on link "Payments" at bounding box center [49, 83] width 76 height 19
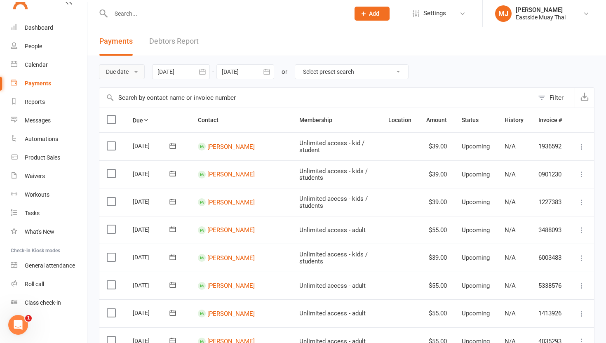
click at [136, 76] on button "Due date" at bounding box center [122, 71] width 46 height 15
click at [136, 119] on link "Date failed" at bounding box center [140, 123] width 82 height 16
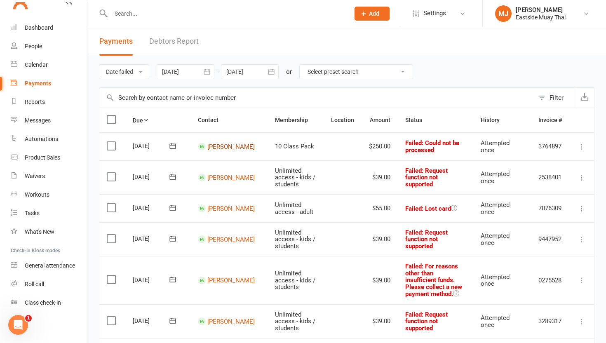
click at [218, 143] on link "Bianca Bezzina" at bounding box center [230, 146] width 47 height 7
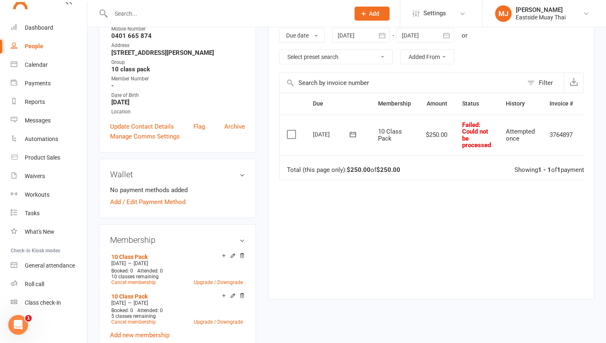
scroll to position [181, 0]
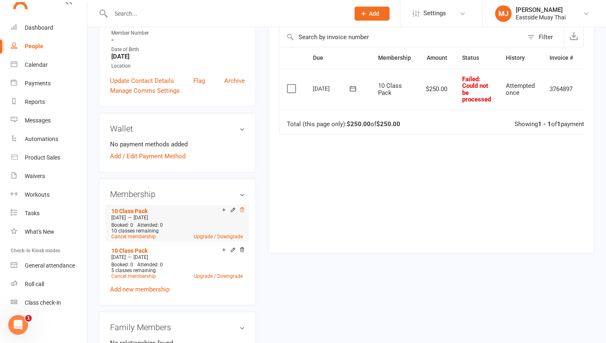
click at [240, 208] on icon at bounding box center [242, 210] width 6 height 6
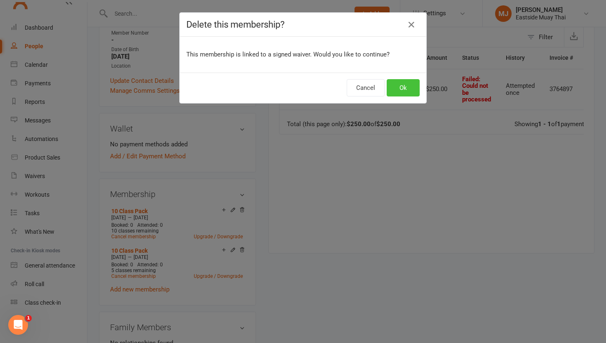
click at [396, 87] on button "Ok" at bounding box center [402, 87] width 33 height 17
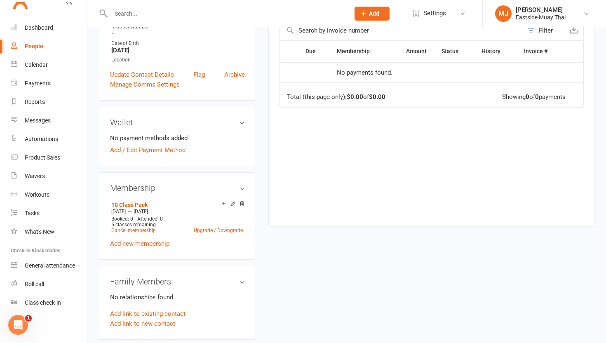
scroll to position [0, 0]
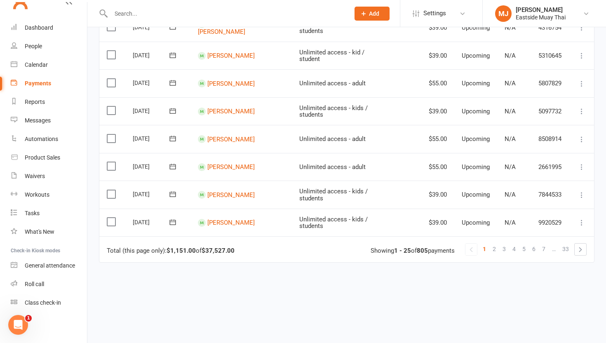
scroll to position [624, 0]
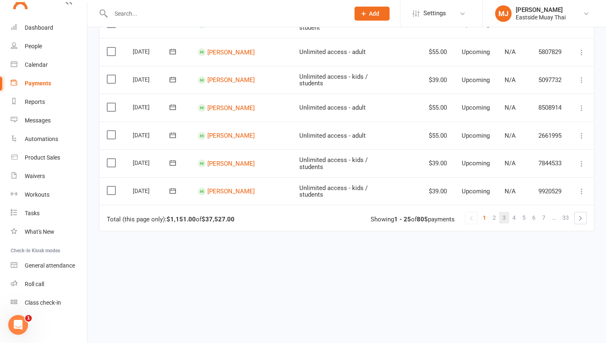
click at [502, 212] on span "3" at bounding box center [503, 218] width 3 height 12
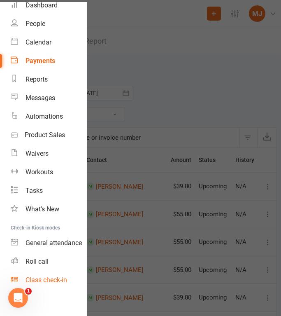
scroll to position [43, 0]
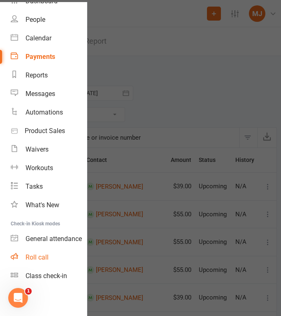
click at [42, 255] on div "Roll call" at bounding box center [37, 257] width 23 height 8
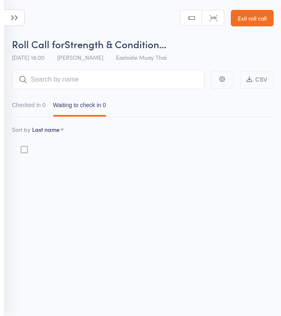
click at [250, 18] on link "Exit roll call" at bounding box center [252, 18] width 43 height 16
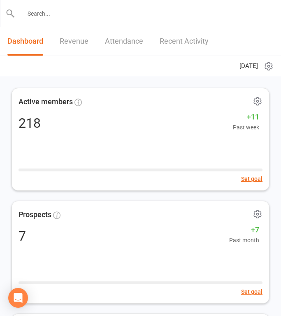
click at [70, 10] on input "text" at bounding box center [141, 14] width 252 height 12
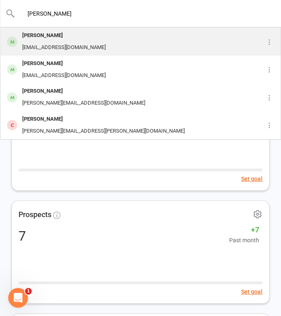
type input "[PERSON_NAME]"
click at [77, 35] on div "[PERSON_NAME]" at bounding box center [64, 36] width 89 height 12
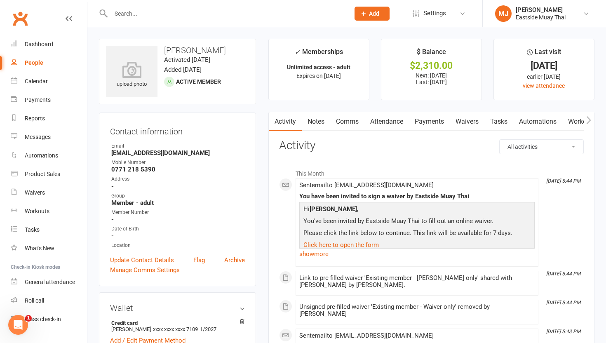
click at [281, 122] on link "Payments" at bounding box center [429, 121] width 41 height 19
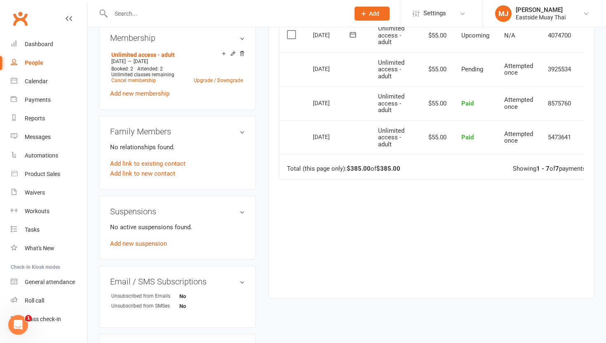
scroll to position [342, 0]
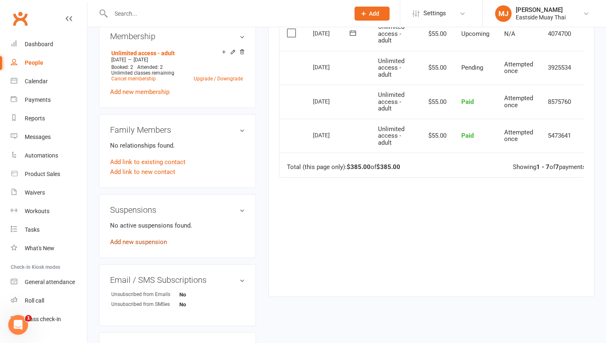
click at [142, 238] on link "Add new suspension" at bounding box center [138, 241] width 57 height 7
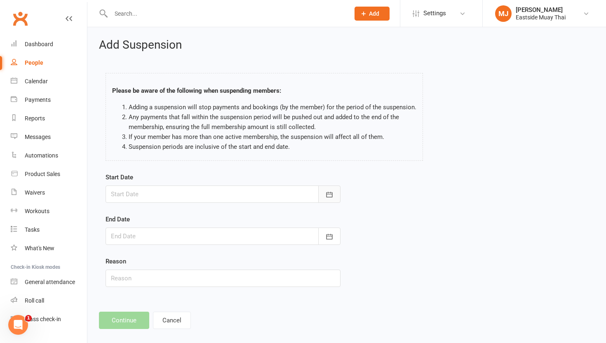
click at [281, 192] on icon "button" at bounding box center [329, 194] width 8 height 8
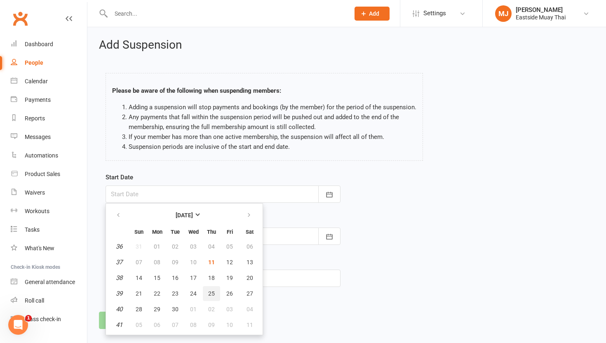
click at [210, 291] on span "25" at bounding box center [211, 293] width 7 height 7
type input "[DATE]"
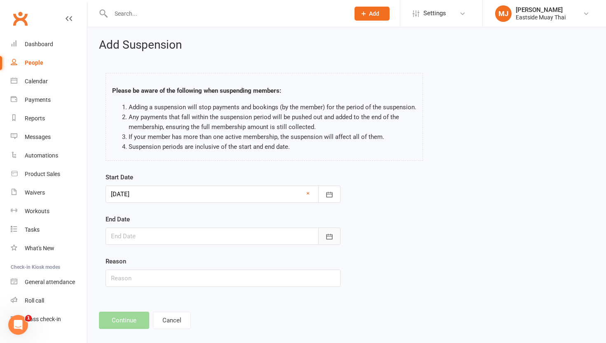
click at [281, 236] on icon "button" at bounding box center [329, 236] width 8 height 8
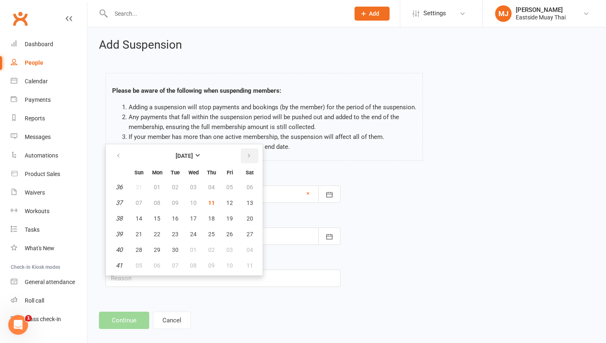
click at [247, 155] on icon "button" at bounding box center [249, 155] width 6 height 7
click at [211, 215] on span "16" at bounding box center [211, 218] width 7 height 7
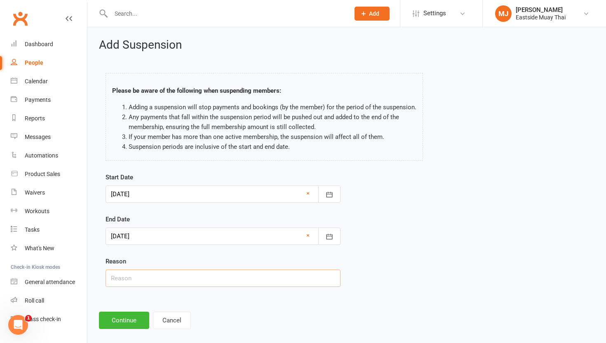
click at [219, 277] on input "text" at bounding box center [222, 277] width 235 height 17
click at [281, 233] on icon "button" at bounding box center [329, 236] width 8 height 8
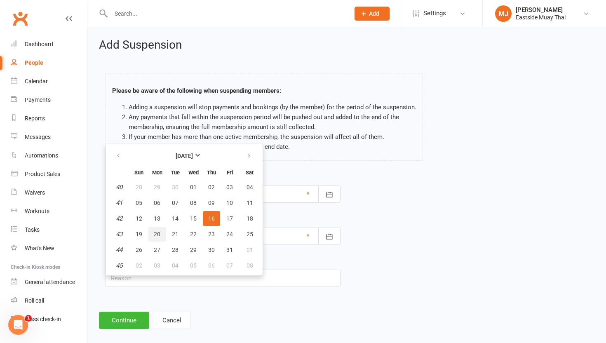
click at [155, 234] on span "20" at bounding box center [157, 234] width 7 height 7
type input "[DATE]"
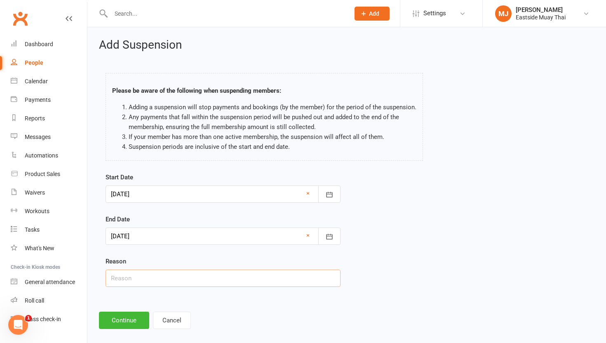
click at [180, 280] on input "text" at bounding box center [222, 277] width 235 height 17
type input "Holiday"
click at [124, 315] on button "Continue" at bounding box center [124, 319] width 50 height 17
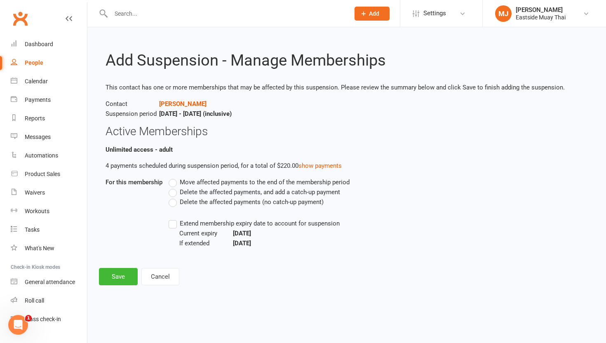
click at [176, 204] on label "Delete the affected payments (no catch-up payment)" at bounding box center [246, 202] width 155 height 10
click at [174, 197] on input "Delete the affected payments (no catch-up payment)" at bounding box center [171, 197] width 5 height 0
click at [112, 284] on button "Save" at bounding box center [118, 276] width 39 height 17
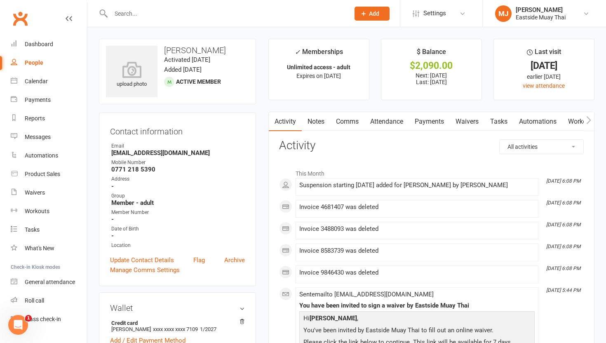
click at [281, 122] on link "Payments" at bounding box center [429, 121] width 41 height 19
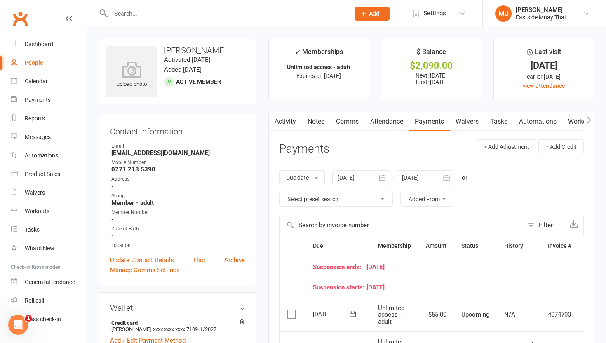
click at [34, 60] on div "People" at bounding box center [34, 62] width 19 height 7
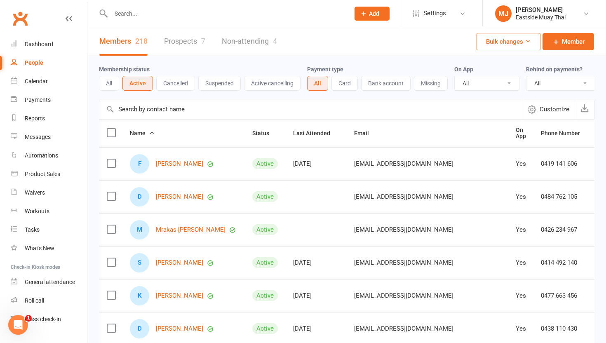
scroll to position [207, 0]
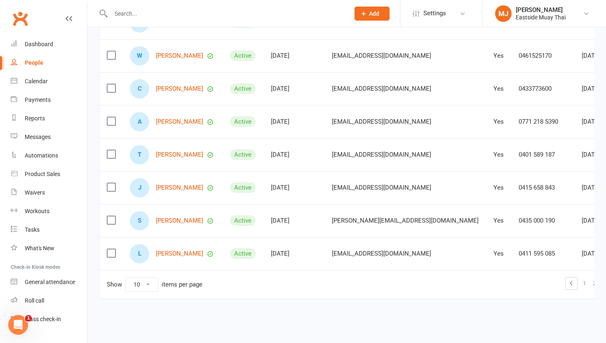
drag, startPoint x: 561, startPoint y: 275, endPoint x: 355, endPoint y: 233, distance: 209.8
click at [281, 233] on td "[DATE]" at bounding box center [293, 220] width 61 height 33
click at [281, 277] on link "4" at bounding box center [614, 283] width 10 height 12
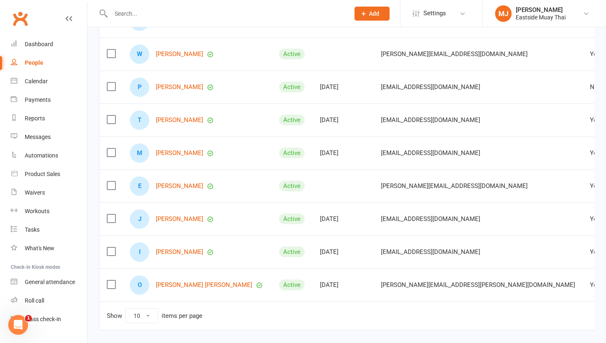
scroll to position [0, 1]
click at [171, 150] on link "[PERSON_NAME]" at bounding box center [178, 153] width 47 height 7
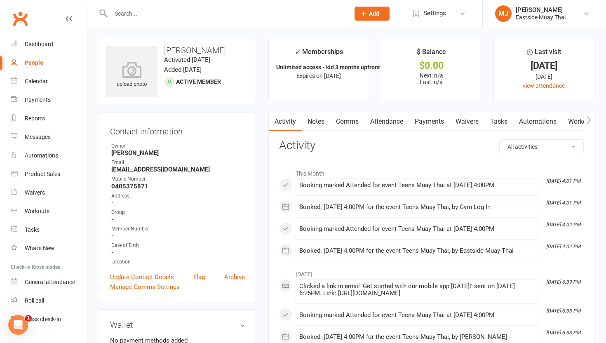
click at [281, 122] on link "Waivers" at bounding box center [467, 121] width 35 height 19
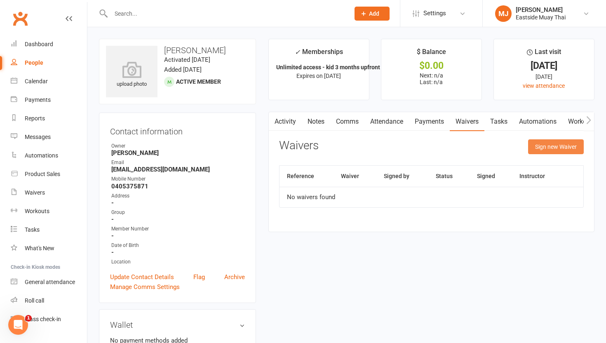
click at [281, 144] on button "Sign new Waiver" at bounding box center [556, 146] width 56 height 15
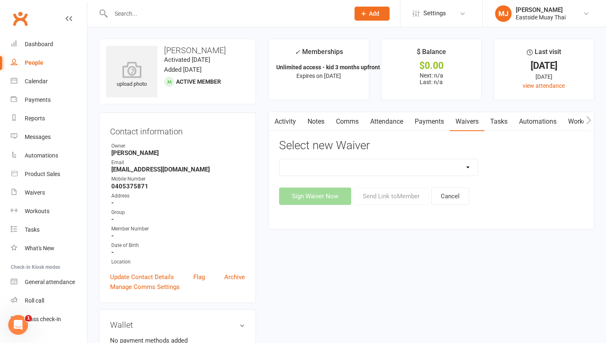
click at [281, 169] on select "Existing member - Waiver only Free Trial New Member Sign Up New Member Sign Up …" at bounding box center [378, 167] width 198 height 16
select select "14822"
click at [279, 159] on select "Existing member - Waiver only Free Trial New Member Sign Up New Member Sign Up …" at bounding box center [378, 167] width 198 height 16
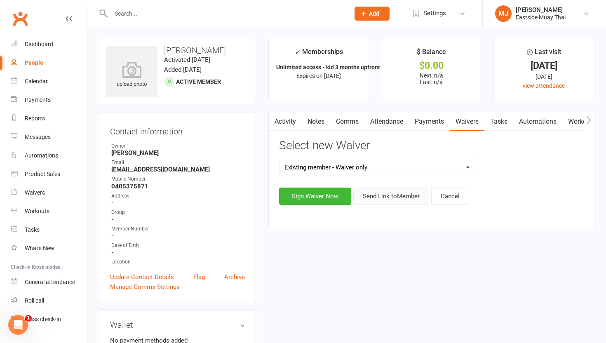
click at [281, 201] on button "Send Link to Member" at bounding box center [391, 195] width 76 height 17
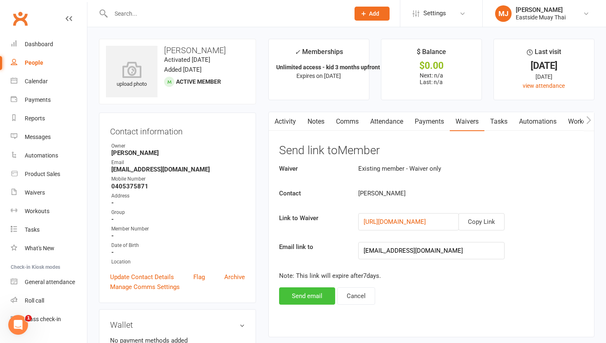
click at [281, 292] on button "Send email" at bounding box center [307, 295] width 56 height 17
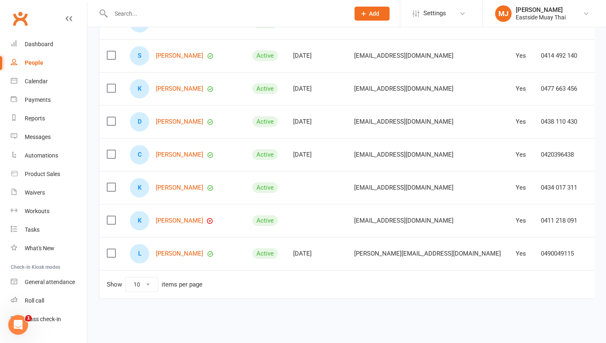
scroll to position [207, 0]
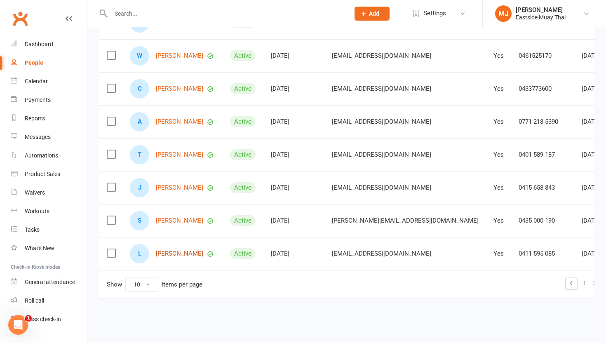
click at [174, 251] on link "[PERSON_NAME]" at bounding box center [179, 253] width 47 height 7
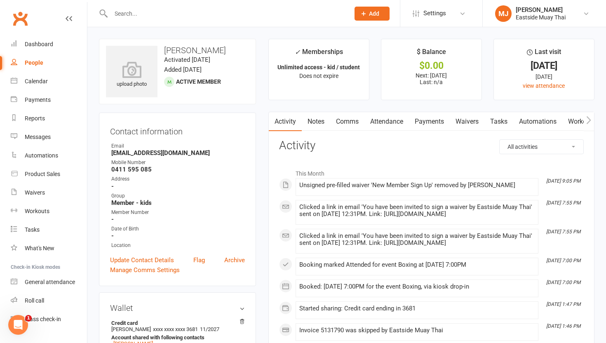
click at [281, 120] on link "Waivers" at bounding box center [467, 121] width 35 height 19
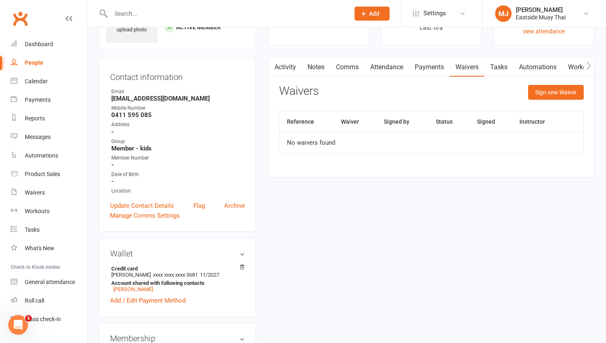
scroll to position [54, 0]
click at [281, 67] on link "Attendance" at bounding box center [386, 67] width 44 height 19
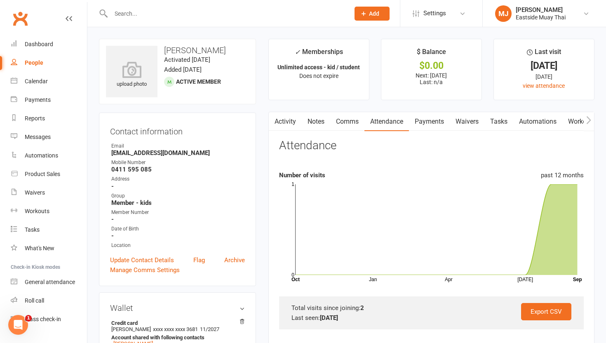
scroll to position [54, 0]
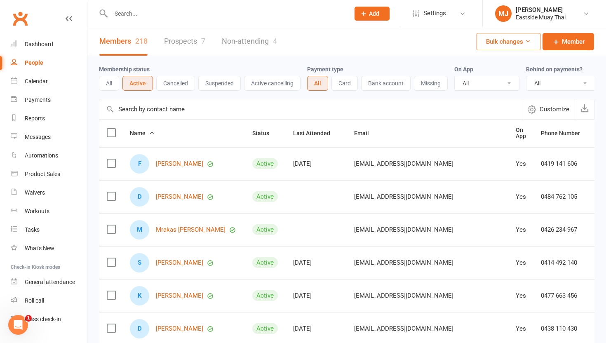
click at [183, 11] on input "text" at bounding box center [225, 14] width 235 height 12
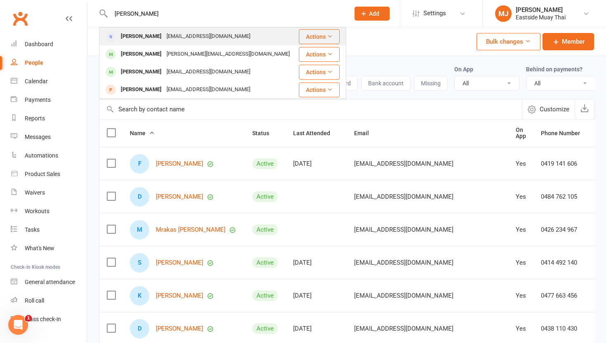
type input "[PERSON_NAME]"
click at [164, 35] on div "[EMAIL_ADDRESS][DOMAIN_NAME]" at bounding box center [208, 36] width 89 height 12
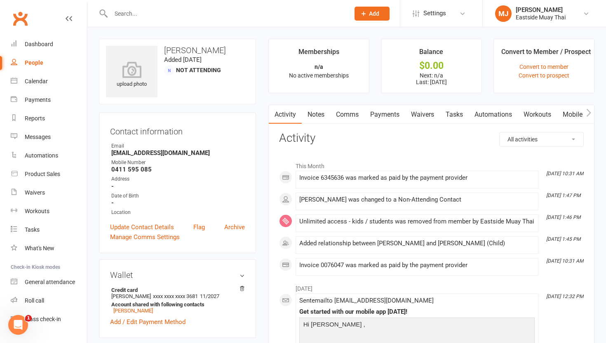
click at [281, 113] on link "Payments" at bounding box center [384, 114] width 41 height 19
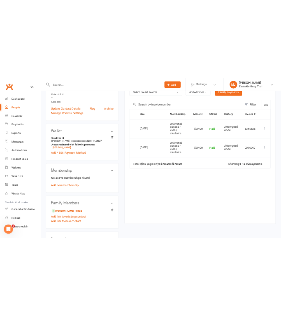
scroll to position [161, 0]
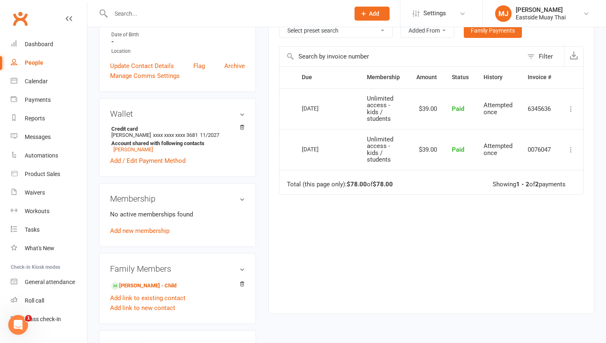
click at [281, 149] on icon at bounding box center [571, 149] width 8 height 8
click at [281, 165] on link "Refund" at bounding box center [535, 165] width 82 height 16
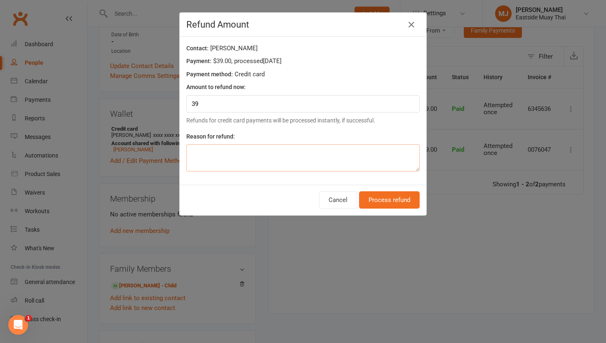
click at [281, 163] on textarea at bounding box center [302, 157] width 233 height 27
type textarea "Error"
click at [281, 194] on button "Process refund" at bounding box center [389, 199] width 61 height 17
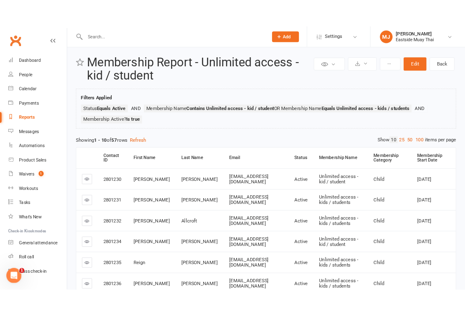
scroll to position [9, 0]
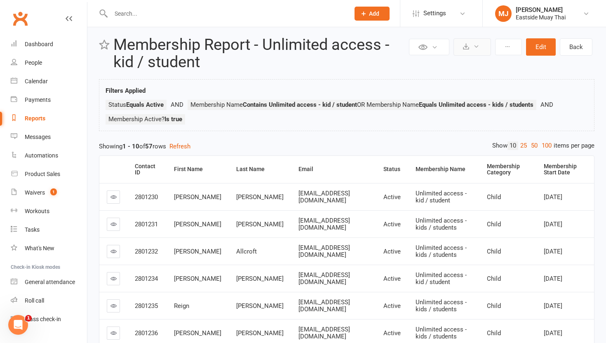
click at [281, 43] on button at bounding box center [471, 46] width 37 height 17
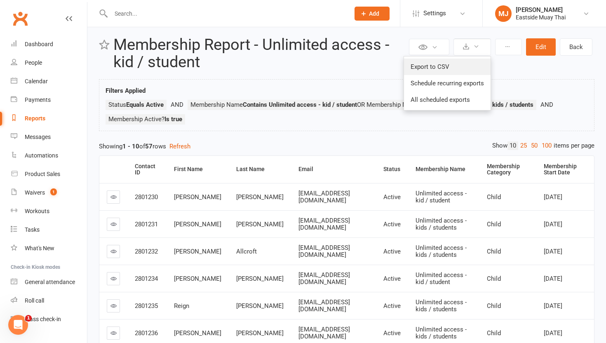
click at [281, 65] on link "Export to CSV" at bounding box center [447, 67] width 87 height 16
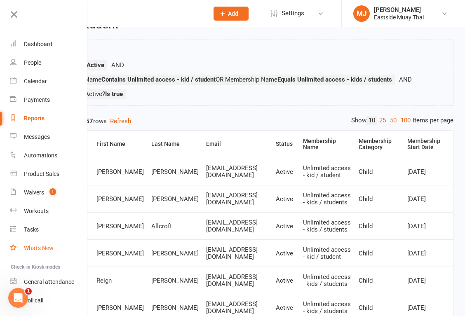
scroll to position [43, 0]
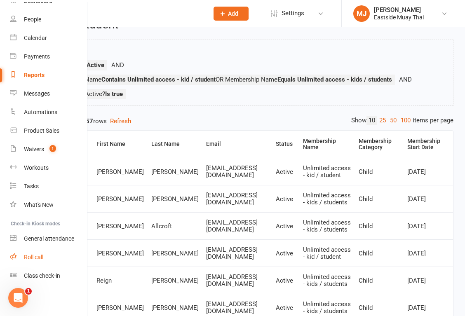
click at [38, 258] on div "Roll call" at bounding box center [33, 257] width 19 height 7
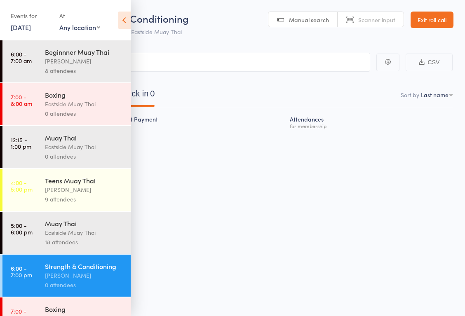
scroll to position [26, 0]
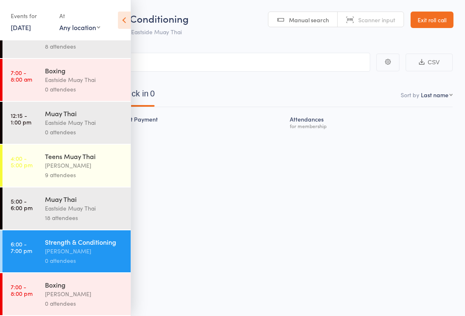
click at [76, 288] on div "Boxing" at bounding box center [84, 284] width 79 height 9
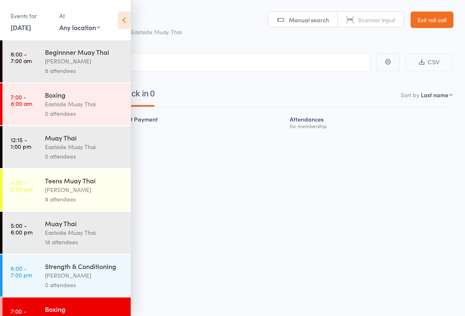
click at [83, 258] on div "Strength & Conditioning James Wood 0 attendees" at bounding box center [88, 276] width 86 height 42
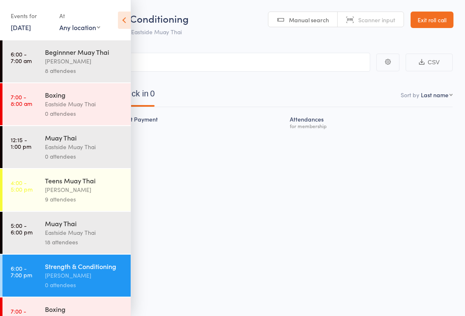
click at [191, 65] on input "search" at bounding box center [191, 62] width 358 height 19
click at [125, 25] on icon at bounding box center [124, 20] width 13 height 17
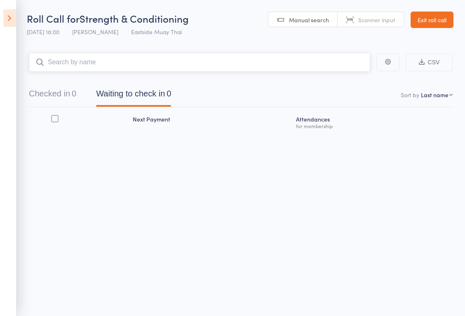
click at [148, 66] on input "search" at bounding box center [199, 62] width 341 height 19
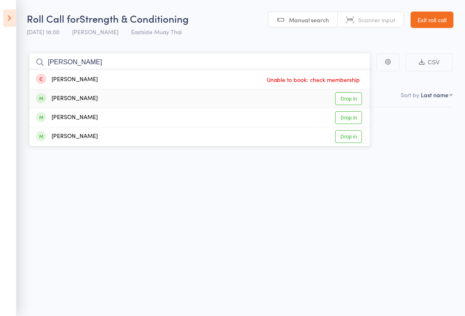
type input "johann"
click at [344, 97] on link "Drop in" at bounding box center [348, 98] width 27 height 13
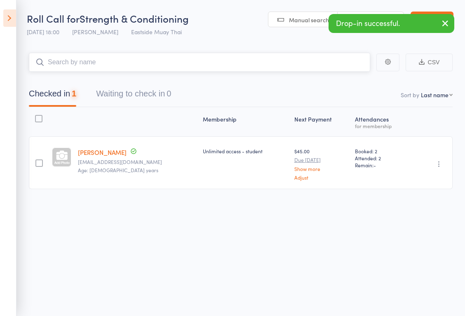
click at [70, 59] on input "search" at bounding box center [199, 62] width 341 height 19
type input "myka"
click at [79, 78] on div "[PERSON_NAME]" at bounding box center [67, 79] width 62 height 9
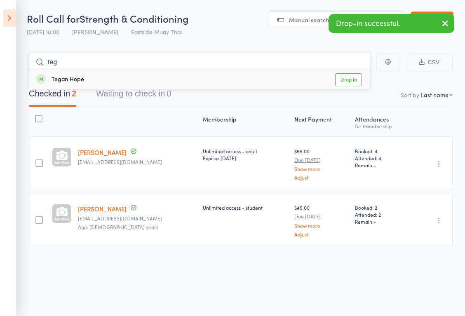
type input "teg"
click at [122, 77] on div "Tegan Hope Drop in" at bounding box center [199, 79] width 340 height 19
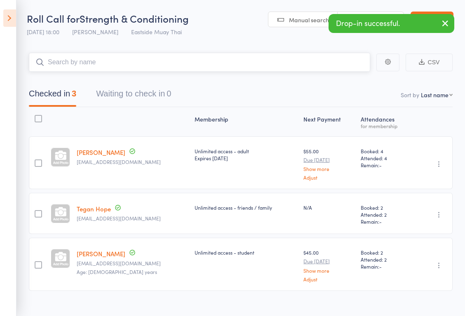
click at [94, 68] on input "search" at bounding box center [199, 62] width 341 height 19
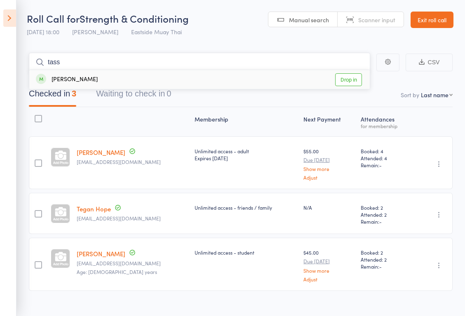
type input "tass"
click at [86, 81] on div "Tassia Sbeghen" at bounding box center [67, 79] width 62 height 9
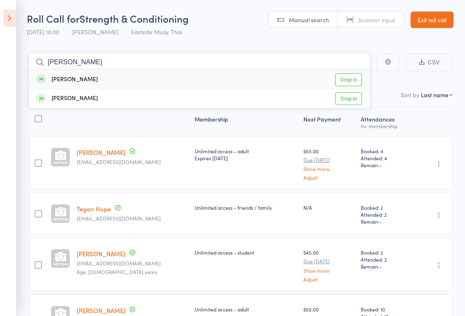
type input "david"
click at [141, 84] on div "David Crowley Drop in" at bounding box center [199, 79] width 340 height 19
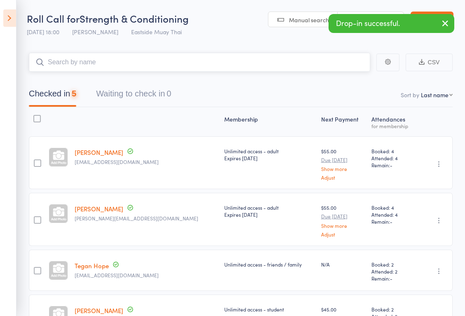
click at [119, 68] on input "search" at bounding box center [199, 62] width 341 height 19
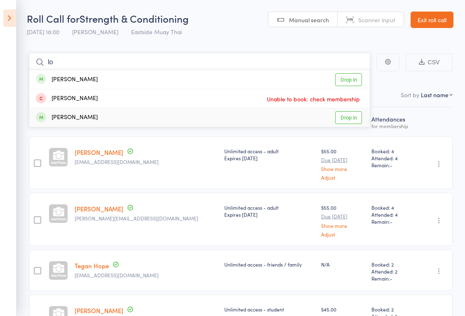
type input "lo"
click at [105, 118] on div "Conan Logue Drop in" at bounding box center [199, 117] width 340 height 19
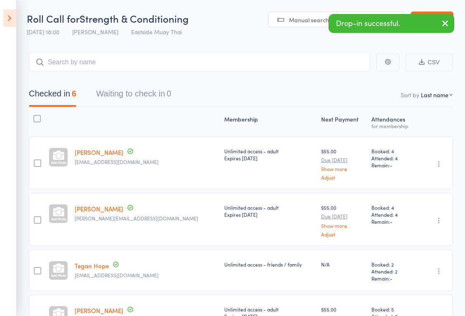
click at [13, 15] on icon at bounding box center [9, 17] width 13 height 17
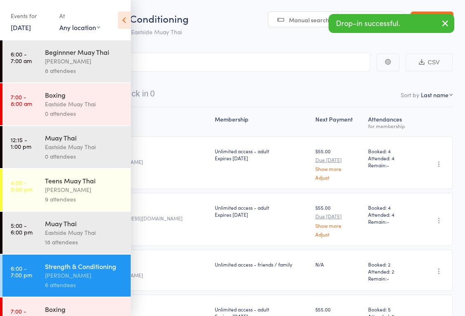
scroll to position [26, 0]
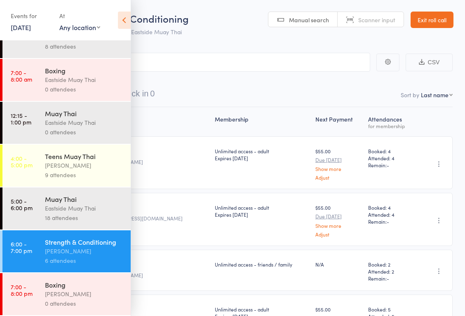
click at [88, 287] on div "Boxing" at bounding box center [84, 284] width 79 height 9
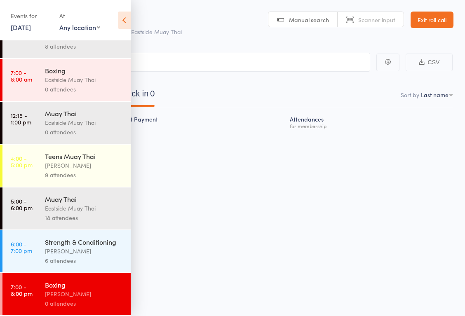
scroll to position [0, 0]
click at [123, 20] on icon at bounding box center [124, 20] width 13 height 17
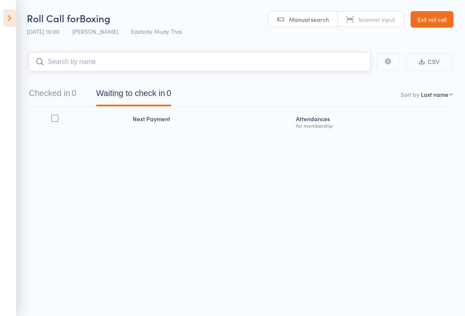
click at [133, 64] on input "search" at bounding box center [199, 61] width 341 height 19
click at [55, 98] on button "Checked in 0" at bounding box center [52, 95] width 47 height 22
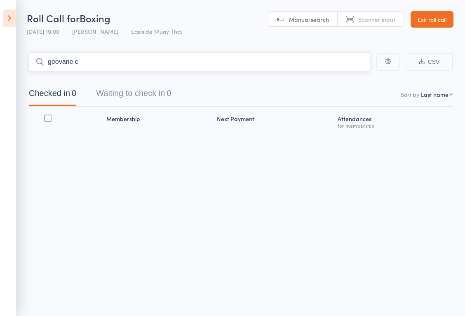
click at [87, 62] on input "geovane c" at bounding box center [199, 61] width 341 height 19
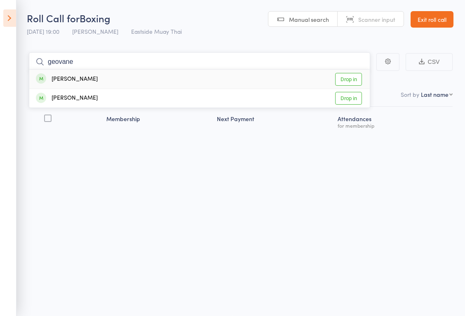
type input "geovane"
click at [352, 76] on link "Drop in" at bounding box center [348, 79] width 27 height 13
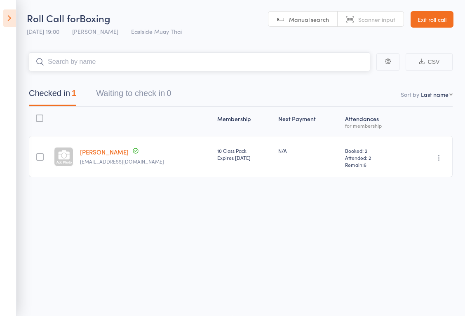
click at [227, 67] on input "search" at bounding box center [199, 61] width 341 height 19
type input "kelly"
click at [356, 78] on link "Drop in" at bounding box center [348, 79] width 27 height 13
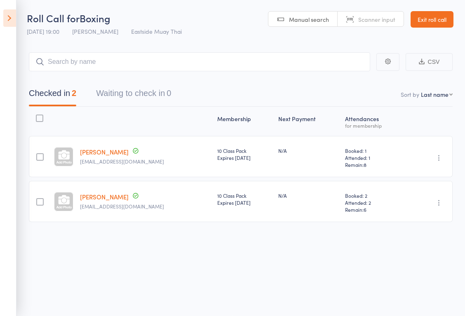
click at [436, 17] on link "Exit roll call" at bounding box center [431, 19] width 43 height 16
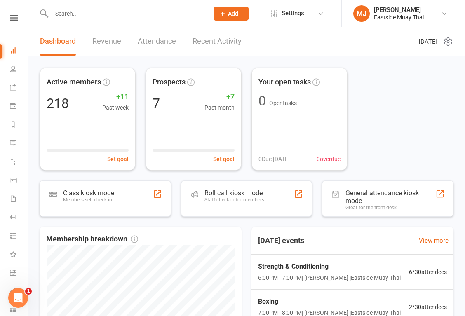
click at [87, 11] on input "text" at bounding box center [126, 14] width 154 height 12
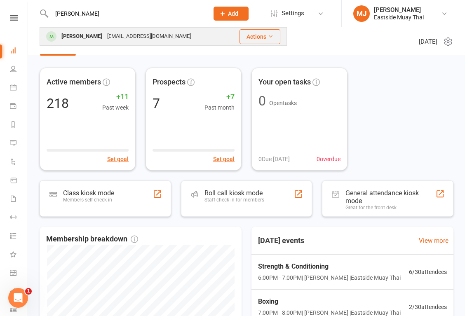
type input "[PERSON_NAME]"
click at [90, 35] on div "[PERSON_NAME]" at bounding box center [82, 36] width 46 height 12
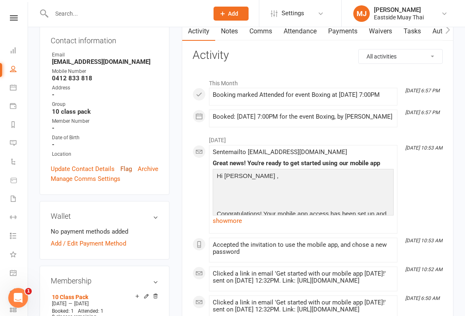
scroll to position [41, 0]
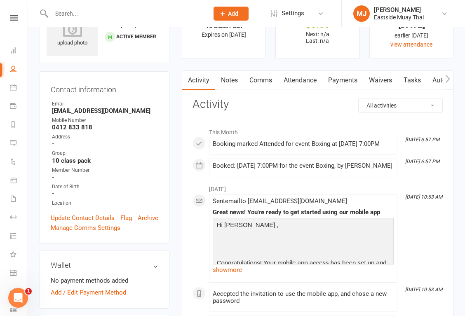
click at [372, 77] on link "Waivers" at bounding box center [380, 80] width 35 height 19
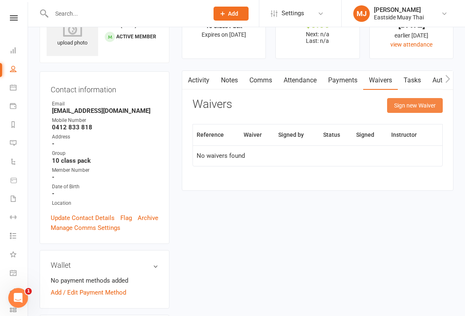
click at [403, 105] on button "Sign new Waiver" at bounding box center [415, 105] width 56 height 15
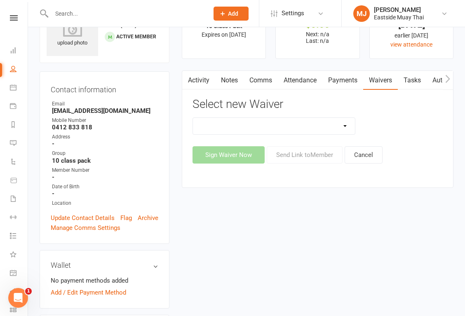
click at [330, 124] on select "Existing member - Waiver only Free Trial New Member Sign Up New Member Sign Up …" at bounding box center [274, 126] width 162 height 16
select select "14822"
click at [193, 118] on select "Existing member - Waiver only Free Trial New Member Sign Up New Member Sign Up …" at bounding box center [274, 126] width 162 height 16
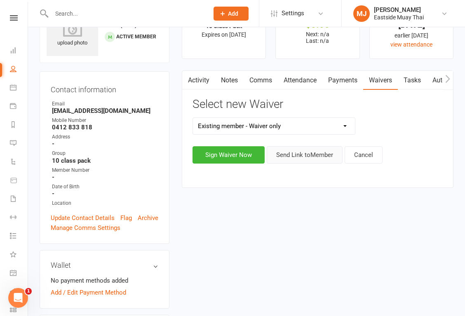
click at [309, 152] on button "Send Link to Member" at bounding box center [305, 154] width 76 height 17
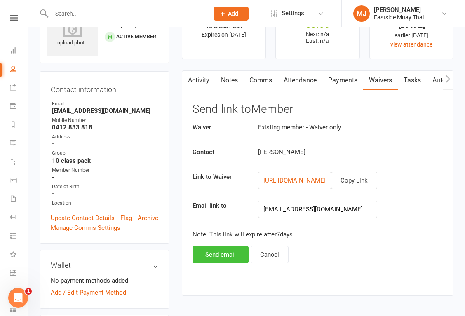
click at [211, 255] on button "Send email" at bounding box center [220, 254] width 56 height 17
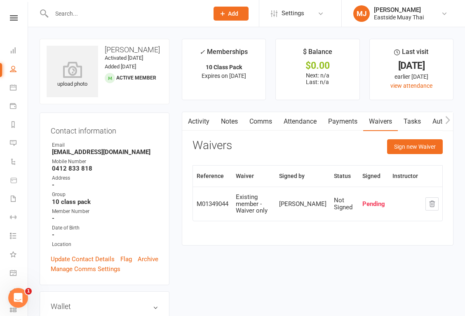
click at [122, 14] on input "text" at bounding box center [126, 14] width 154 height 12
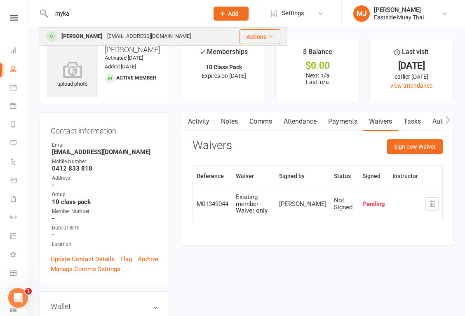
type input "myka"
click at [85, 37] on div "[PERSON_NAME]" at bounding box center [82, 36] width 46 height 12
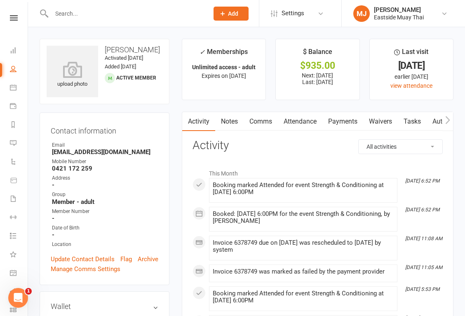
click at [378, 126] on link "Waivers" at bounding box center [380, 121] width 35 height 19
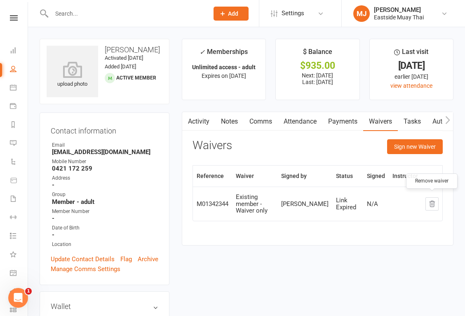
click at [434, 200] on icon "button" at bounding box center [431, 203] width 7 height 7
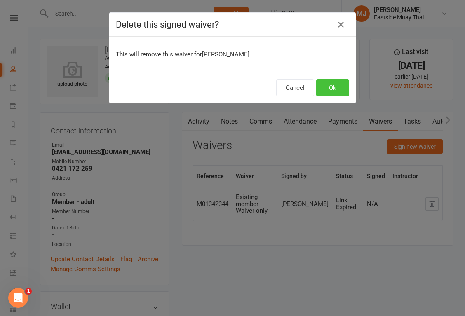
click at [345, 81] on button "Ok" at bounding box center [332, 87] width 33 height 17
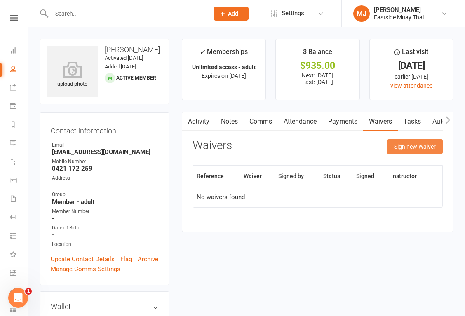
click at [415, 141] on button "Sign new Waiver" at bounding box center [415, 146] width 56 height 15
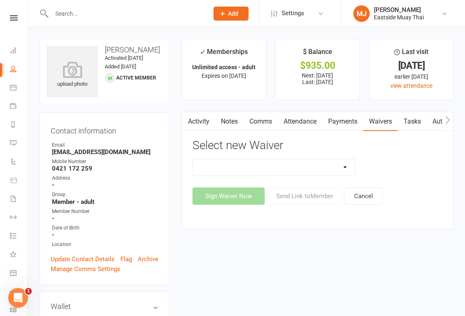
click at [297, 167] on select "Existing member - Waiver only Free Trial New Member Sign Up New Member Sign Up …" at bounding box center [274, 167] width 162 height 16
select select "14822"
click at [193, 159] on select "Existing member - Waiver only Free Trial New Member Sign Up New Member Sign Up …" at bounding box center [274, 167] width 162 height 16
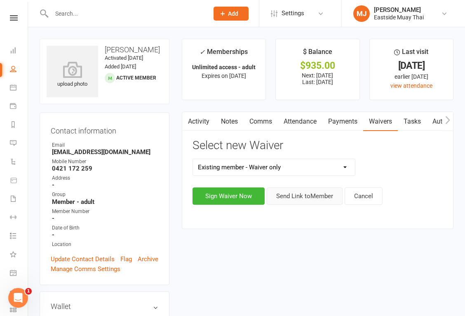
click at [304, 199] on button "Send Link to Member" at bounding box center [305, 195] width 76 height 17
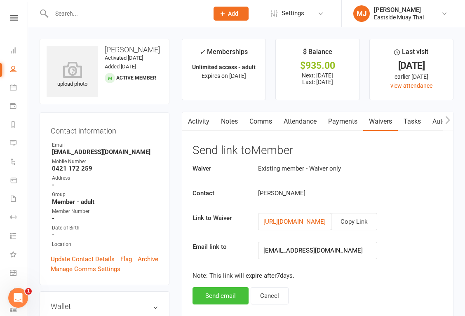
click at [218, 295] on button "Send email" at bounding box center [220, 295] width 56 height 17
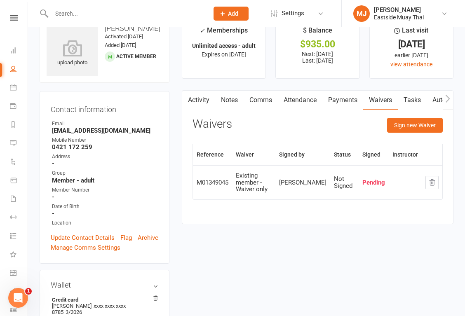
scroll to position [22, 0]
click at [339, 97] on link "Payments" at bounding box center [342, 99] width 41 height 19
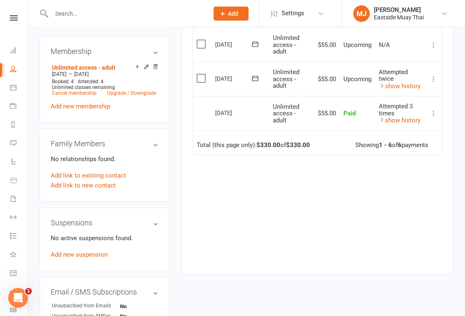
scroll to position [330, 0]
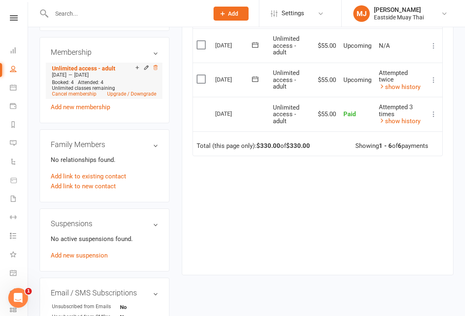
click at [154, 65] on icon at bounding box center [155, 68] width 6 height 6
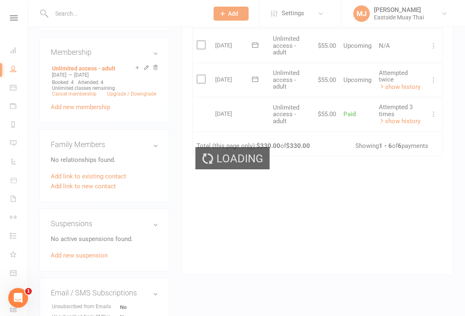
scroll to position [331, 0]
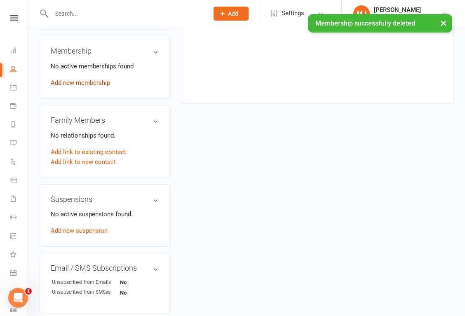
click at [102, 83] on link "Add new membership" at bounding box center [80, 82] width 59 height 7
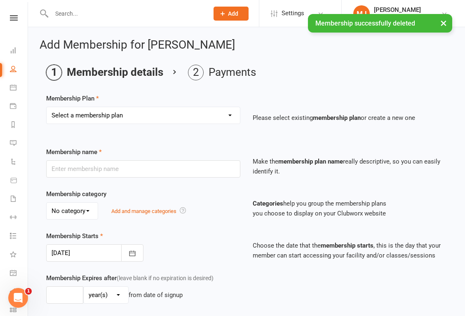
click at [162, 117] on select "Select a membership plan Create new Membership Plan Unlimited access - kid / st…" at bounding box center [143, 115] width 193 height 16
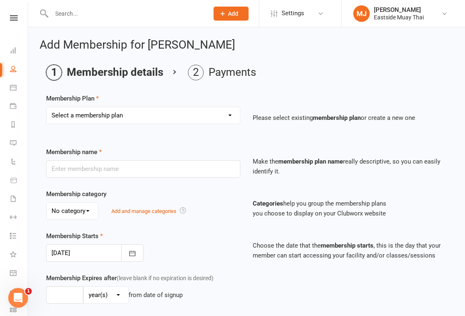
select select "2"
click at [47, 107] on select "Select a membership plan Create new Membership Plan Unlimited access - kid / st…" at bounding box center [143, 115] width 193 height 16
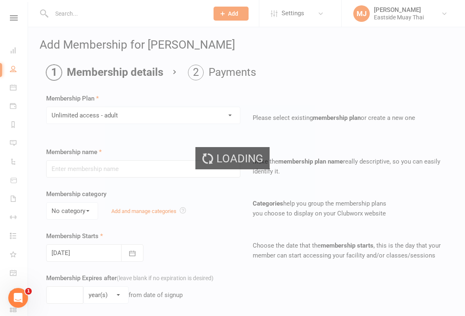
type input "Unlimited access - adult"
select select "0"
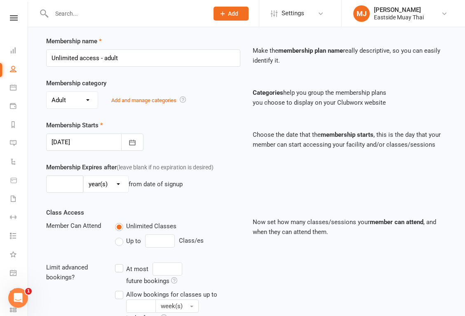
scroll to position [105, 0]
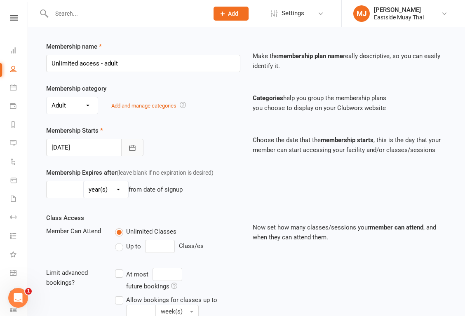
click at [133, 144] on icon "button" at bounding box center [132, 148] width 8 height 8
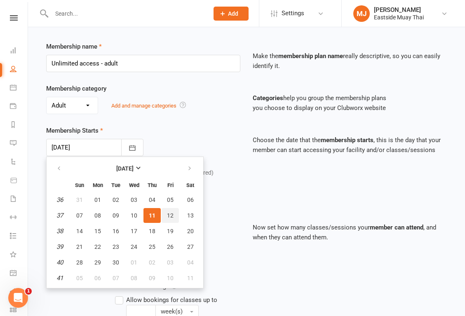
click at [169, 214] on span "12" at bounding box center [170, 215] width 7 height 7
type input "[DATE]"
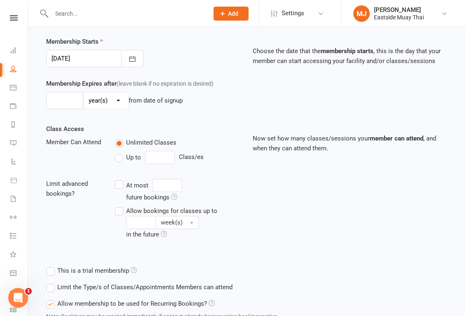
scroll to position [260, 0]
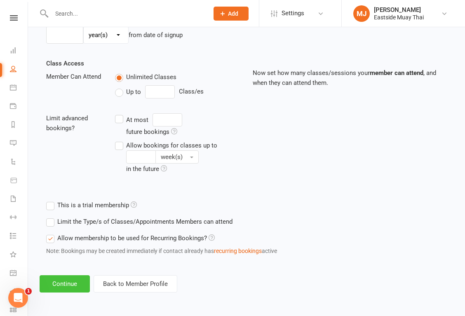
click at [61, 276] on button "Continue" at bounding box center [65, 283] width 50 height 17
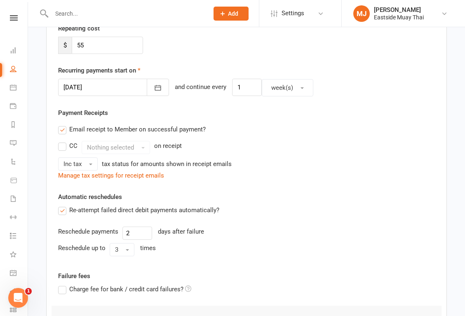
scroll to position [283, 0]
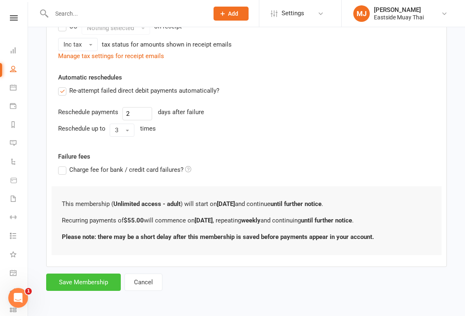
click at [80, 277] on button "Save Membership" at bounding box center [83, 282] width 75 height 17
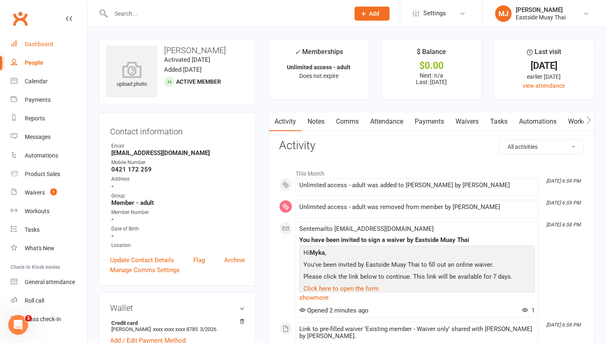
click at [31, 47] on div "Dashboard" at bounding box center [39, 44] width 28 height 7
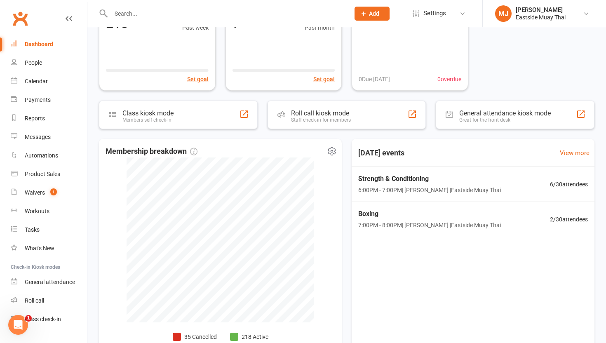
scroll to position [76, 0]
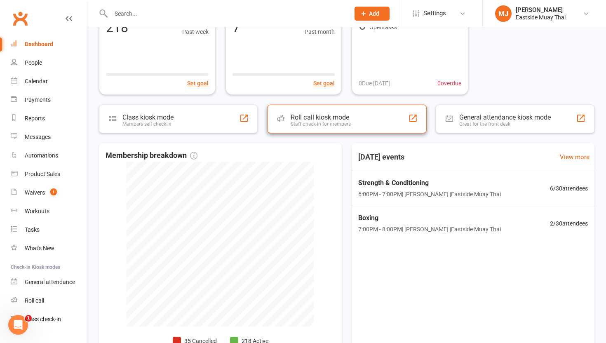
click at [313, 106] on div "Roll call kiosk mode Staff check-in for members" at bounding box center [346, 119] width 159 height 28
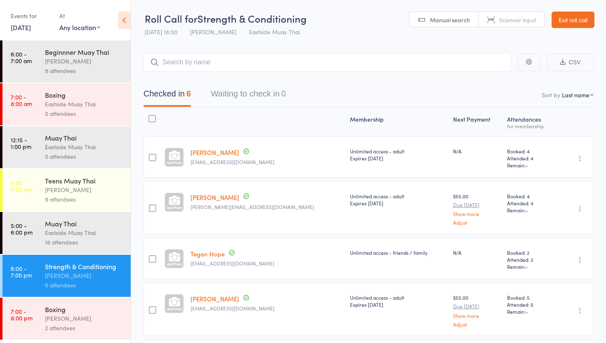
click at [222, 66] on input "search" at bounding box center [327, 62] width 368 height 19
type input "l"
click at [68, 317] on div "[PERSON_NAME]" at bounding box center [84, 318] width 79 height 9
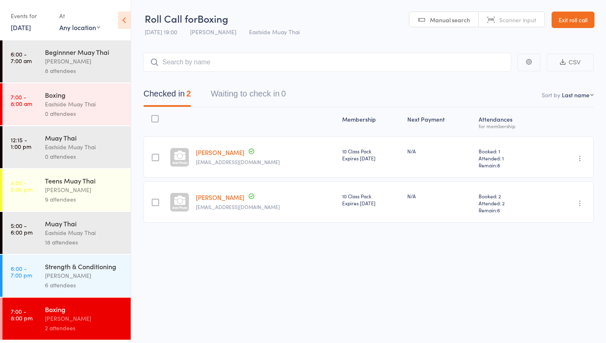
click at [194, 66] on input "search" at bounding box center [327, 62] width 368 height 19
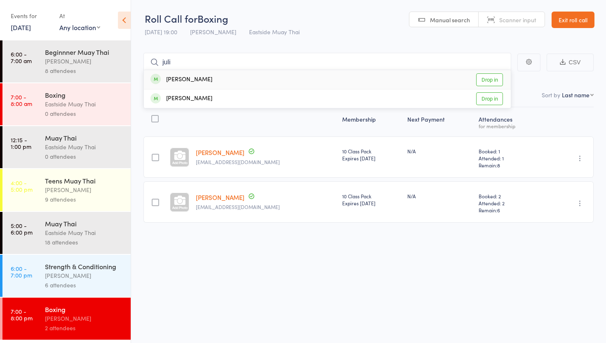
type input "juli"
click at [496, 79] on link "Drop in" at bounding box center [489, 79] width 27 height 13
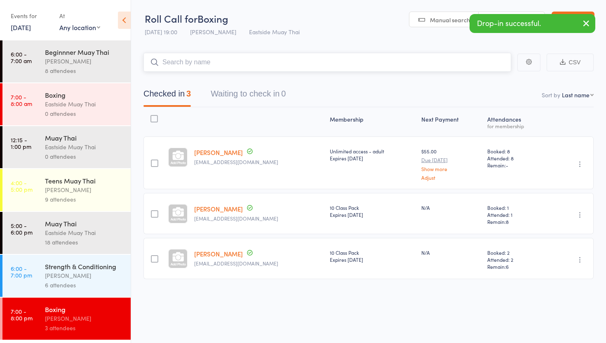
click at [237, 63] on input "search" at bounding box center [327, 62] width 368 height 19
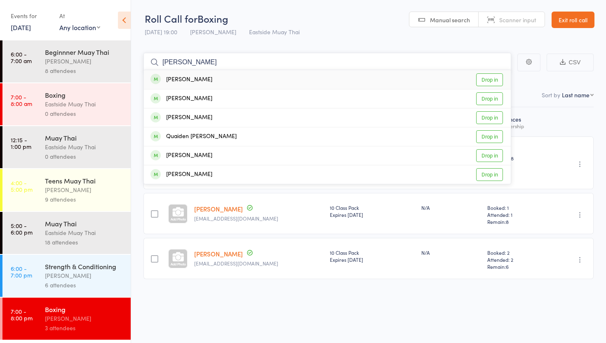
type input "[PERSON_NAME]"
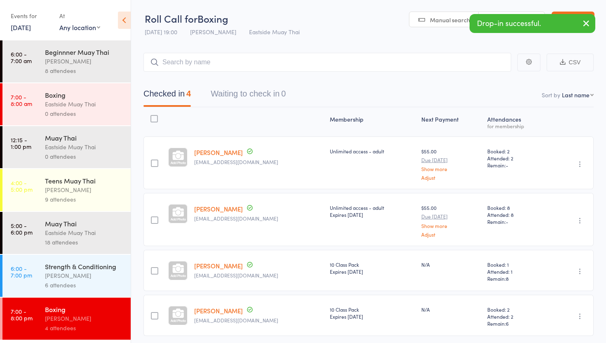
click at [224, 153] on link "[PERSON_NAME]" at bounding box center [218, 152] width 49 height 9
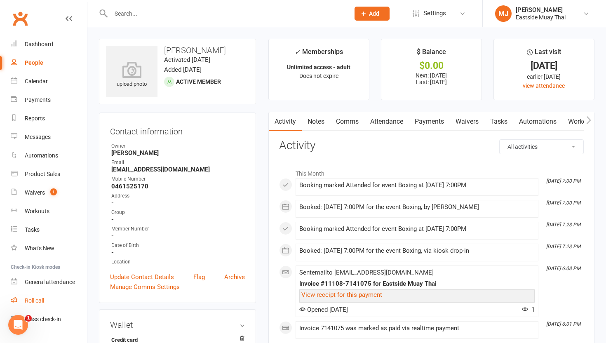
click at [37, 301] on div "Roll call" at bounding box center [34, 300] width 19 height 7
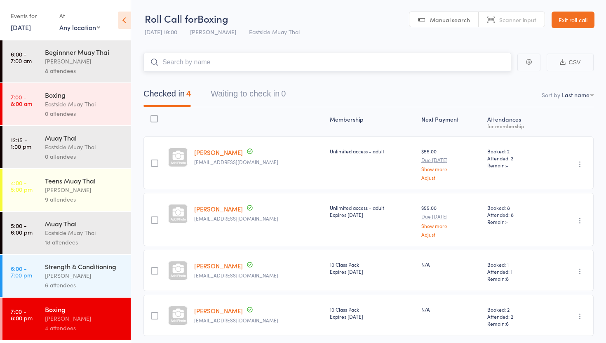
click at [209, 61] on input "search" at bounding box center [327, 62] width 368 height 19
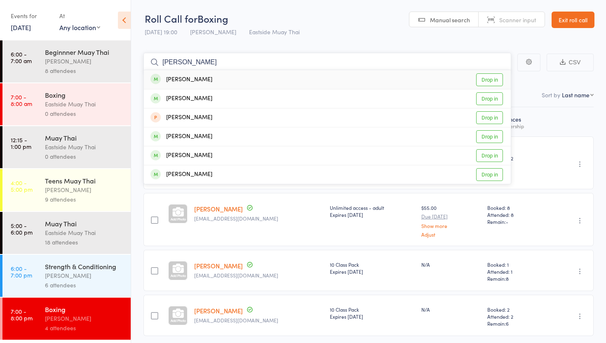
drag, startPoint x: 209, startPoint y: 61, endPoint x: 203, endPoint y: 61, distance: 5.8
click at [204, 61] on input "jones" at bounding box center [327, 62] width 368 height 19
type input "jones"
click at [478, 100] on link "Drop in" at bounding box center [489, 98] width 27 height 13
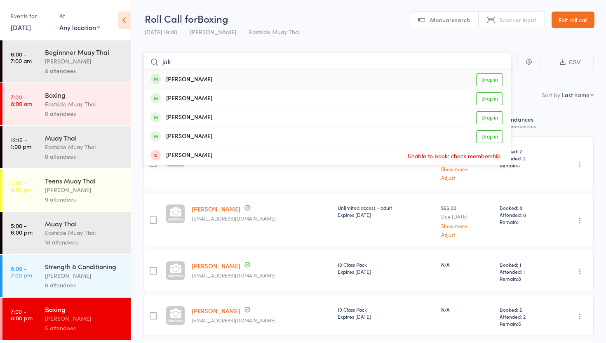
type input "jak"
click at [311, 77] on div "Jake Sims Drop in" at bounding box center [327, 79] width 367 height 19
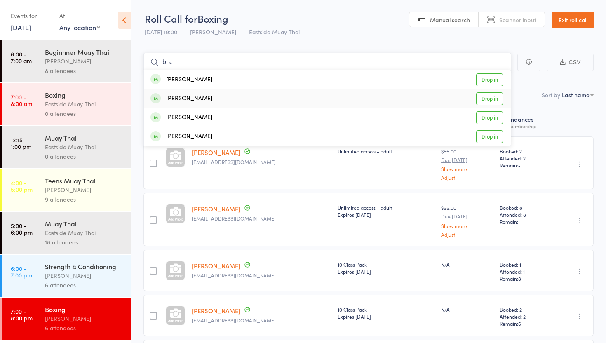
type input "bra"
click at [253, 96] on div "Brandon Serafin Drop in" at bounding box center [327, 98] width 367 height 19
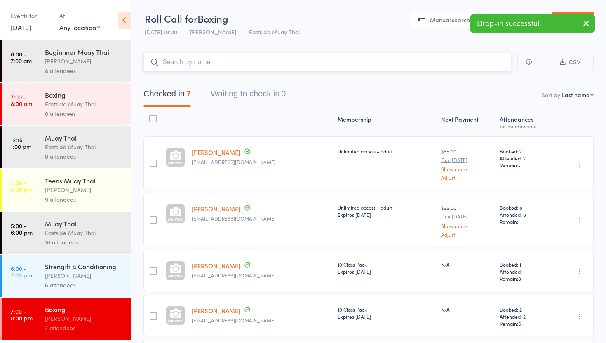
click at [227, 61] on input "search" at bounding box center [327, 62] width 368 height 19
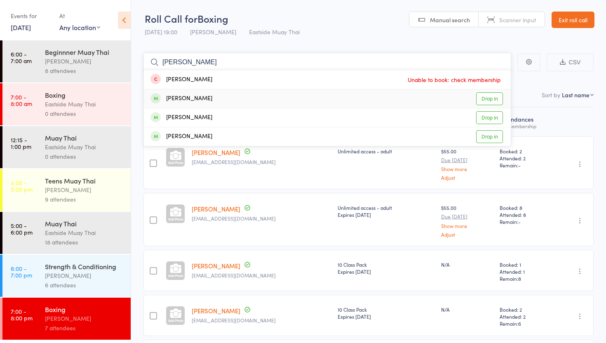
type input "johann"
click at [485, 95] on link "Drop in" at bounding box center [489, 98] width 27 height 13
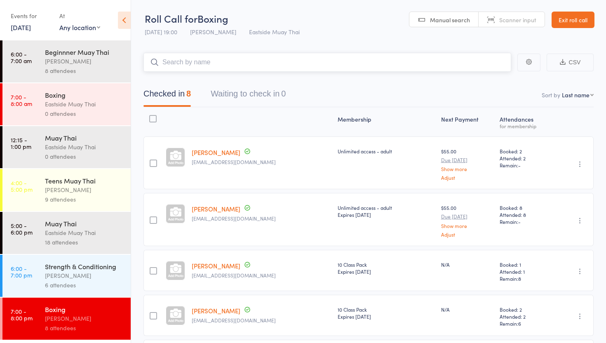
click at [249, 69] on input "search" at bounding box center [327, 62] width 368 height 19
type input "m"
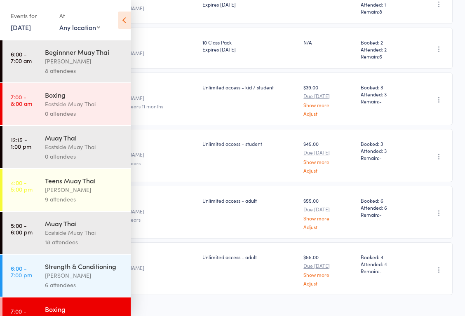
scroll to position [280, 0]
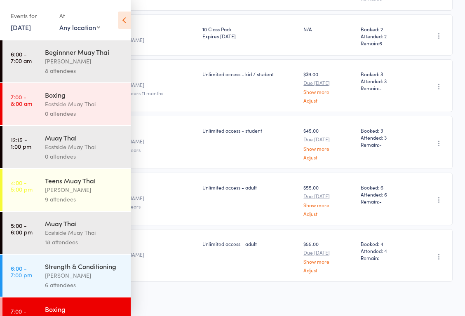
click at [122, 19] on icon at bounding box center [124, 20] width 13 height 17
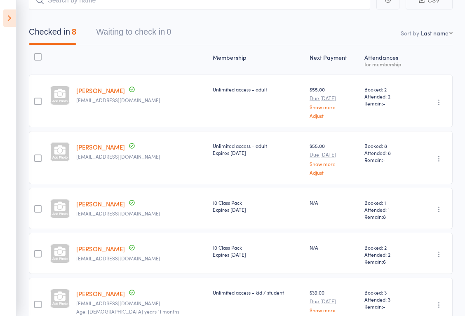
scroll to position [49, 0]
